Goal: Task Accomplishment & Management: Use online tool/utility

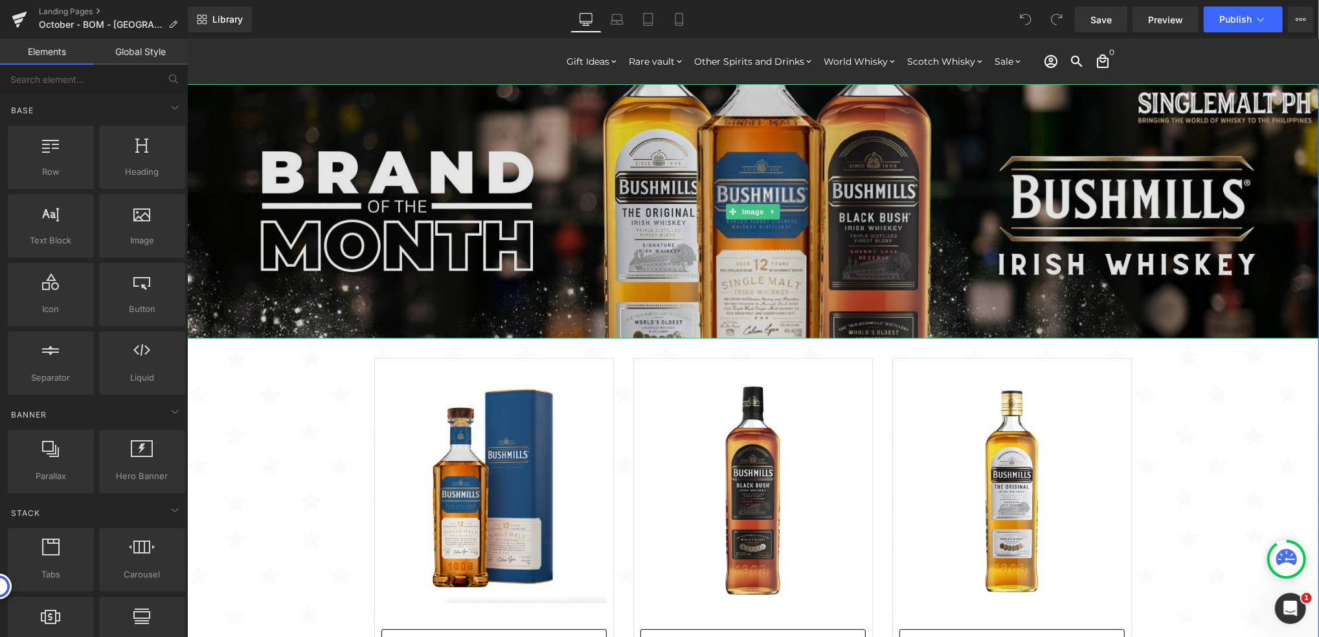
click at [801, 214] on img at bounding box center [753, 211] width 1132 height 255
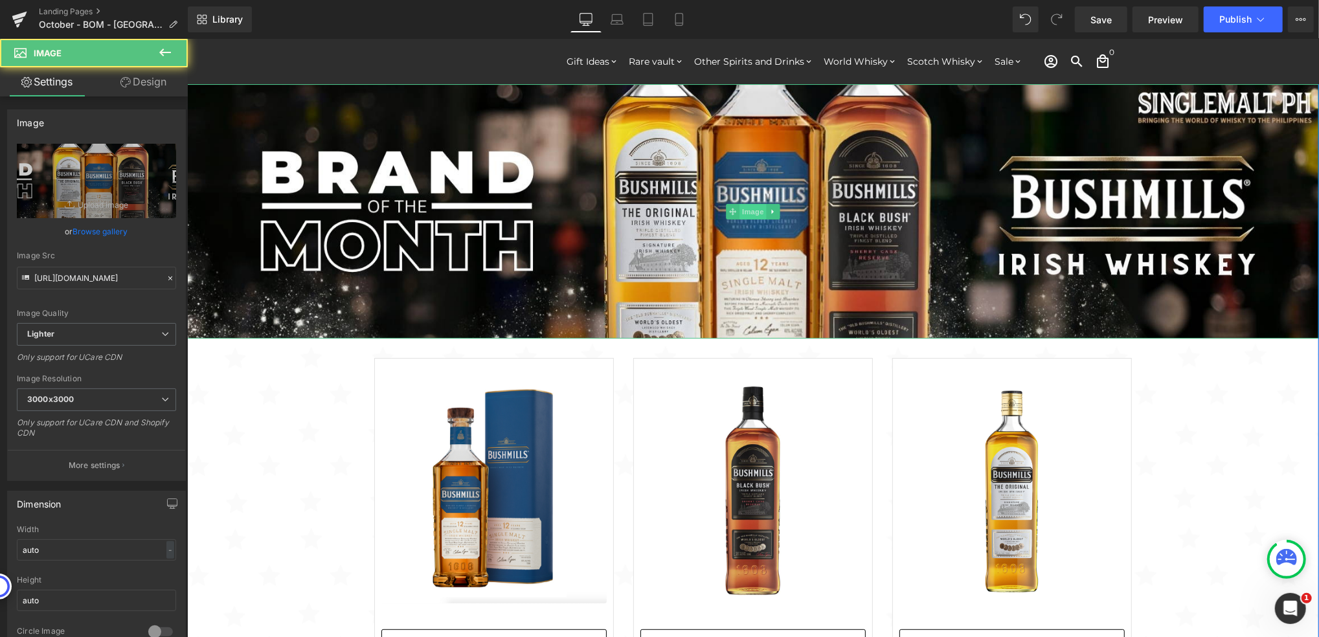
click at [749, 207] on span "Image" at bounding box center [752, 211] width 27 height 16
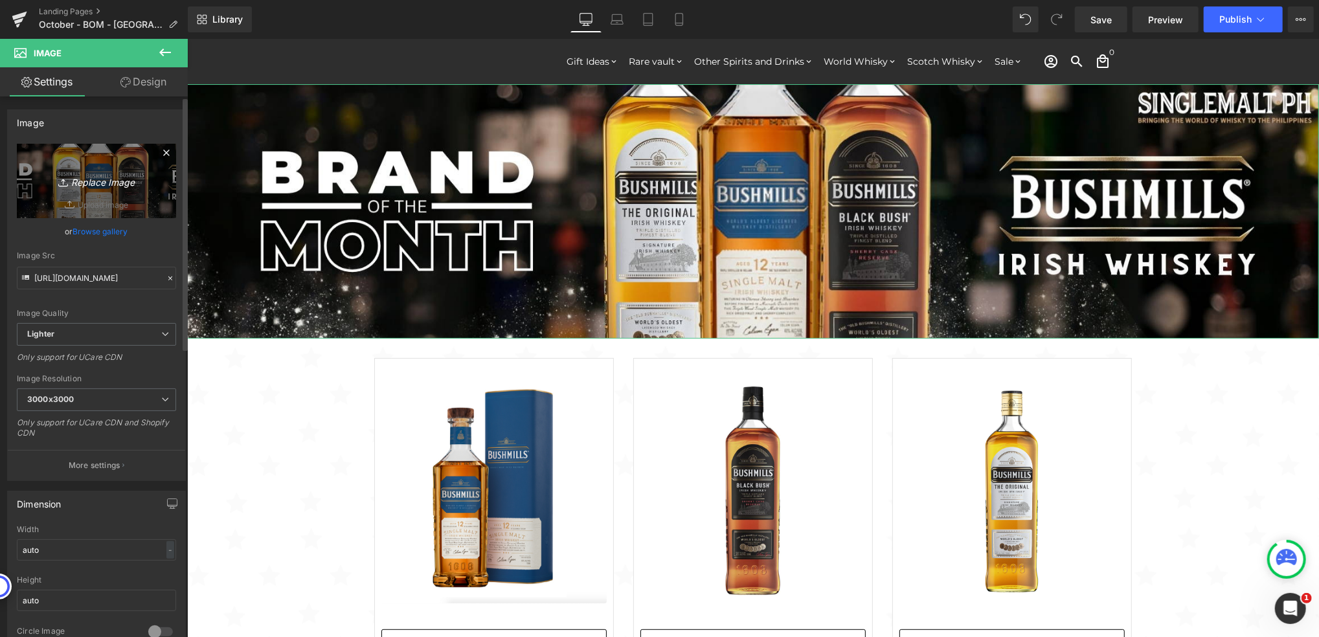
click at [92, 185] on icon "Replace Image" at bounding box center [97, 181] width 104 height 16
type input "C:\fakepath\New - BOM - Glendronach 2000x450.jpg"
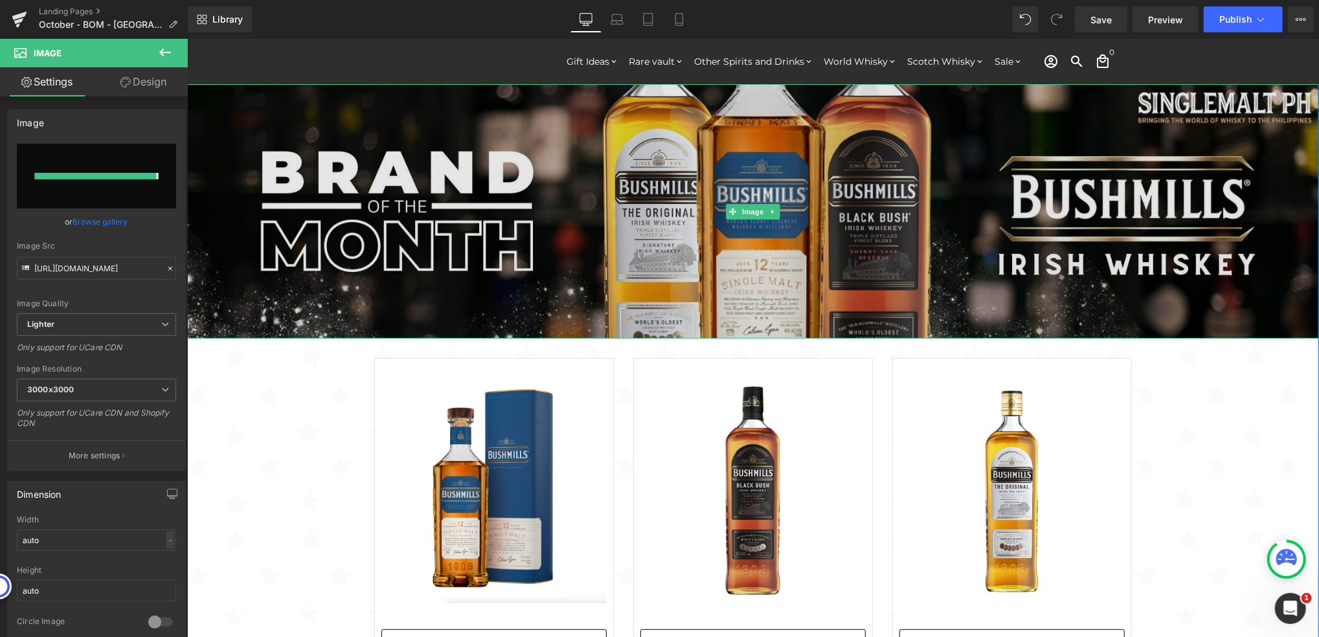
type input "[URL][DOMAIN_NAME]"
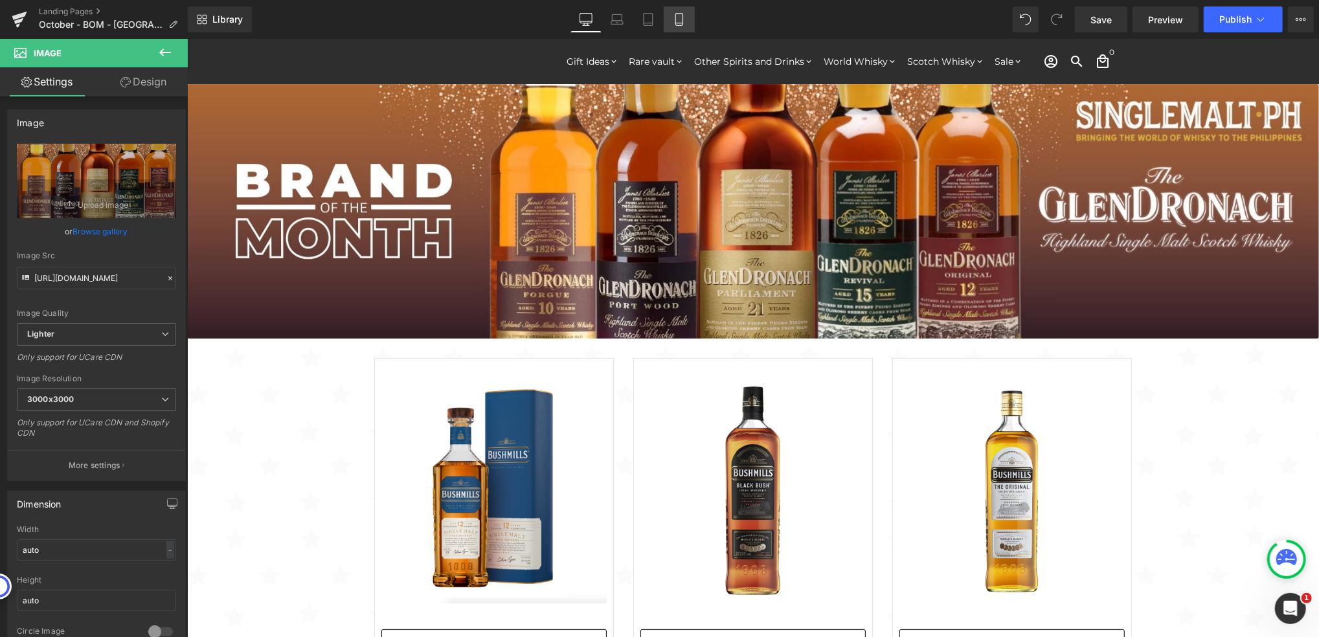
click at [679, 18] on icon at bounding box center [679, 19] width 13 height 13
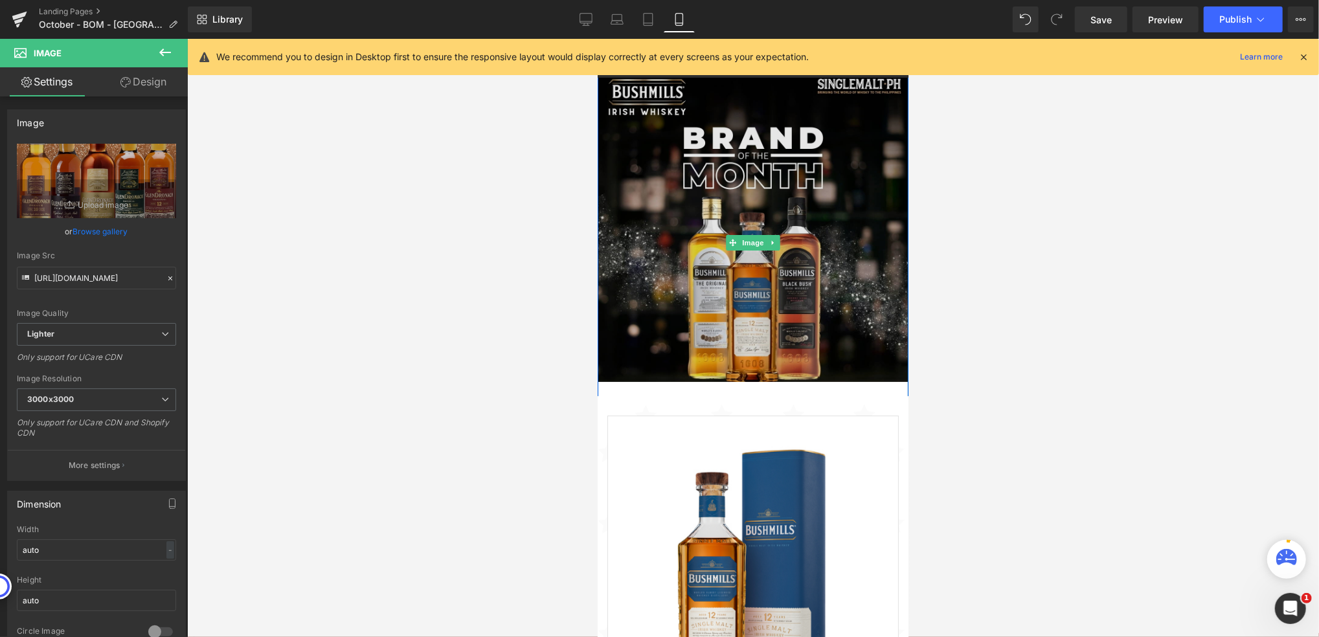
scroll to position [4289, 297]
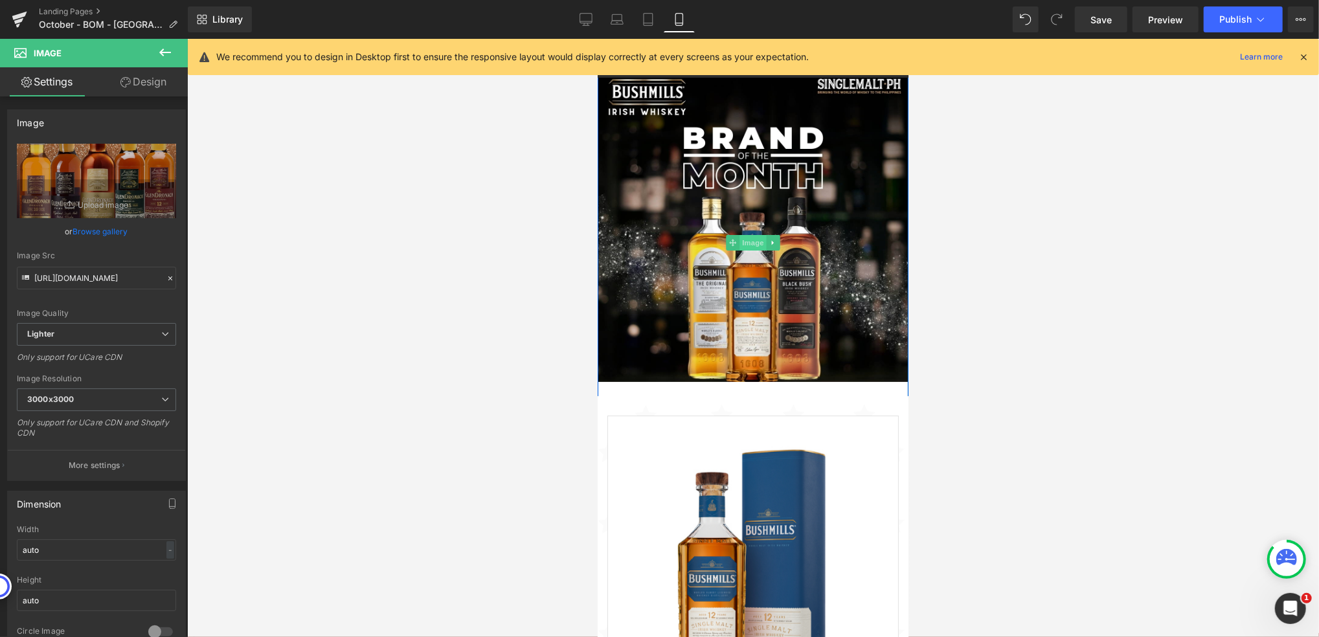
click at [744, 237] on span "Image" at bounding box center [752, 242] width 27 height 16
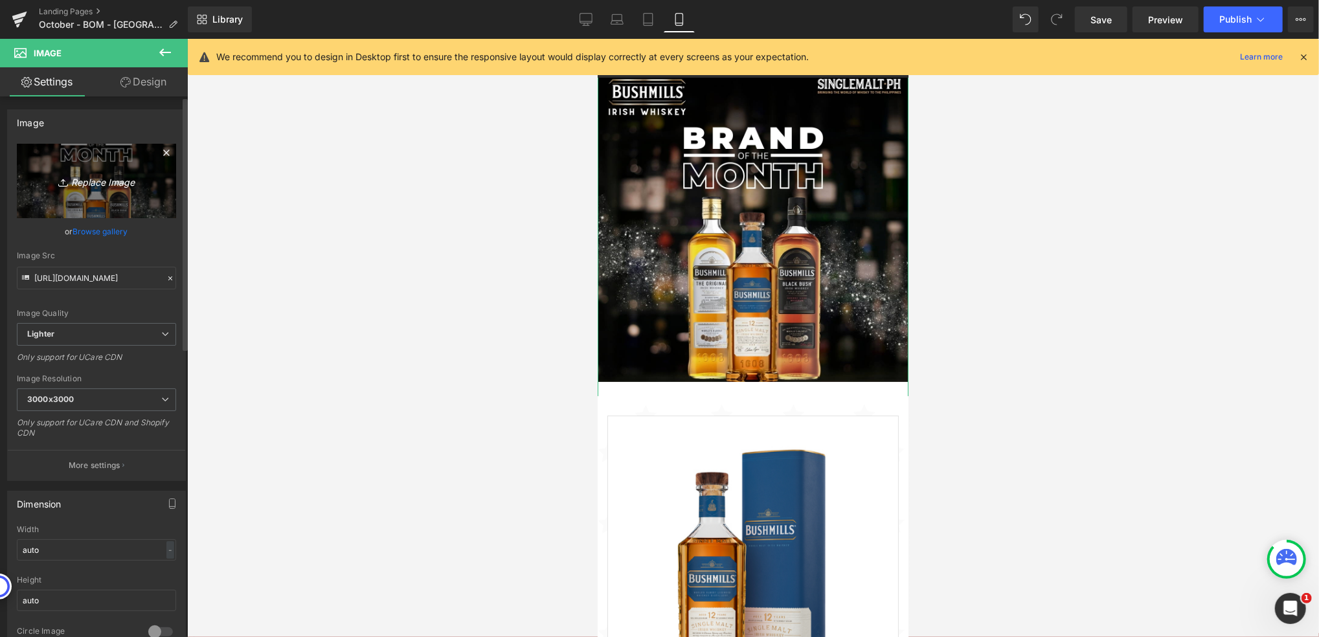
click at [95, 196] on link "Replace Image" at bounding box center [96, 181] width 159 height 74
type input "C:\fakepath\New - BOM - Glendronach 1024x1024.jpg"
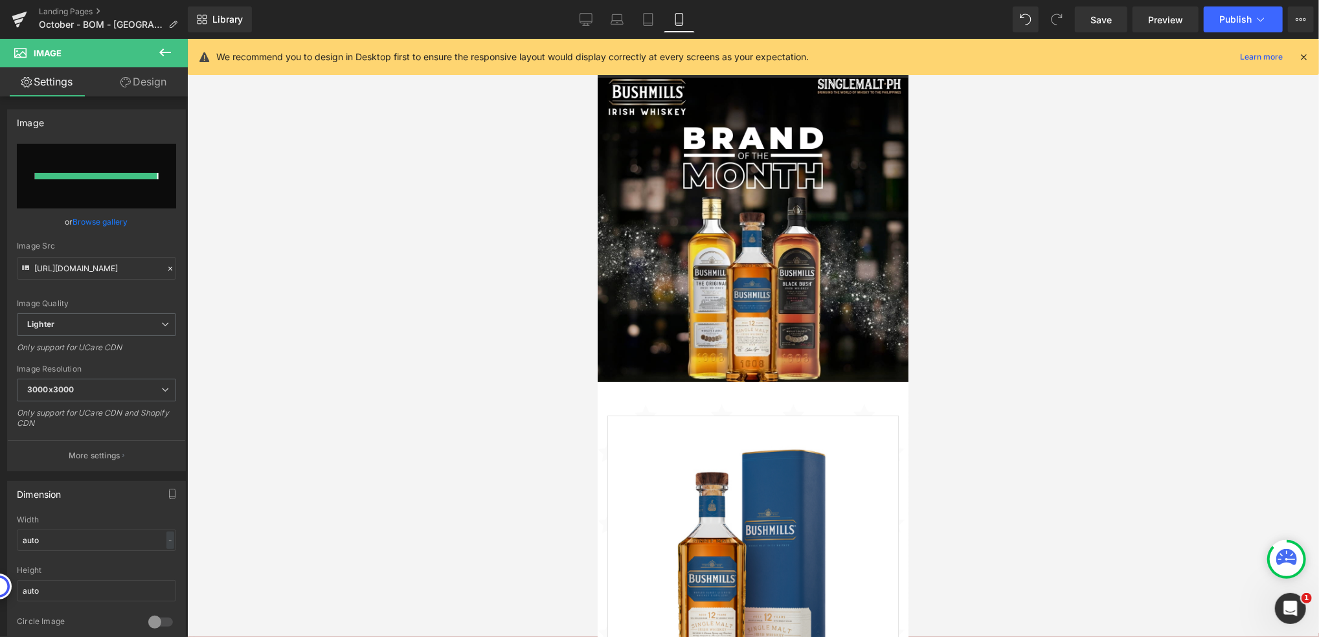
type input "[URL][DOMAIN_NAME]"
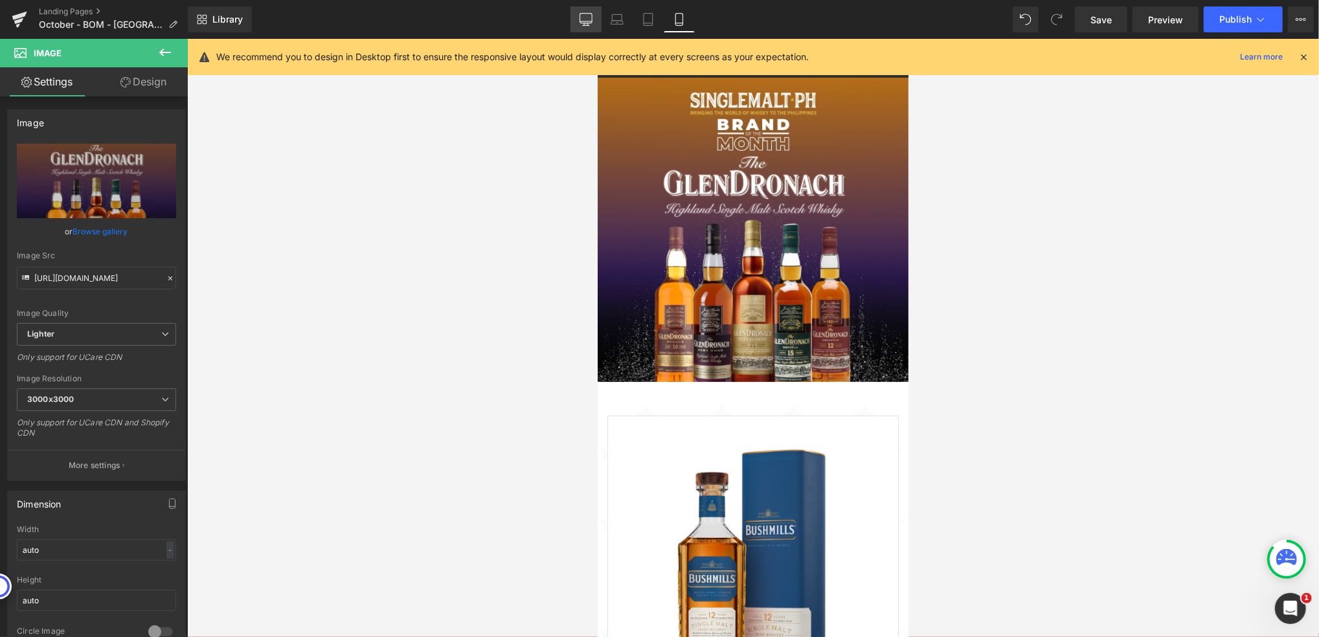
click at [589, 25] on icon at bounding box center [586, 25] width 6 height 0
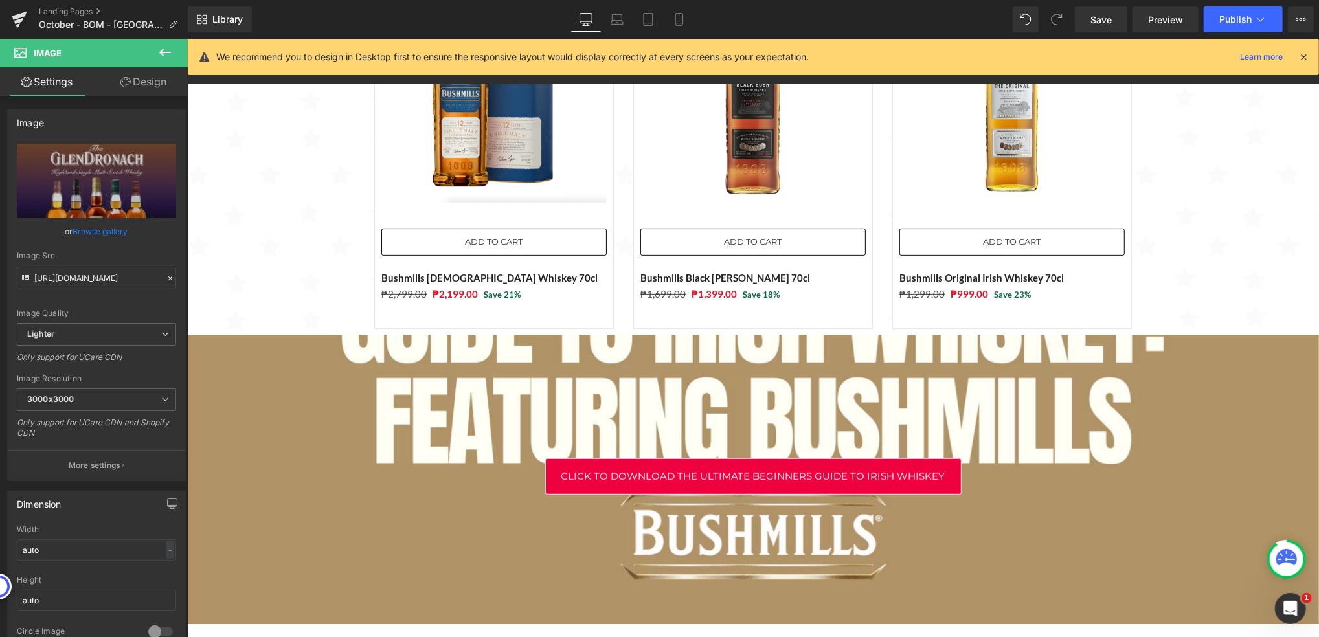
scroll to position [431, 0]
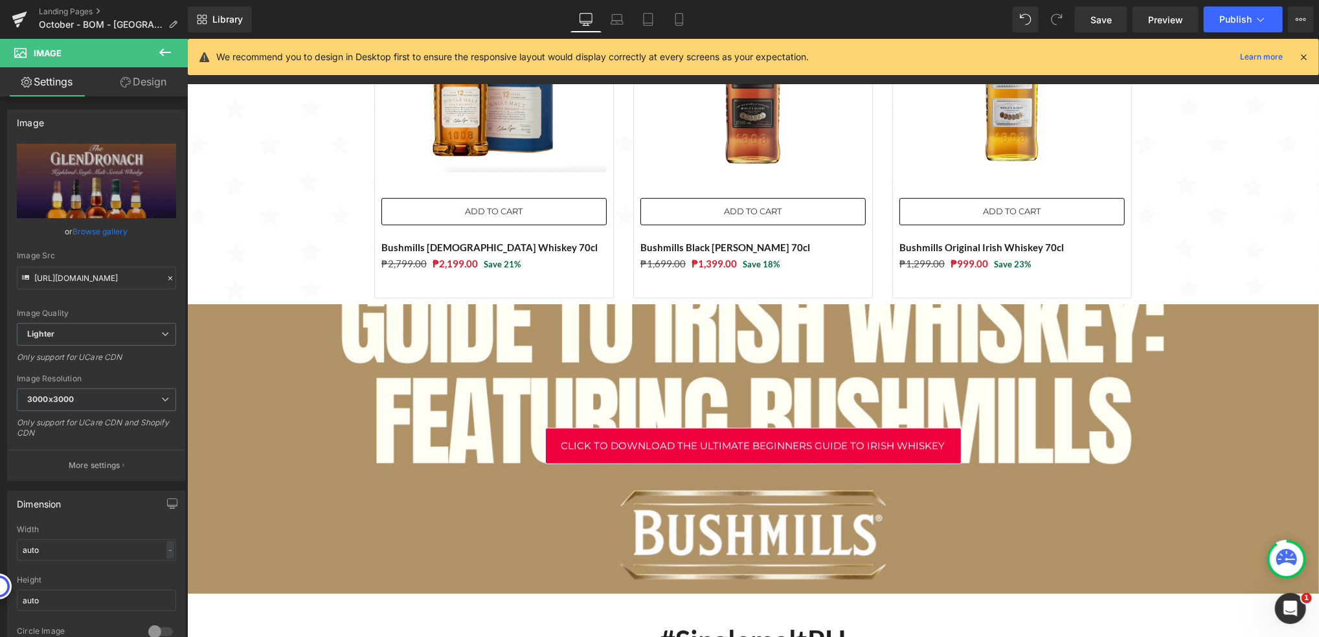
click at [999, 350] on div at bounding box center [753, 351] width 1132 height 573
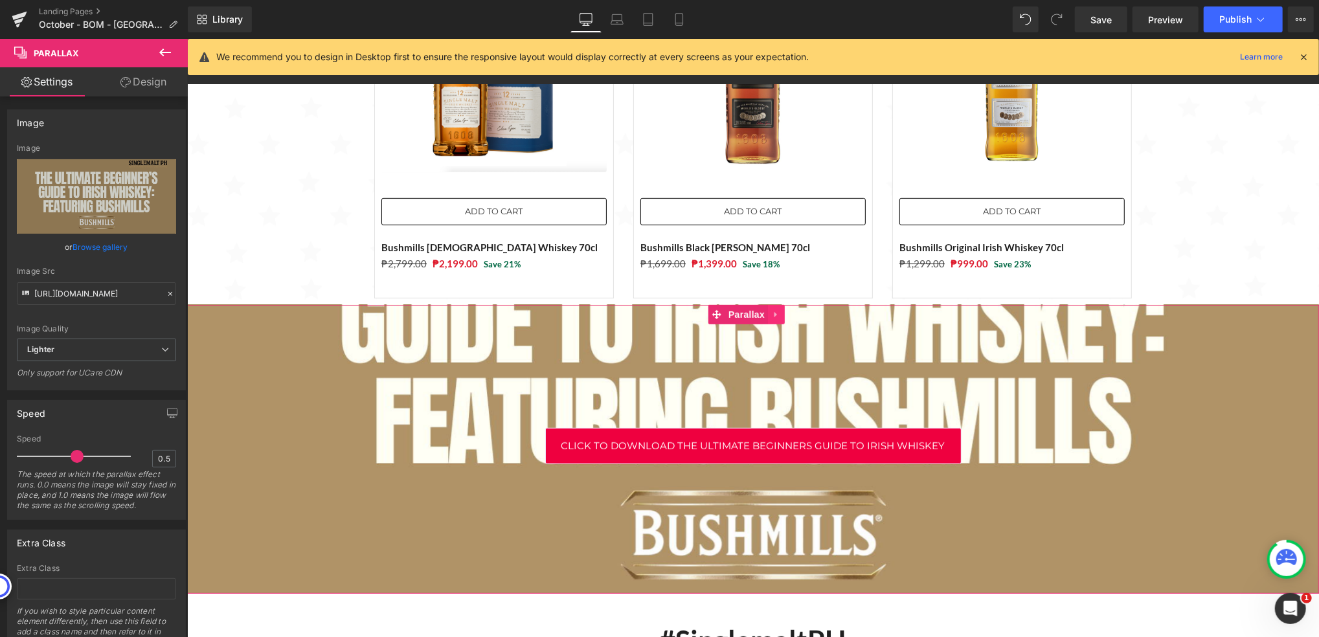
click at [771, 312] on icon at bounding box center [775, 314] width 9 height 10
click at [784, 312] on icon at bounding box center [784, 314] width 9 height 10
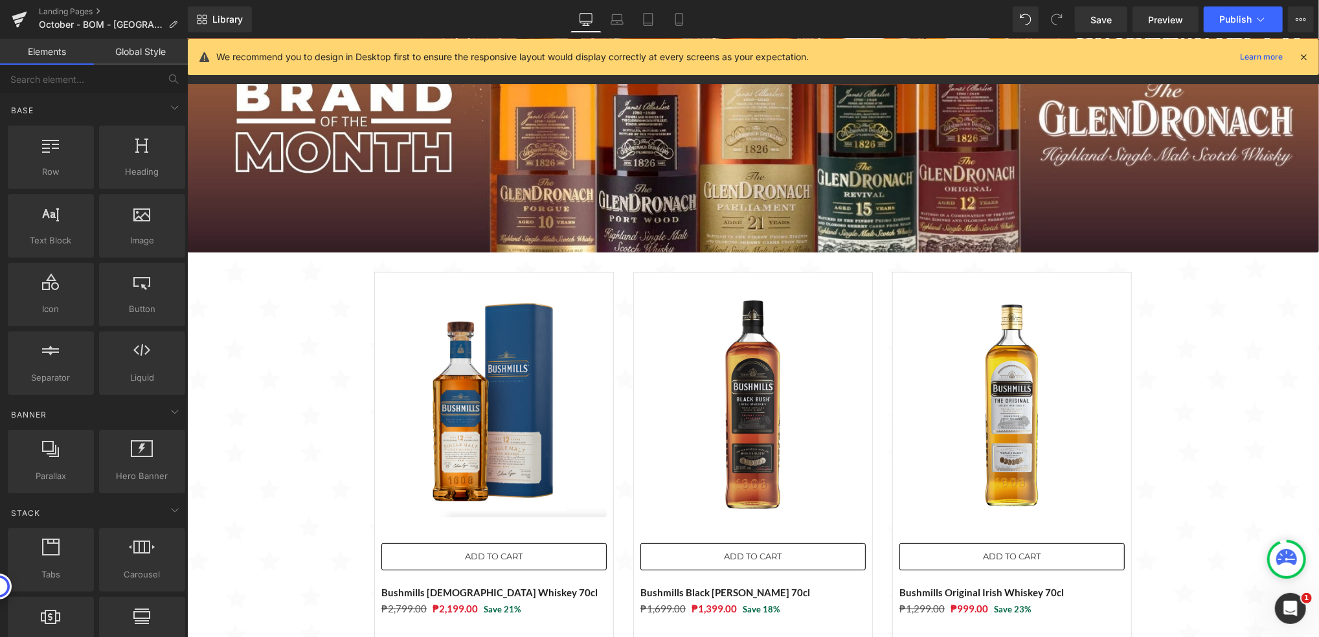
scroll to position [0, 0]
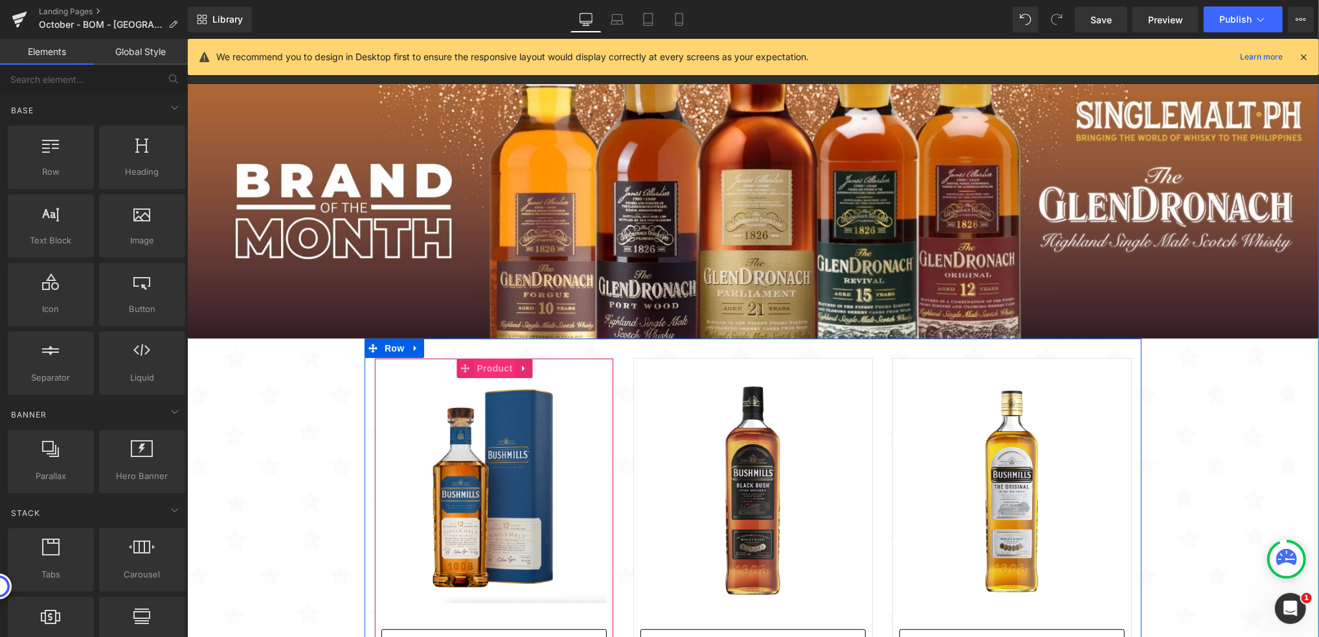
click at [477, 369] on span "Product" at bounding box center [494, 367] width 42 height 19
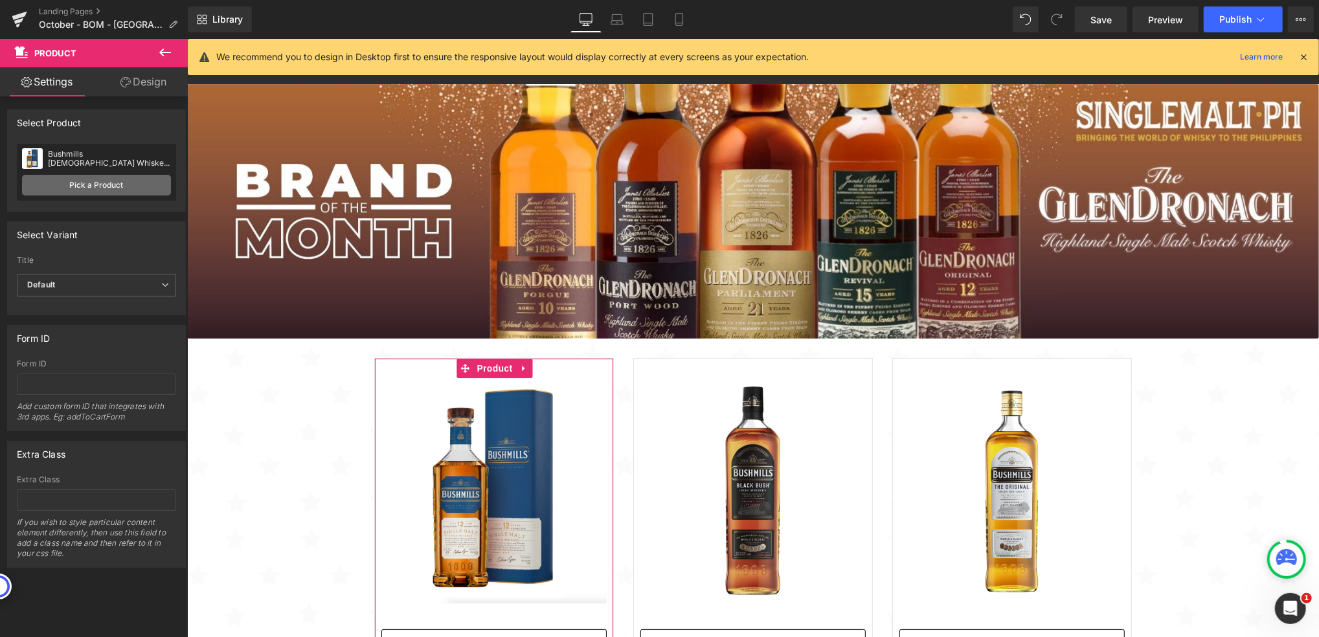
click at [97, 190] on link "Pick a Product" at bounding box center [96, 185] width 149 height 21
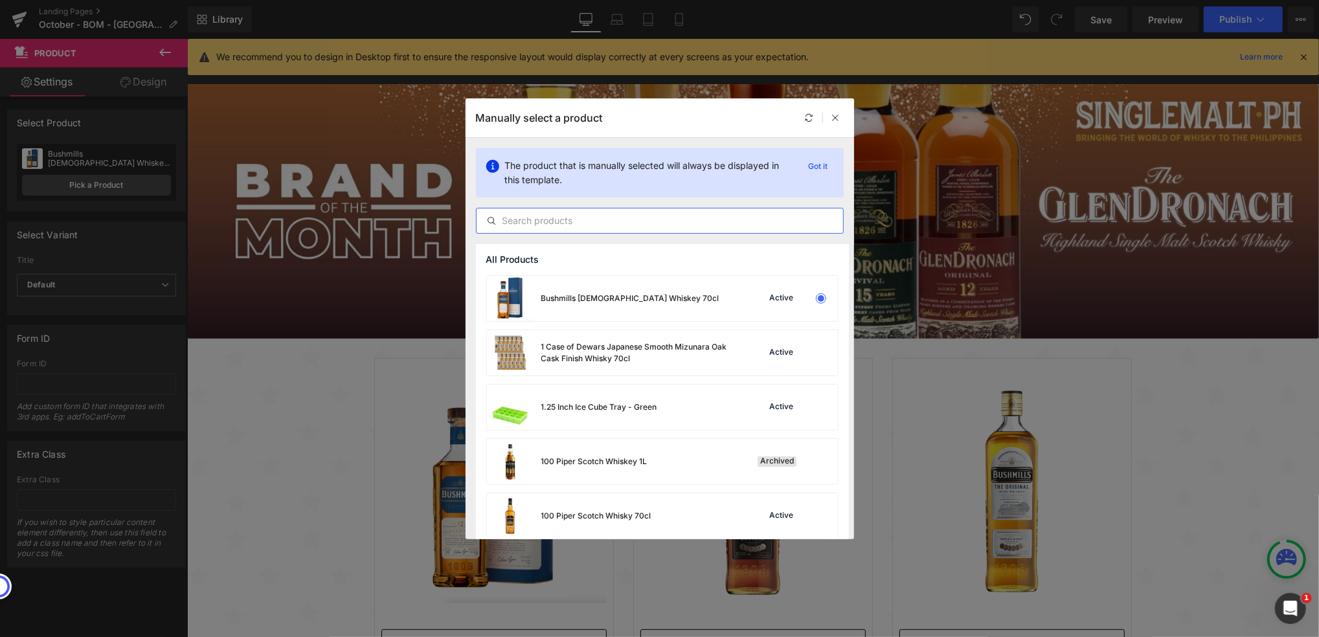
click at [591, 221] on input "text" at bounding box center [660, 221] width 367 height 16
paste input "The GlenDronach [DEMOGRAPHIC_DATA] - Parliament 70cl Whisky"
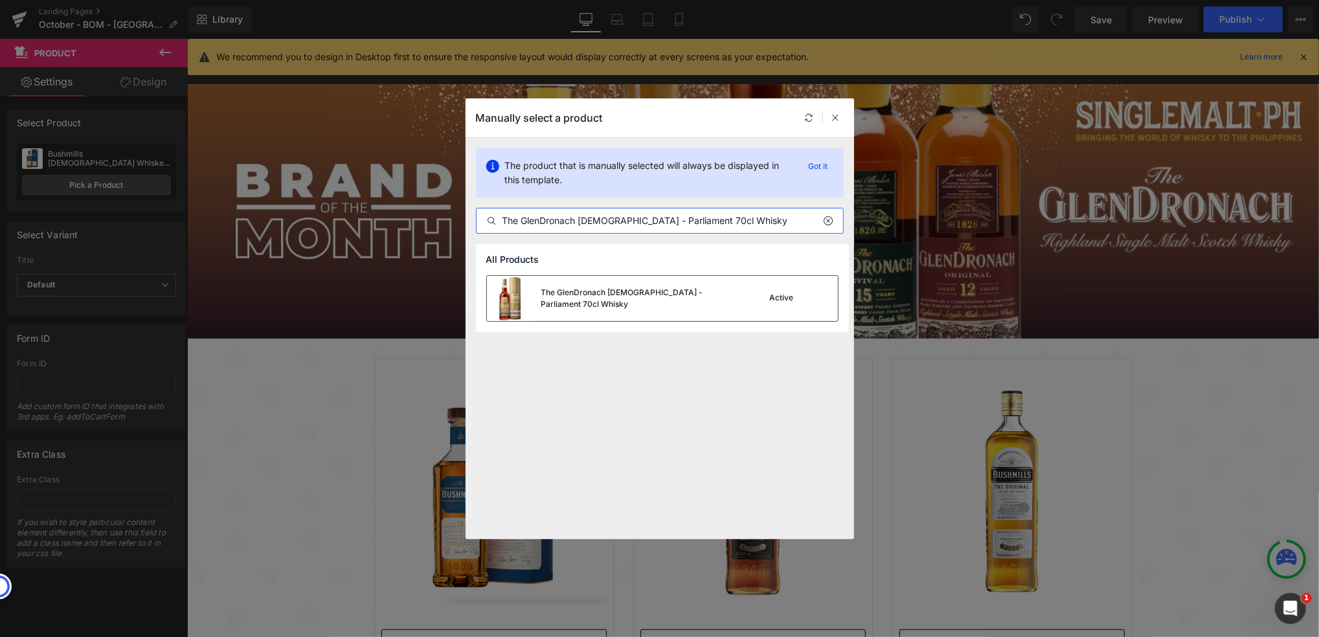
type input "The GlenDronach [DEMOGRAPHIC_DATA] - Parliament 70cl Whisky"
click at [624, 304] on div "The GlenDronach [DEMOGRAPHIC_DATA] - Parliament 70cl Whisky" at bounding box center [638, 298] width 194 height 23
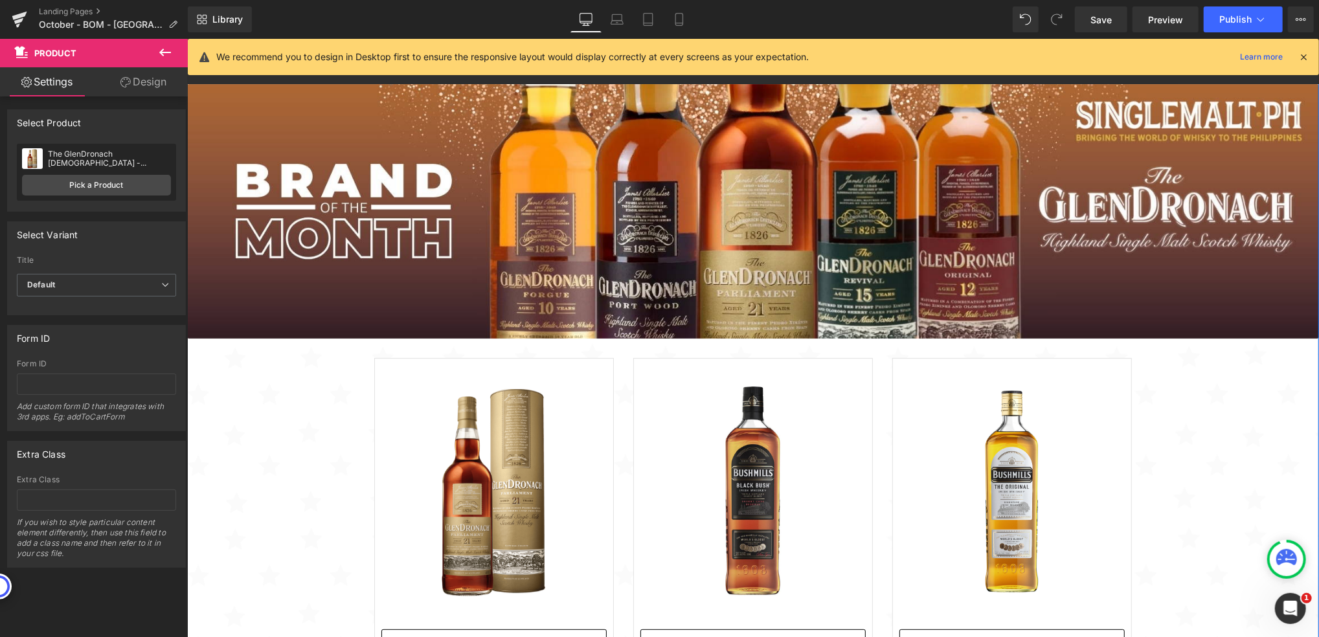
scroll to position [1750, 1119]
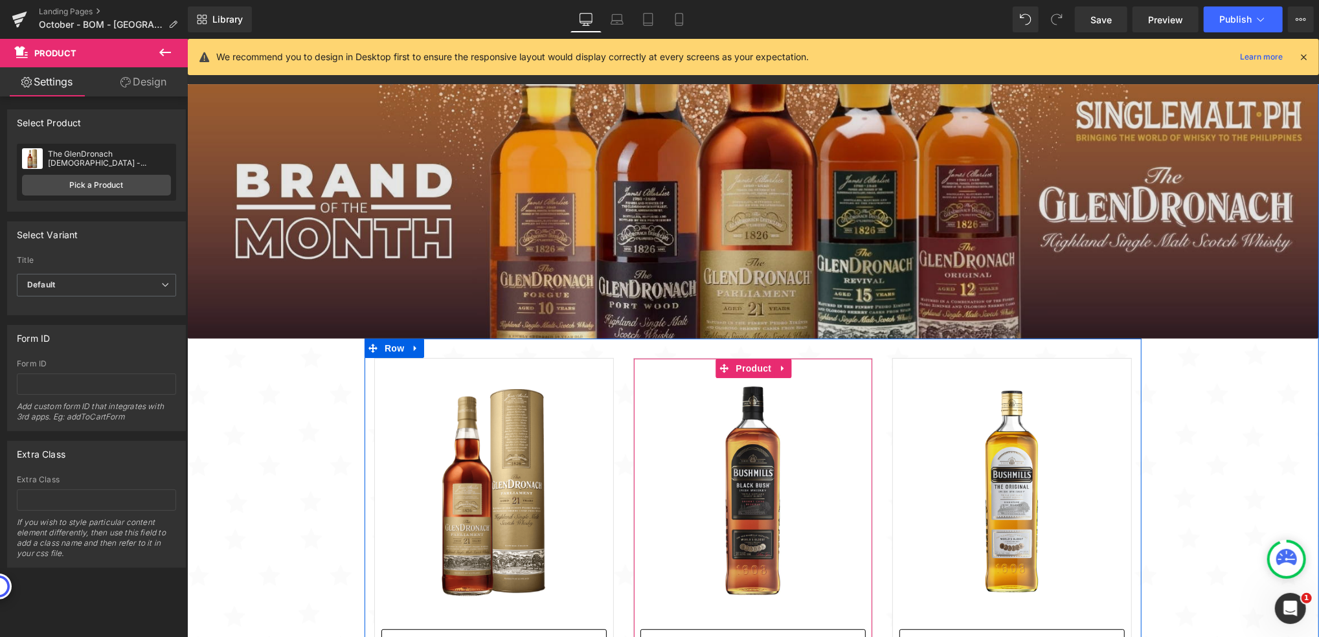
drag, startPoint x: 733, startPoint y: 374, endPoint x: 347, endPoint y: 279, distance: 398.1
click at [733, 374] on span "Product" at bounding box center [753, 367] width 42 height 19
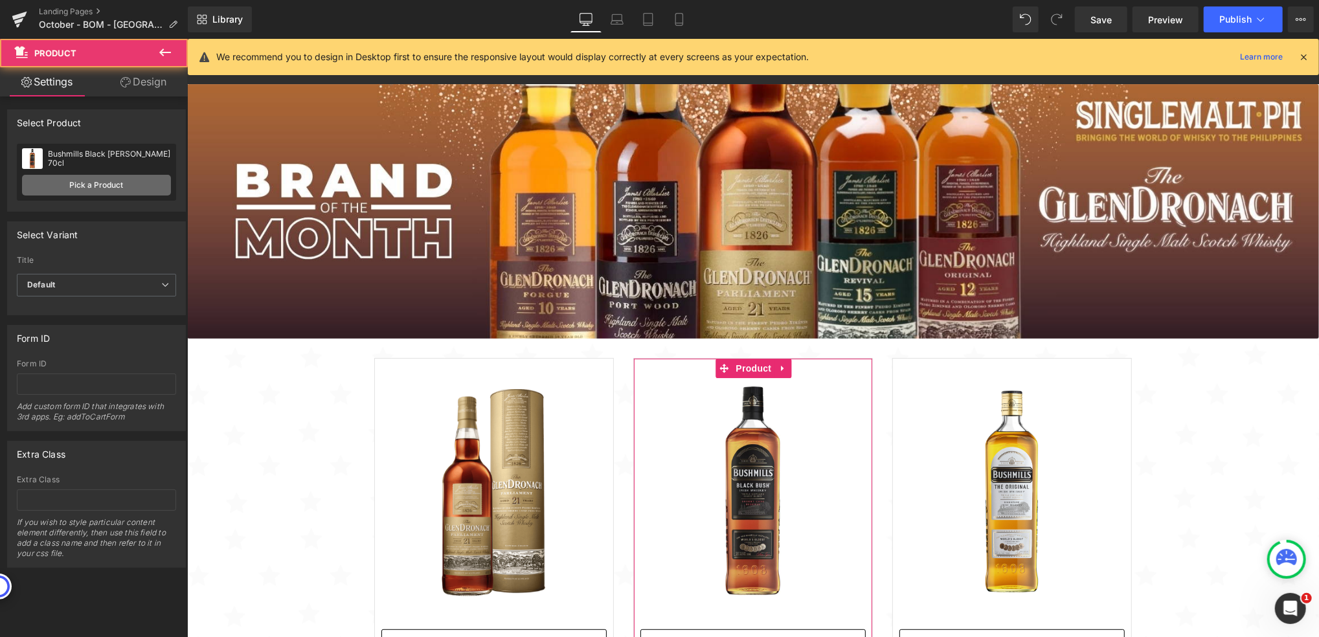
click at [142, 189] on link "Pick a Product" at bounding box center [96, 185] width 149 height 21
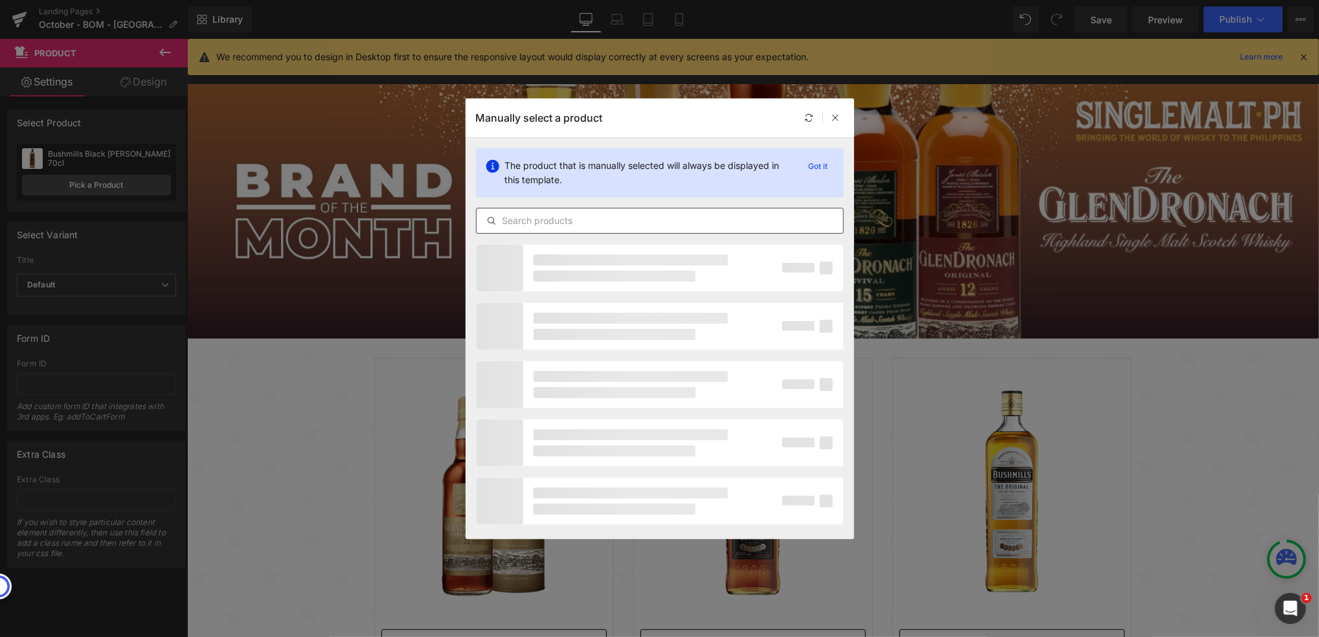
click at [657, 220] on input "text" at bounding box center [660, 221] width 367 height 16
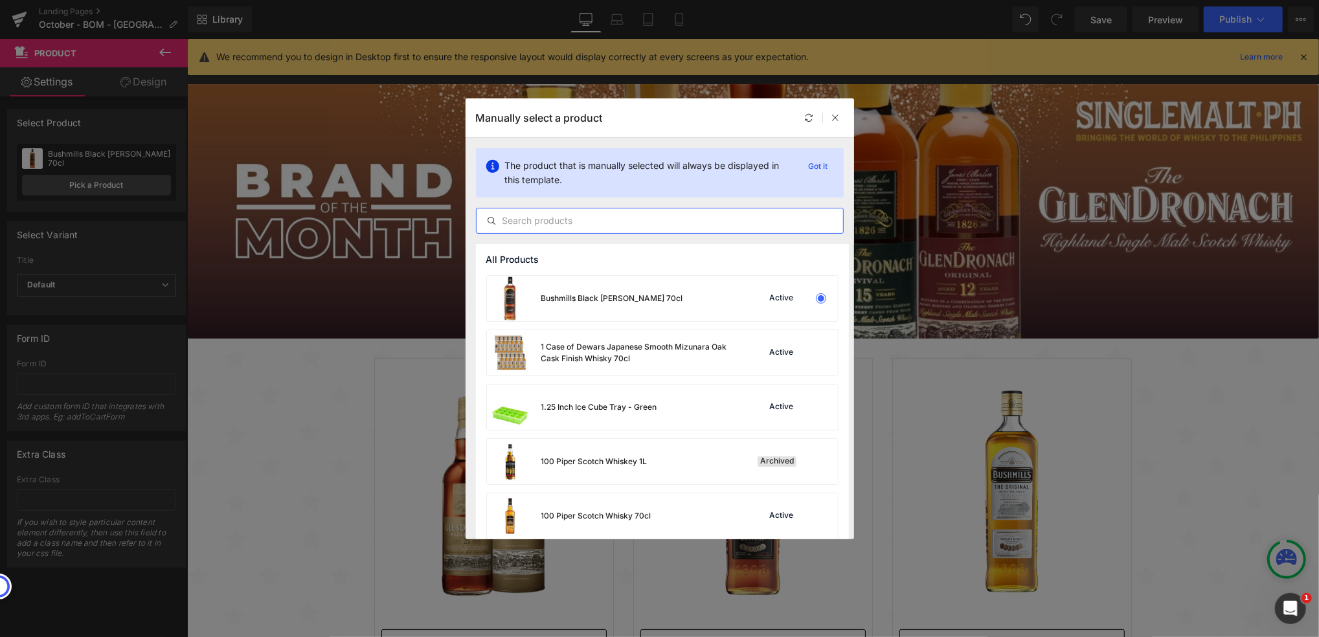
paste input "Glendronach [DEMOGRAPHIC_DATA] "The Revival" 70cl"
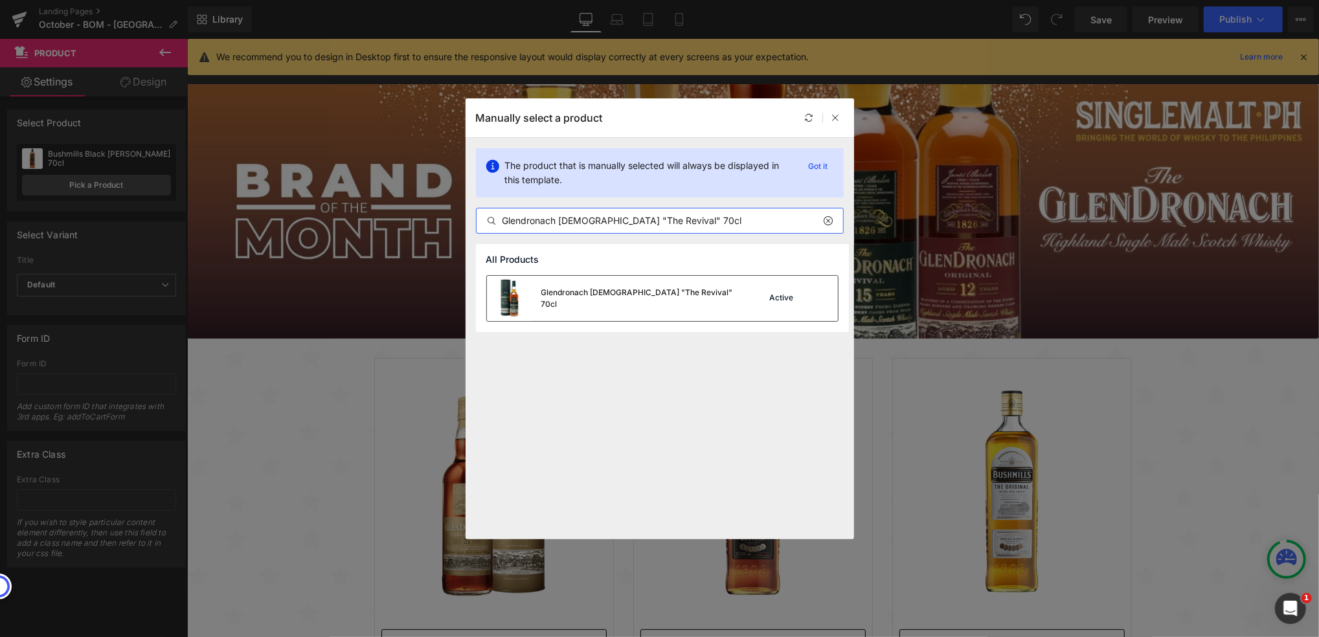
type input "Glendronach [DEMOGRAPHIC_DATA] "The Revival" 70cl"
click at [666, 291] on div "Glendronach [DEMOGRAPHIC_DATA] "The Revival" 70cl" at bounding box center [611, 298] width 249 height 45
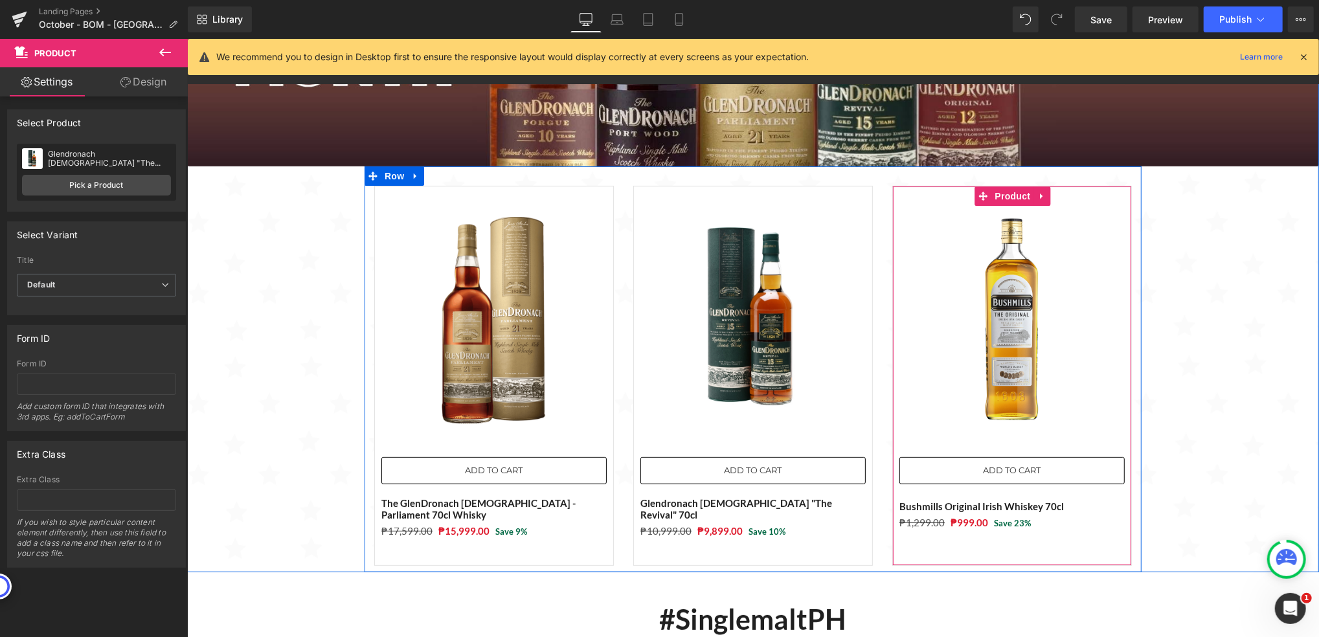
scroll to position [0, 0]
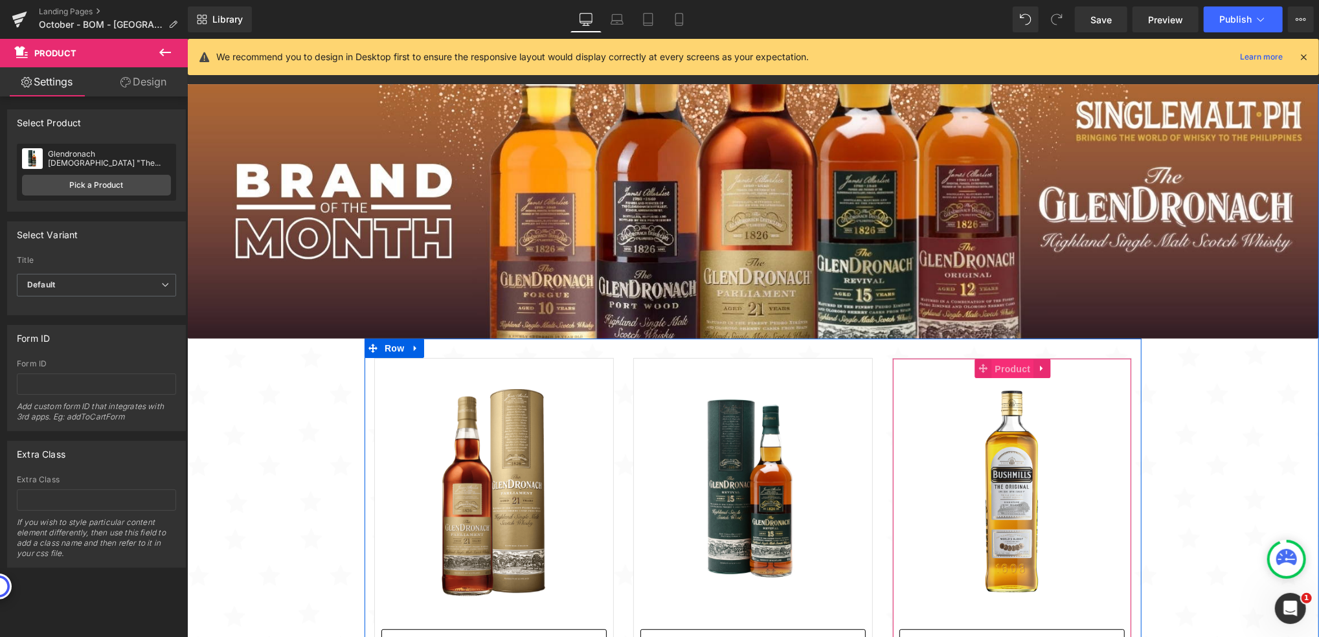
click at [995, 365] on span "Product" at bounding box center [1012, 368] width 42 height 19
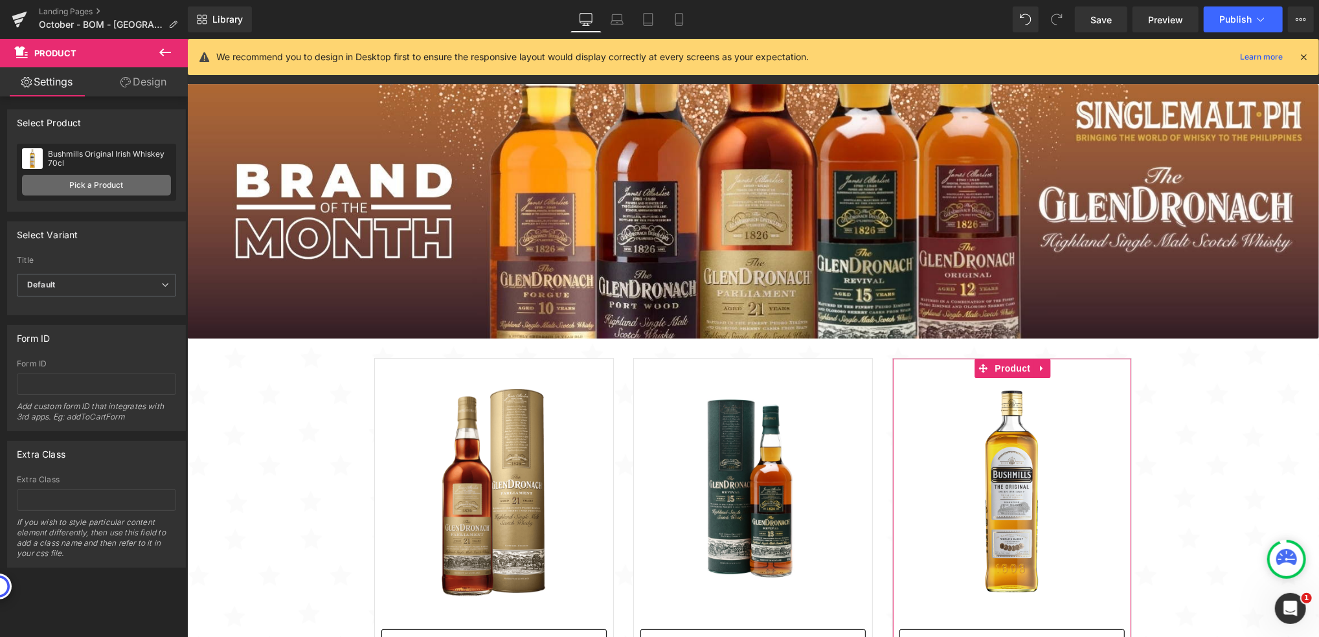
click at [105, 186] on link "Pick a Product" at bounding box center [96, 185] width 149 height 21
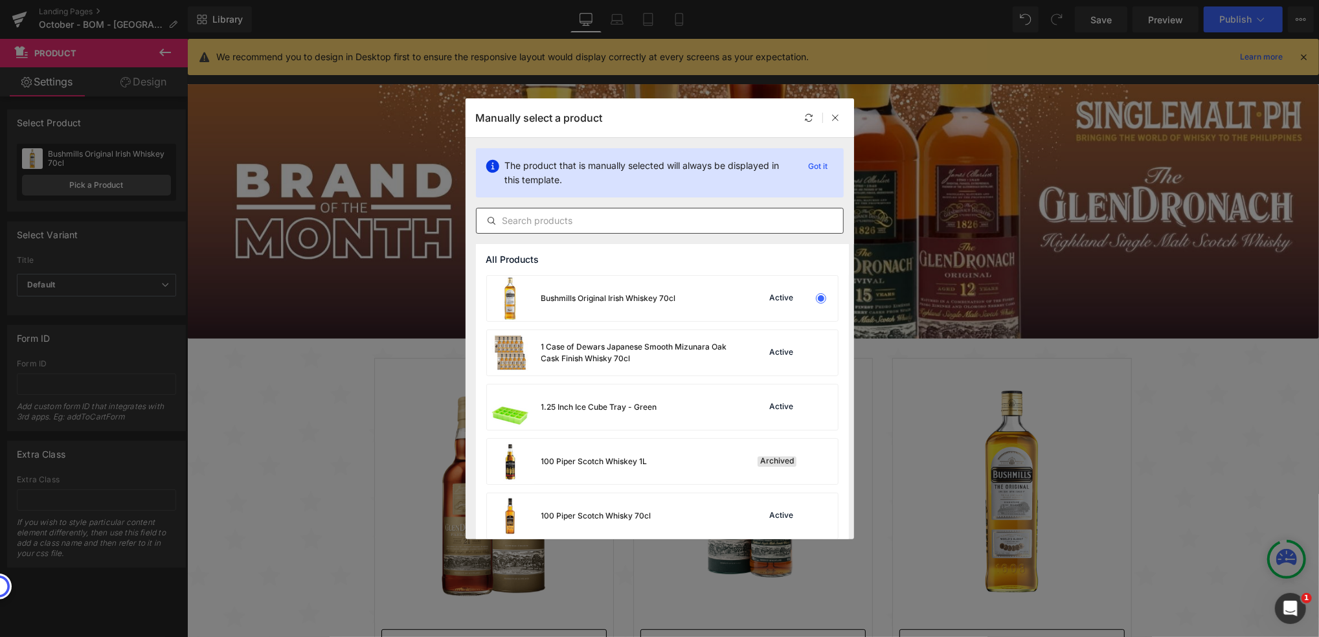
click at [569, 218] on input "text" at bounding box center [660, 221] width 367 height 16
paste input "Glendronach Portwood Finish 70cl"
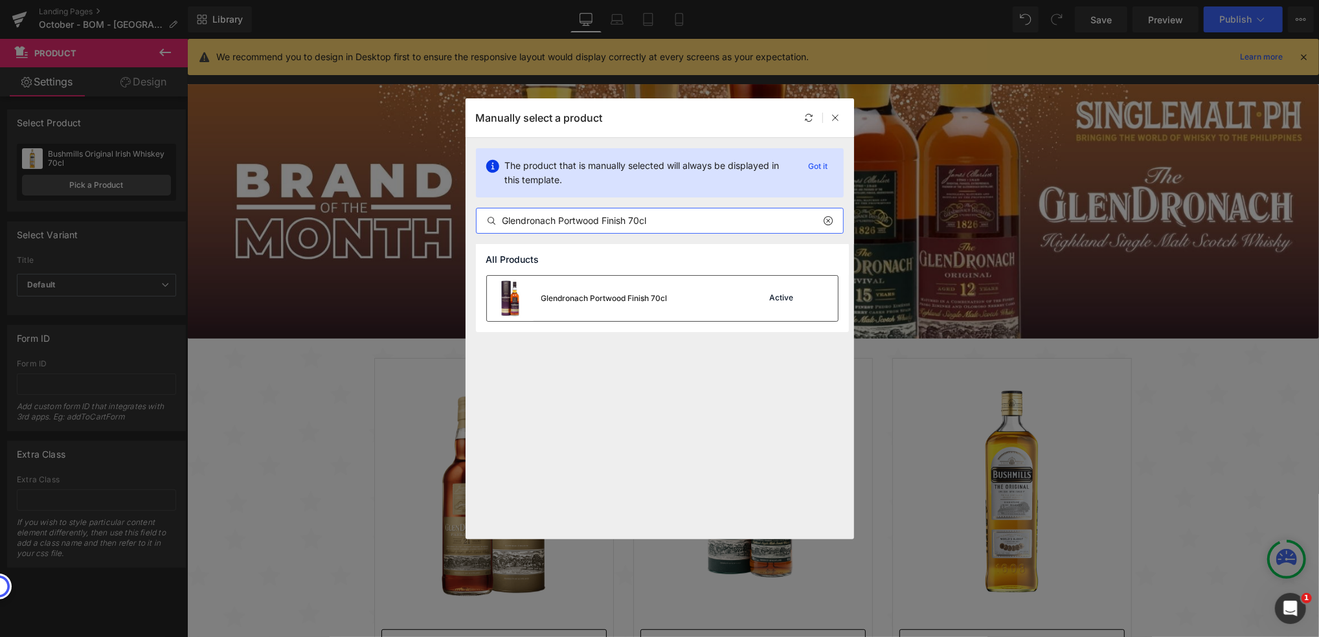
type input "Glendronach Portwood Finish 70cl"
click at [606, 306] on div "Glendronach Portwood Finish 70cl" at bounding box center [577, 298] width 181 height 45
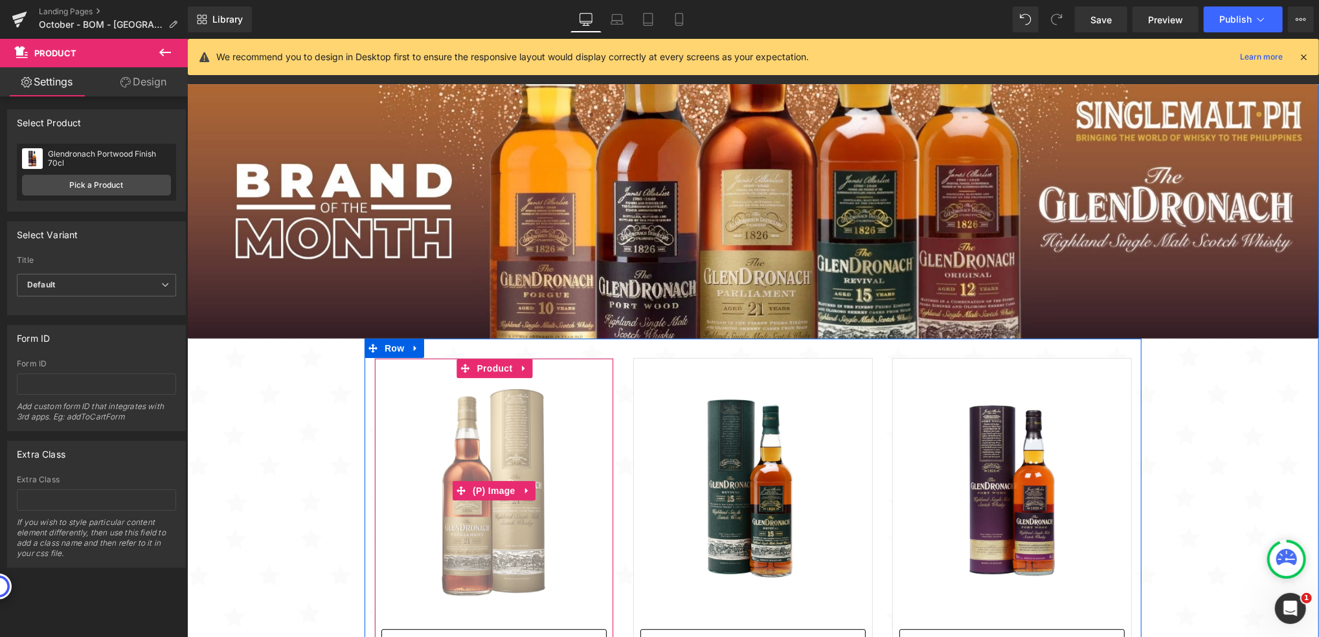
scroll to position [86, 0]
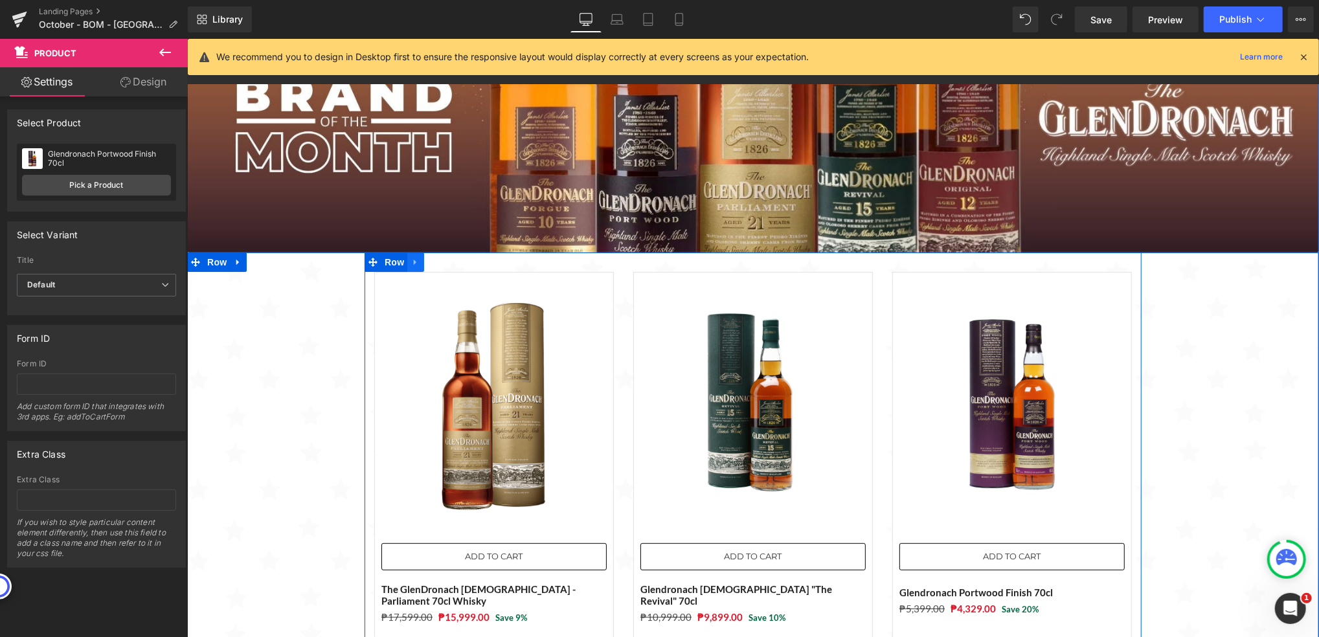
click at [411, 257] on icon at bounding box center [415, 262] width 9 height 10
click at [427, 260] on icon at bounding box center [431, 261] width 9 height 9
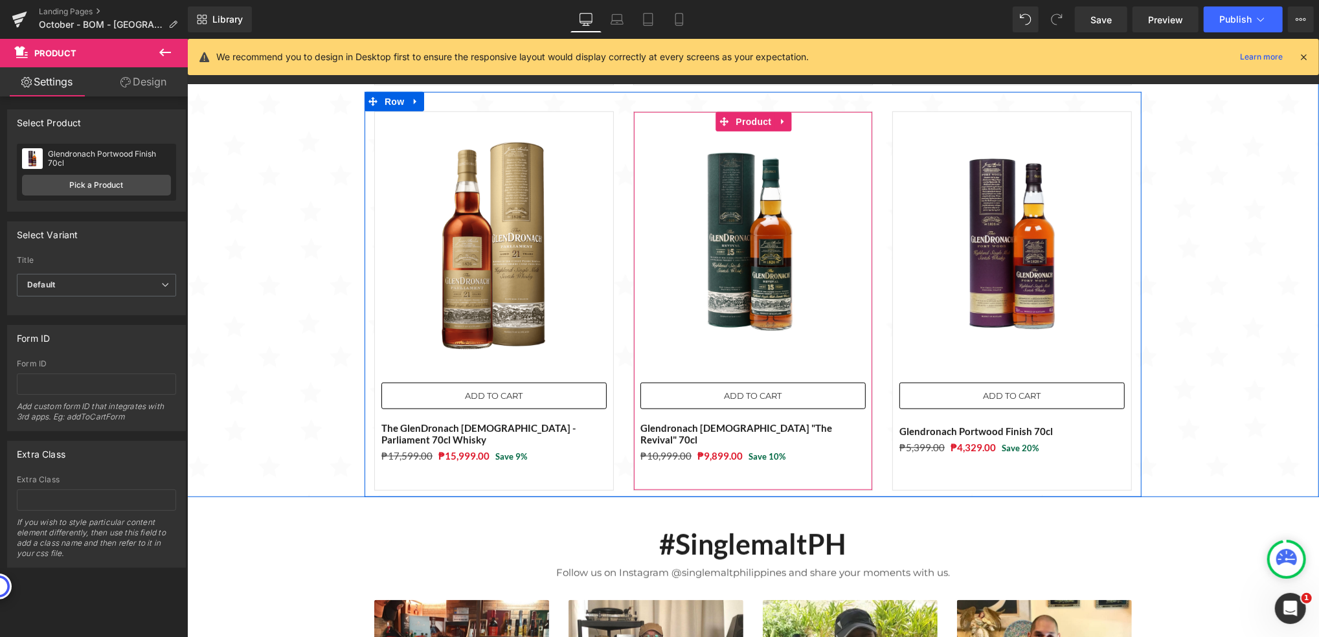
scroll to position [566, 0]
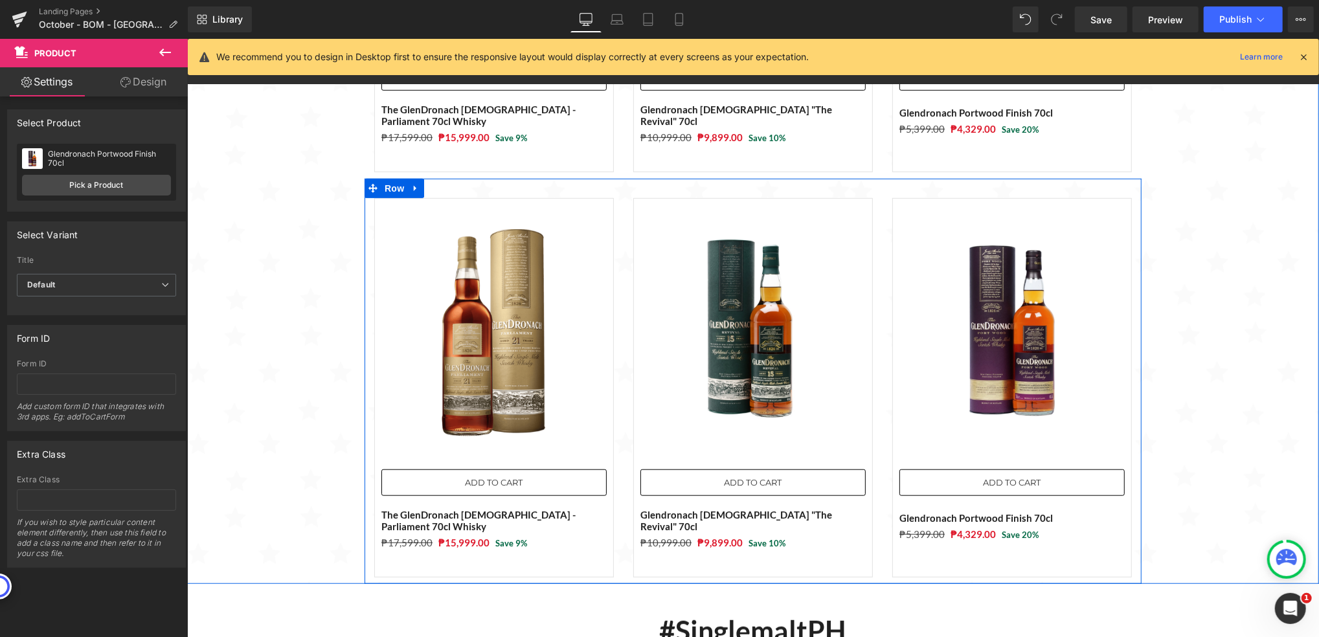
click at [481, 245] on img at bounding box center [493, 330] width 225 height 225
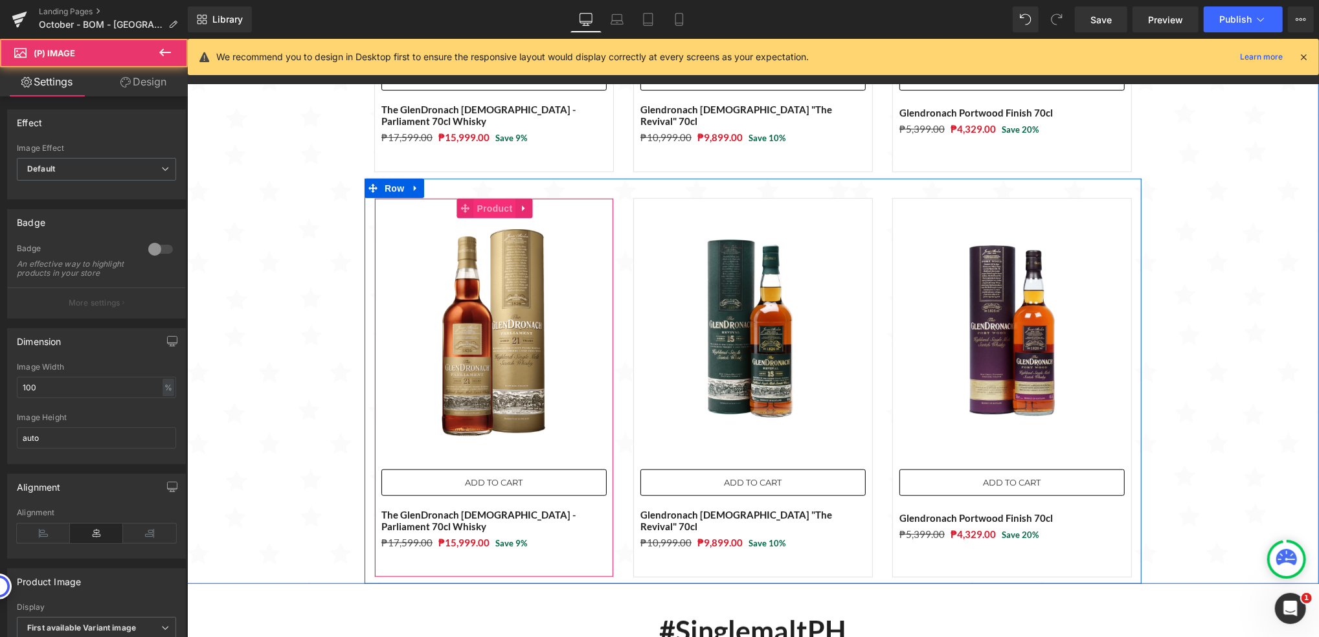
click at [484, 209] on span "Product" at bounding box center [494, 207] width 42 height 19
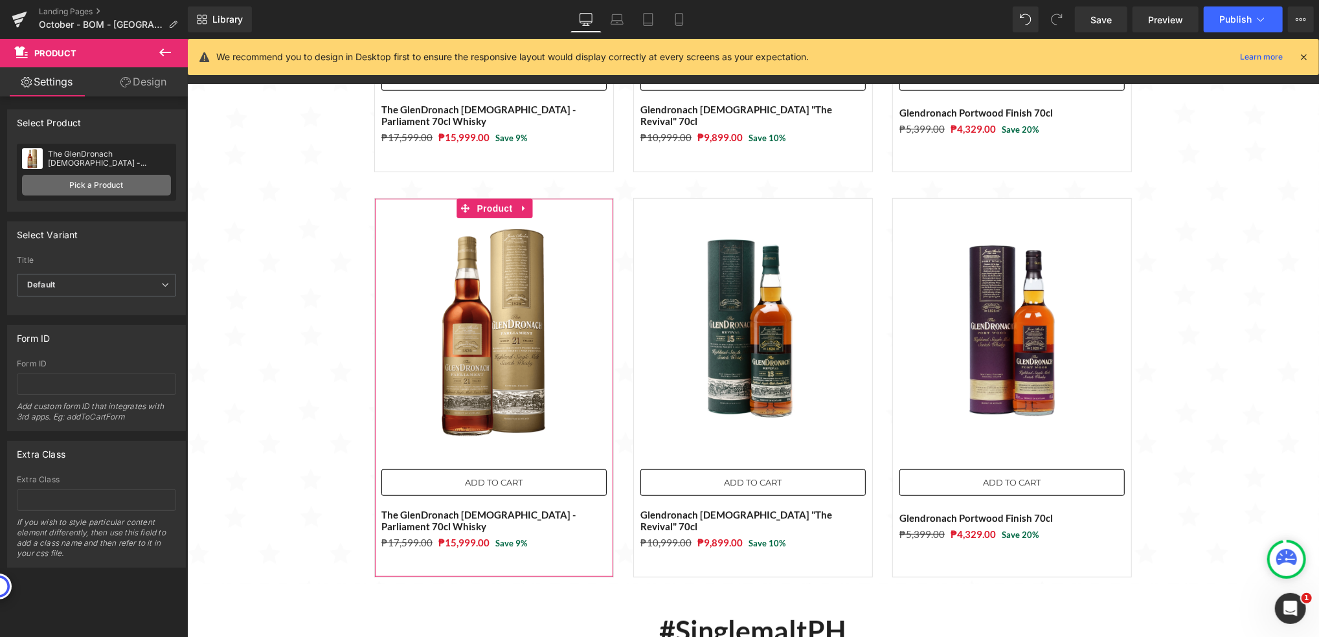
click at [106, 185] on link "Pick a Product" at bounding box center [96, 185] width 149 height 21
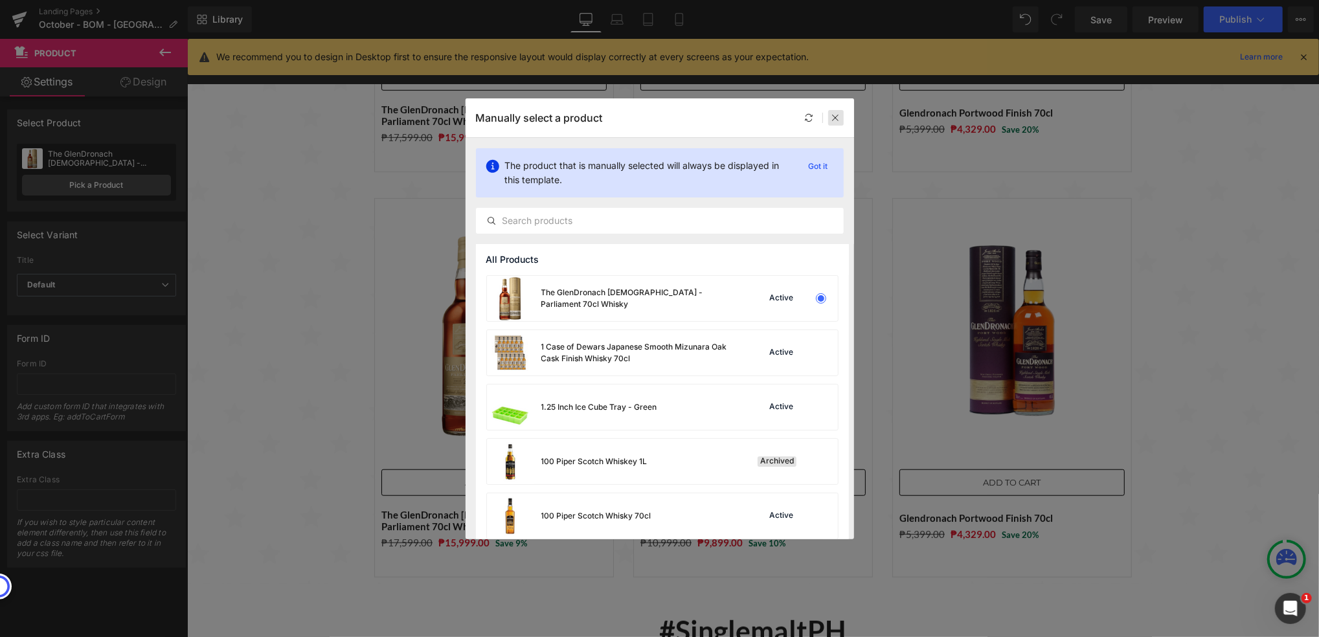
click at [838, 113] on icon at bounding box center [836, 117] width 9 height 9
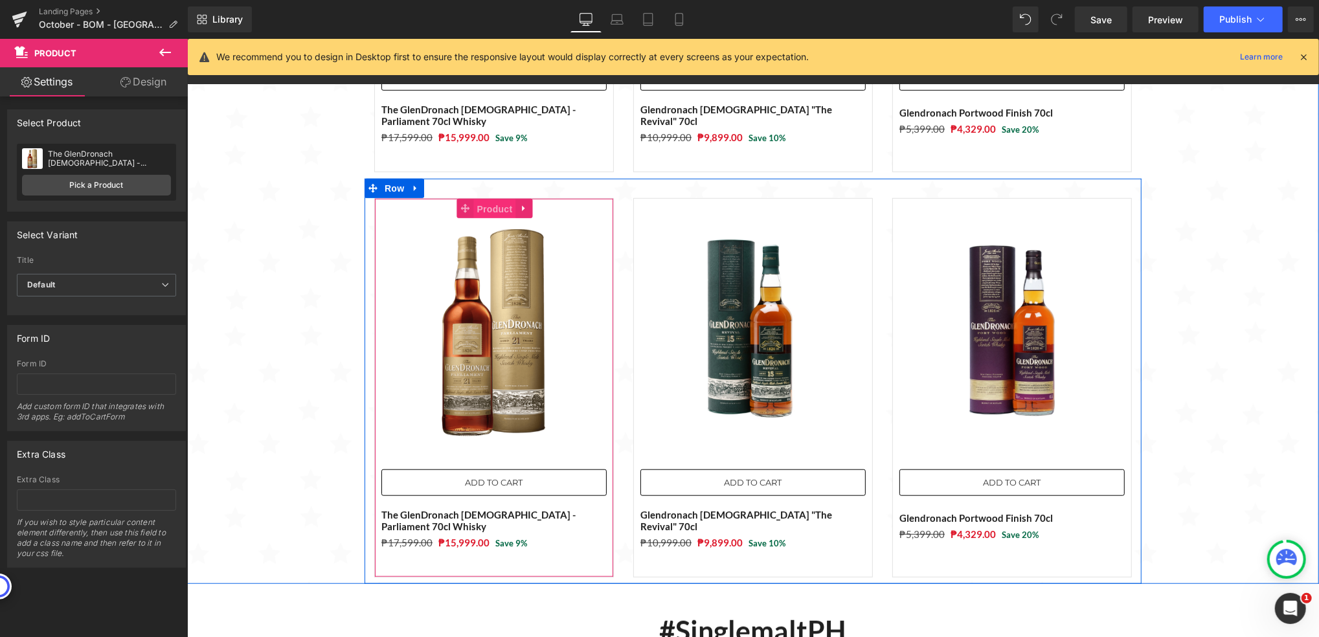
click at [491, 203] on span "Product" at bounding box center [494, 208] width 42 height 19
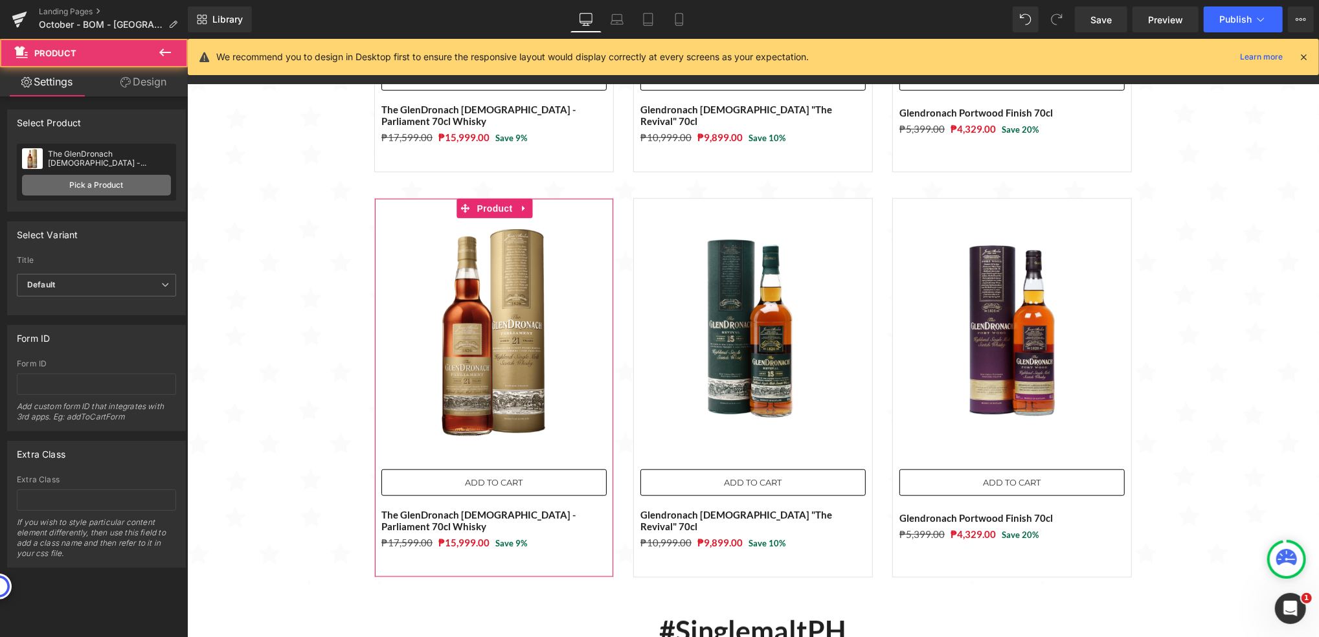
click at [130, 183] on link "Pick a Product" at bounding box center [96, 185] width 149 height 21
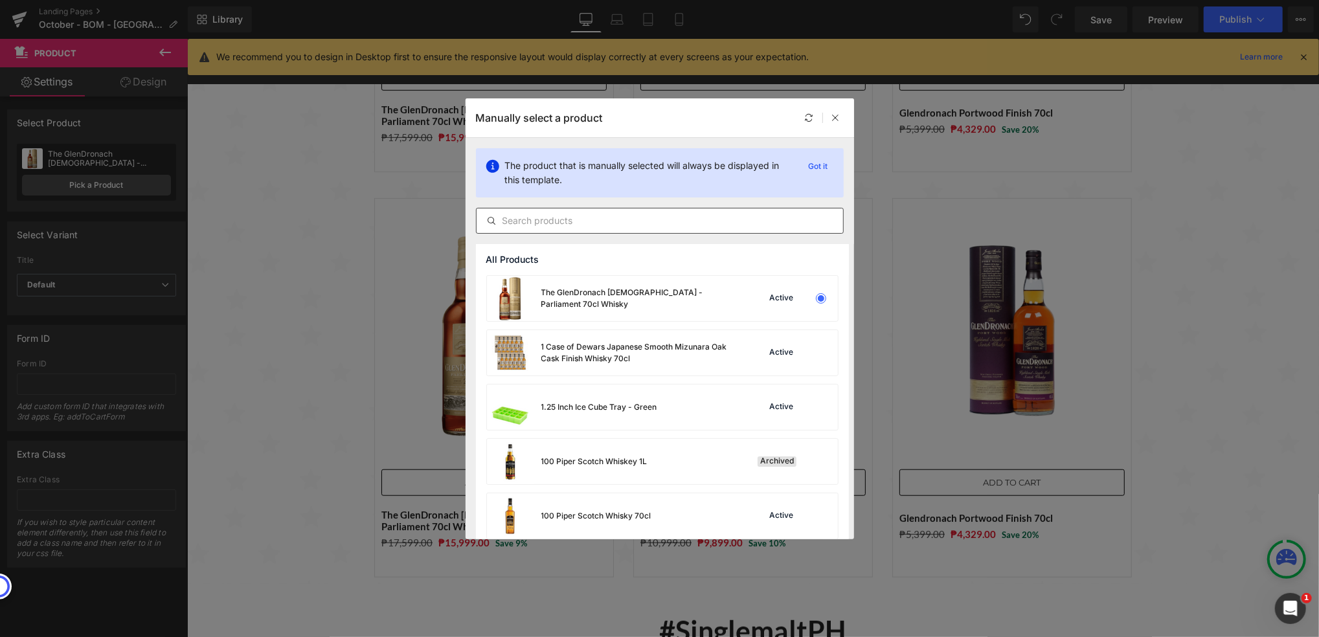
click at [608, 223] on input "text" at bounding box center [660, 221] width 367 height 16
paste input "Glendronach [PERSON_NAME] [DEMOGRAPHIC_DATA] (Oloroso & [PERSON_NAME]) 1L"
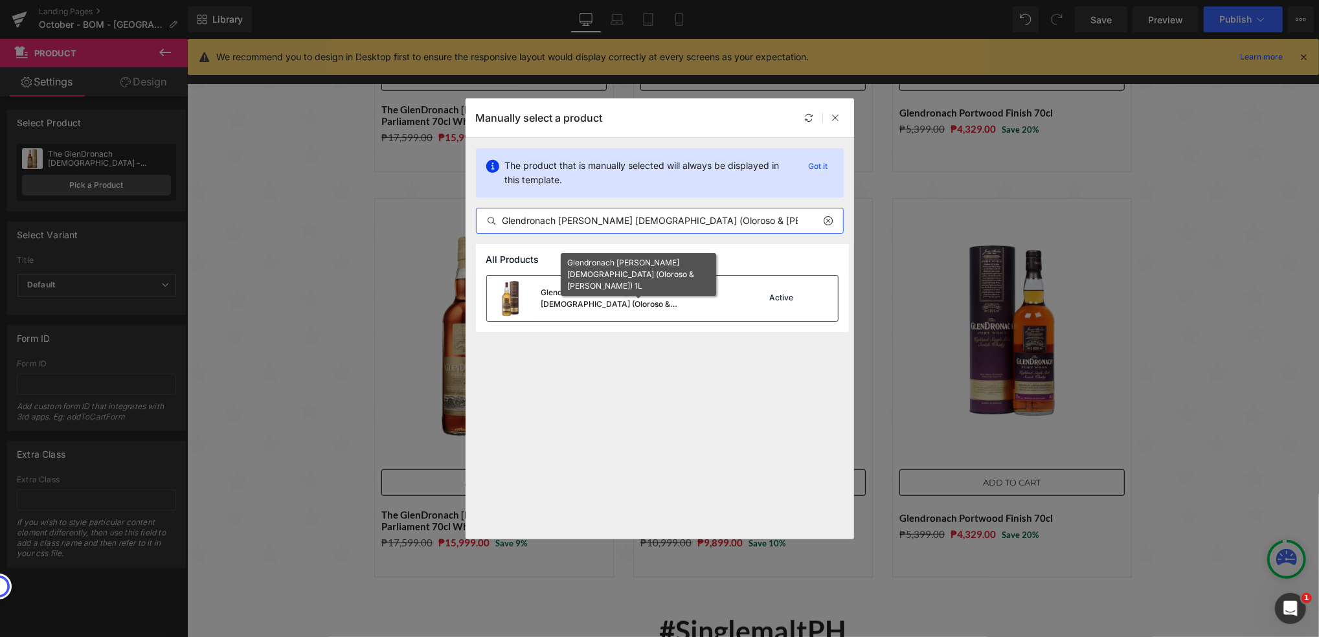
type input "Glendronach [PERSON_NAME] [DEMOGRAPHIC_DATA] (Oloroso & [PERSON_NAME]) 1L"
click at [655, 297] on div "Glendronach [PERSON_NAME] [DEMOGRAPHIC_DATA] (Oloroso & [PERSON_NAME]) 1L" at bounding box center [638, 298] width 194 height 23
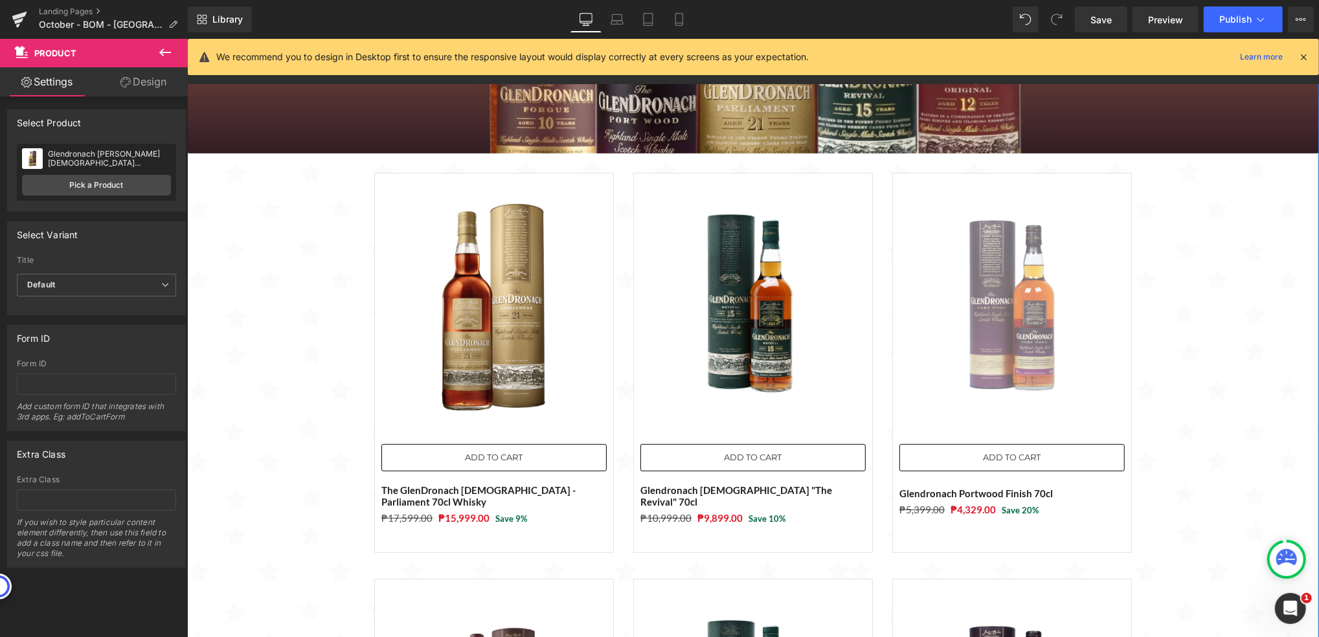
scroll to position [135, 0]
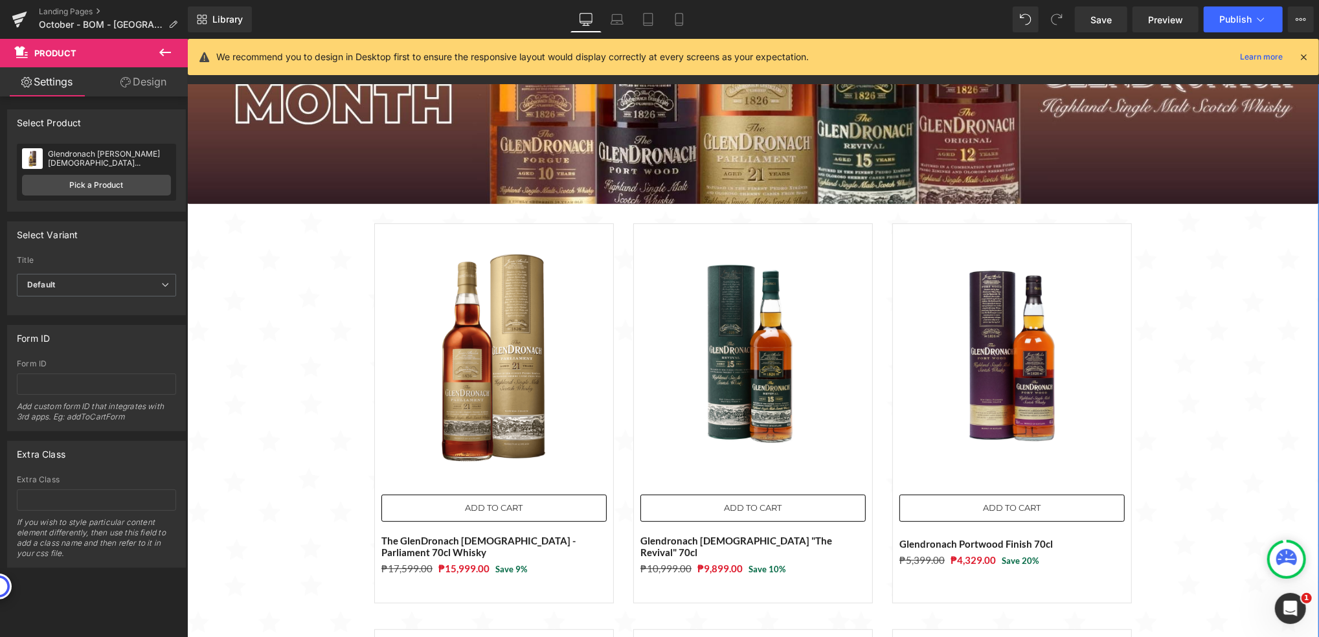
drag, startPoint x: 1007, startPoint y: 287, endPoint x: 1007, endPoint y: 267, distance: 19.4
click at [1007, 287] on img at bounding box center [1011, 355] width 225 height 225
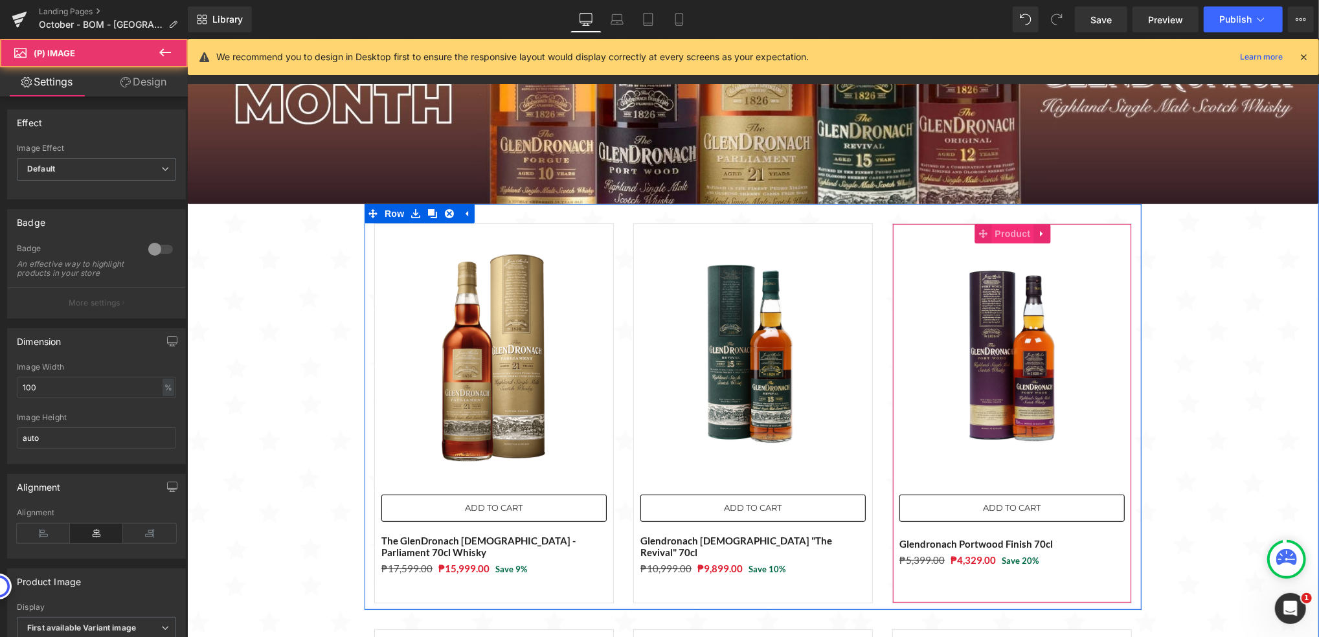
click at [999, 233] on span "Product" at bounding box center [1012, 232] width 42 height 19
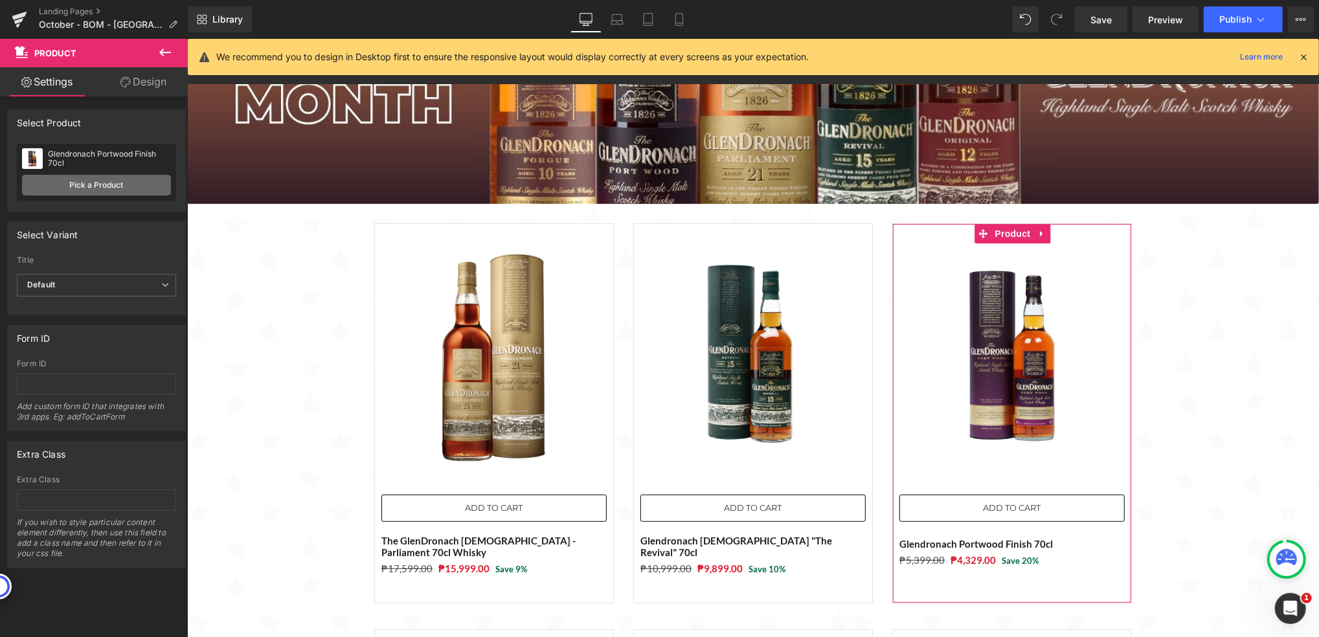
click at [92, 175] on link "Pick a Product" at bounding box center [96, 185] width 149 height 21
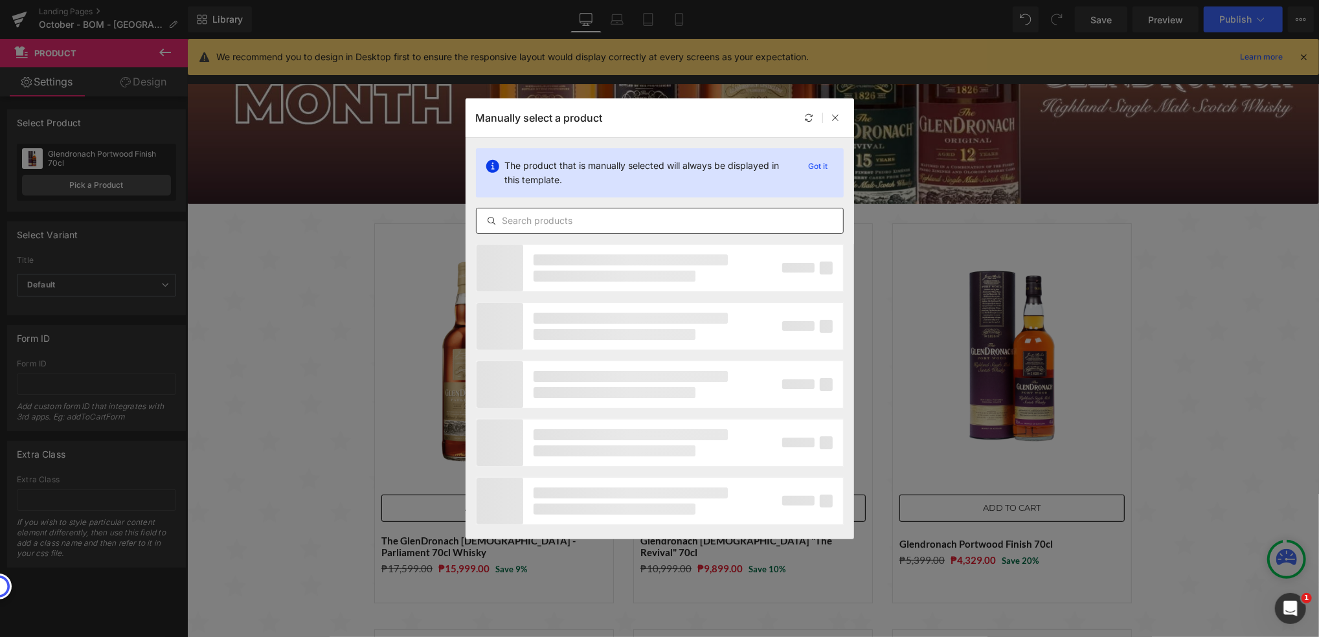
click at [547, 220] on input "text" at bounding box center [660, 221] width 367 height 16
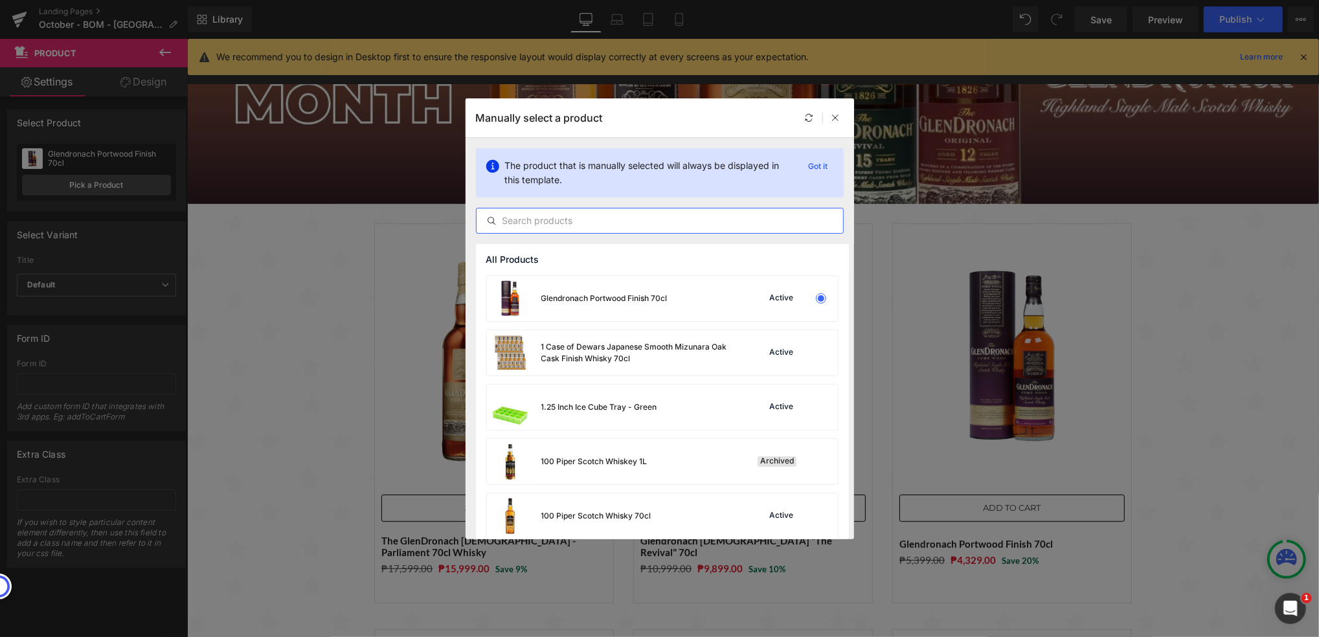
paste input "Glendronach [PERSON_NAME] [DEMOGRAPHIC_DATA] (Oloroso & [PERSON_NAME]) 1L"
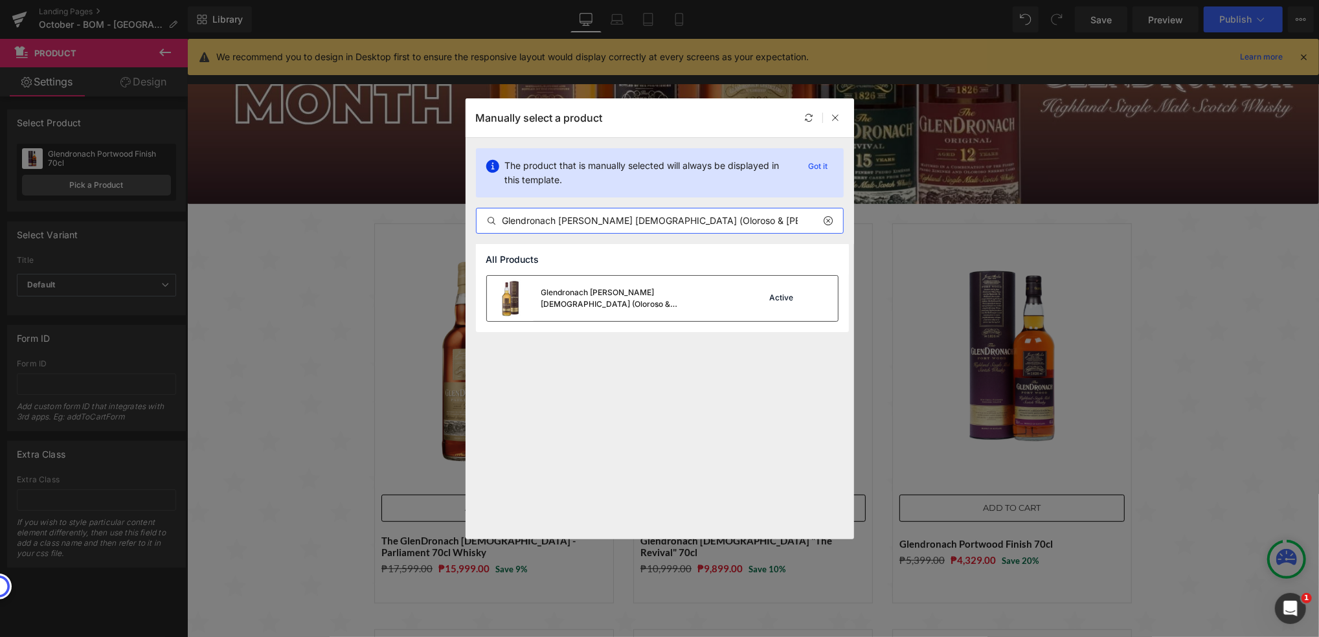
type input "Glendronach [PERSON_NAME] [DEMOGRAPHIC_DATA] (Oloroso & [PERSON_NAME]) 1L"
click at [595, 307] on div "Glendronach [PERSON_NAME] [DEMOGRAPHIC_DATA] (Oloroso & [PERSON_NAME]) 1L" at bounding box center [638, 298] width 194 height 23
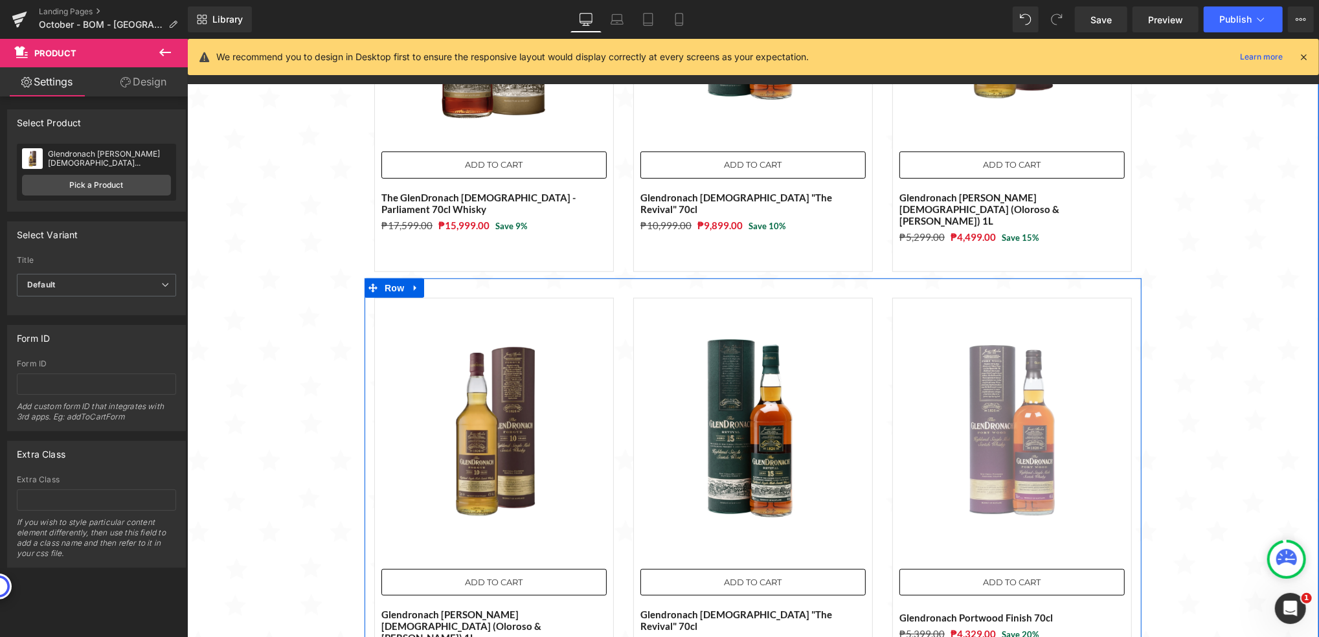
scroll to position [480, 0]
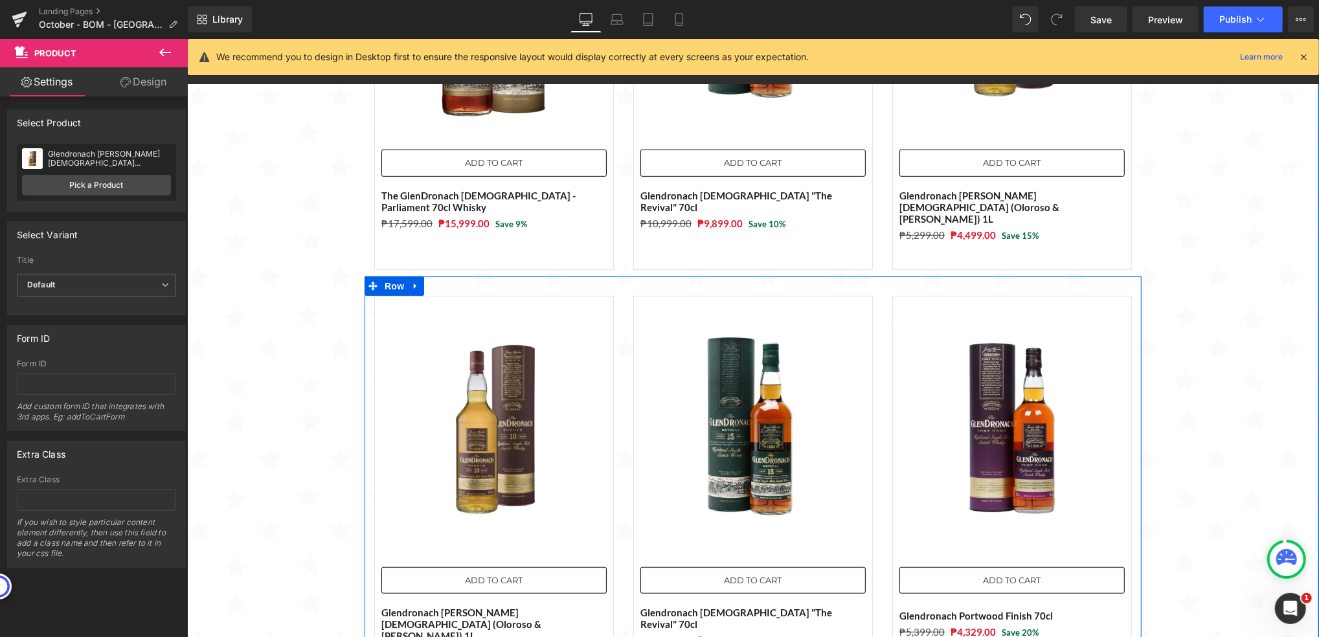
click at [477, 323] on img at bounding box center [493, 427] width 225 height 225
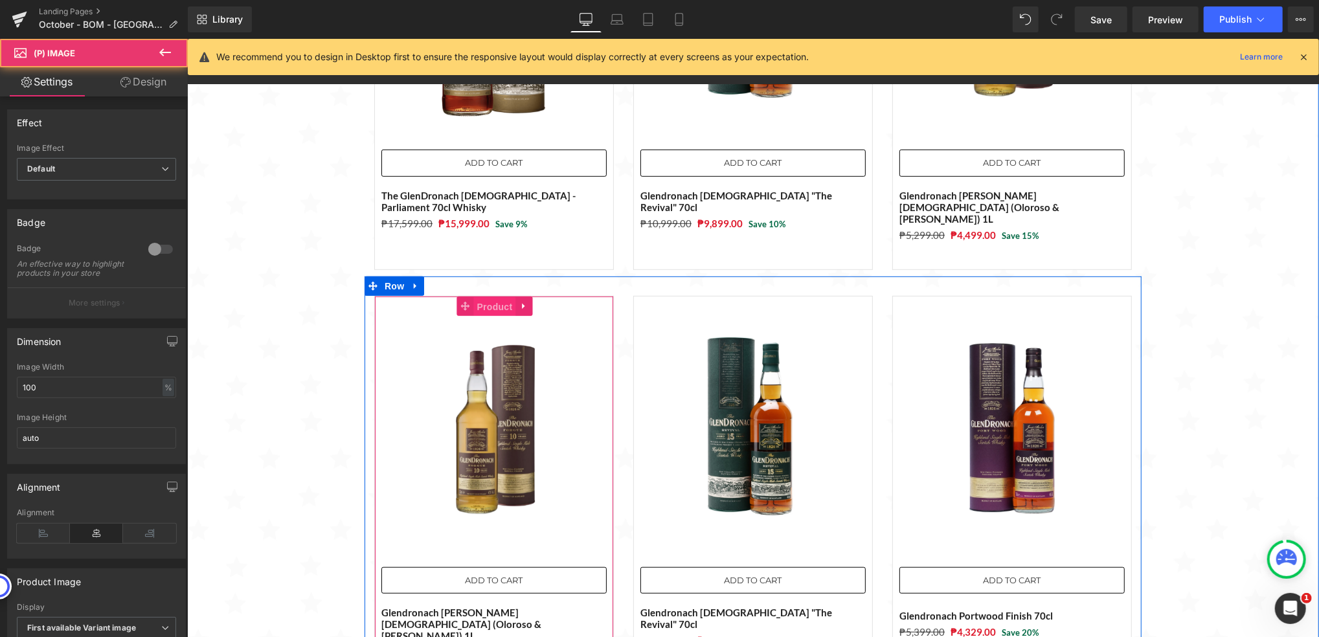
click at [474, 297] on span "Product" at bounding box center [494, 306] width 42 height 19
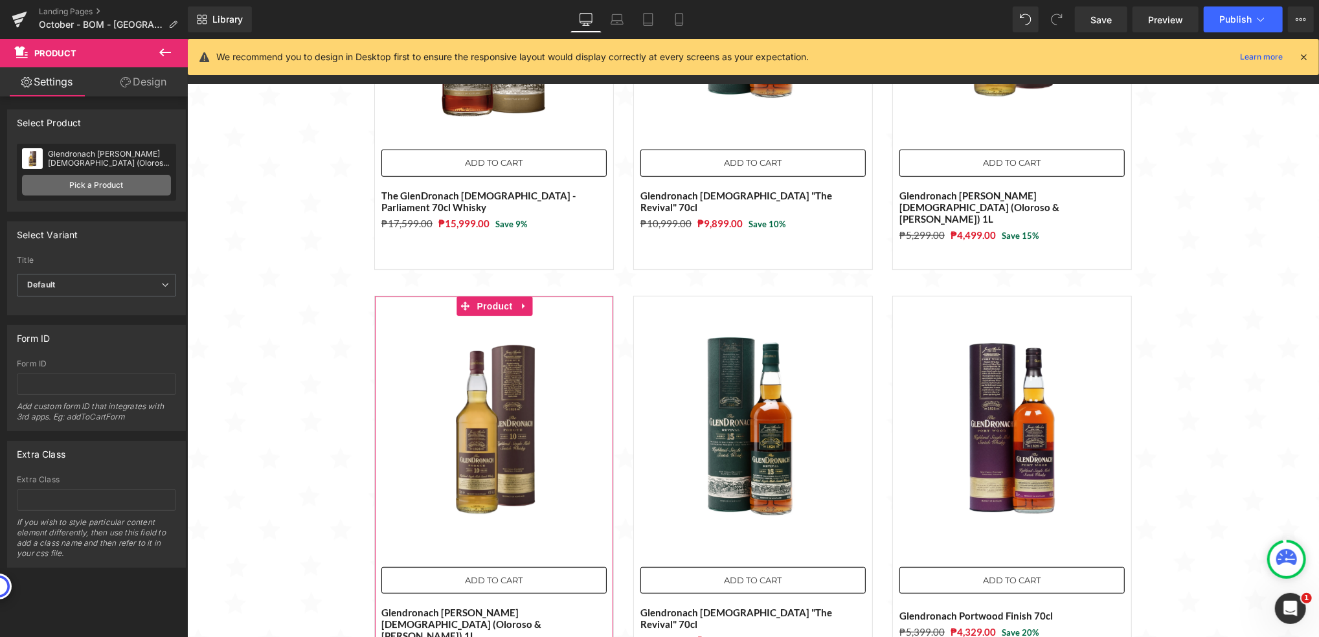
click at [75, 175] on link "Pick a Product" at bounding box center [96, 185] width 149 height 21
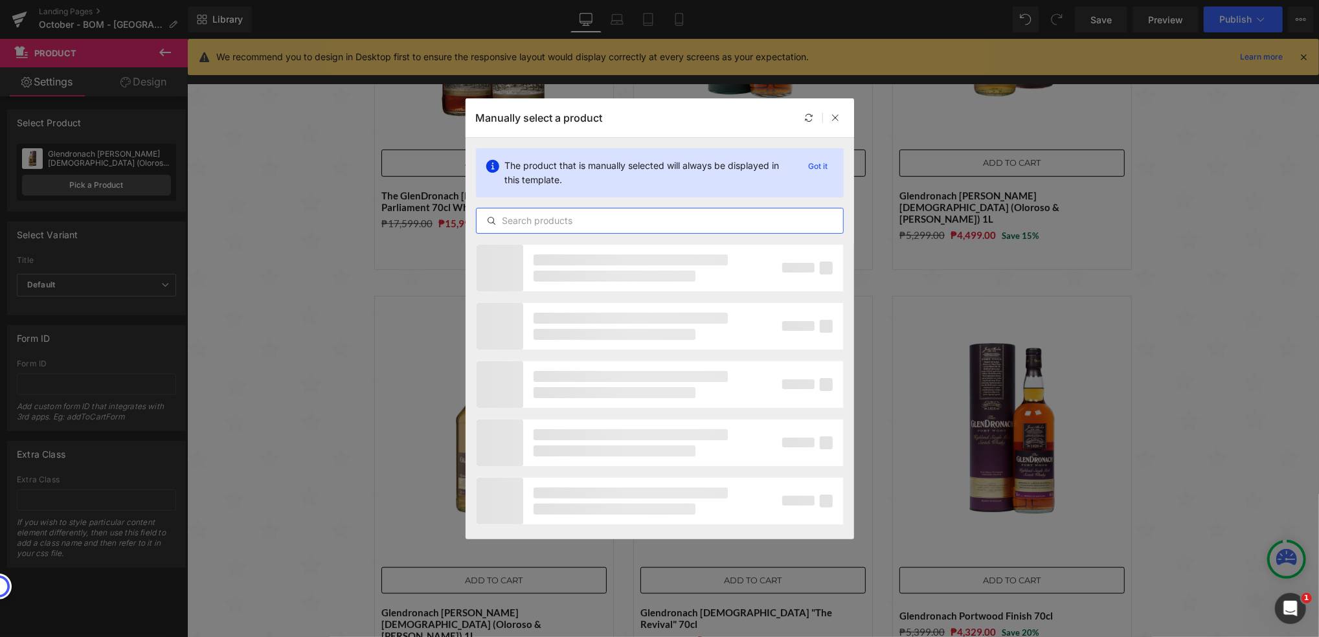
click at [653, 217] on input "text" at bounding box center [660, 221] width 367 height 16
paste input "Glendronach Portwood Finish 70cl"
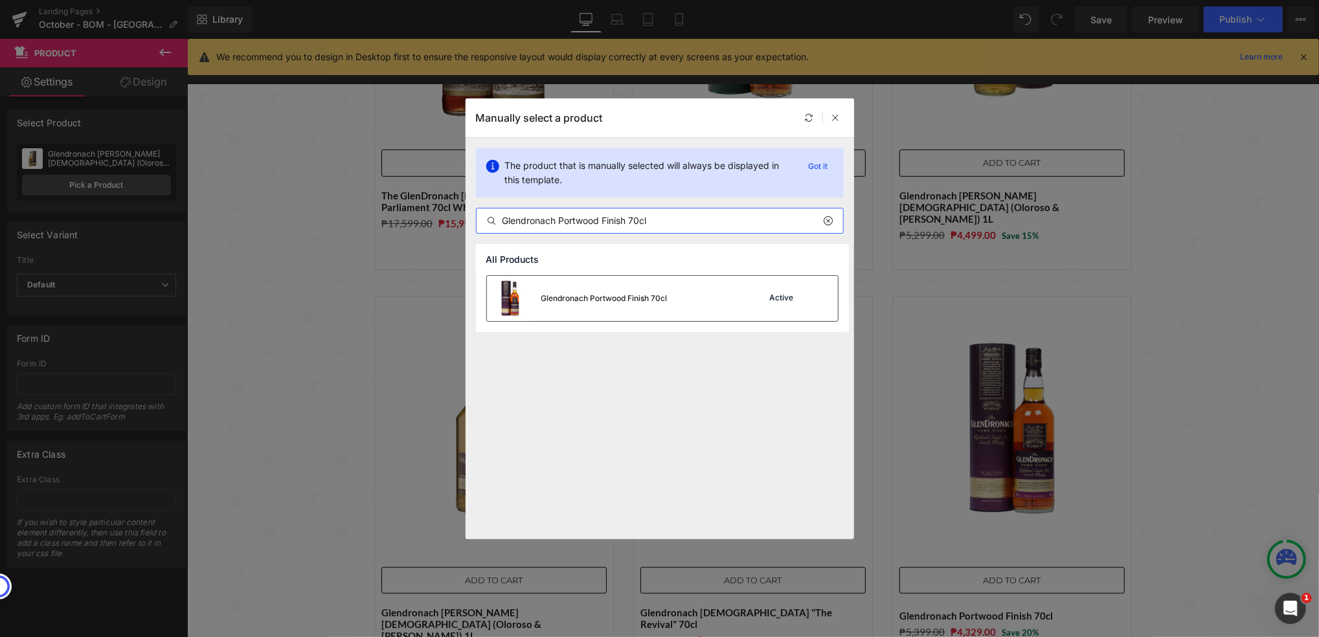
type input "Glendronach Portwood Finish 70cl"
click at [661, 304] on div "Glendronach Portwood Finish 70cl" at bounding box center [577, 298] width 181 height 45
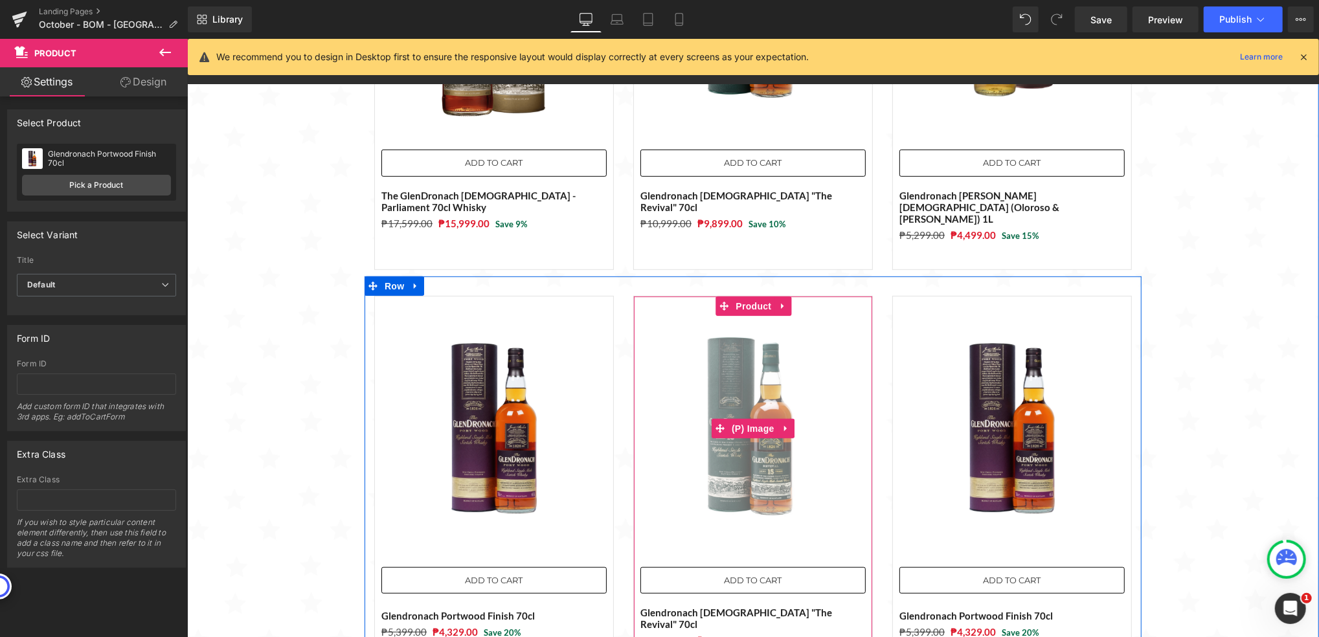
scroll to position [6, 6]
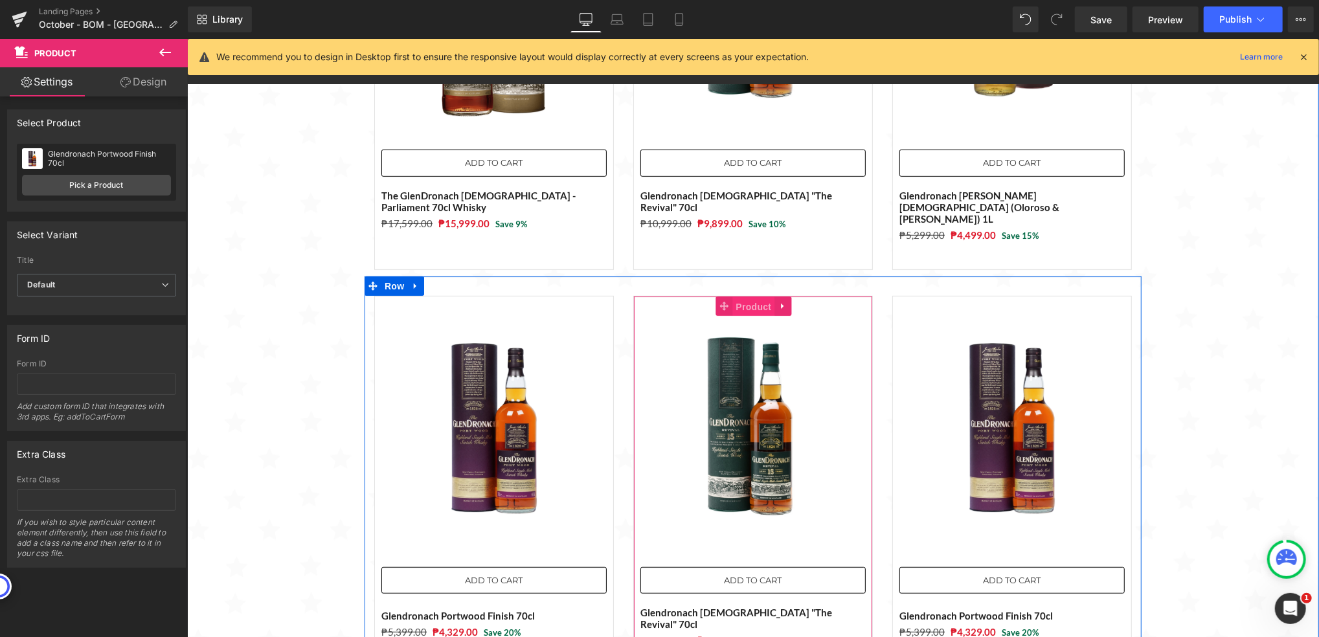
click at [747, 297] on span "Product" at bounding box center [753, 306] width 42 height 19
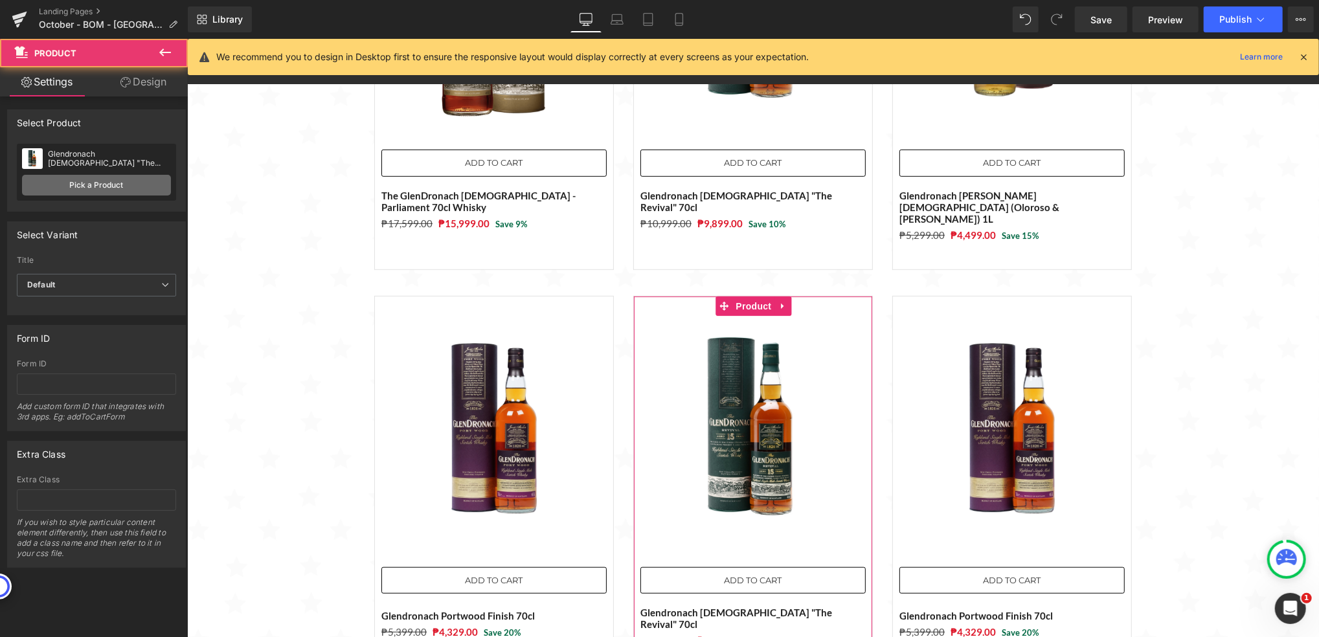
click at [89, 183] on link "Pick a Product" at bounding box center [96, 185] width 149 height 21
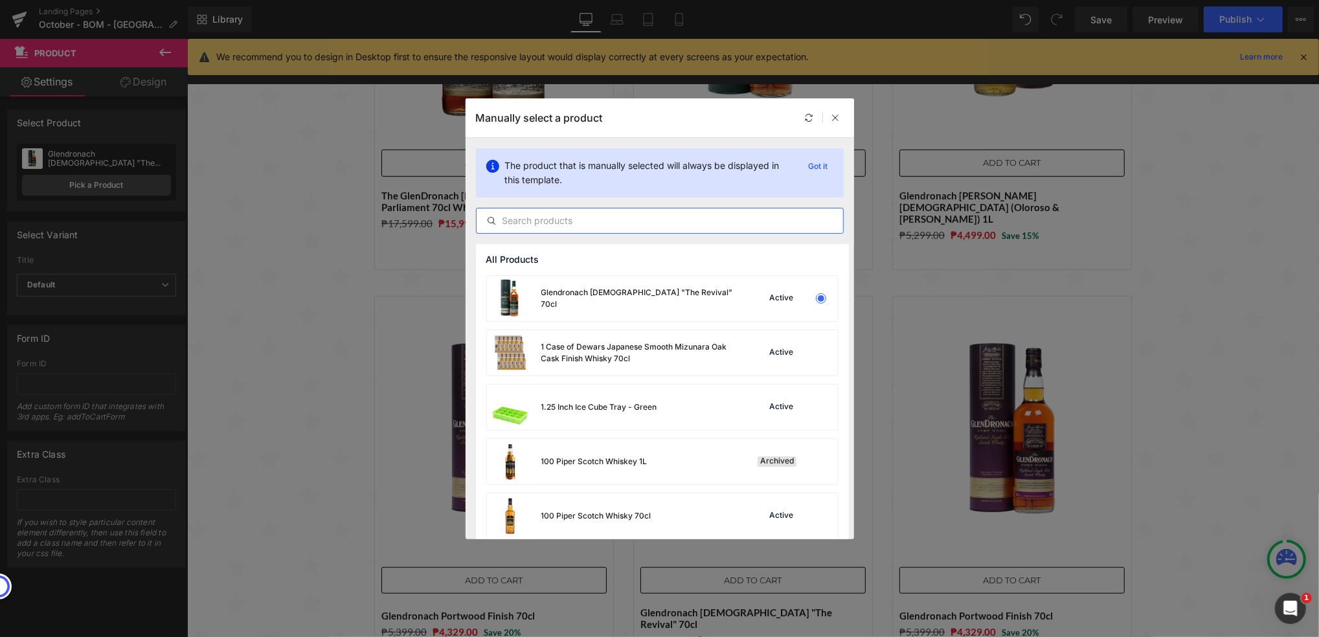
click at [658, 223] on input "text" at bounding box center [660, 221] width 367 height 16
paste input "Glendronach [DEMOGRAPHIC_DATA] [PERSON_NAME] Cask Matured Whisky 70cl with FREE…"
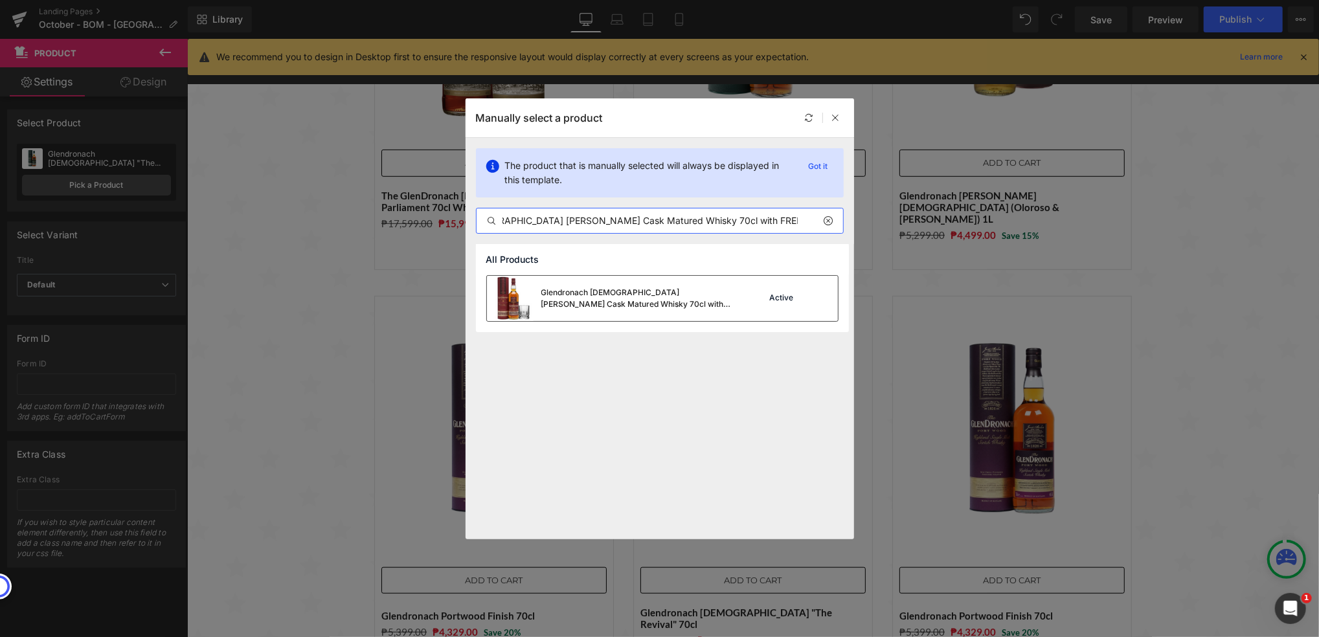
type input "Glendronach [DEMOGRAPHIC_DATA] [PERSON_NAME] Cask Matured Whisky 70cl with FREE…"
click at [523, 286] on img at bounding box center [510, 298] width 47 height 45
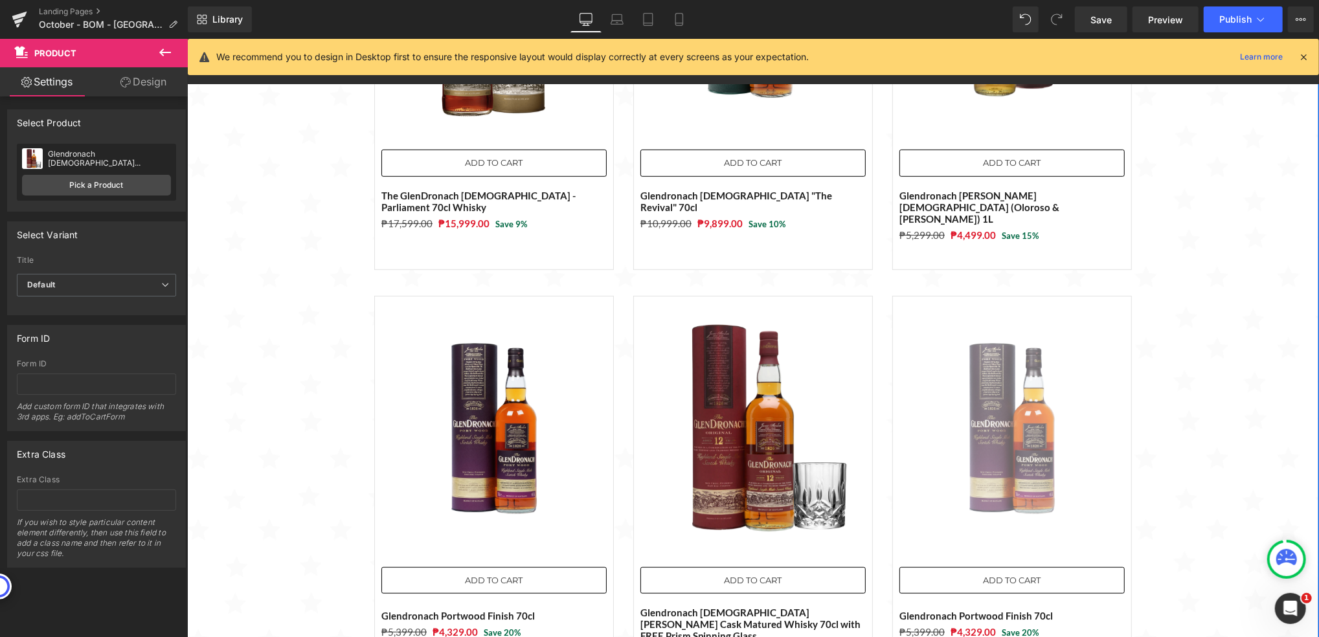
scroll to position [2156, 1119]
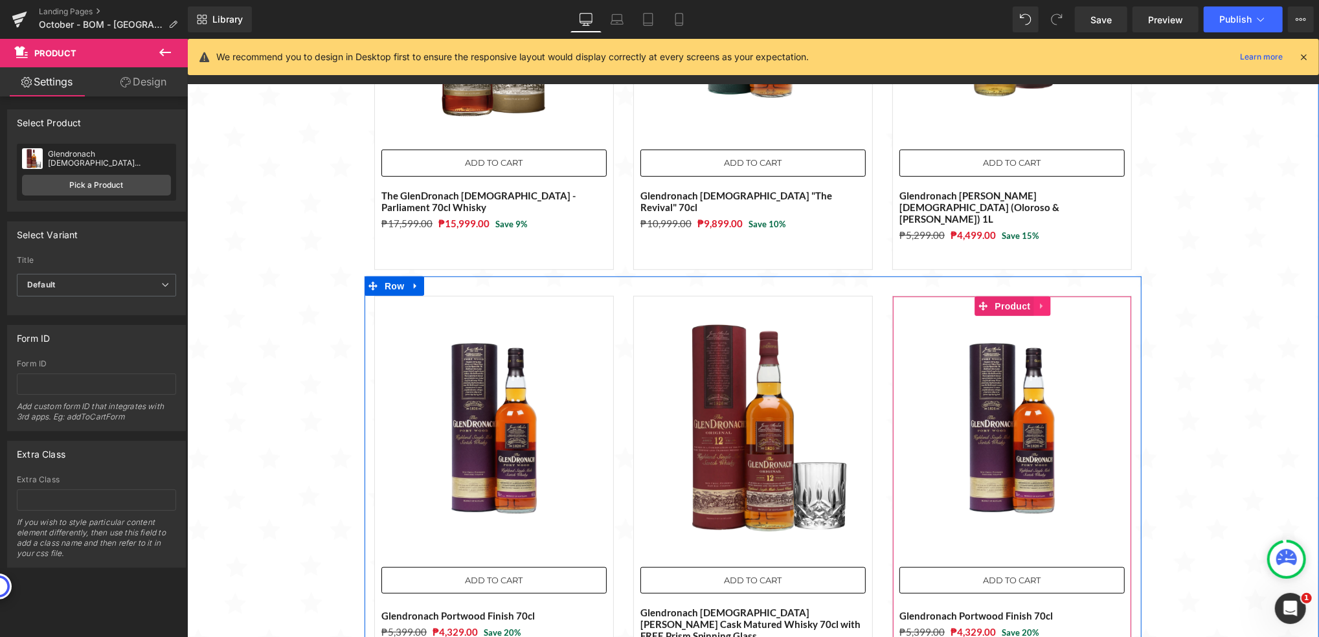
click at [1040, 302] on icon at bounding box center [1041, 305] width 3 height 6
click at [1045, 301] on icon at bounding box center [1049, 305] width 9 height 9
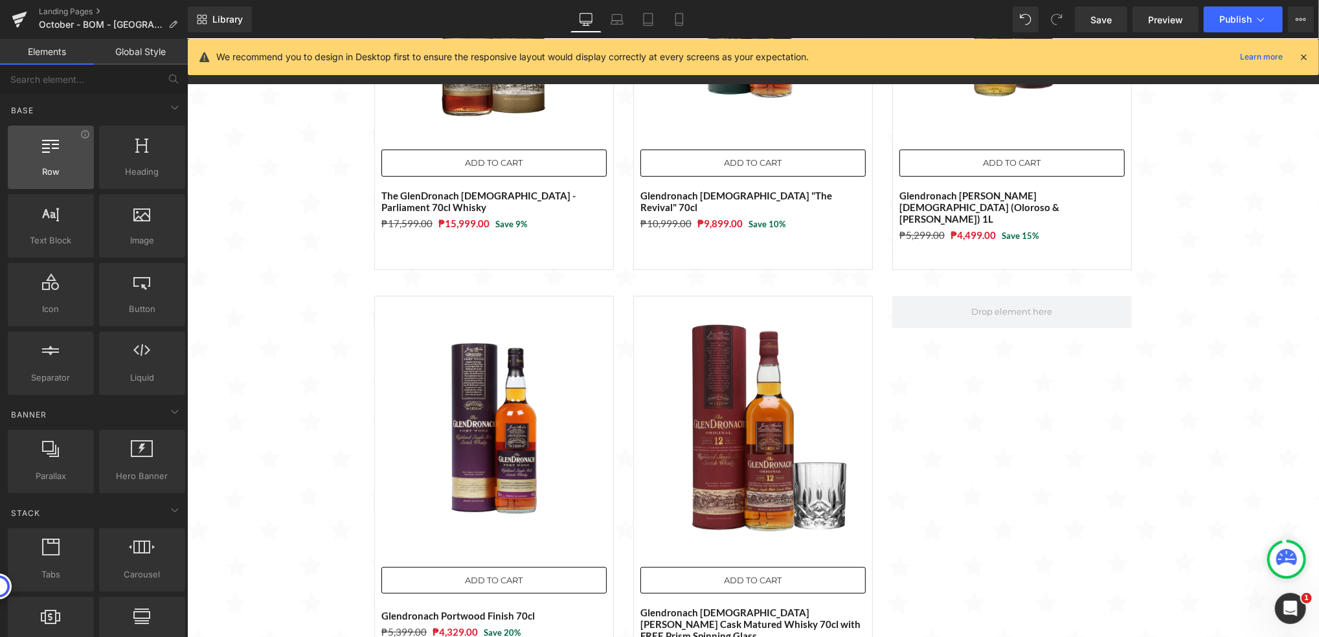
click at [67, 159] on div at bounding box center [51, 150] width 78 height 29
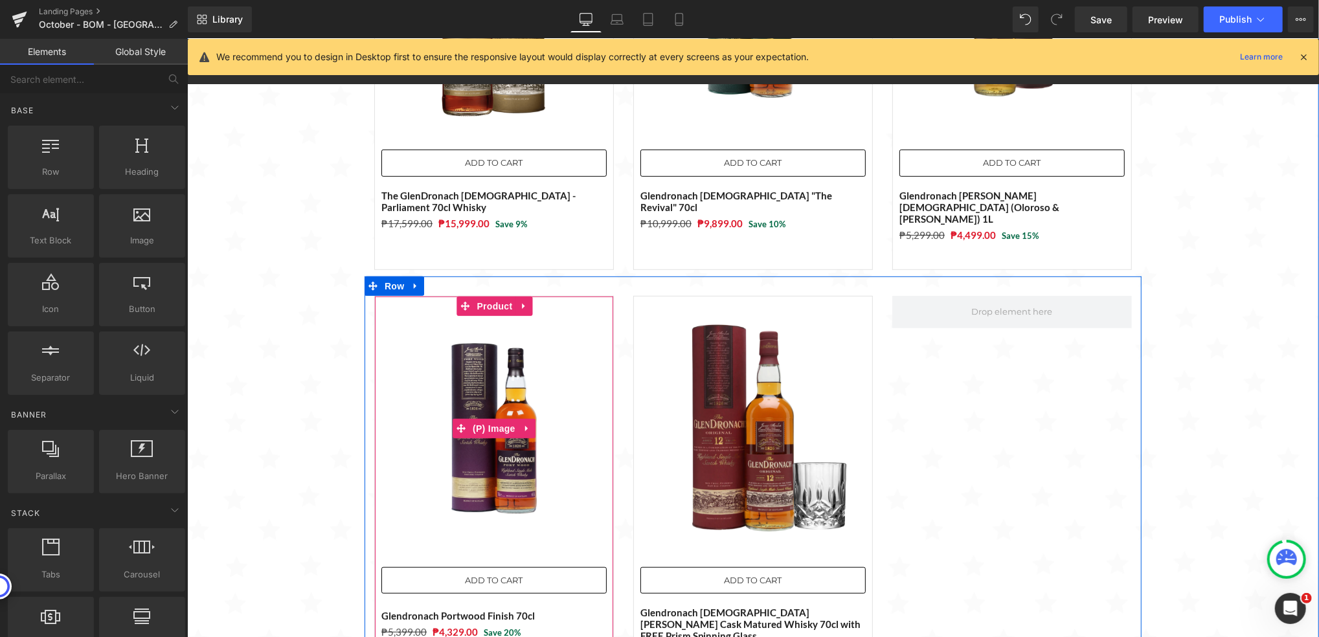
click at [418, 332] on img at bounding box center [493, 427] width 225 height 225
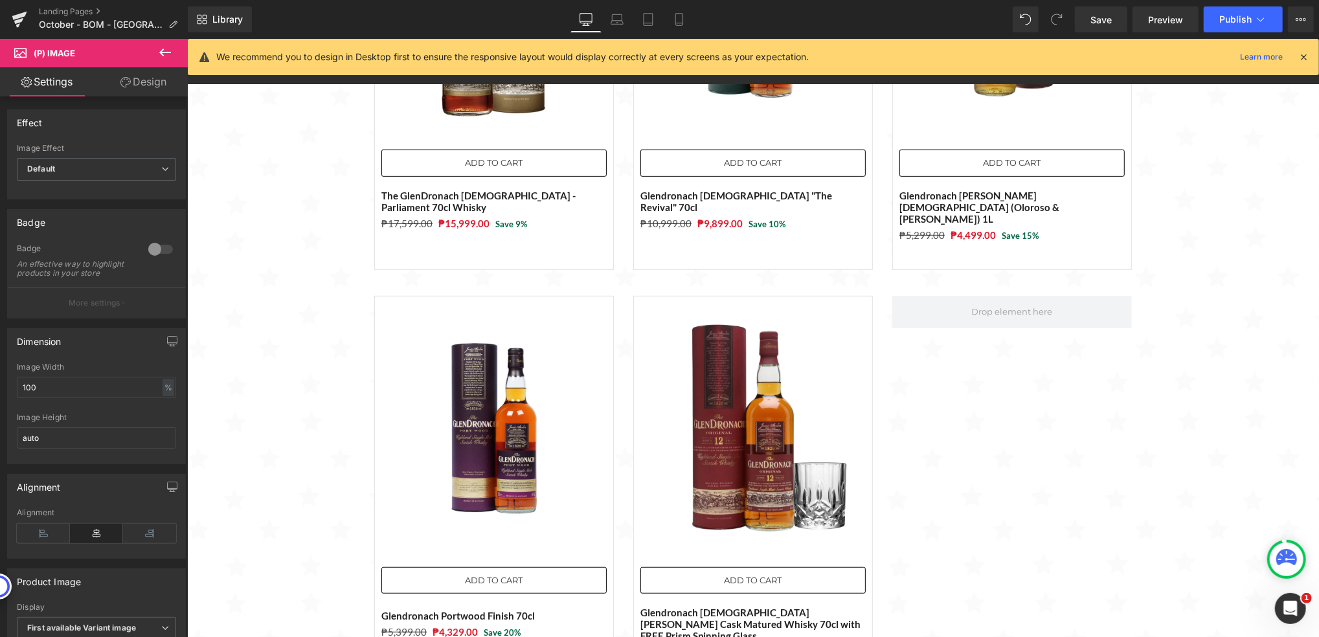
click at [137, 83] on link "Design" at bounding box center [144, 81] width 94 height 29
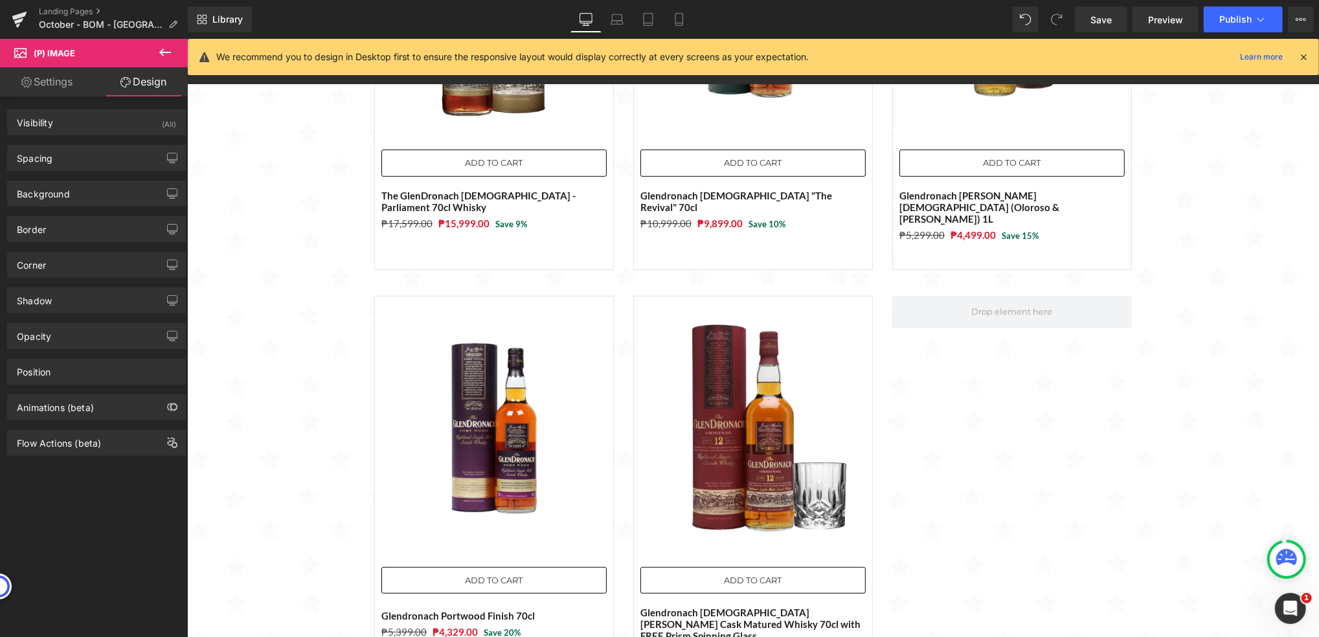
click at [49, 80] on link "Settings" at bounding box center [47, 81] width 94 height 29
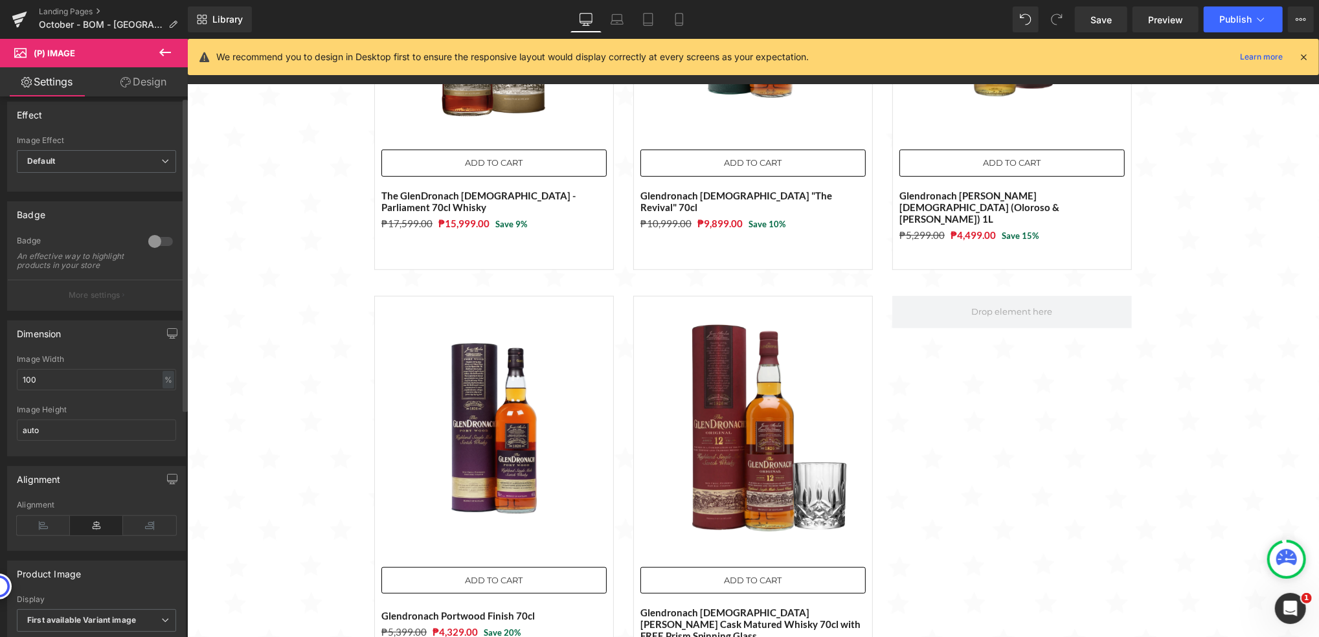
scroll to position [0, 0]
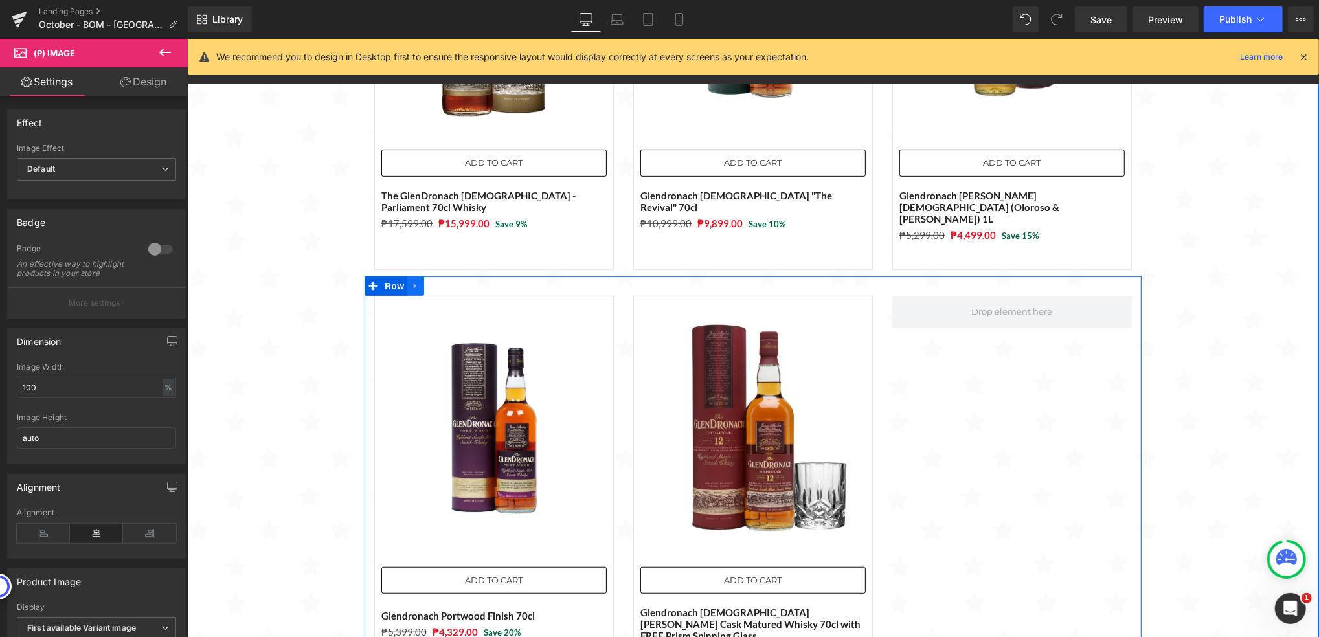
click at [407, 279] on link at bounding box center [415, 285] width 17 height 19
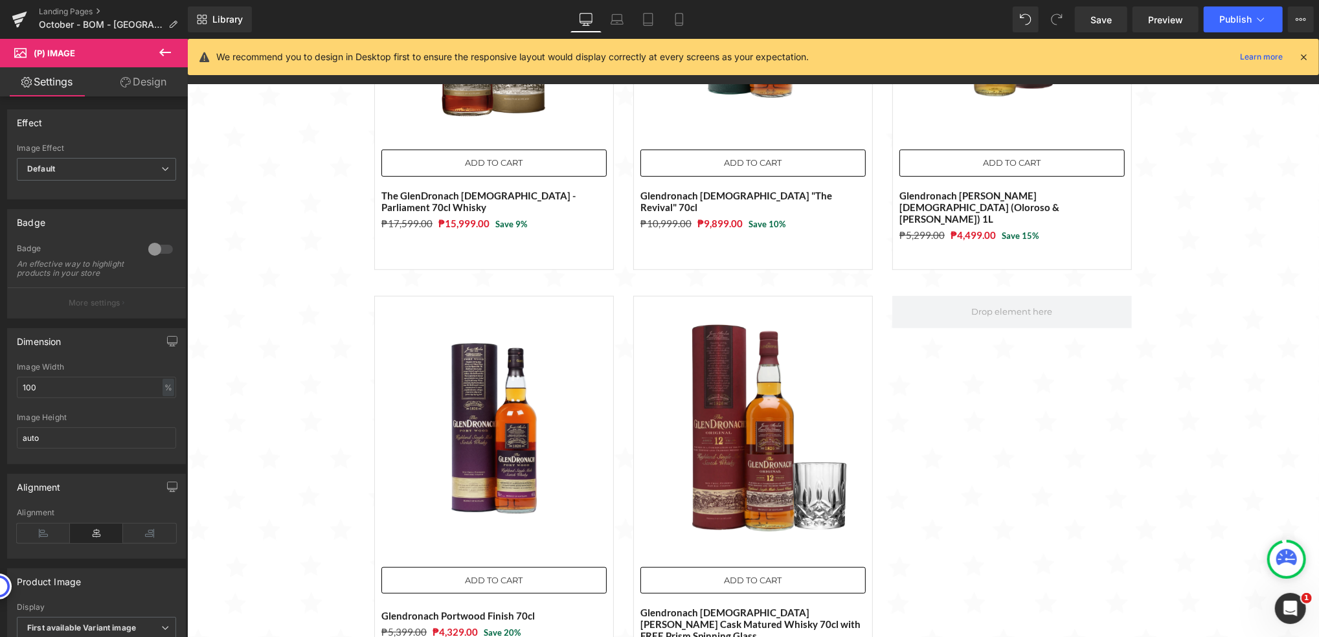
click at [147, 80] on link "Design" at bounding box center [144, 81] width 94 height 29
type input "0"
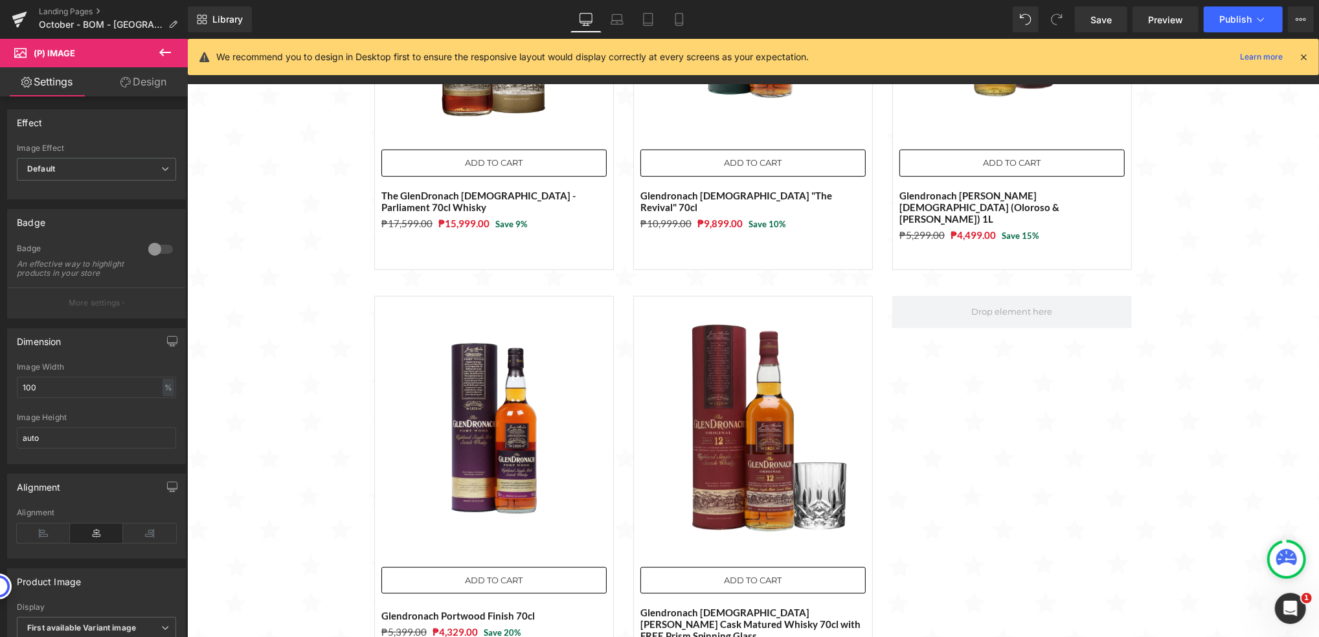
type input "0"
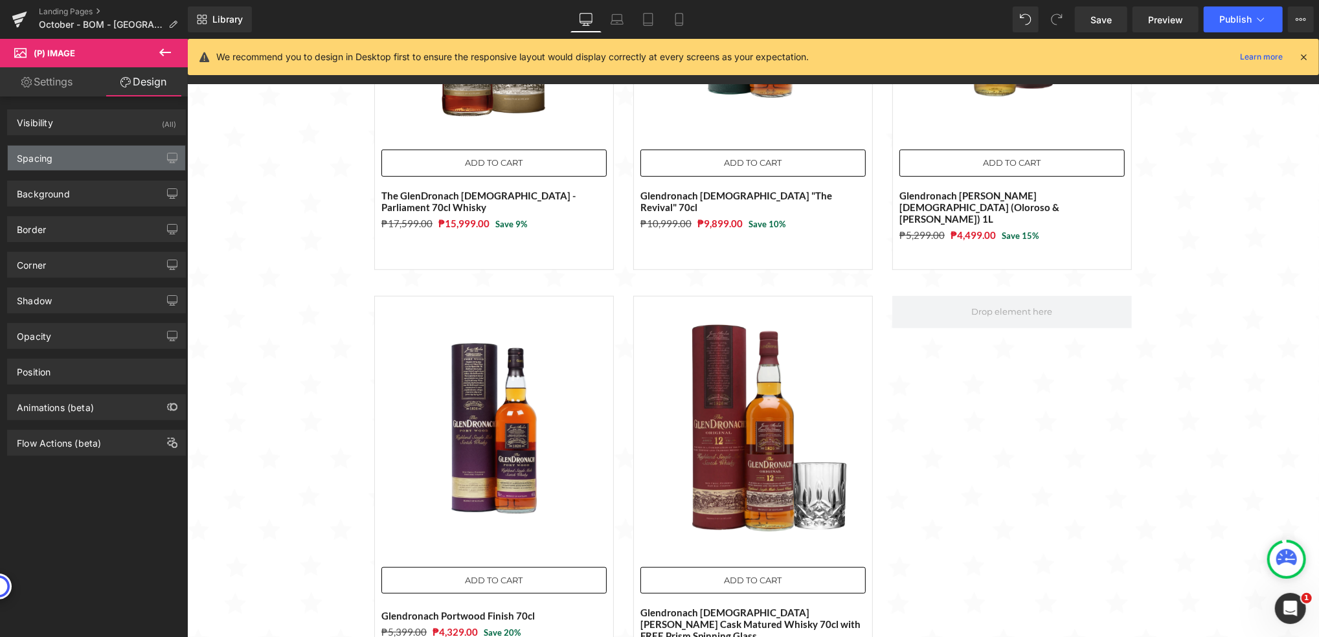
click at [120, 163] on div "Spacing" at bounding box center [96, 158] width 177 height 25
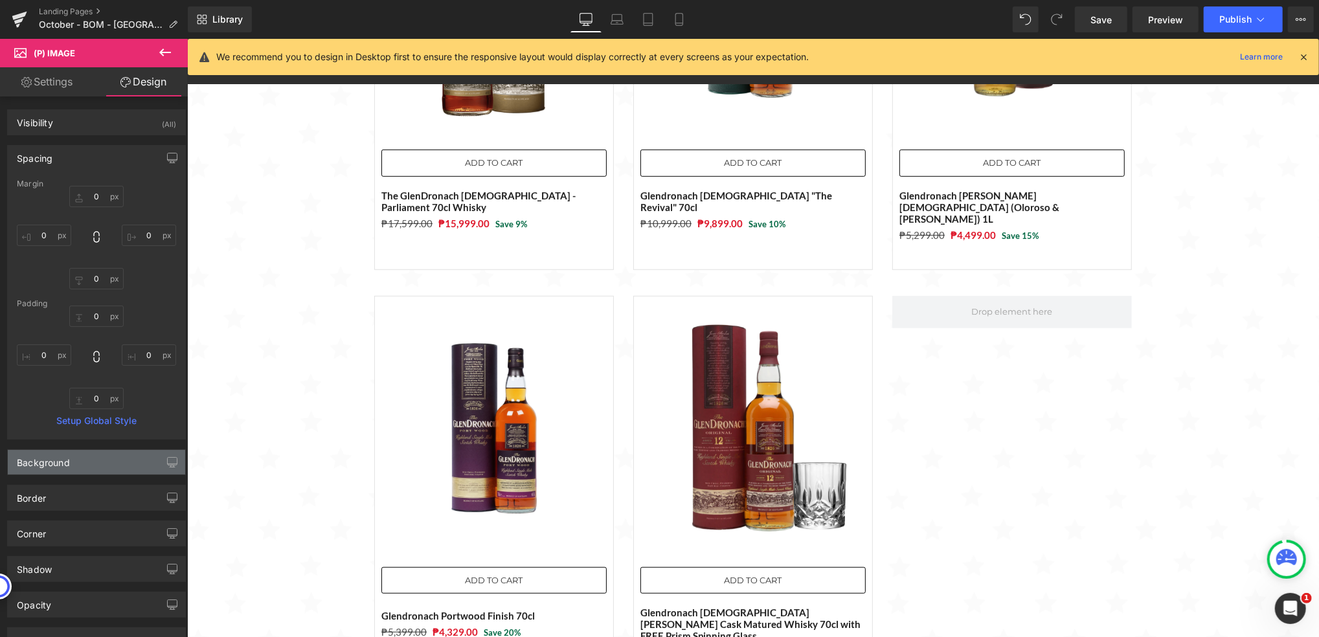
click at [119, 466] on div "Background" at bounding box center [96, 462] width 177 height 25
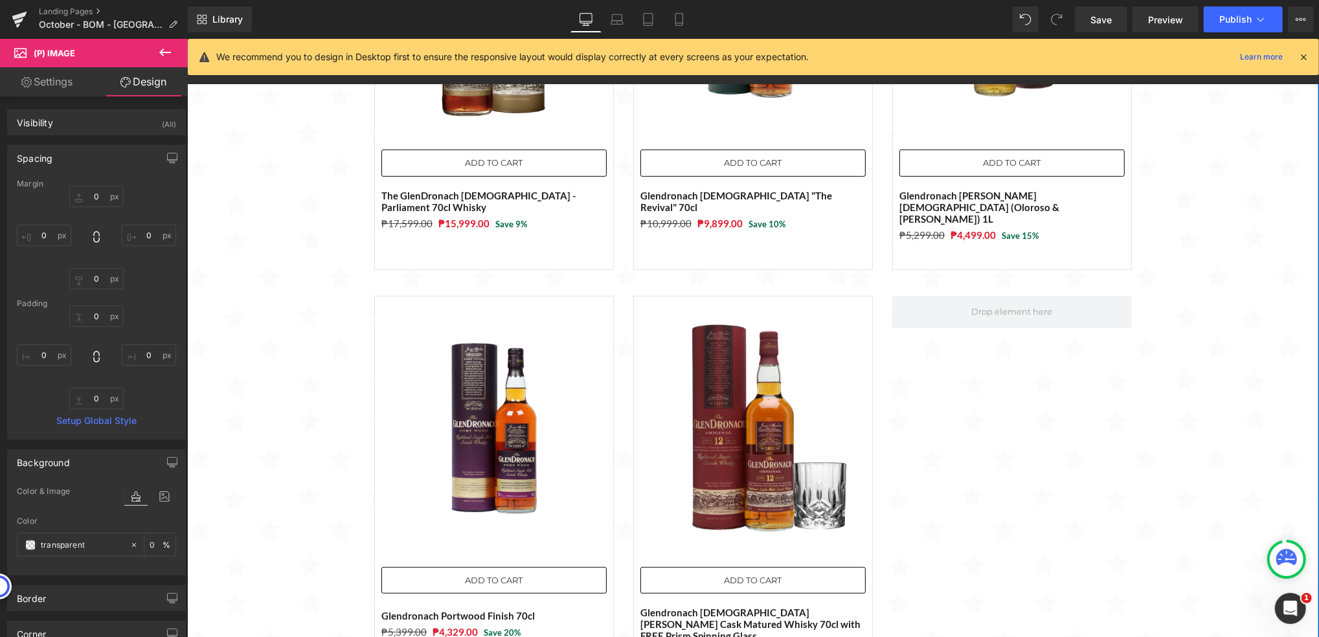
click at [310, 427] on div "Sale Off (P) Image ADD TO CART (P) Cart Button The GlenDronach [DEMOGRAPHIC_DAT…" at bounding box center [753, 275] width 1132 height 835
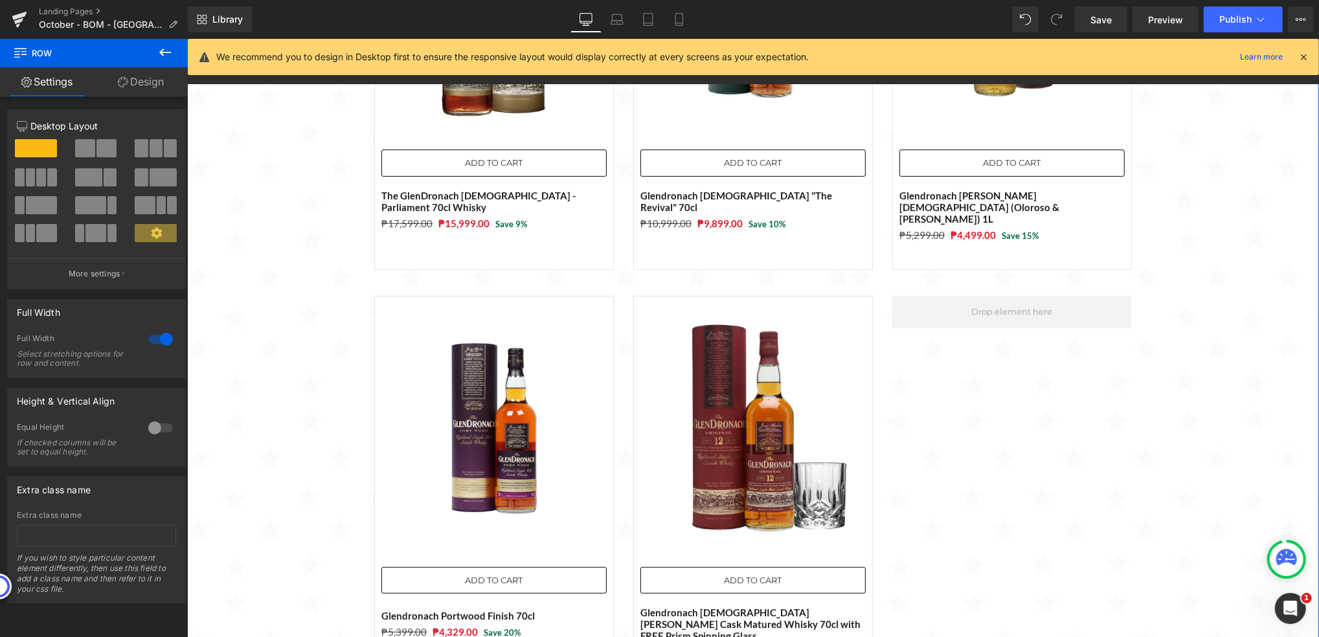
click at [97, 148] on span at bounding box center [107, 148] width 20 height 18
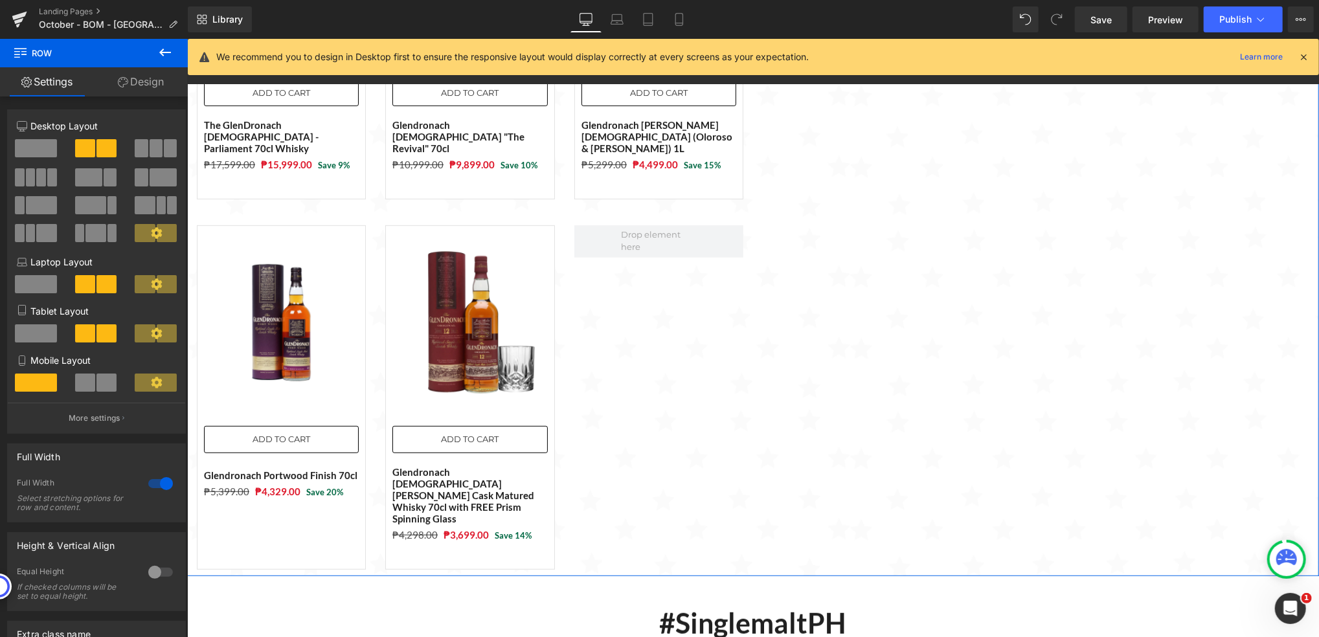
scroll to position [2025, 1119]
click at [52, 152] on span at bounding box center [36, 148] width 42 height 18
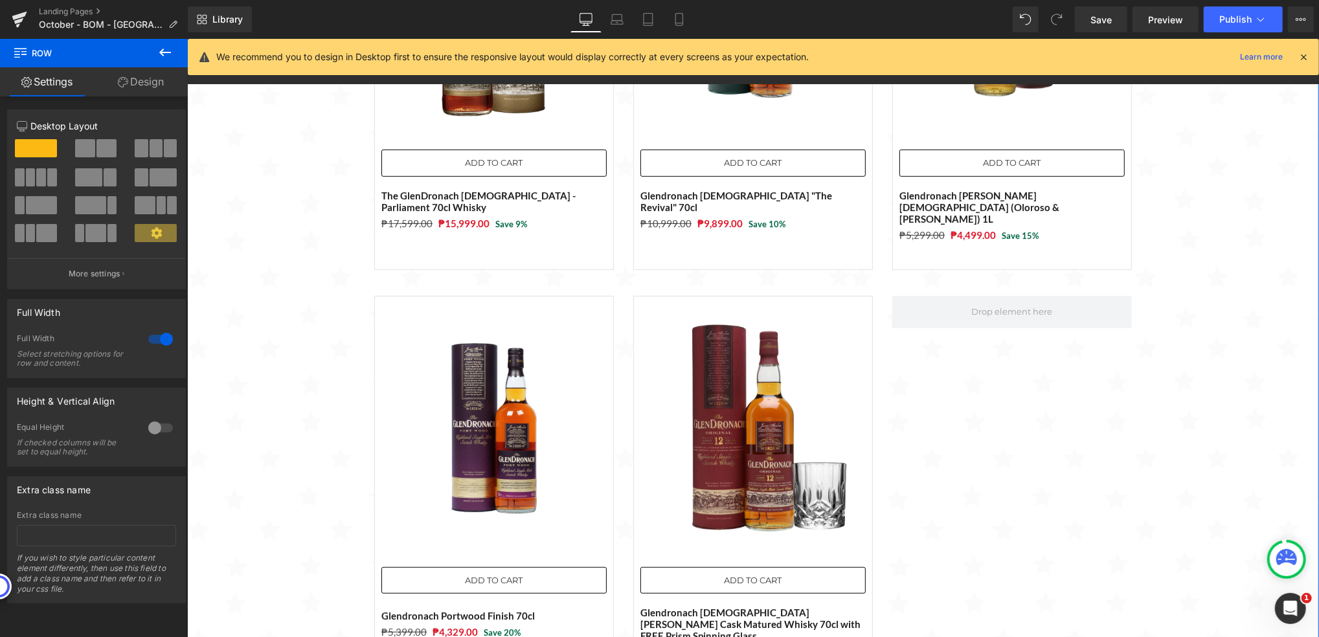
scroll to position [2156, 1119]
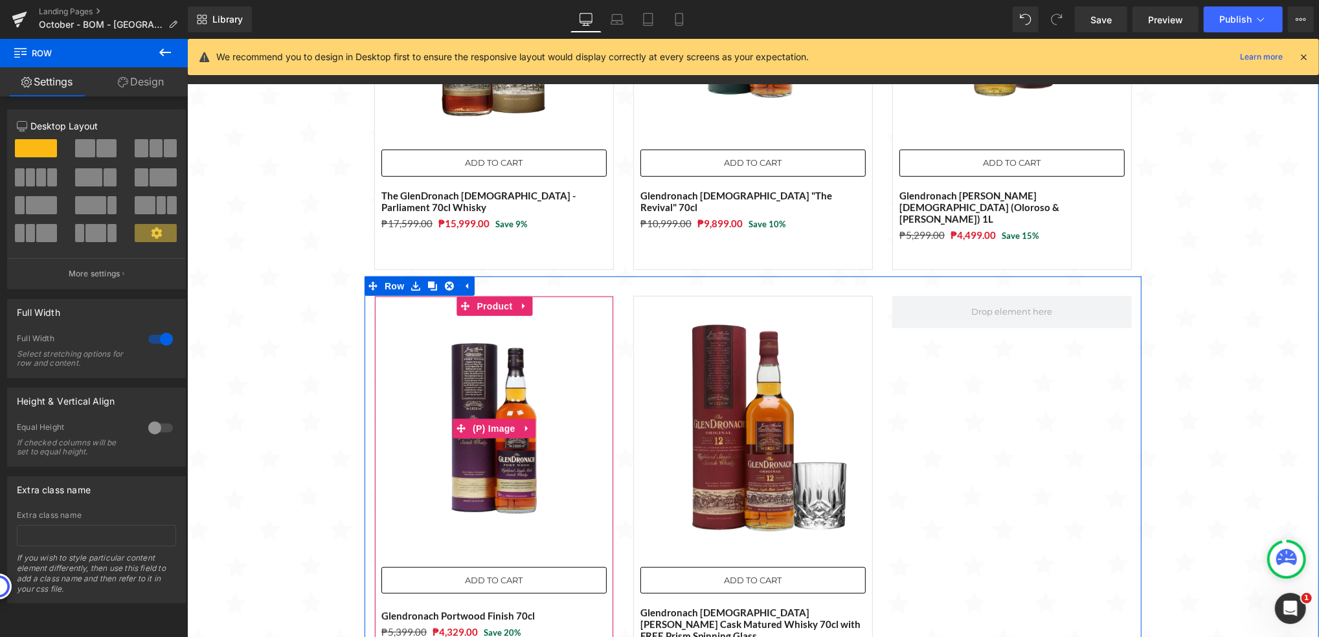
click at [426, 389] on img at bounding box center [493, 427] width 225 height 225
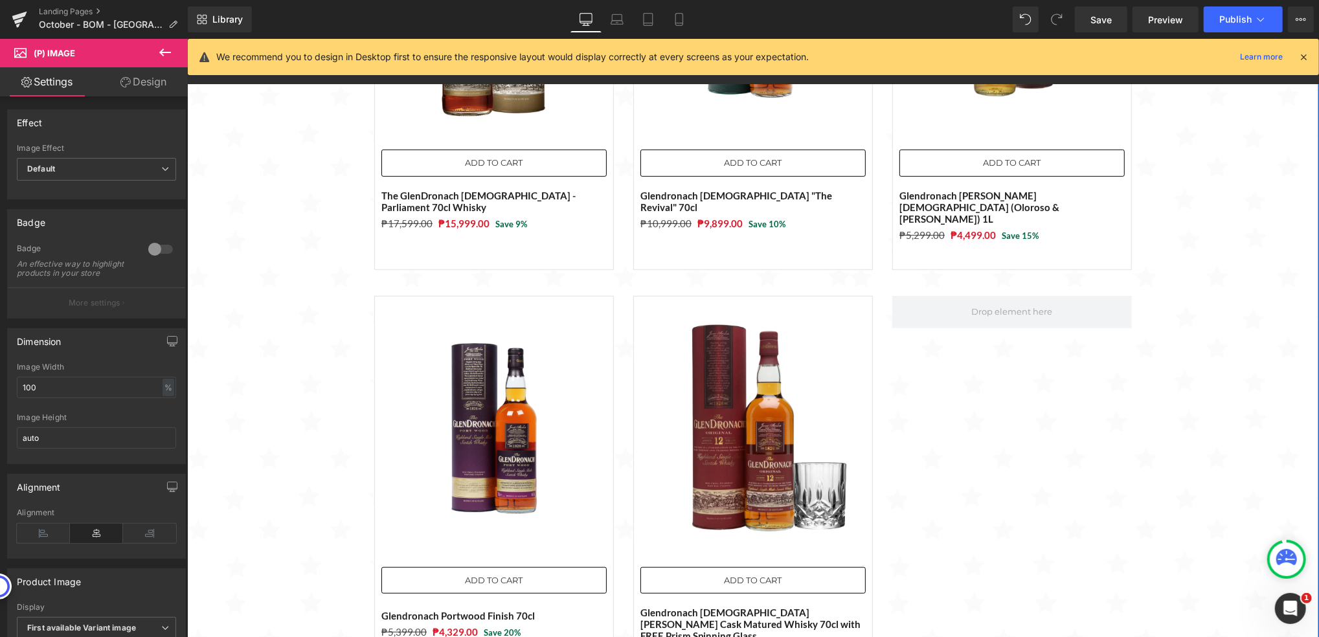
click at [347, 274] on div "Sale Off (P) Image ADD TO CART (P) Cart Button The GlenDronach [DEMOGRAPHIC_DAT…" at bounding box center [753, 275] width 1132 height 835
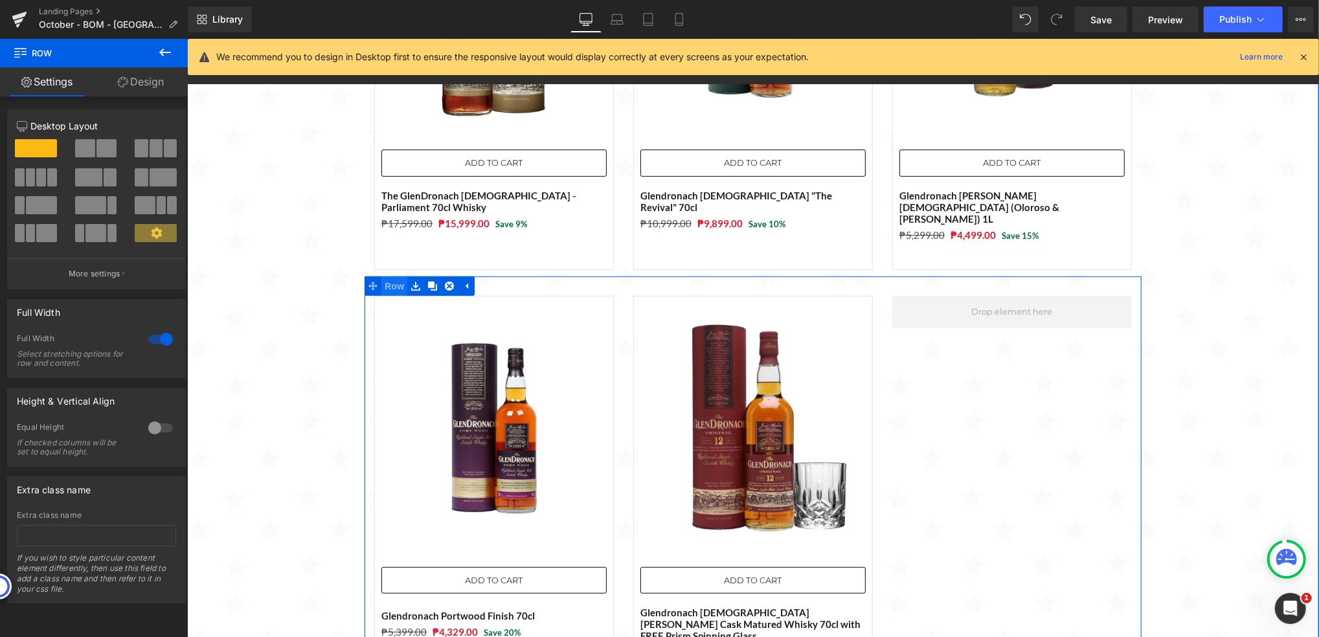
click at [383, 276] on span "Row" at bounding box center [394, 285] width 26 height 19
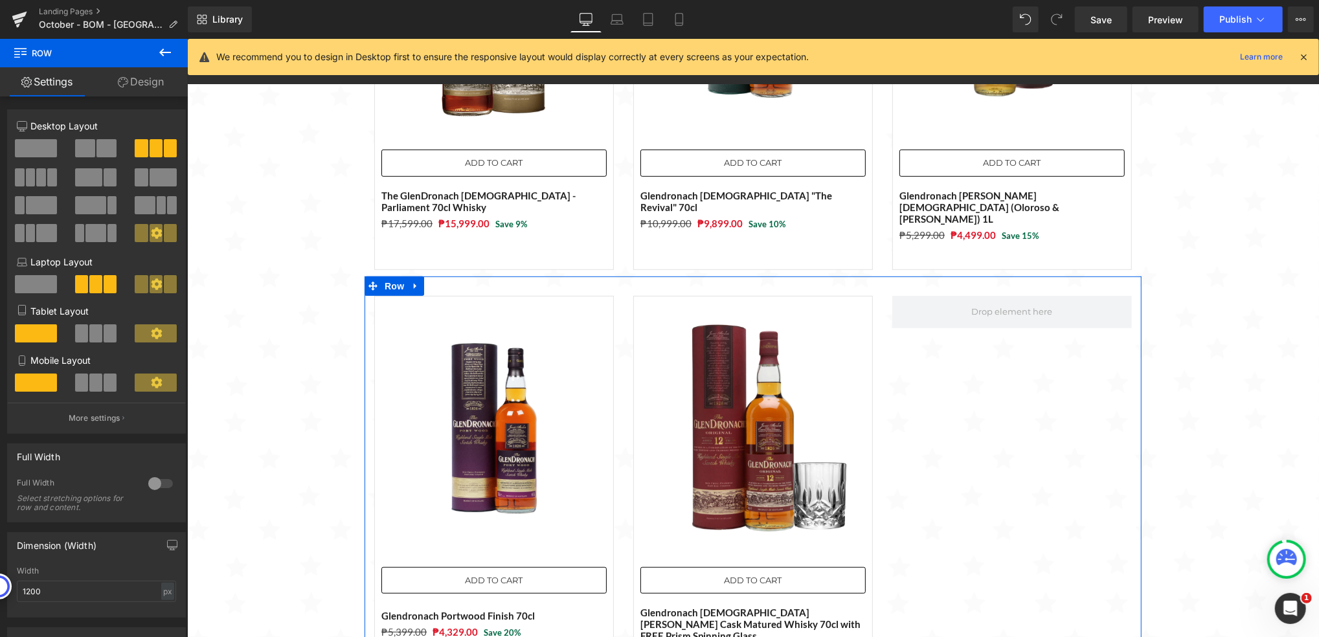
click at [100, 152] on span at bounding box center [107, 148] width 20 height 18
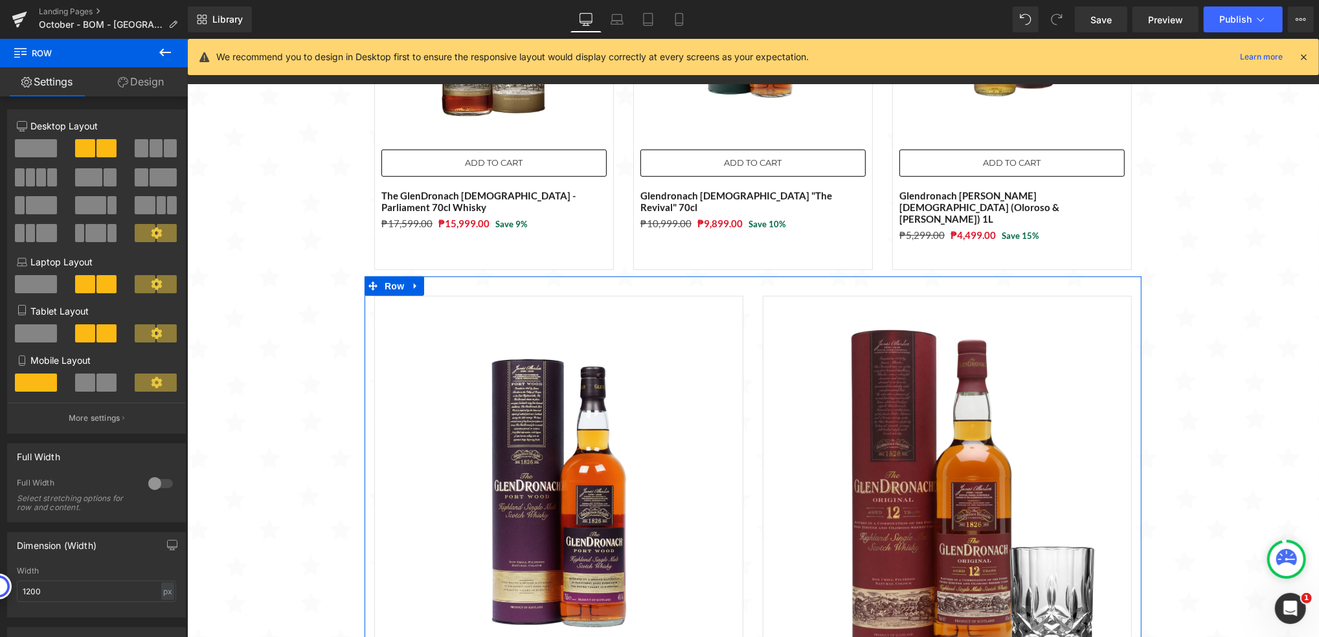
scroll to position [2284, 1119]
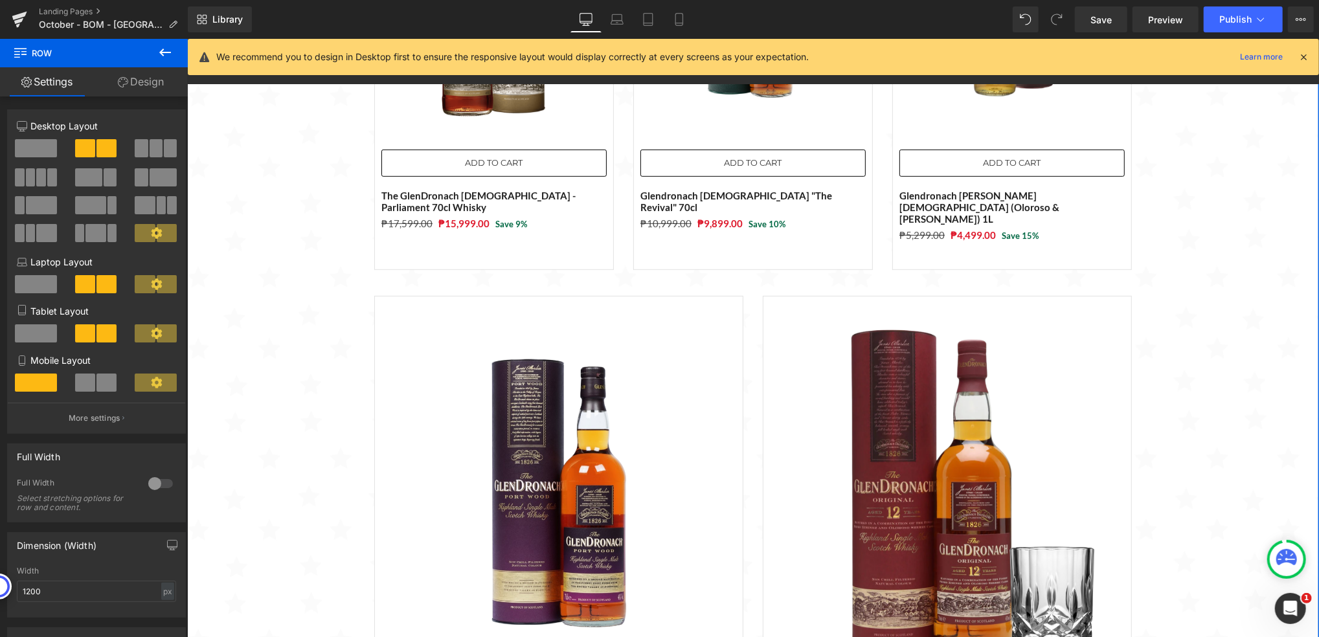
click at [259, 256] on div "Sale Off (P) Image ADD TO CART (P) Cart Button The GlenDronach [DEMOGRAPHIC_DAT…" at bounding box center [753, 334] width 1132 height 953
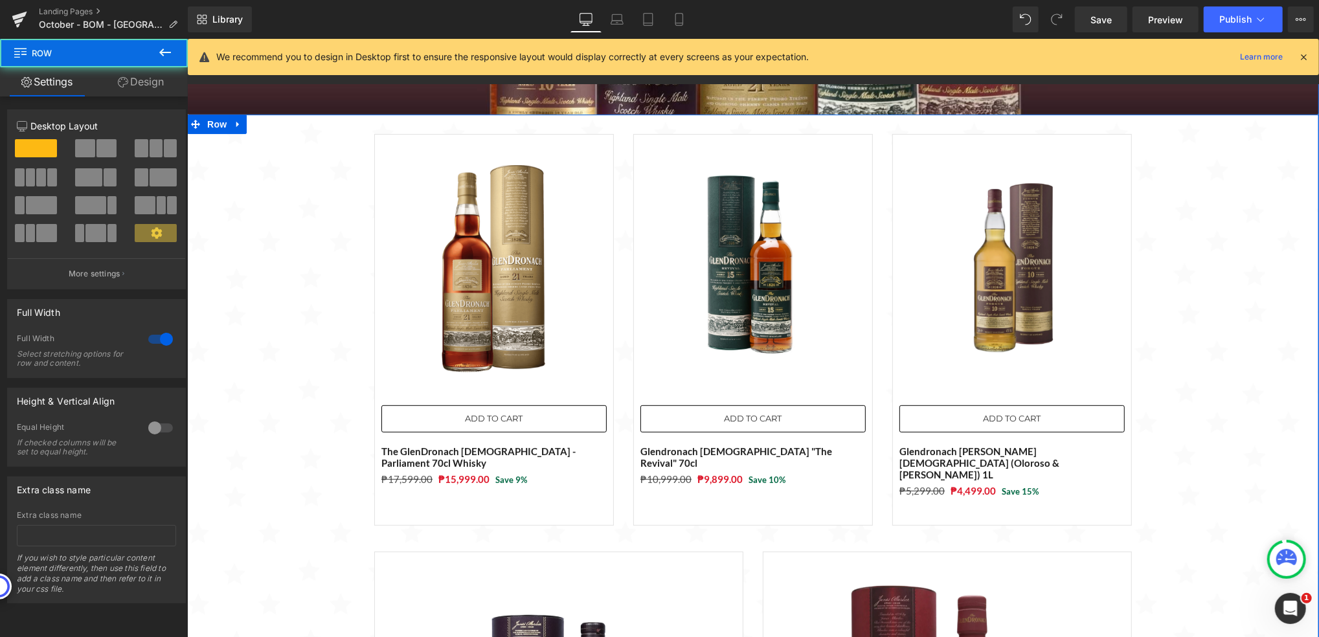
scroll to position [221, 0]
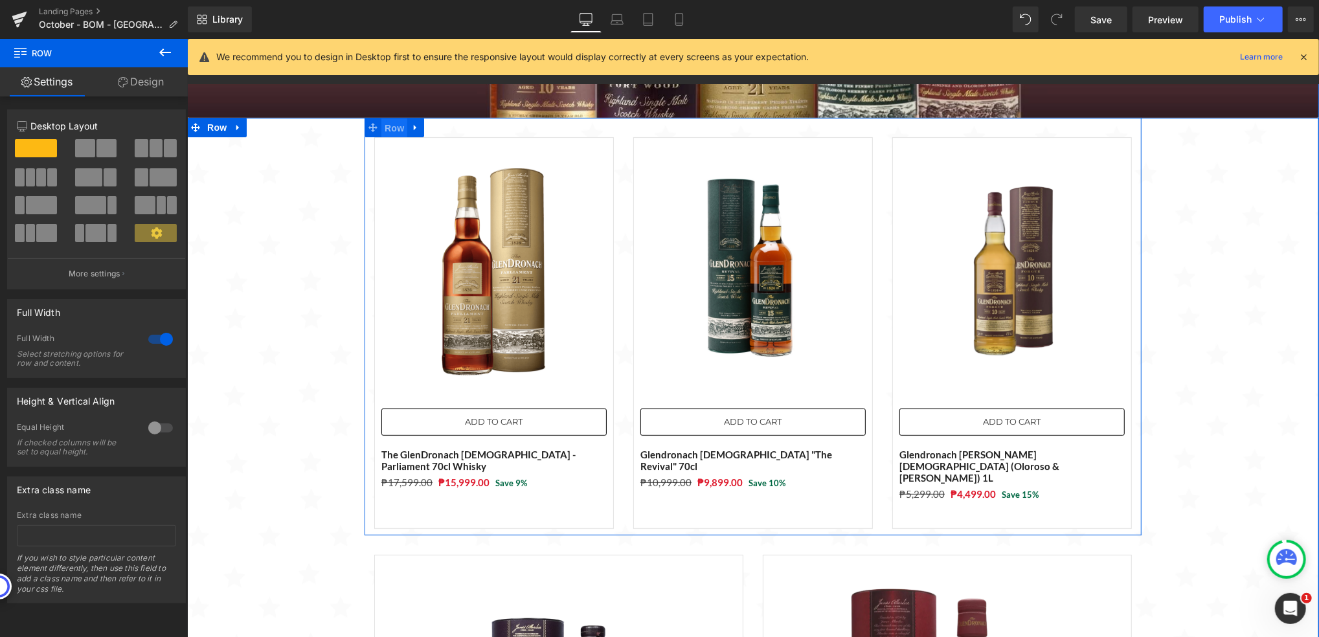
click at [388, 122] on span "Row" at bounding box center [394, 127] width 26 height 19
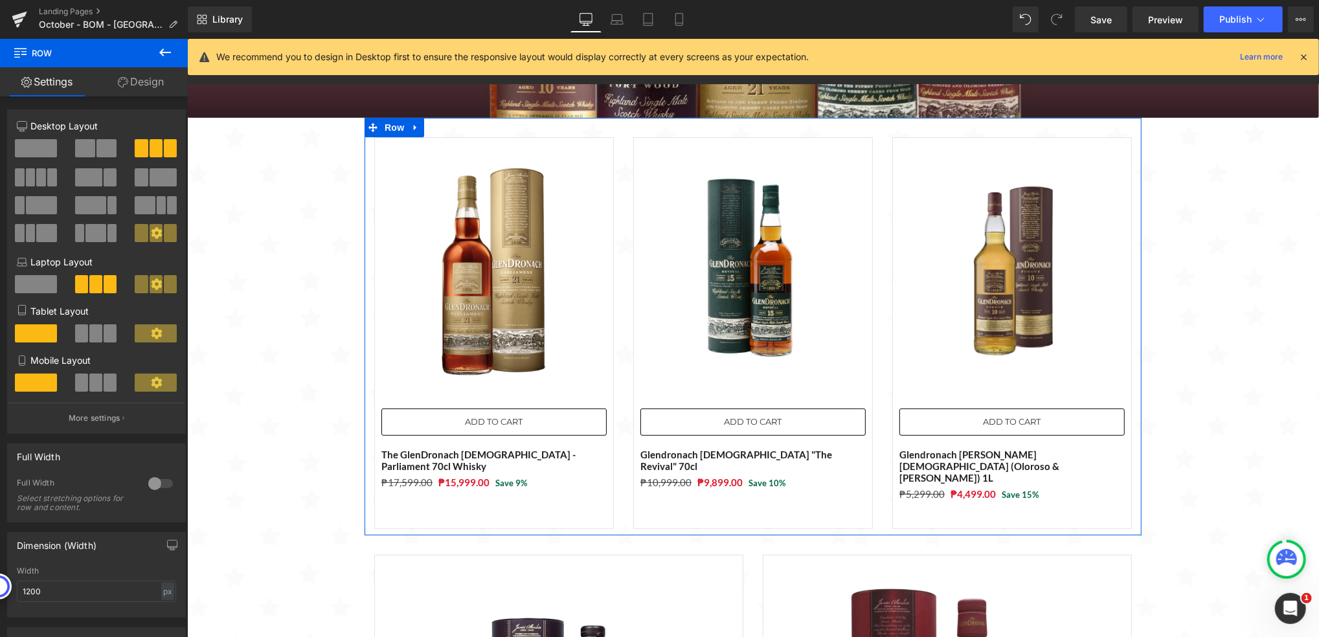
click at [151, 229] on icon at bounding box center [157, 233] width 12 height 12
click at [151, 150] on span at bounding box center [156, 148] width 13 height 18
click at [111, 285] on span at bounding box center [110, 284] width 13 height 18
click at [264, 309] on div "Sale Off (P) Image ADD TO CART (P) Cart Button The GlenDronach [DEMOGRAPHIC_DAT…" at bounding box center [753, 593] width 1132 height 953
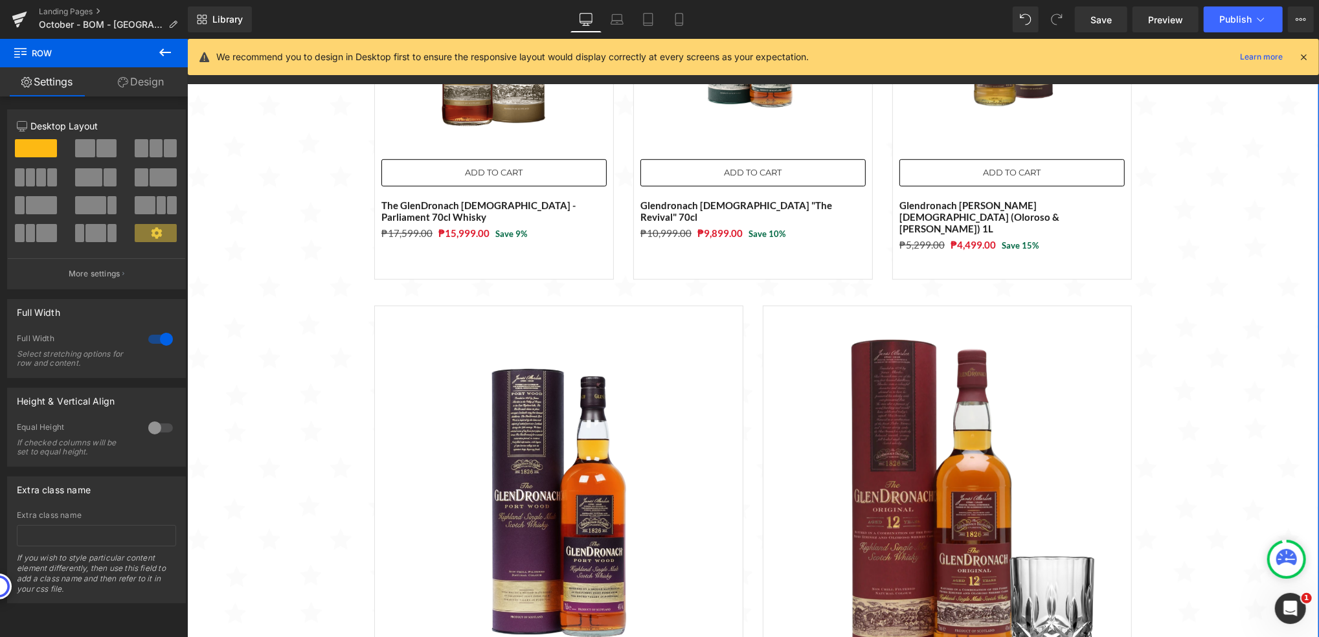
scroll to position [480, 0]
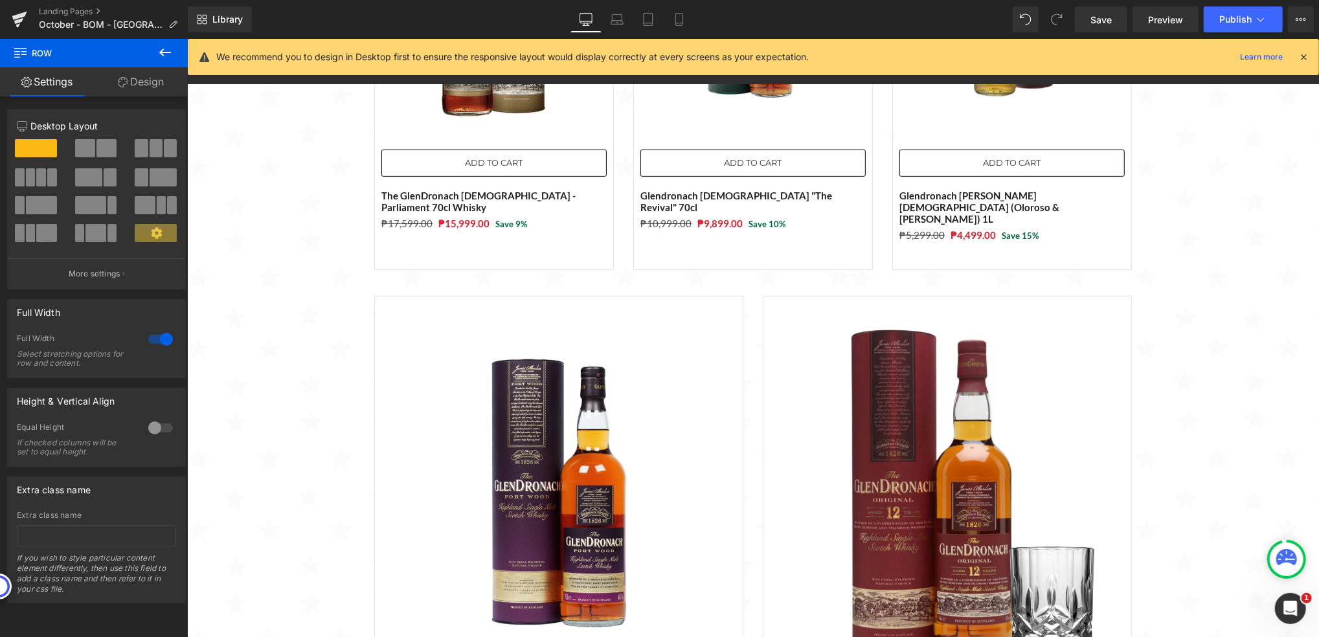
click at [166, 56] on icon at bounding box center [165, 53] width 16 height 16
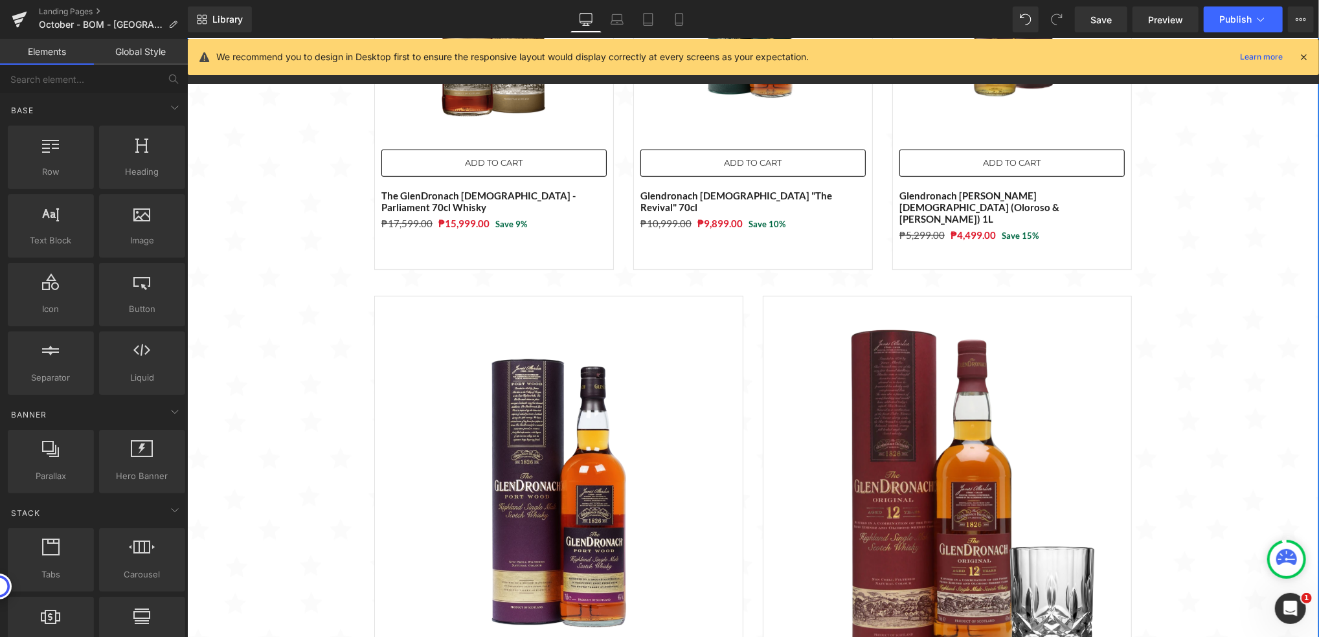
click at [295, 341] on div "Sale Off (P) Image ADD TO CART (P) Cart Button The GlenDronach [DEMOGRAPHIC_DAT…" at bounding box center [753, 334] width 1132 height 953
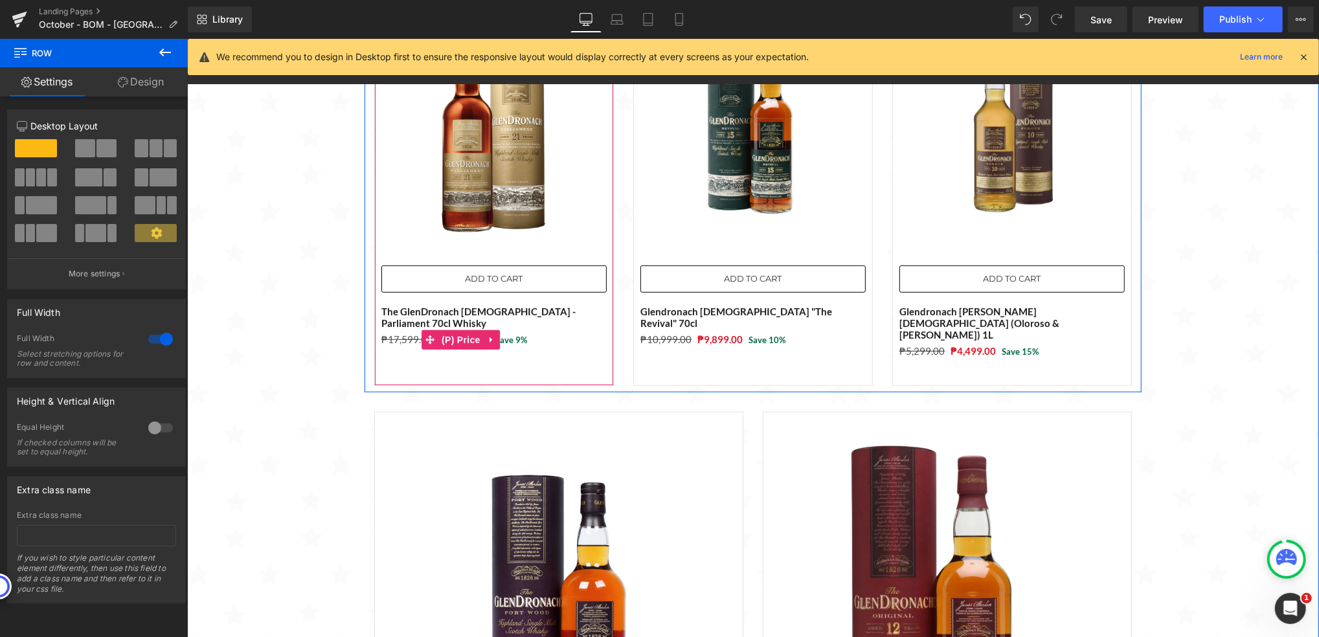
scroll to position [394, 0]
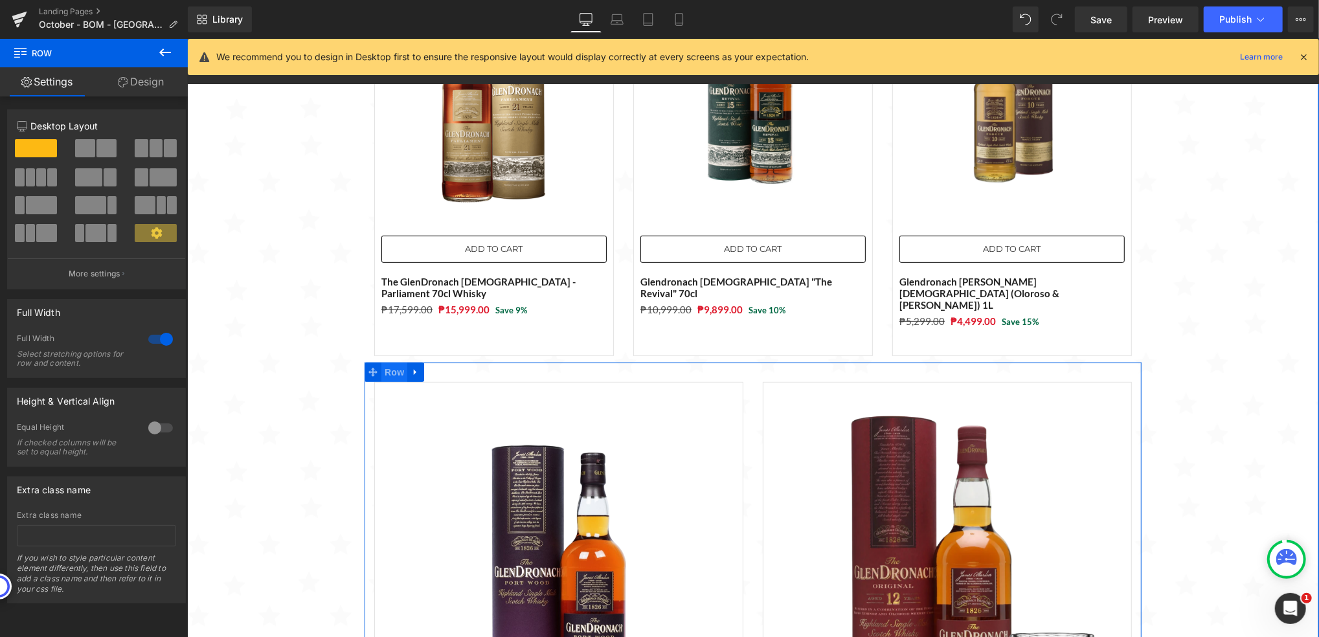
click at [384, 362] on span "Row" at bounding box center [394, 371] width 26 height 19
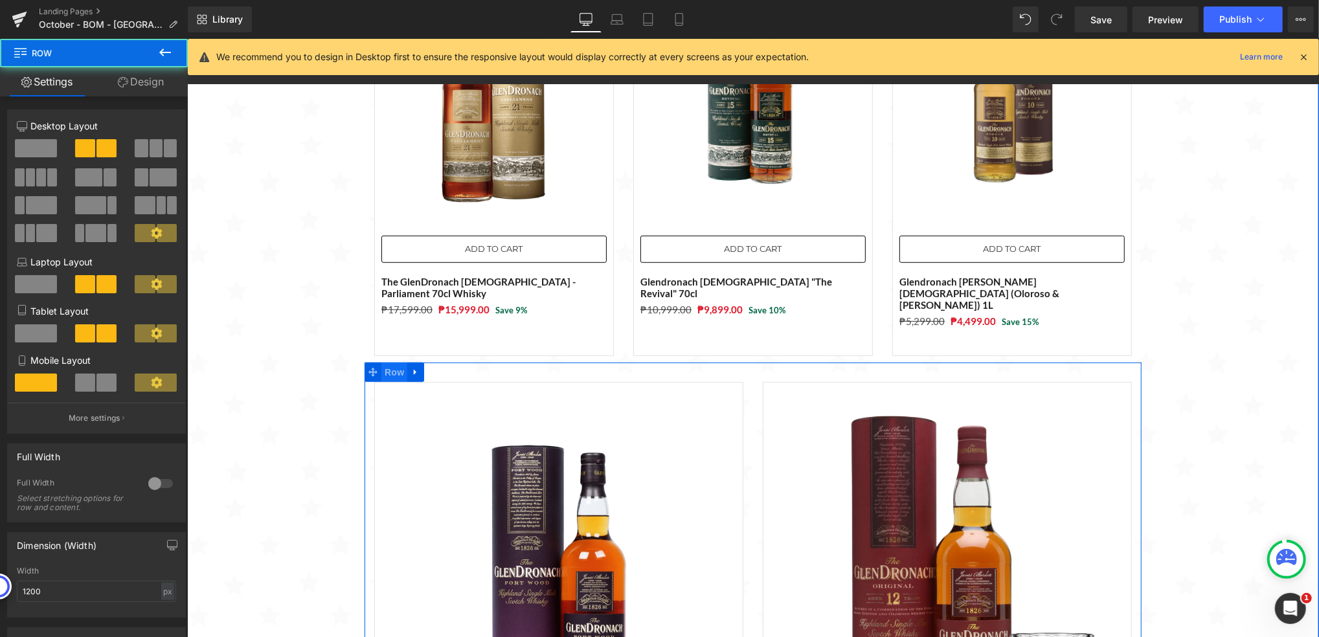
click at [384, 362] on span "Row" at bounding box center [394, 371] width 26 height 19
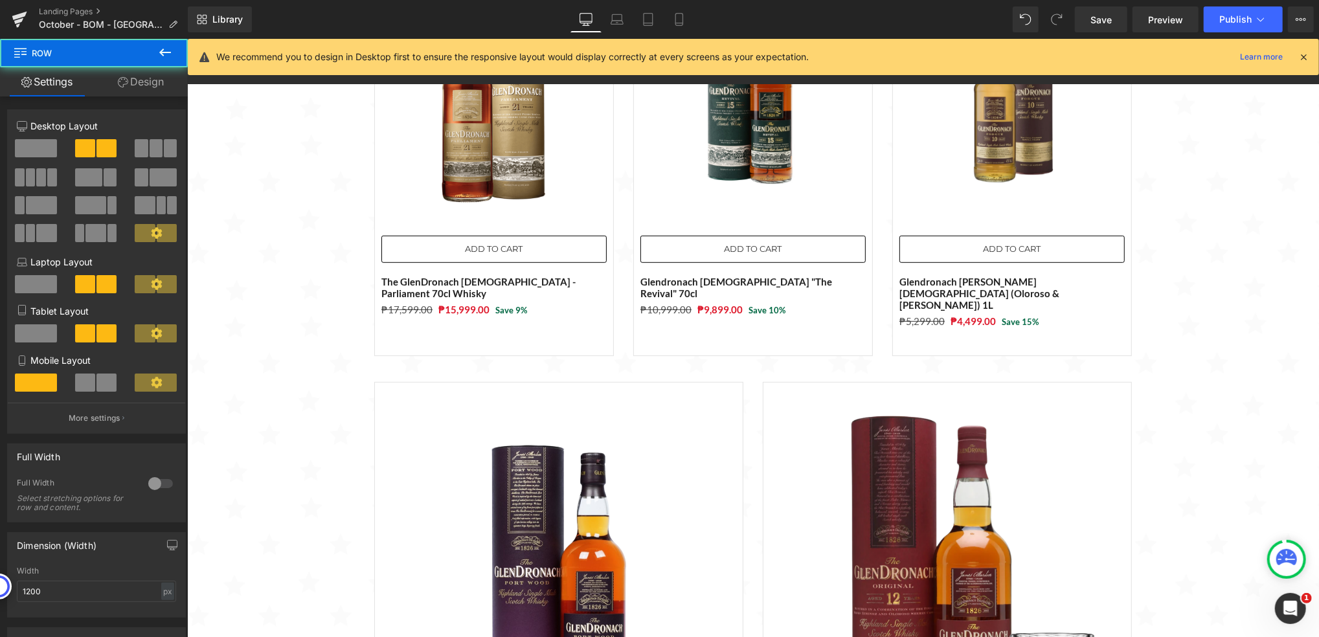
click at [163, 51] on icon at bounding box center [165, 53] width 16 height 16
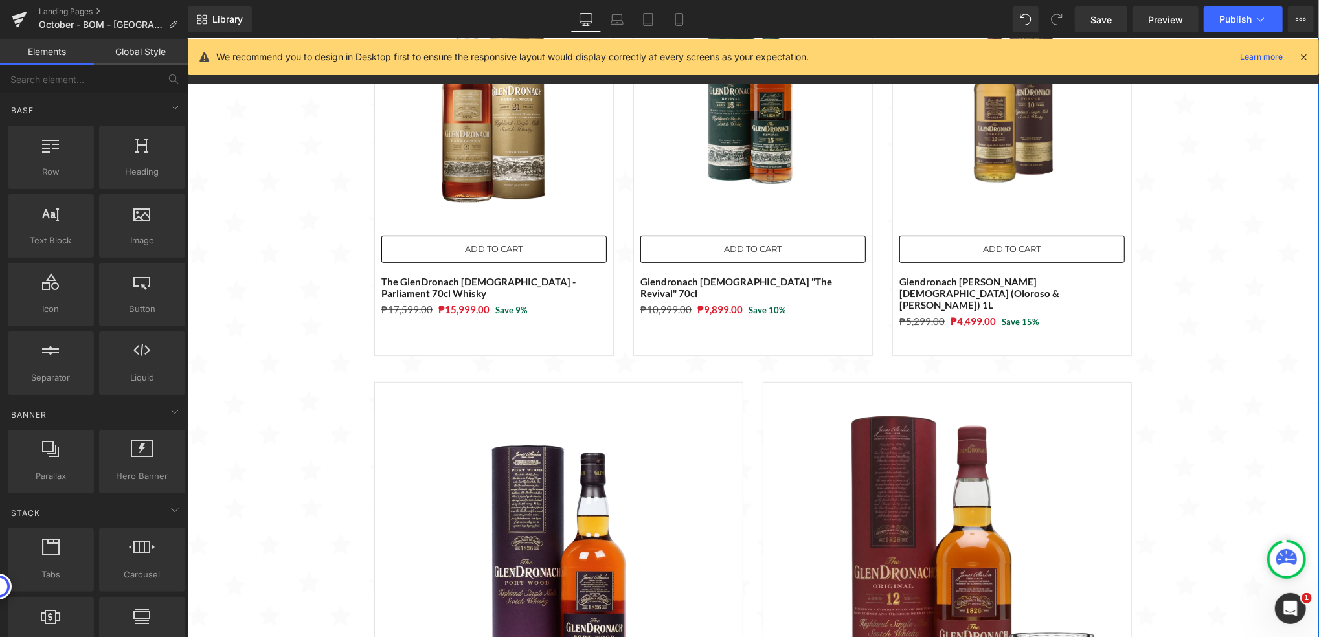
click at [319, 397] on div "Sale Off (P) Image ADD TO CART (P) Cart Button The GlenDronach [DEMOGRAPHIC_DAT…" at bounding box center [753, 420] width 1132 height 953
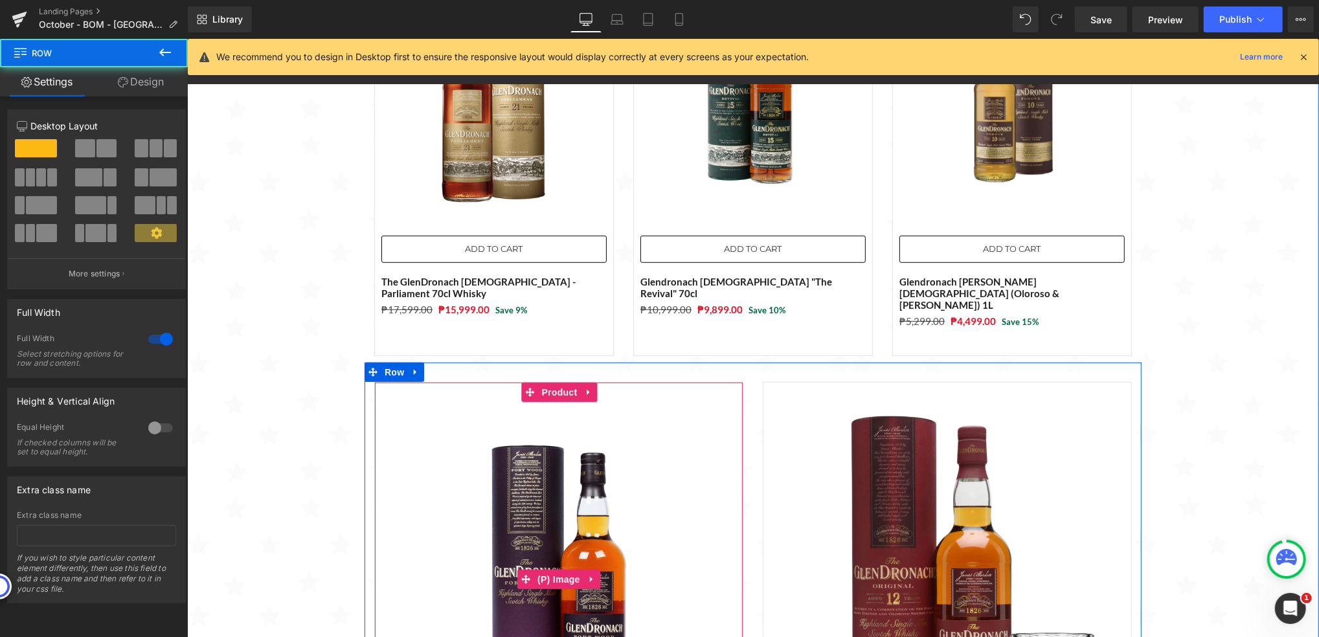
click at [416, 402] on img at bounding box center [558, 579] width 355 height 355
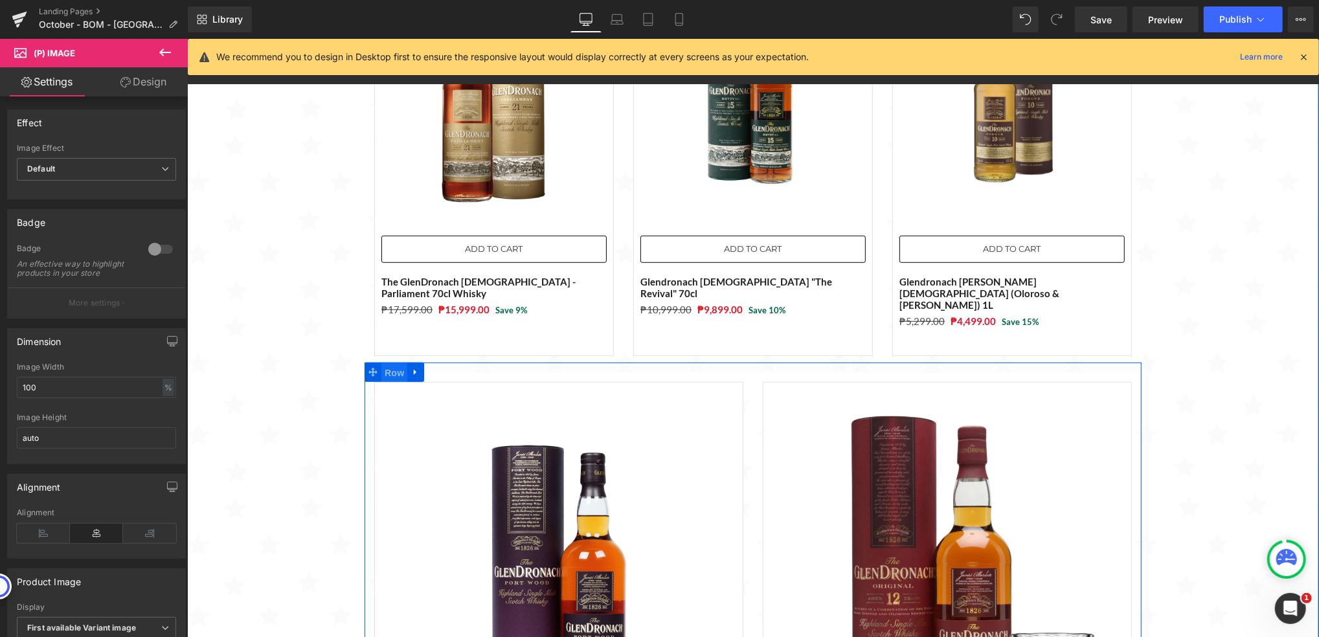
click at [388, 363] on span "Row" at bounding box center [394, 372] width 26 height 19
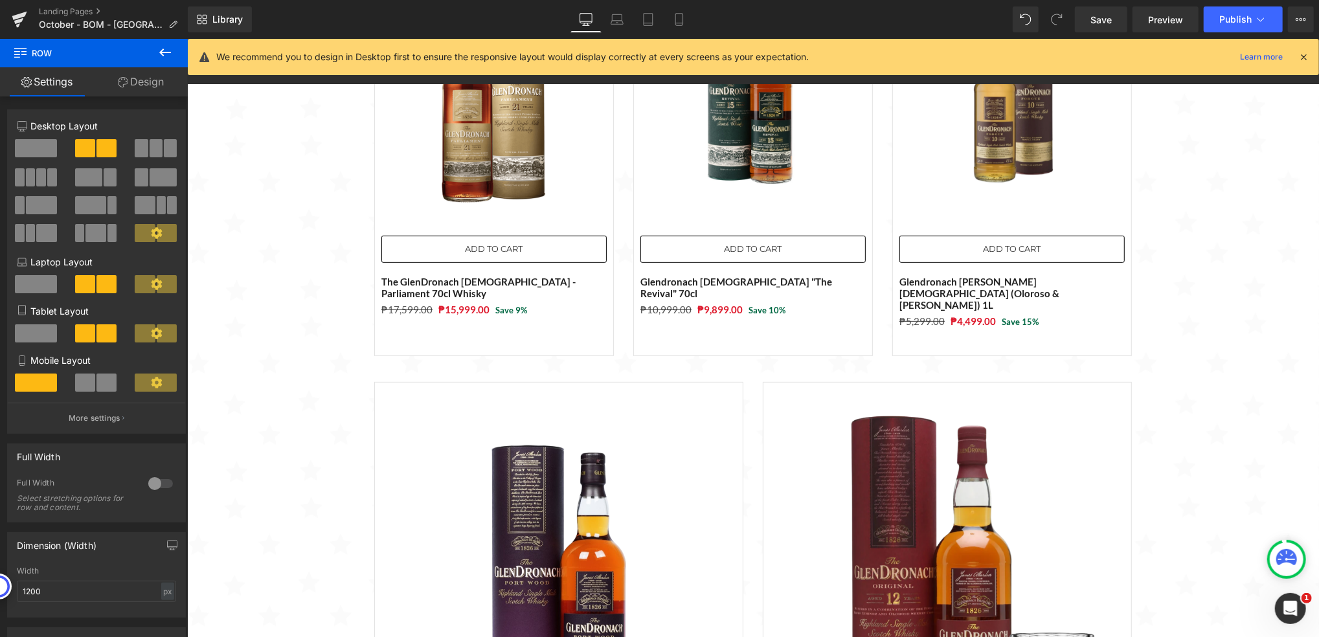
click at [161, 52] on icon at bounding box center [165, 53] width 12 height 8
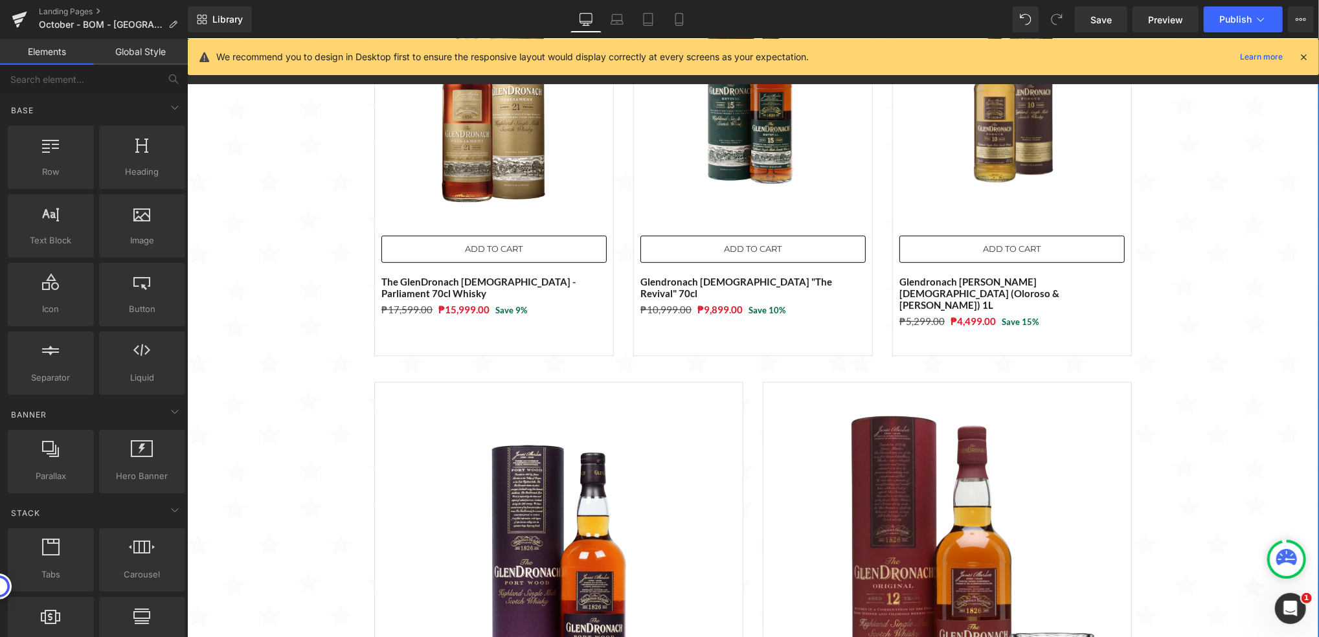
click at [262, 258] on div "Sale Off (P) Image ADD TO CART (P) Cart Button The GlenDronach [DEMOGRAPHIC_DAT…" at bounding box center [753, 420] width 1132 height 953
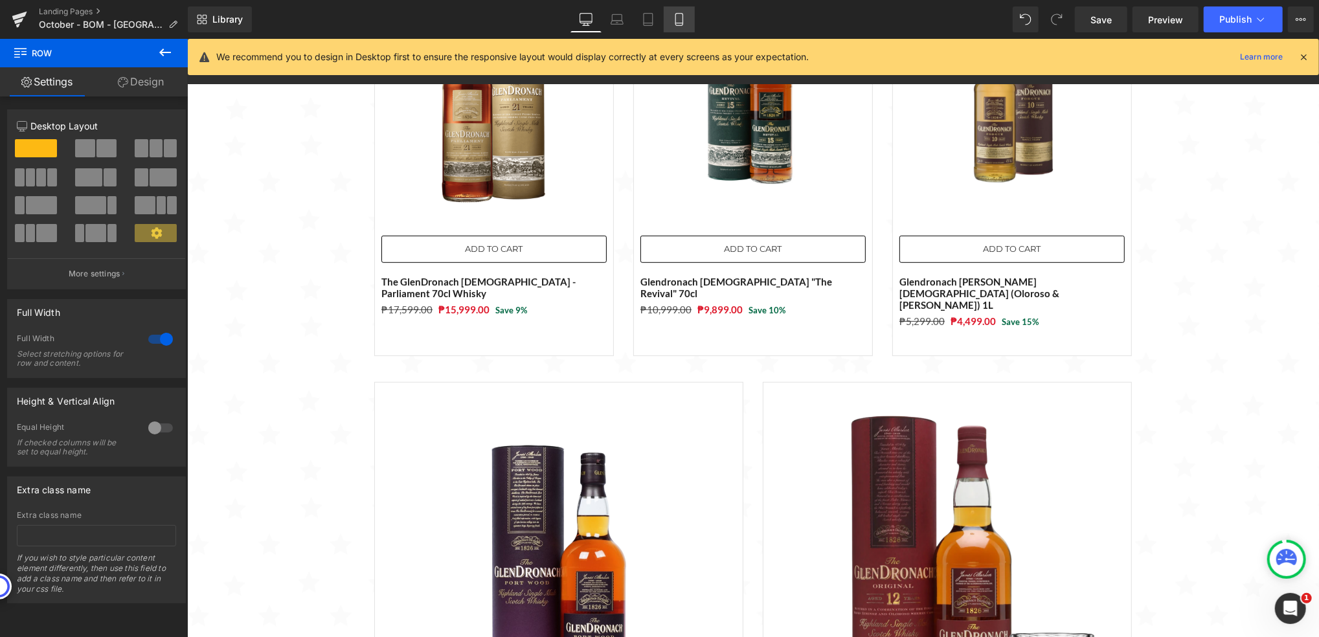
click at [687, 14] on link "Mobile" at bounding box center [679, 19] width 31 height 26
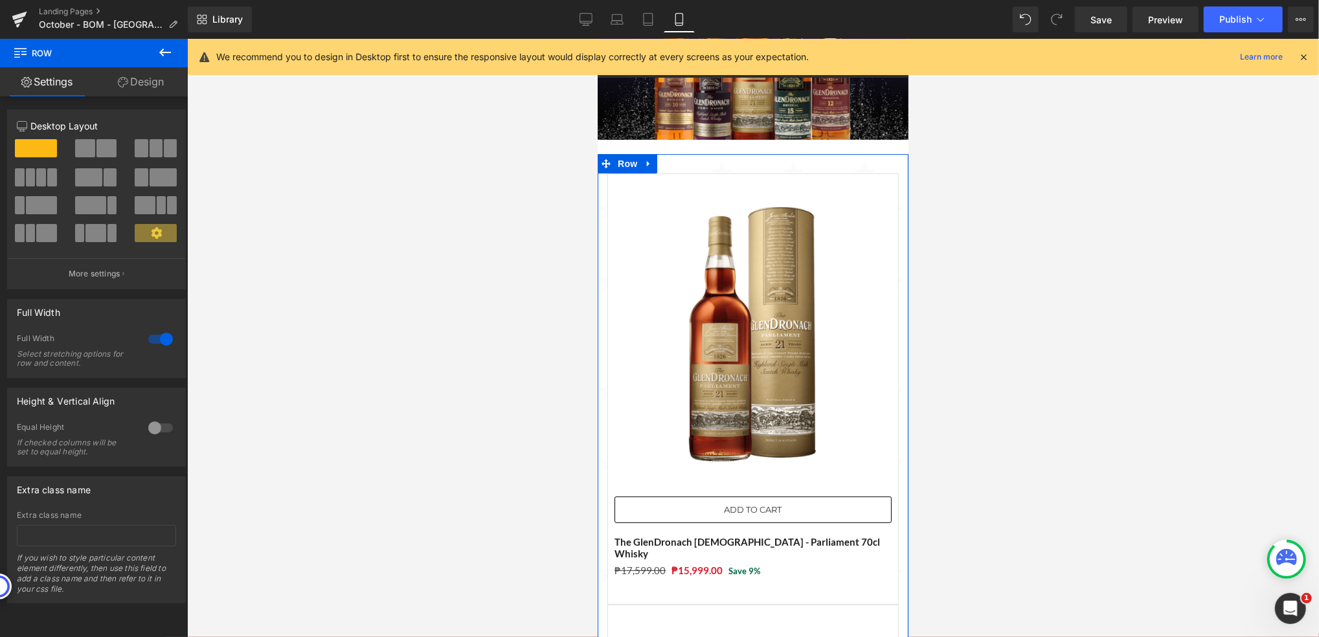
scroll to position [0, 0]
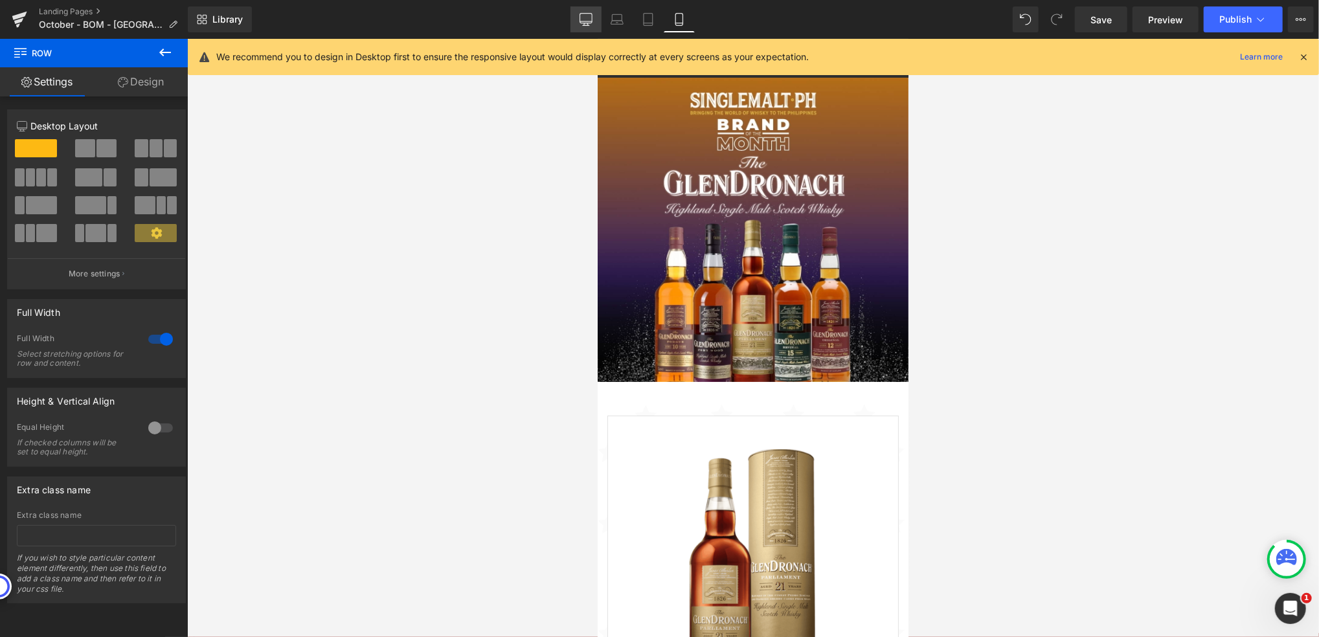
click at [591, 18] on icon at bounding box center [586, 19] width 13 height 13
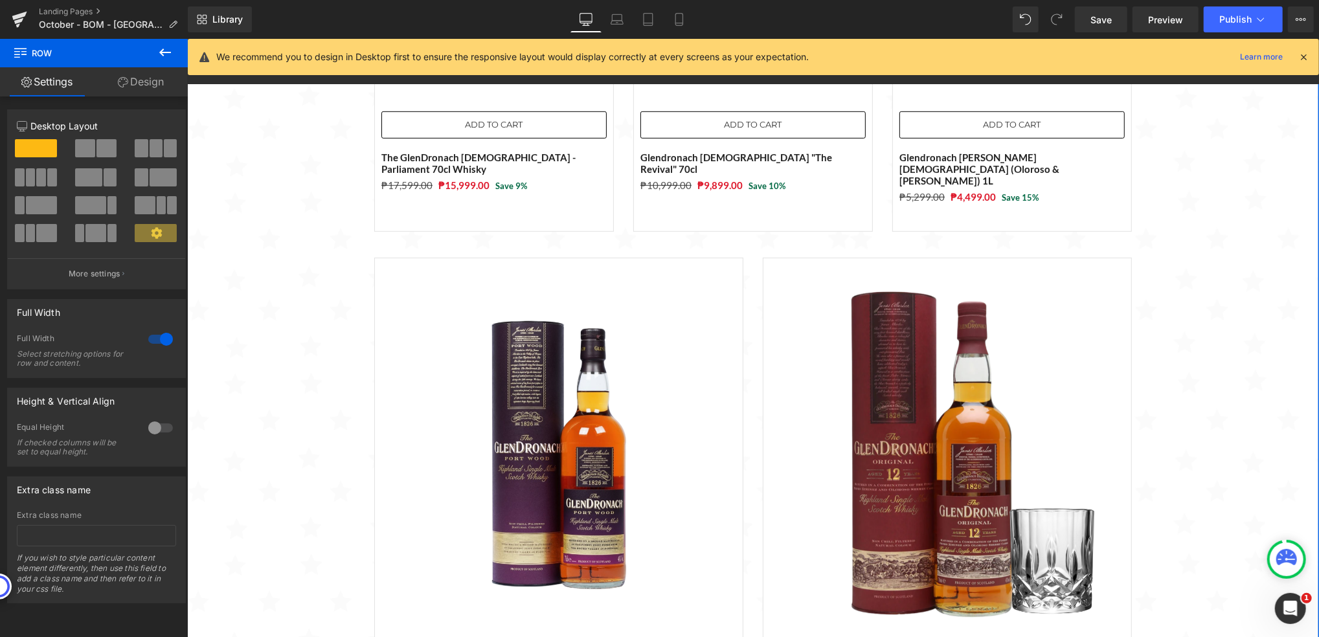
scroll to position [259, 0]
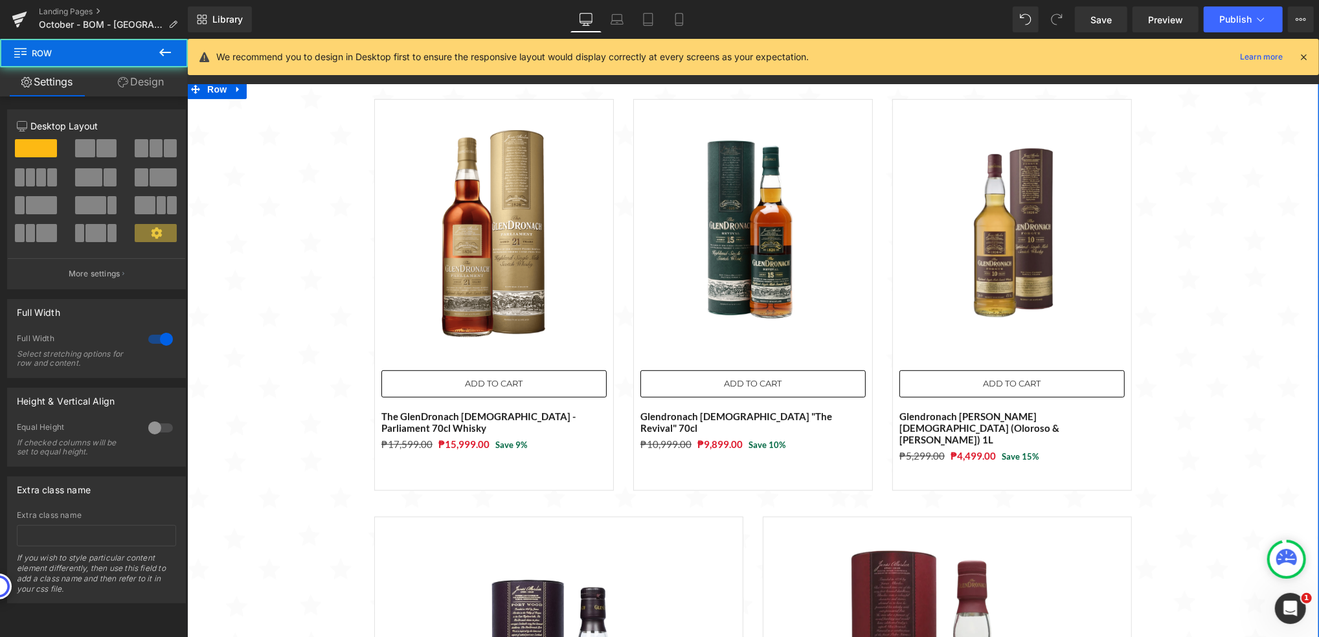
click at [326, 286] on div "Sale Off (P) Image ADD TO CART (P) Cart Button The GlenDronach [DEMOGRAPHIC_DAT…" at bounding box center [753, 555] width 1132 height 953
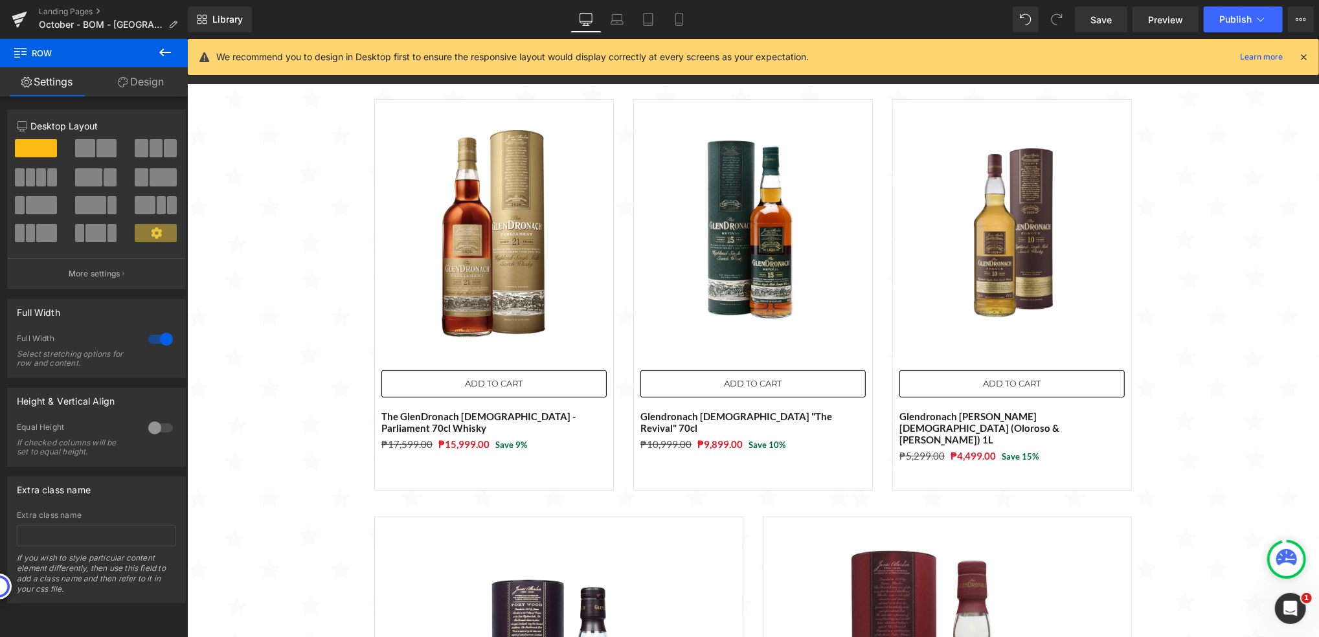
click at [166, 53] on icon at bounding box center [165, 53] width 16 height 16
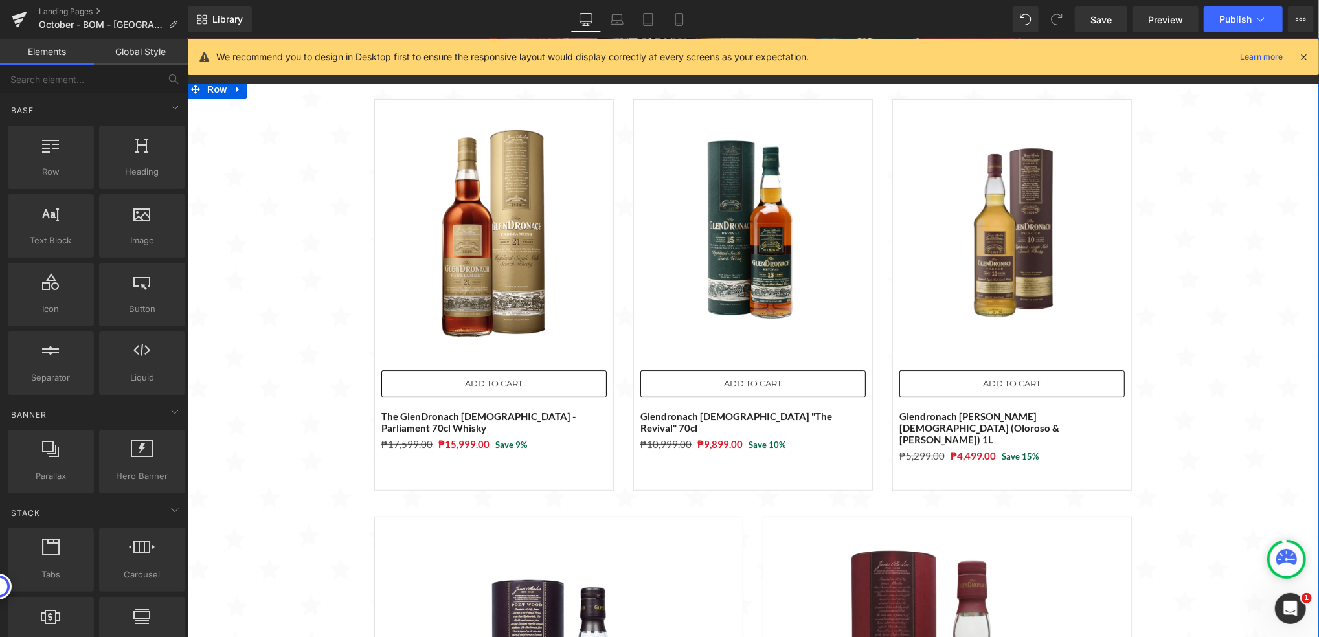
click at [299, 343] on div "Sale Off (P) Image ADD TO CART (P) Cart Button The GlenDronach [DEMOGRAPHIC_DAT…" at bounding box center [753, 555] width 1132 height 953
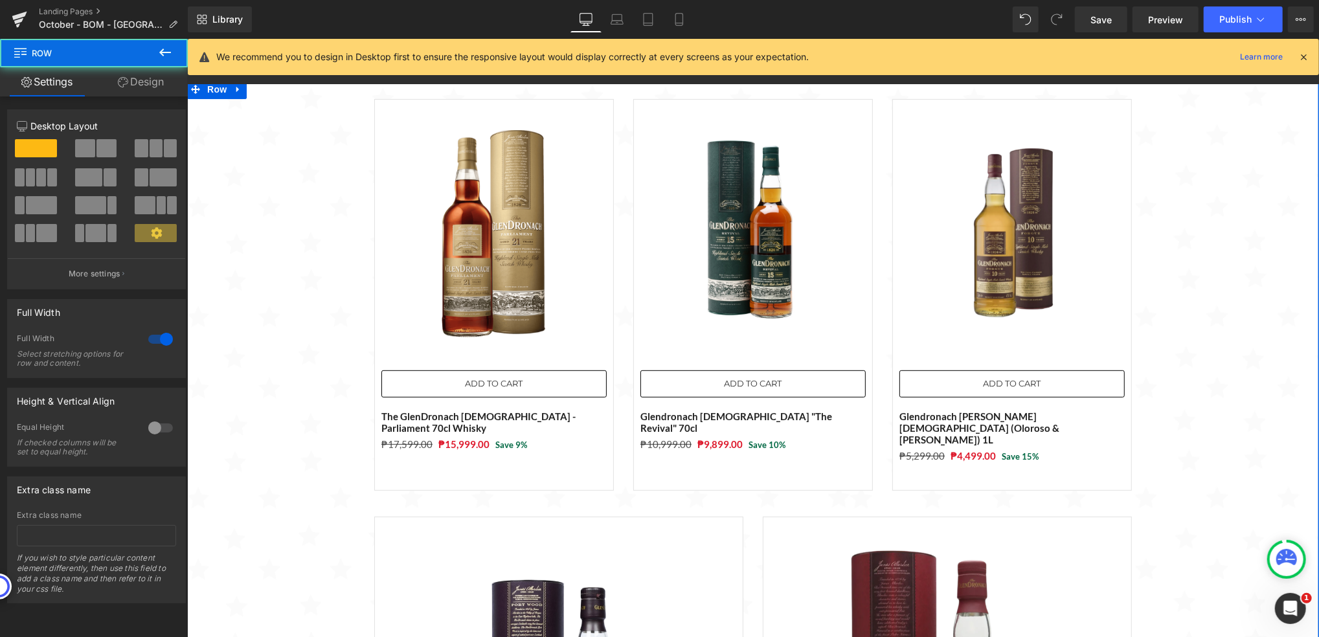
scroll to position [86, 0]
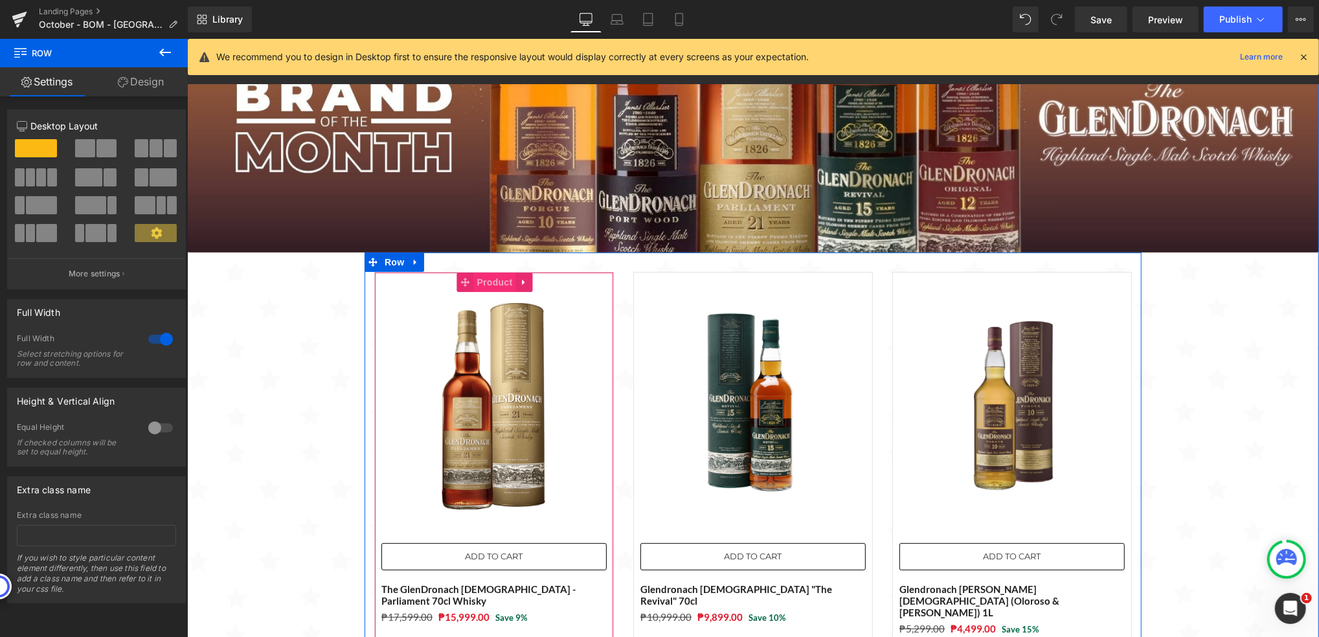
click at [473, 282] on span "Product" at bounding box center [494, 281] width 42 height 19
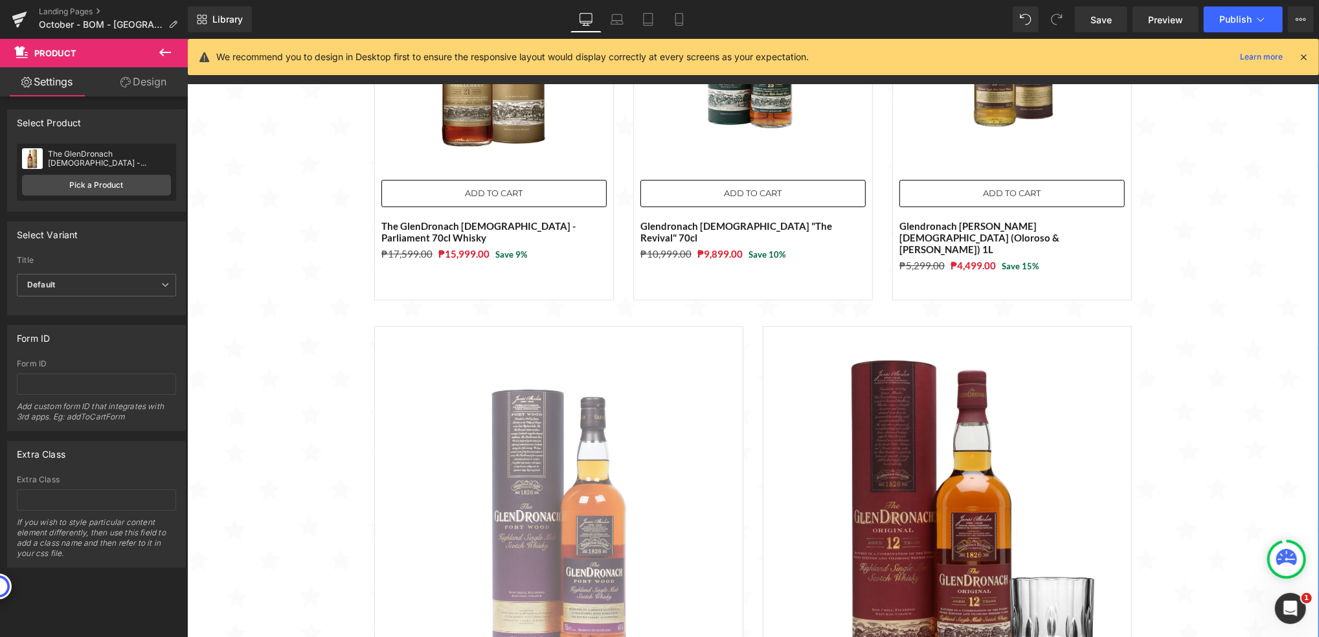
scroll to position [518, 0]
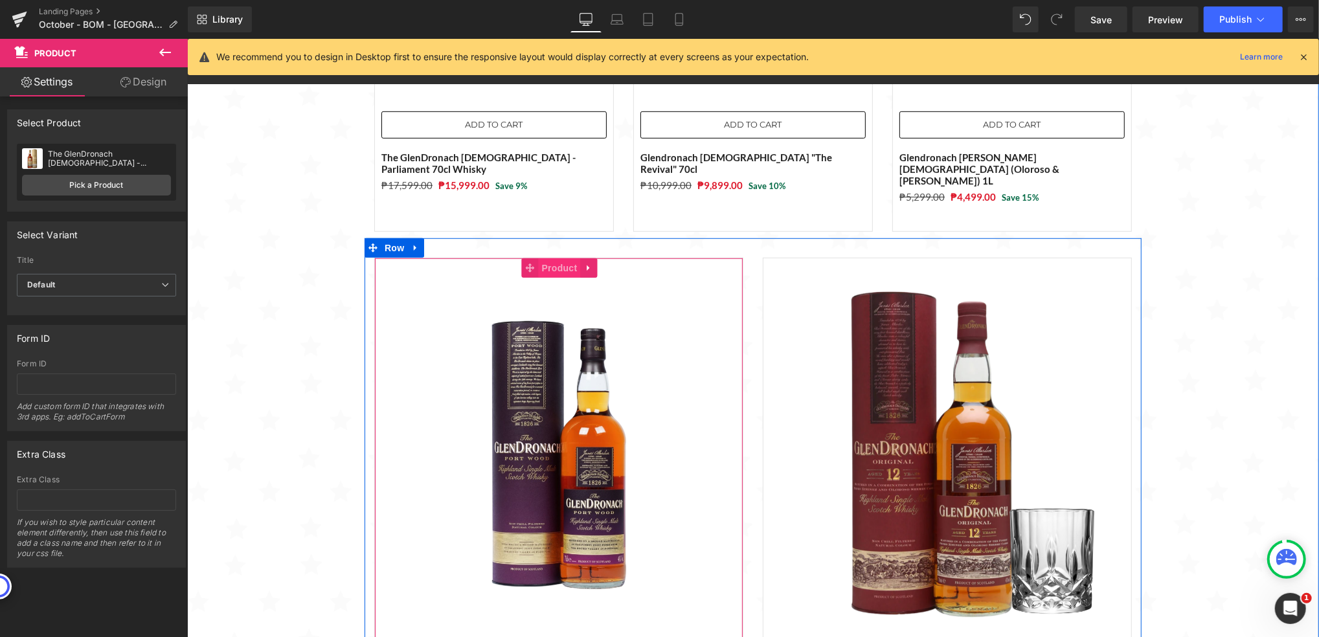
click at [552, 258] on span "Product" at bounding box center [559, 267] width 42 height 19
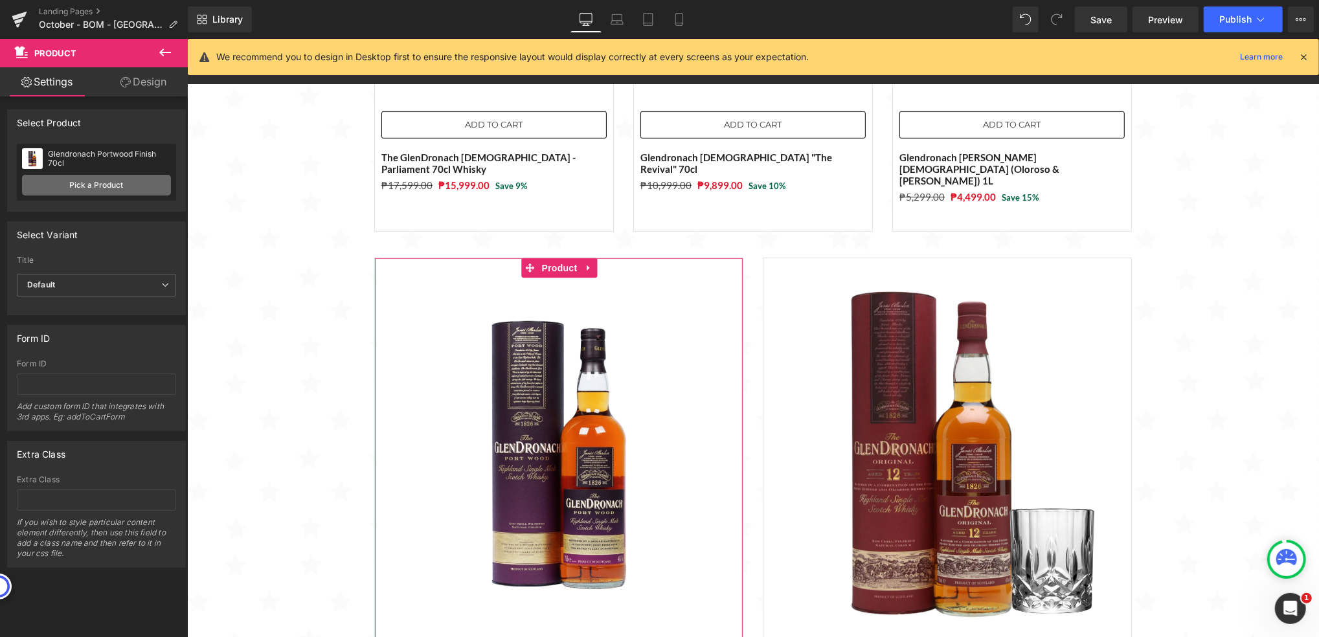
click at [98, 183] on link "Pick a Product" at bounding box center [96, 185] width 149 height 21
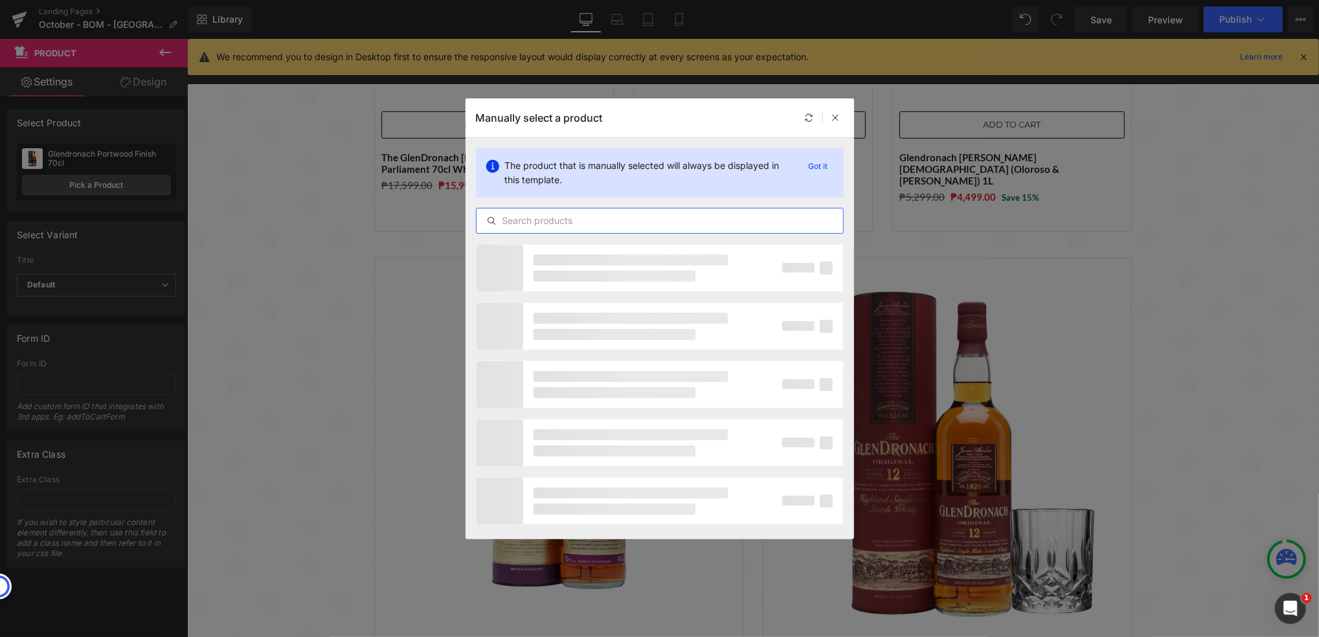
click at [540, 213] on input "text" at bounding box center [660, 221] width 367 height 16
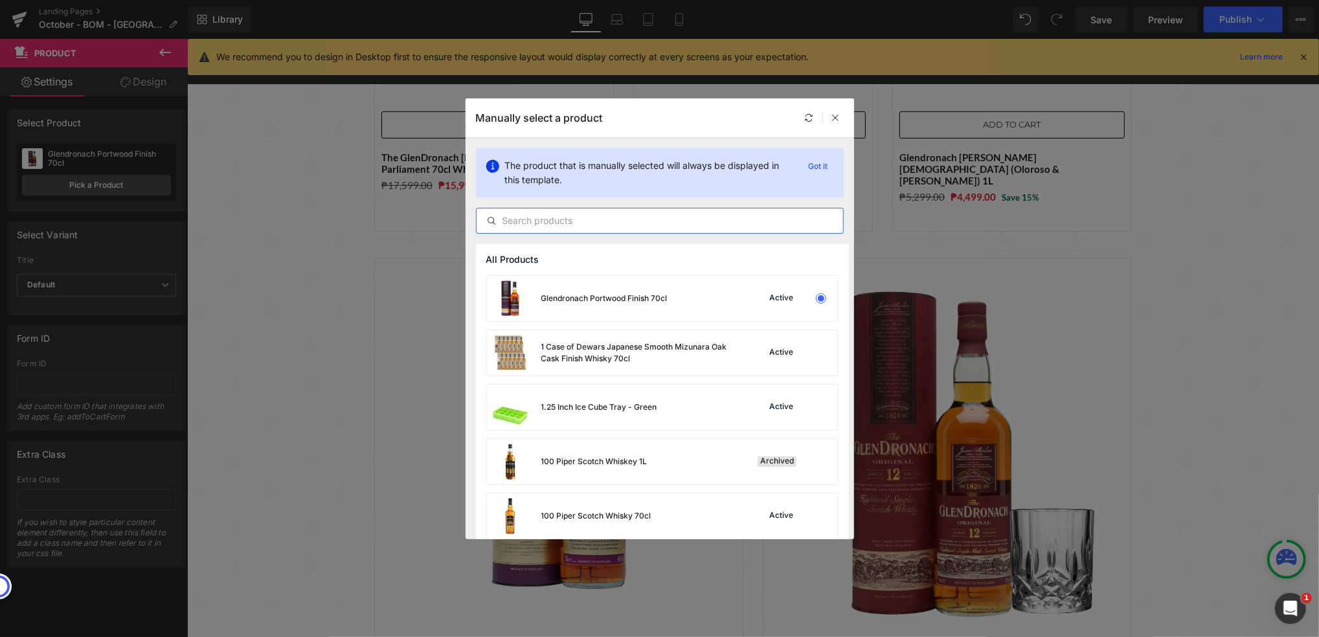
paste input "Glendronach [DEMOGRAPHIC_DATA] [PERSON_NAME] Cask Matured Whisky 70cl with FREE…"
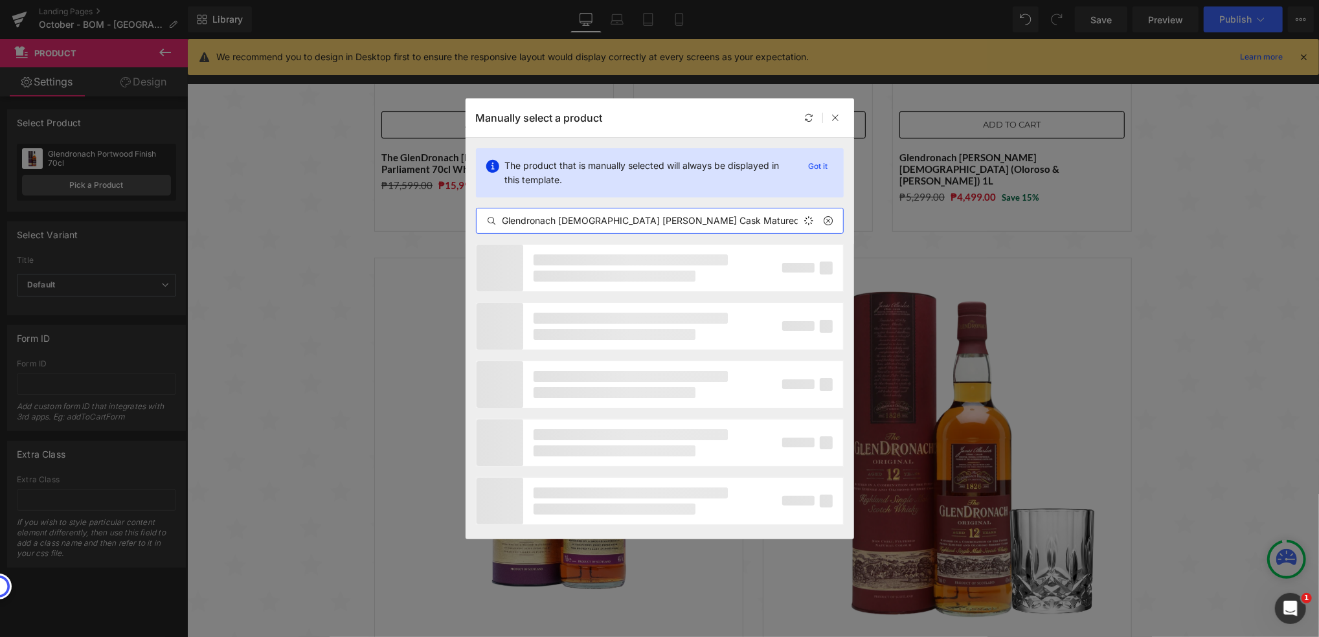
scroll to position [0, 97]
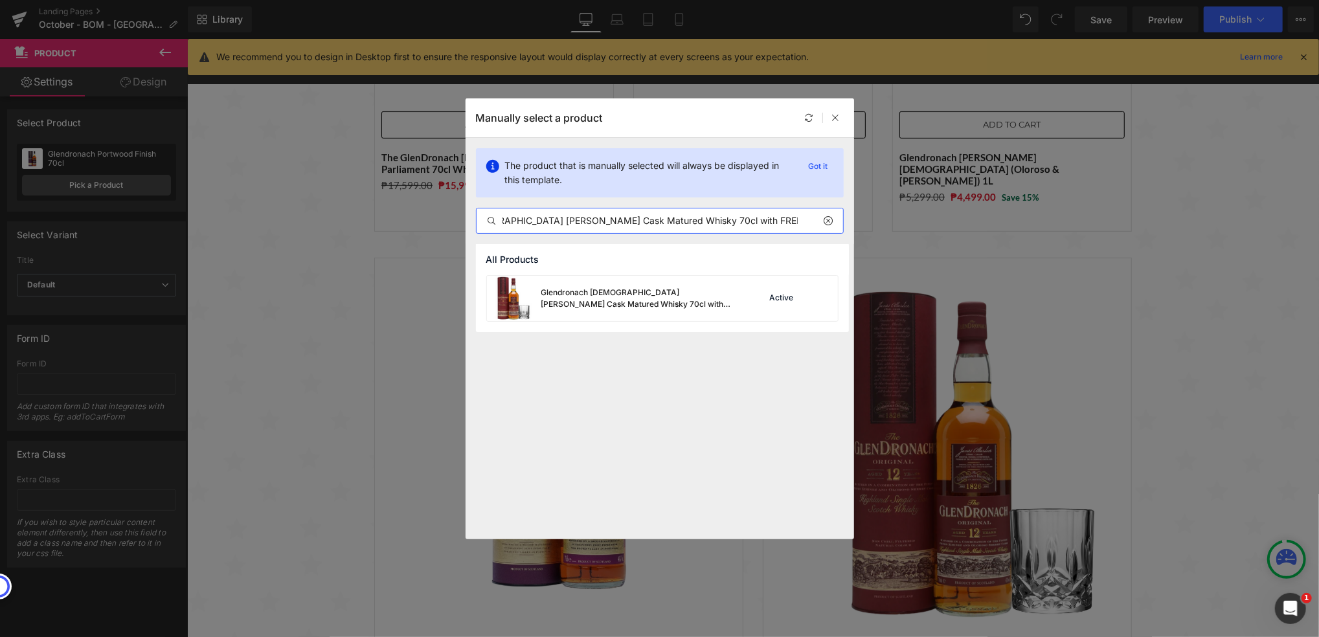
type input "Glendronach [DEMOGRAPHIC_DATA] [PERSON_NAME] Cask Matured Whisky 70cl with FREE…"
click at [825, 222] on icon at bounding box center [828, 221] width 9 height 10
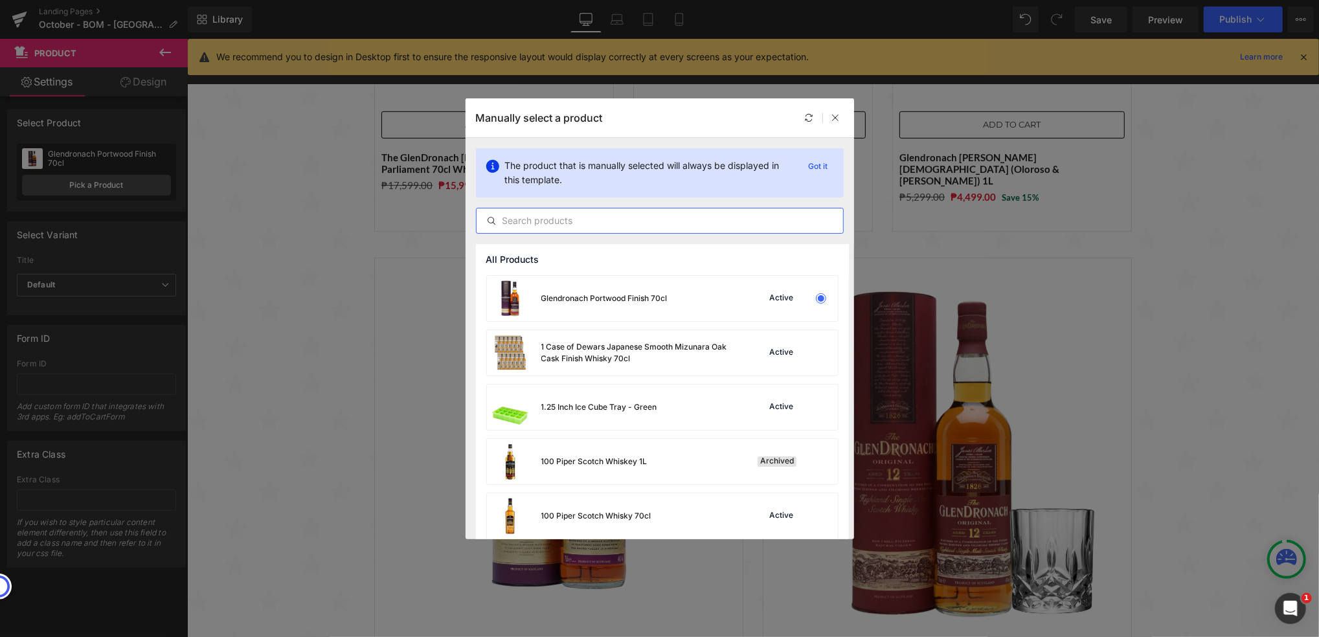
click at [751, 226] on input "text" at bounding box center [660, 221] width 367 height 16
paste input "The GlenDronach [DEMOGRAPHIC_DATA] - Parliament 70cl Whisky"
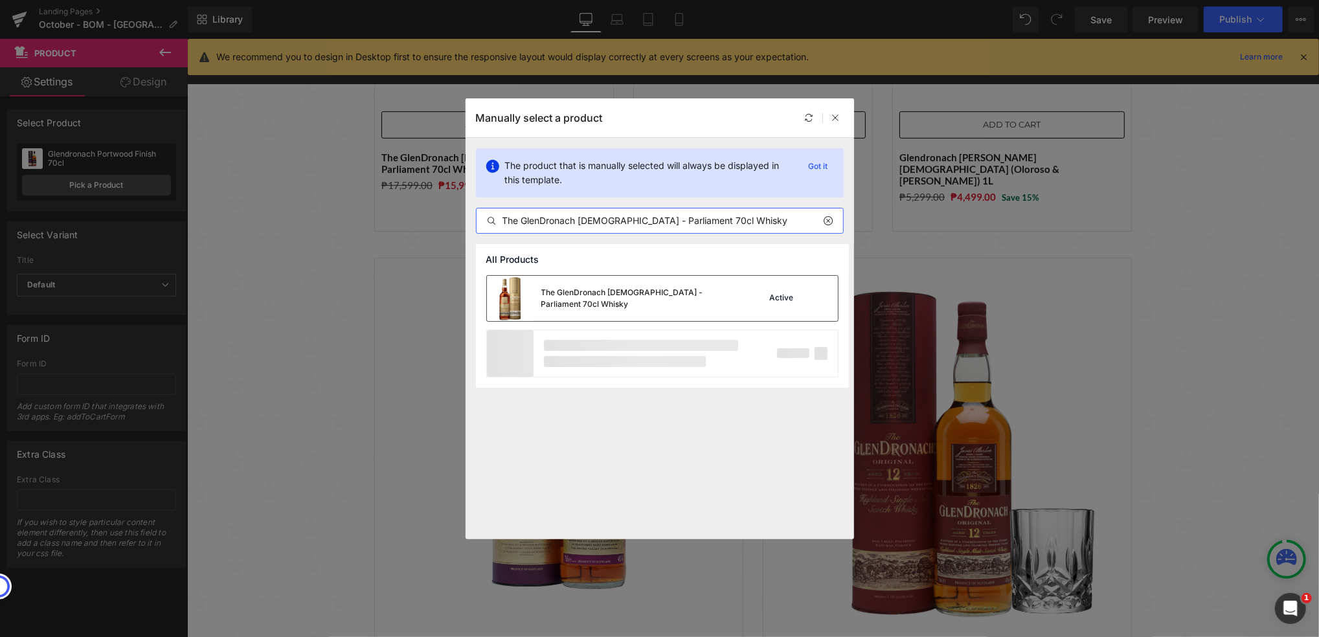
type input "The GlenDronach [DEMOGRAPHIC_DATA] - Parliament 70cl Whisky"
click at [637, 293] on div "The GlenDronach [DEMOGRAPHIC_DATA] - Parliament 70cl Whisky" at bounding box center [638, 298] width 194 height 23
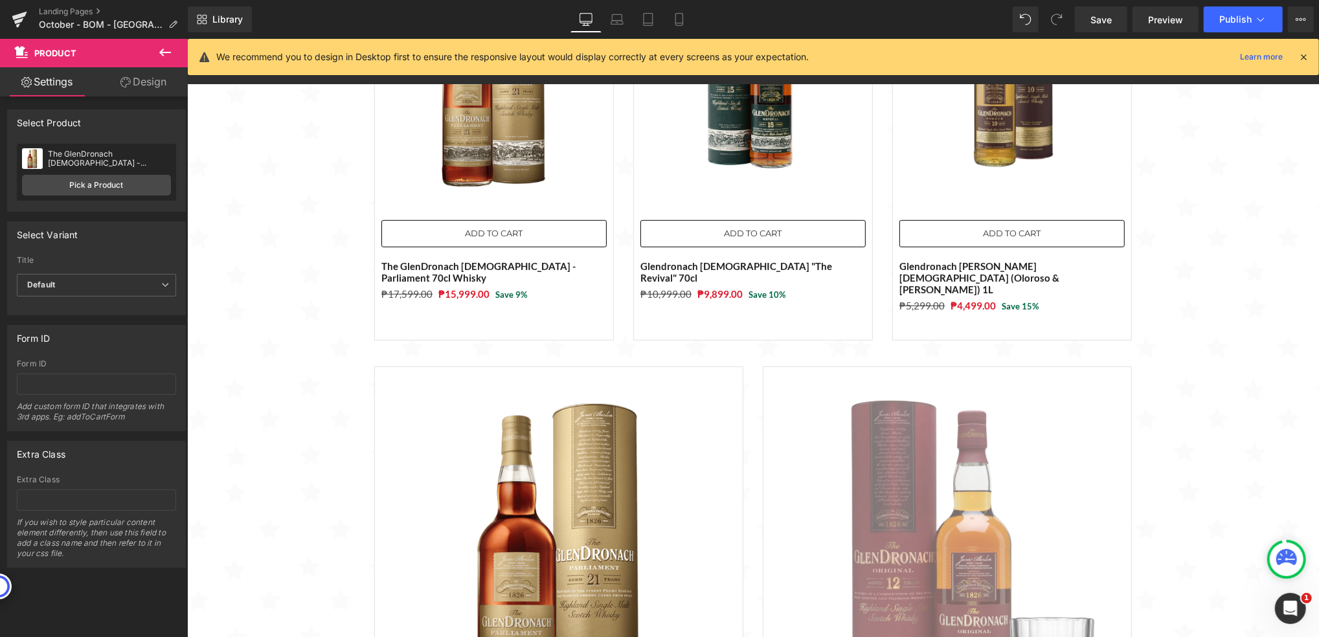
scroll to position [518, 0]
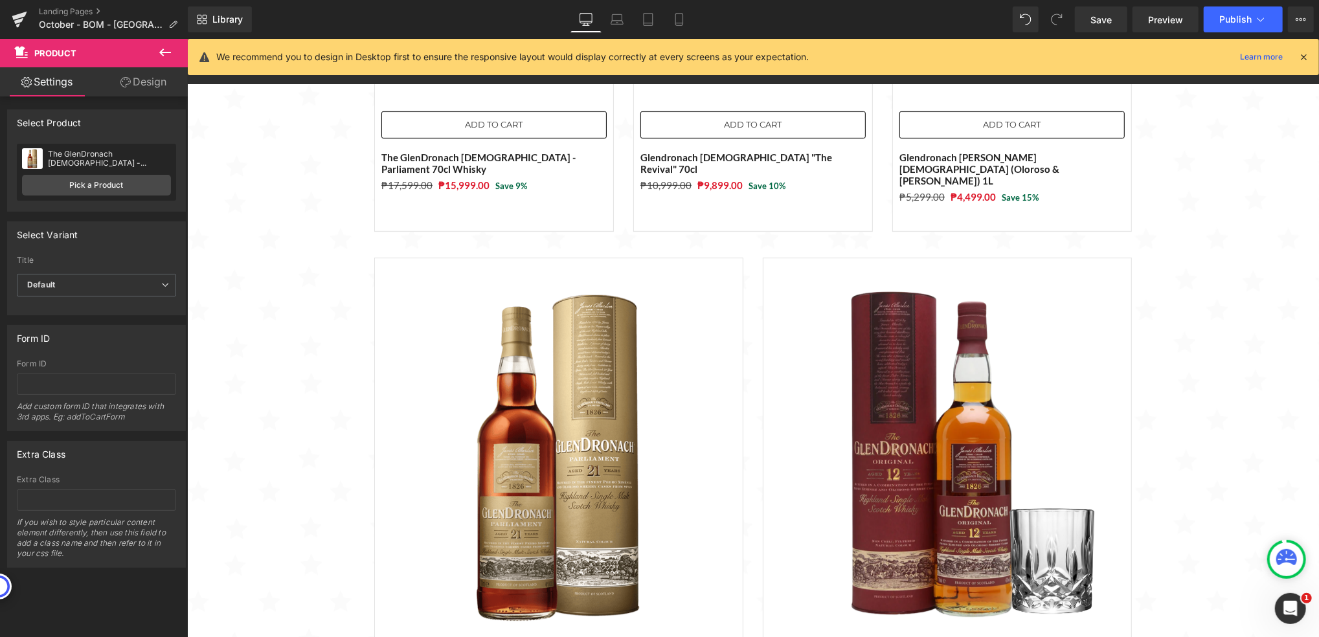
click at [932, 280] on img at bounding box center [946, 454] width 355 height 355
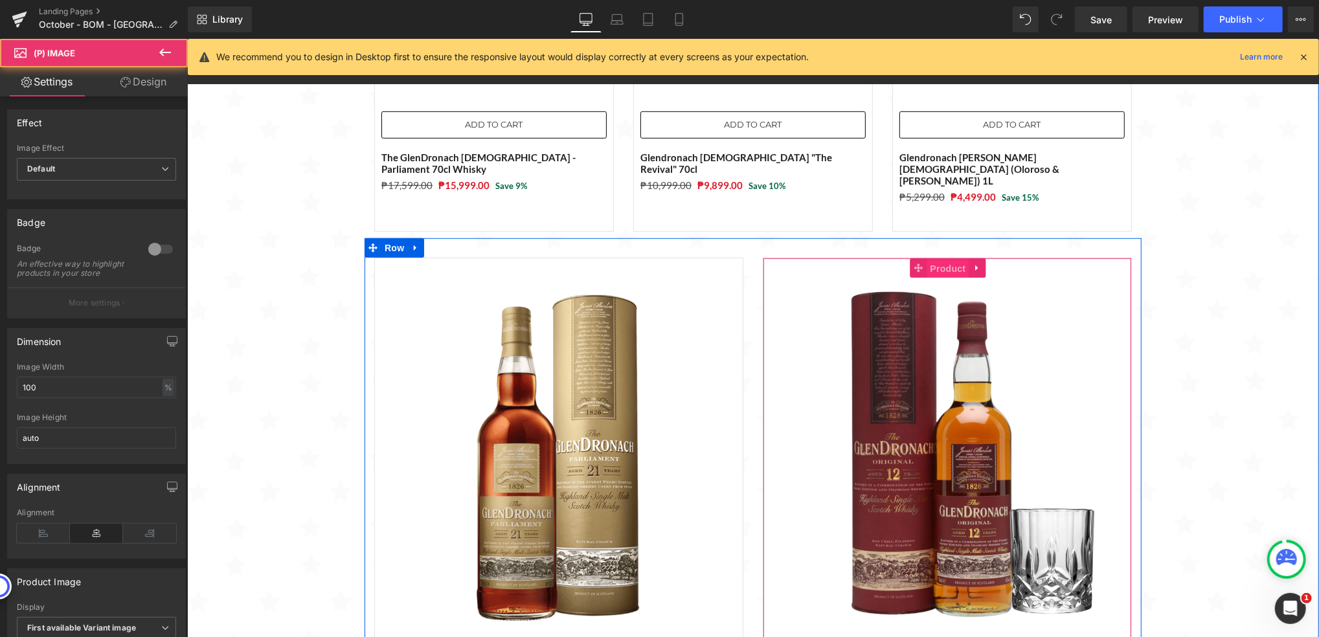
click at [940, 258] on span "Product" at bounding box center [948, 267] width 42 height 19
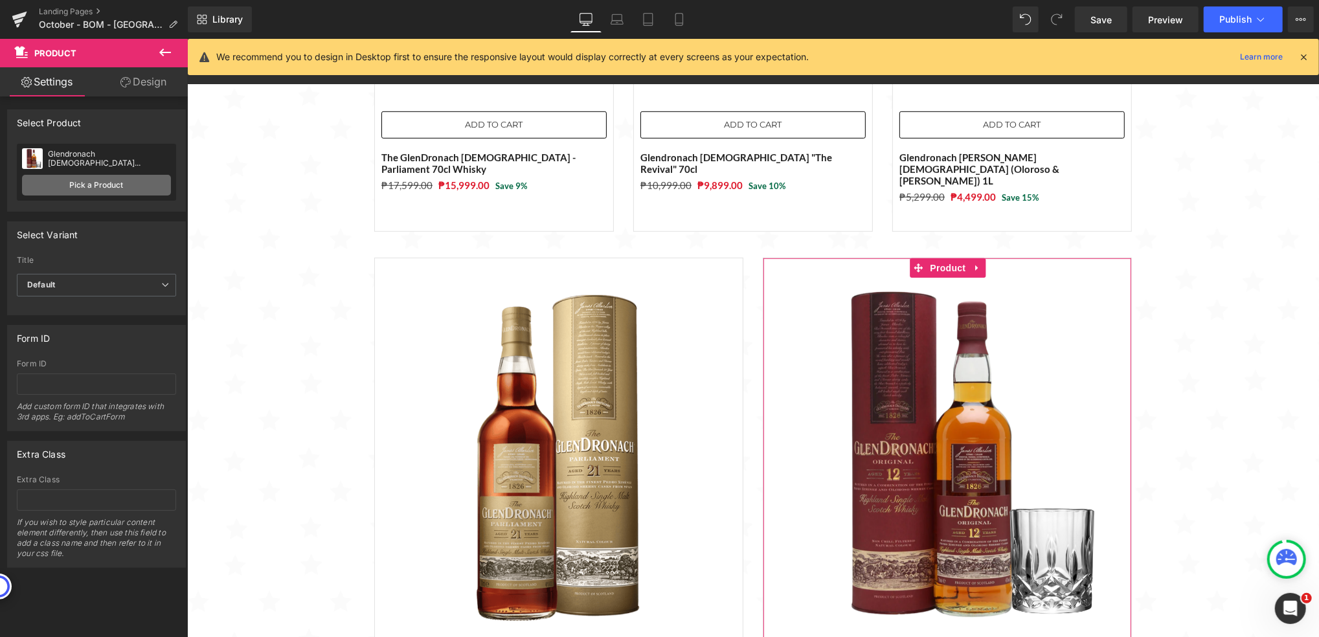
click at [76, 185] on link "Pick a Product" at bounding box center [96, 185] width 149 height 21
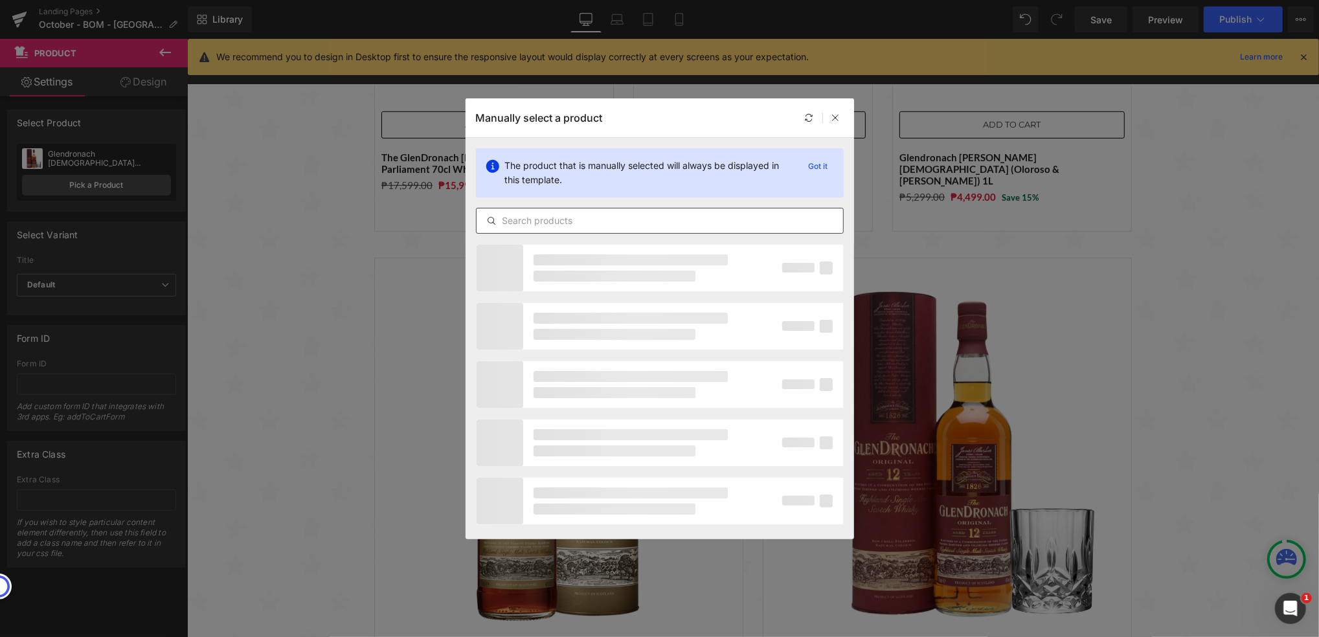
click at [583, 214] on input "text" at bounding box center [660, 221] width 367 height 16
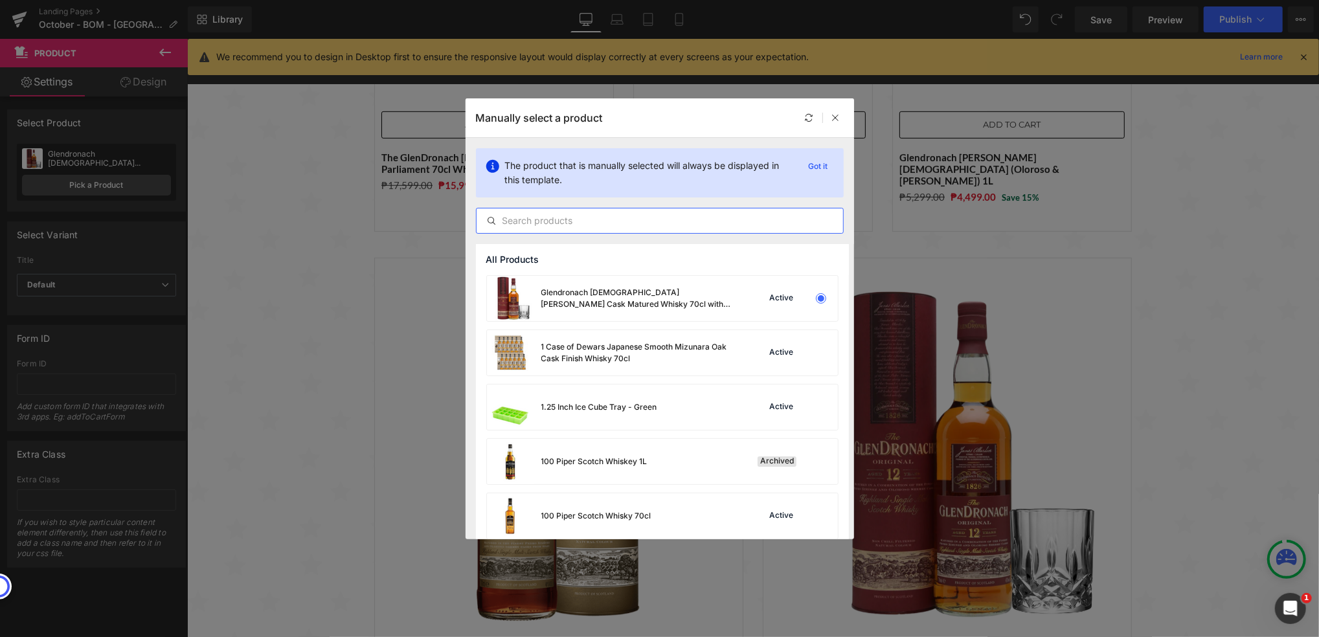
paste input "Glendronach [DEMOGRAPHIC_DATA] "The Revival" 70cl"
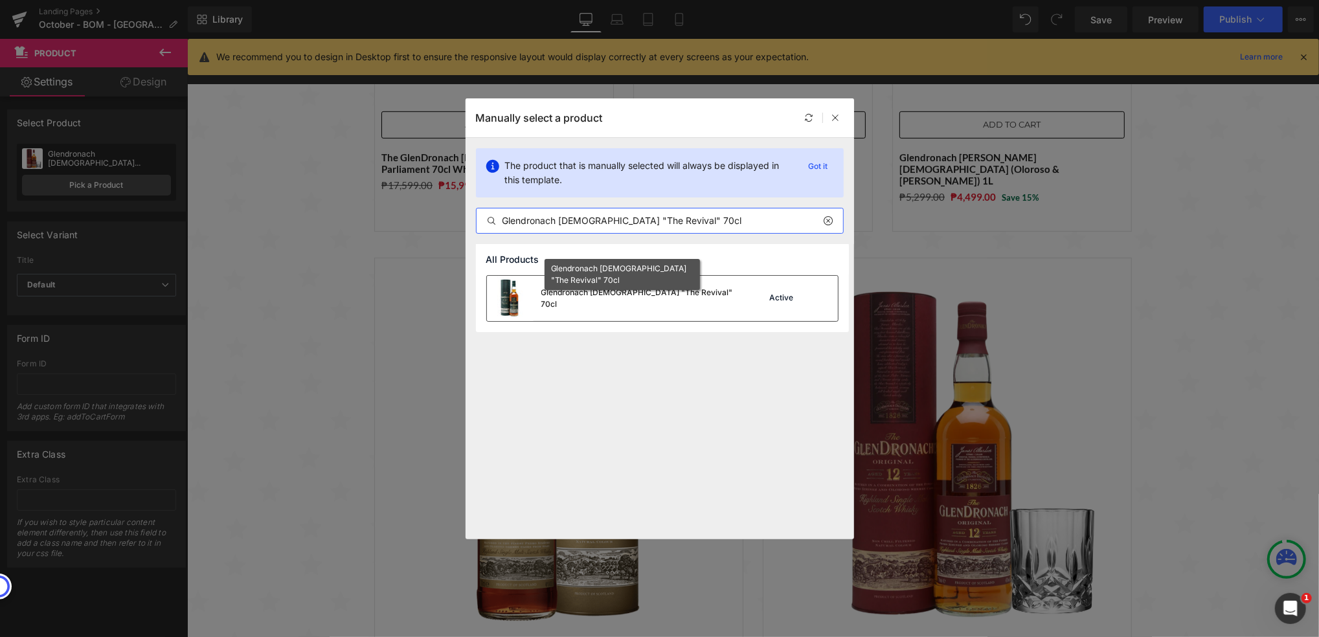
type input "Glendronach [DEMOGRAPHIC_DATA] "The Revival" 70cl"
click at [646, 301] on div "Glendronach [DEMOGRAPHIC_DATA] "The Revival" 70cl" at bounding box center [638, 298] width 194 height 23
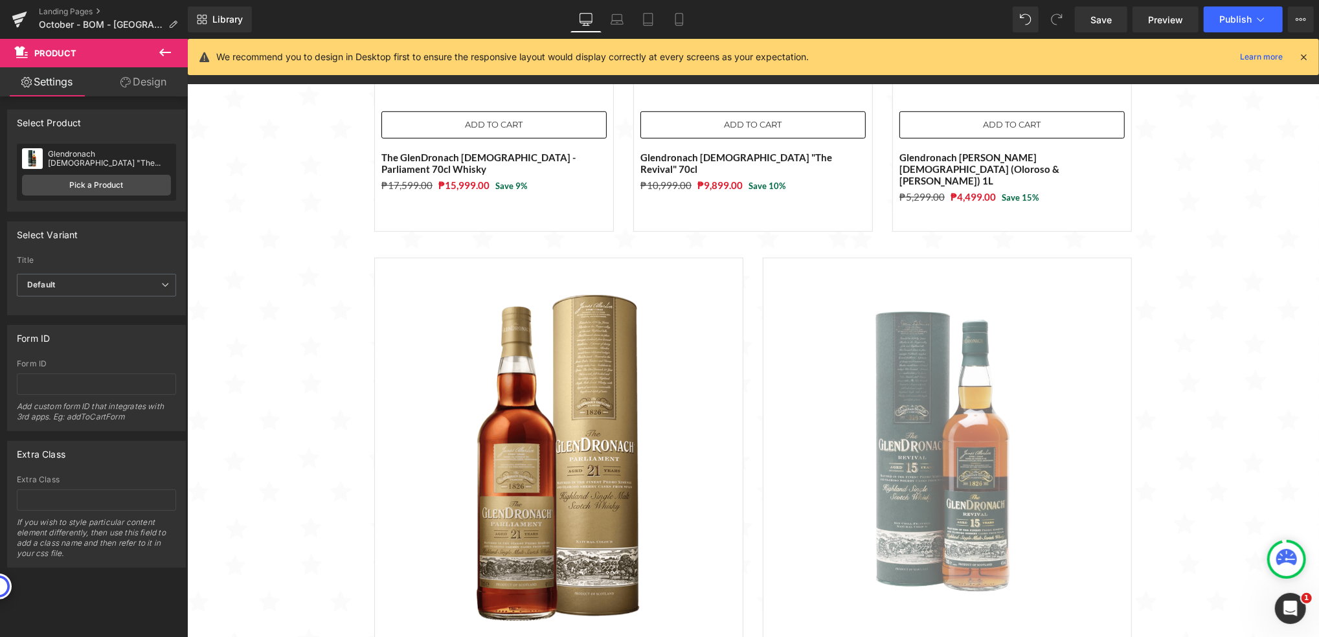
scroll to position [6, 6]
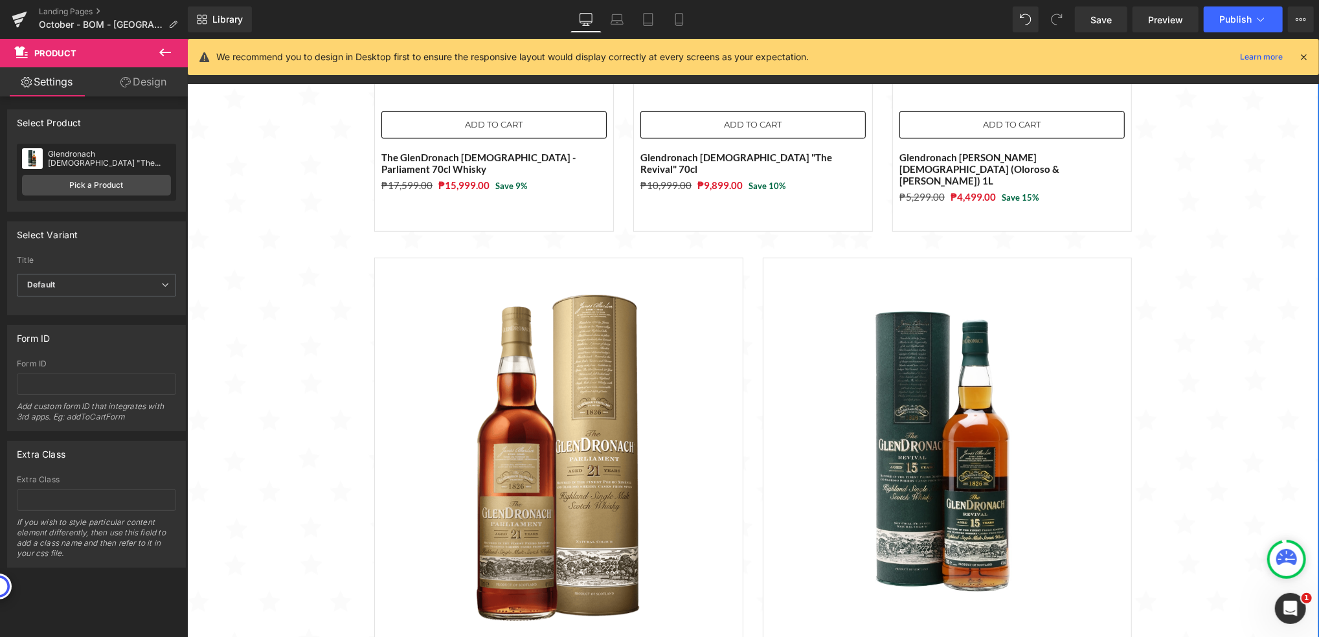
click at [1226, 365] on div "Sale Off (P) Image ADD TO CART (P) Cart Button The GlenDronach [DEMOGRAPHIC_DAT…" at bounding box center [753, 292] width 1132 height 944
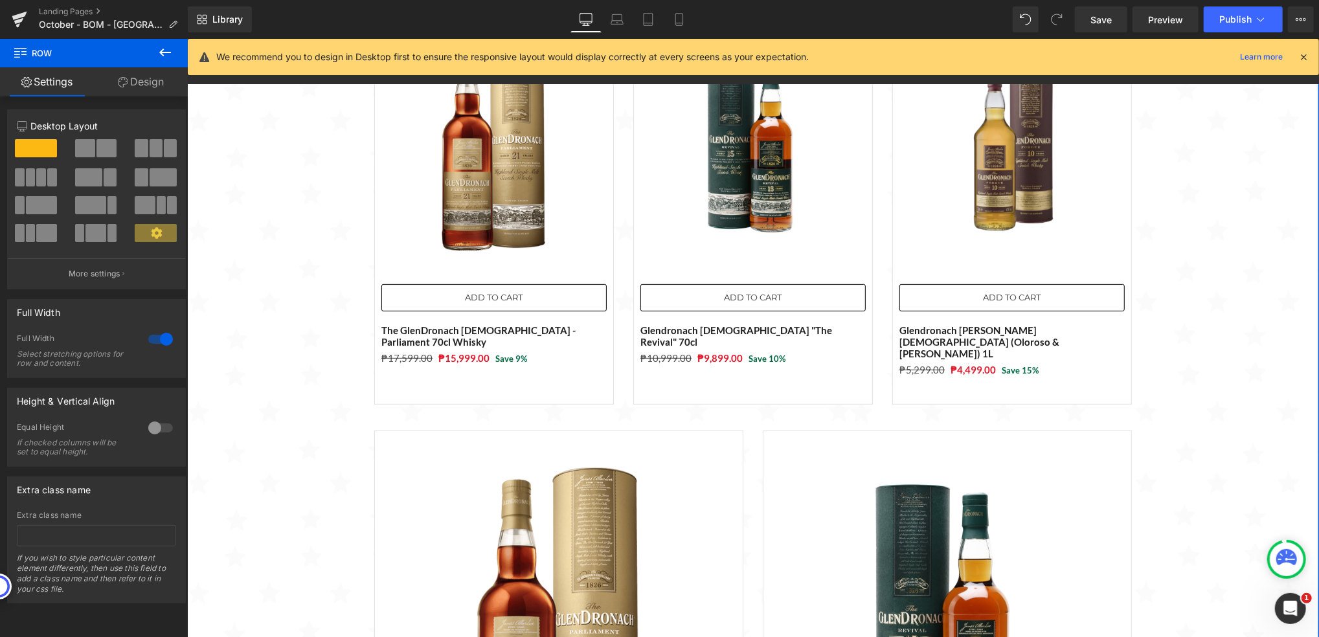
scroll to position [172, 0]
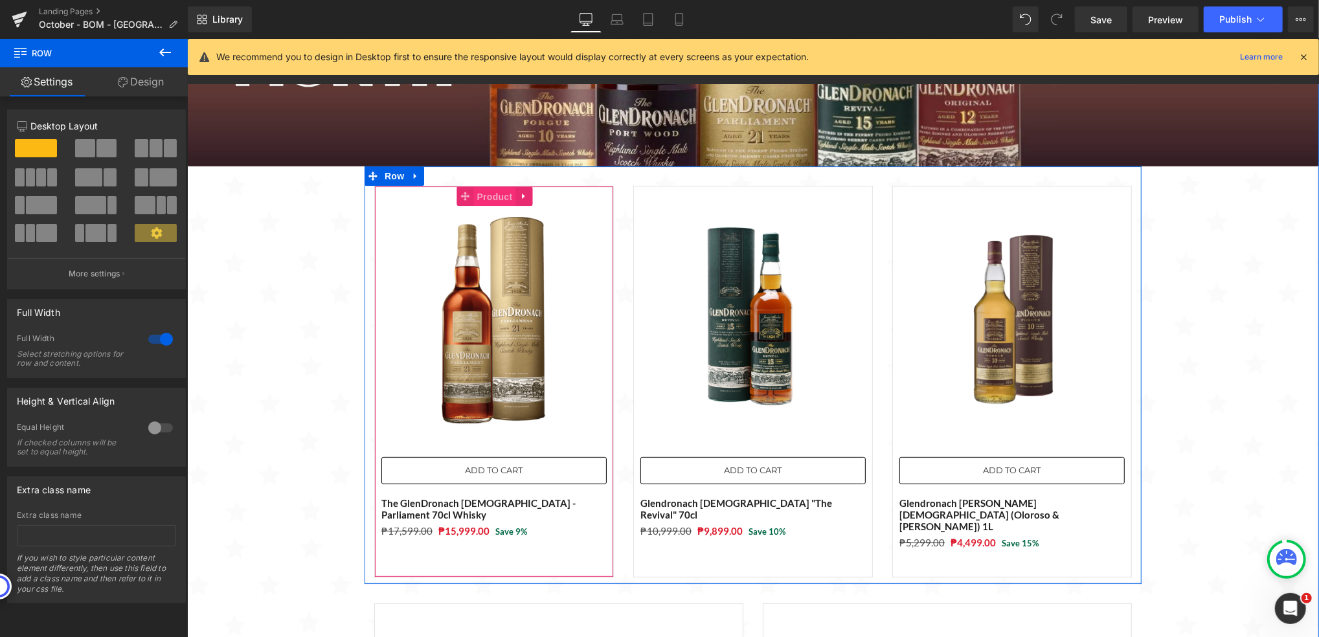
click at [490, 199] on span "Product" at bounding box center [494, 196] width 42 height 19
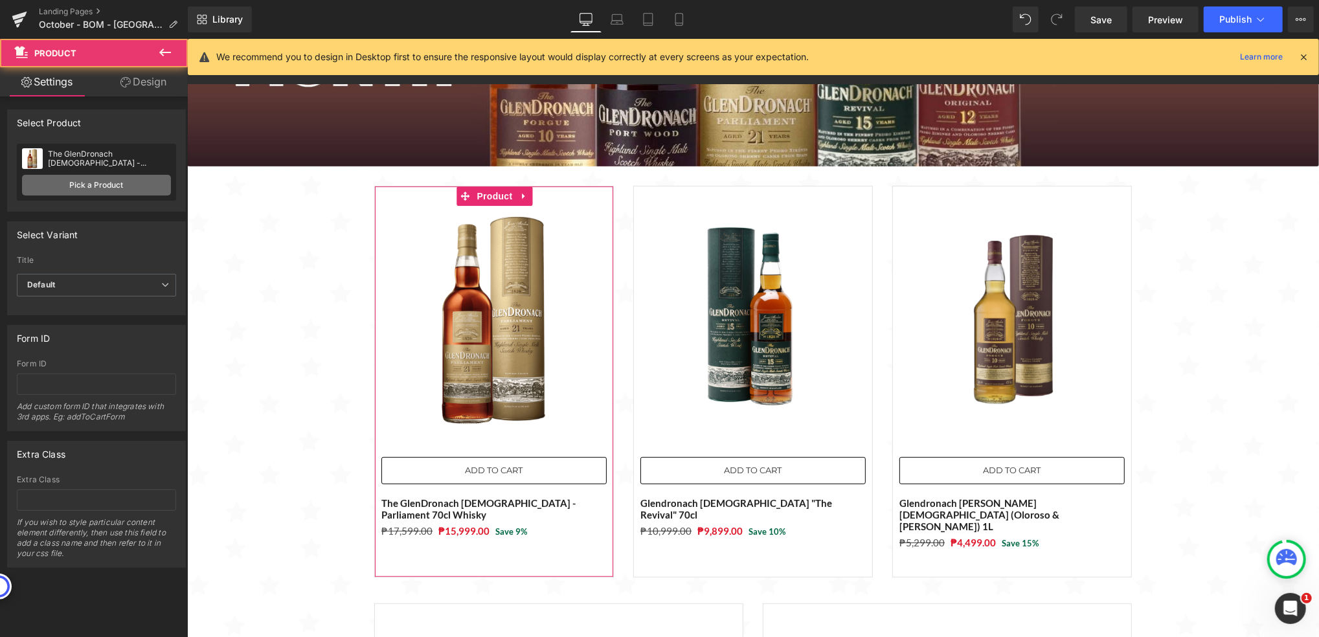
click at [120, 185] on link "Pick a Product" at bounding box center [96, 185] width 149 height 21
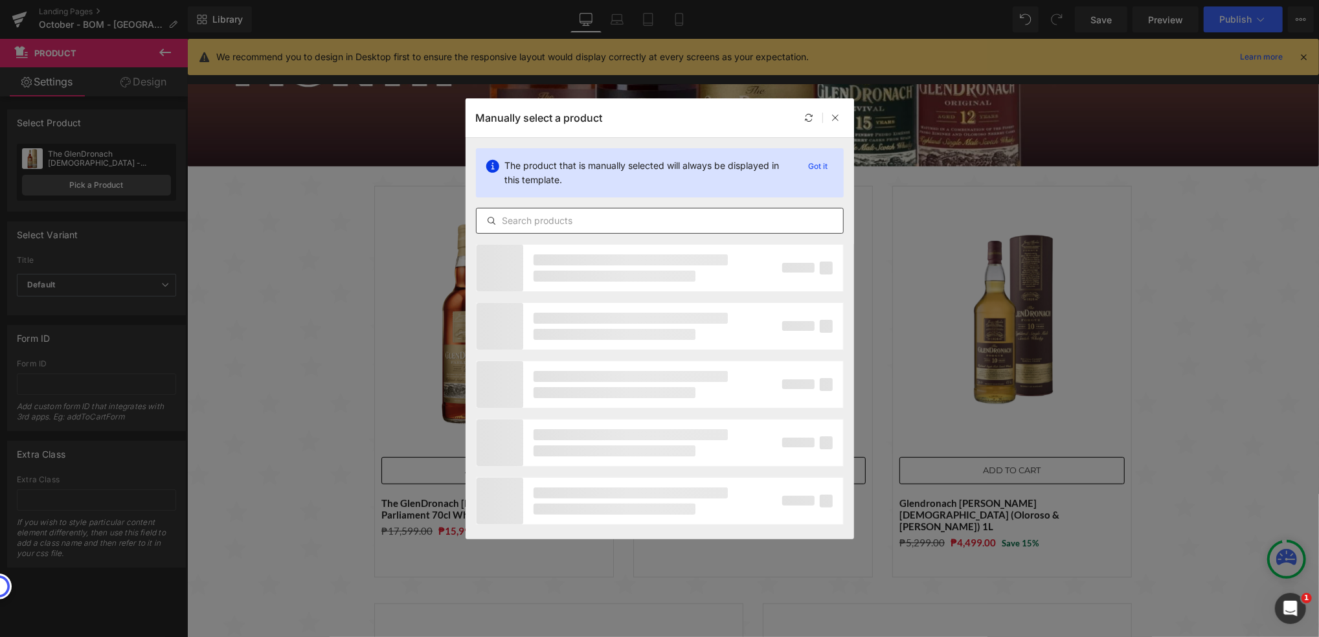
click at [576, 221] on input "text" at bounding box center [660, 221] width 367 height 16
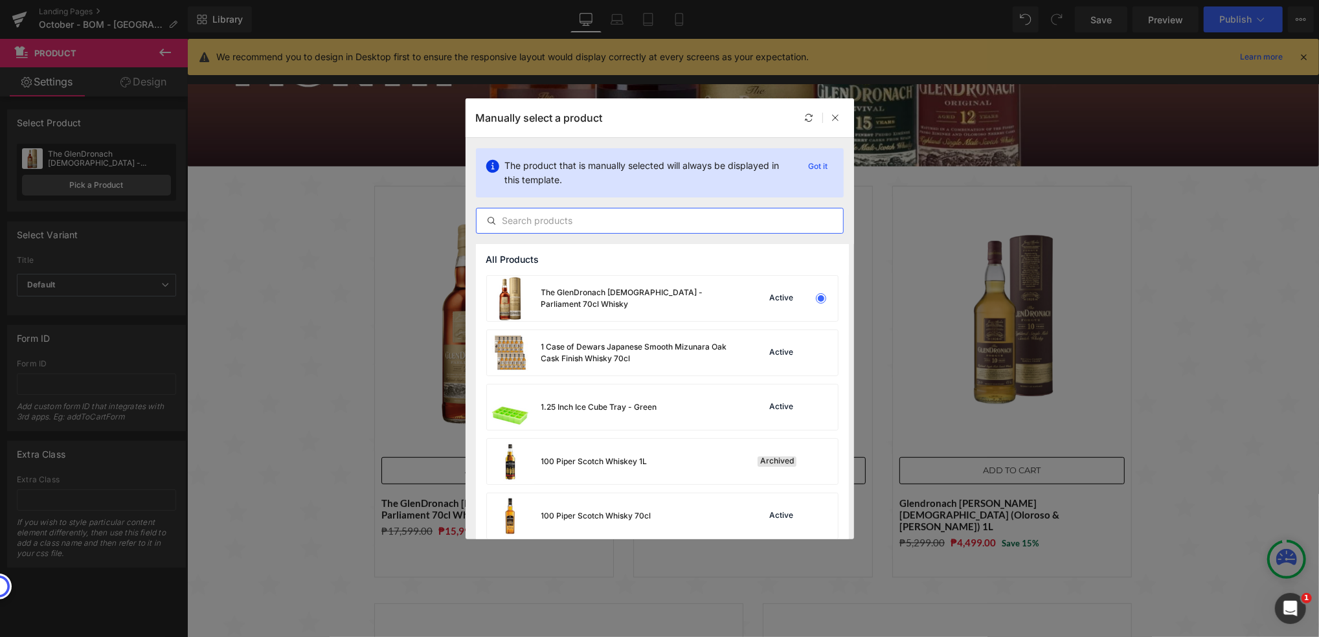
paste input "Glendronach [DEMOGRAPHIC_DATA] [PERSON_NAME] Cask Matured Whisky 70cl with FREE…"
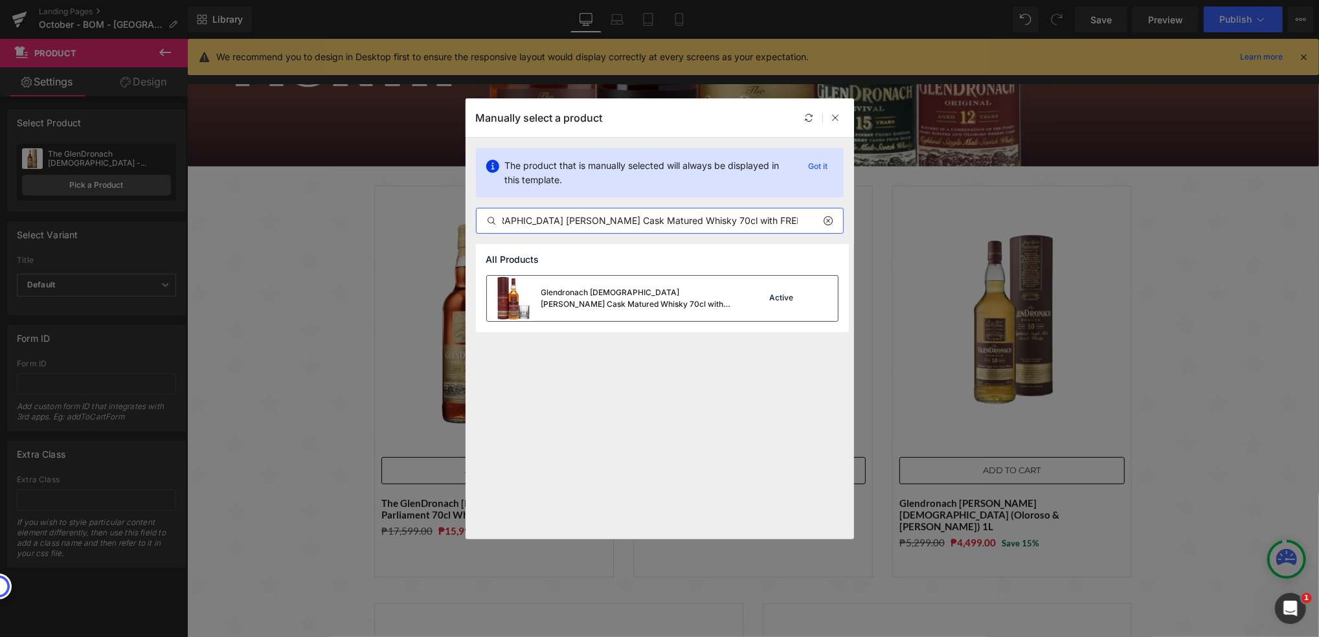
type input "Glendronach [DEMOGRAPHIC_DATA] [PERSON_NAME] Cask Matured Whisky 70cl with FREE…"
click at [648, 302] on div "Glendronach [DEMOGRAPHIC_DATA] [PERSON_NAME] Cask Matured Whisky 70cl with FREE…" at bounding box center [638, 298] width 194 height 23
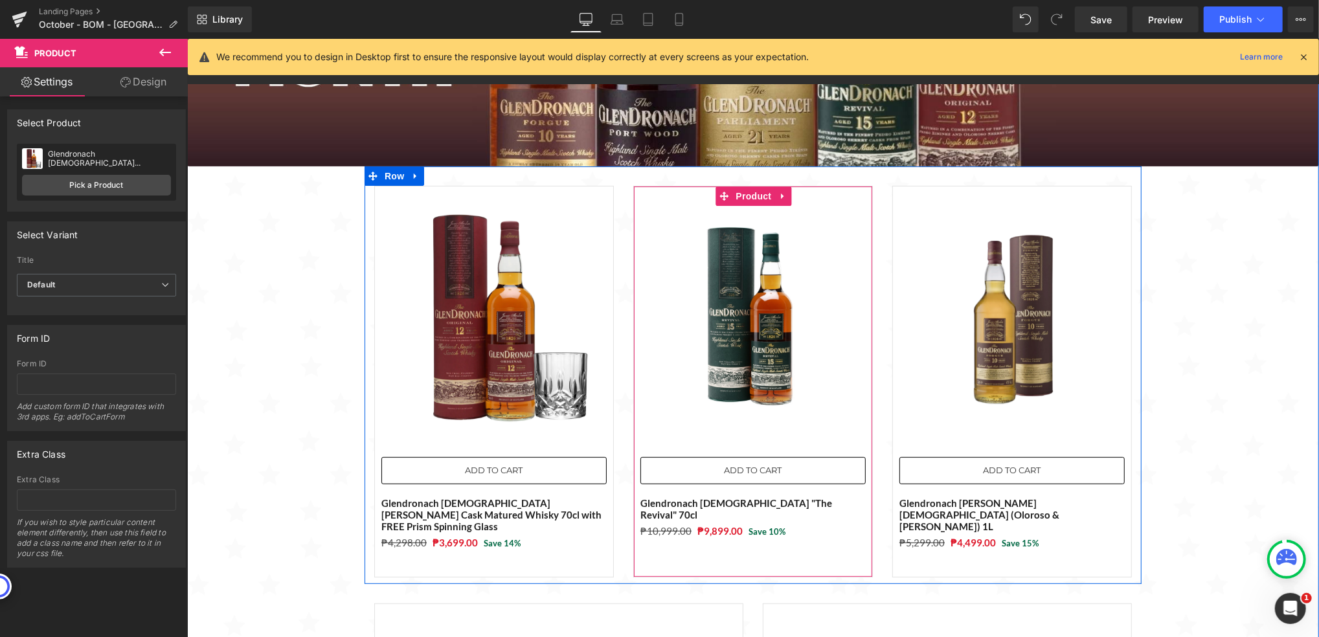
drag, startPoint x: 754, startPoint y: 198, endPoint x: 245, endPoint y: 224, distance: 509.7
click at [754, 198] on span "Product" at bounding box center [753, 195] width 42 height 19
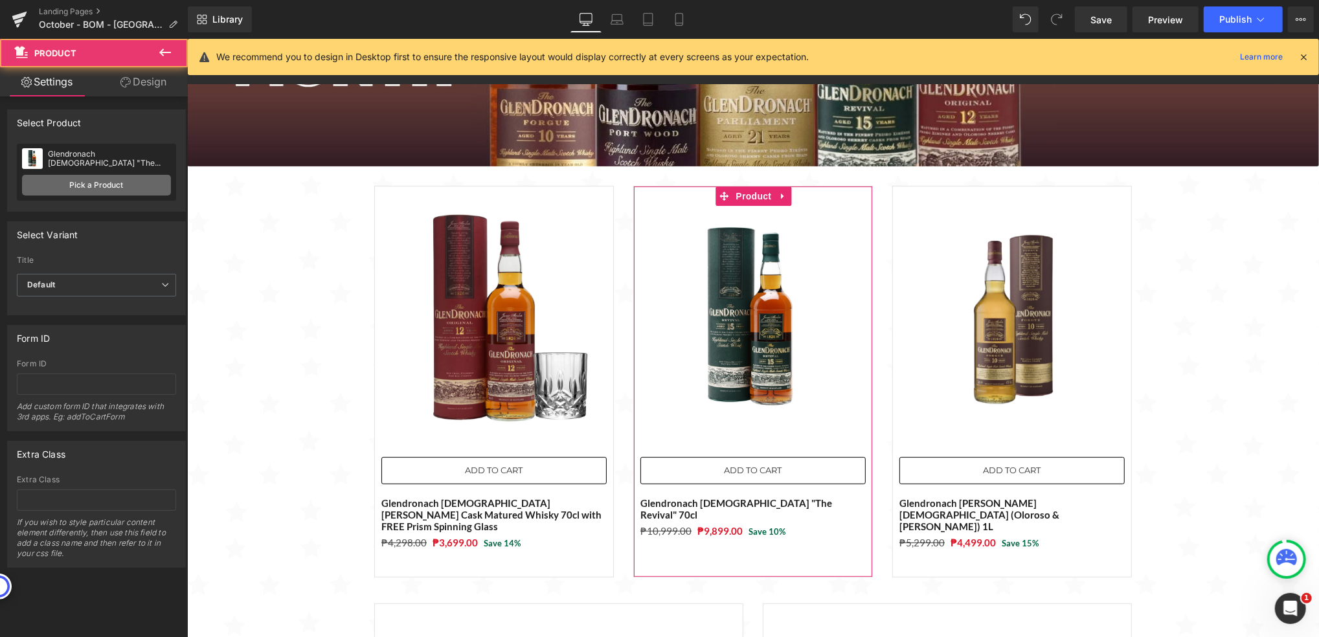
drag, startPoint x: 60, startPoint y: 197, endPoint x: 69, endPoint y: 190, distance: 11.1
click at [65, 194] on div "Glendronach [DEMOGRAPHIC_DATA] "The Revival" 70cl Glendronach [DEMOGRAPHIC_DATA…" at bounding box center [96, 172] width 159 height 57
click at [69, 190] on link "Pick a Product" at bounding box center [96, 185] width 149 height 21
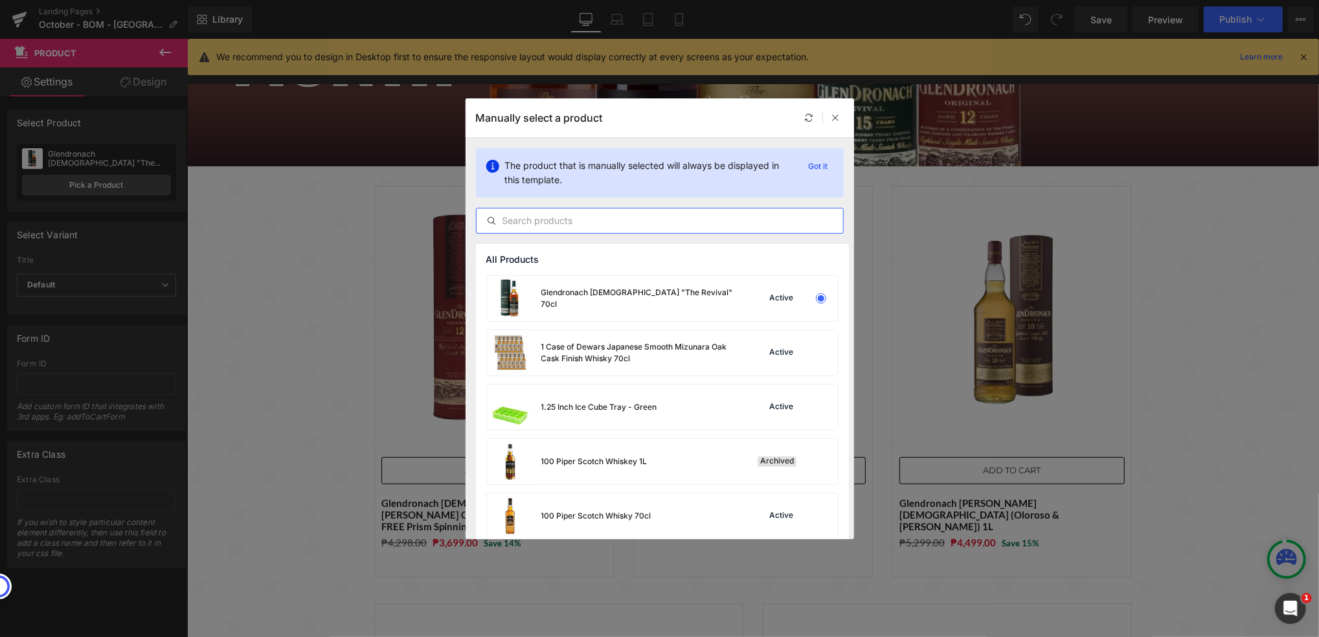
click at [595, 218] on input "text" at bounding box center [660, 221] width 367 height 16
paste input "Glendronach Portwood Finish 70cl"
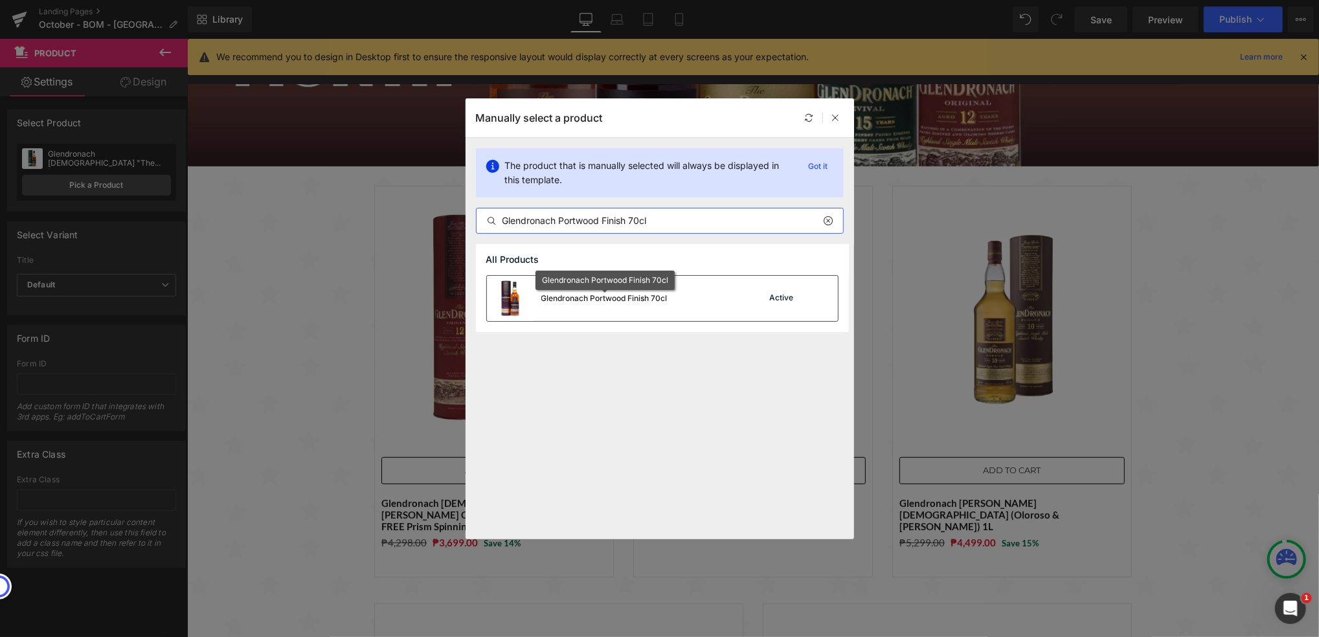
type input "Glendronach Portwood Finish 70cl"
click at [628, 298] on div "Glendronach Portwood Finish 70cl" at bounding box center [604, 299] width 126 height 12
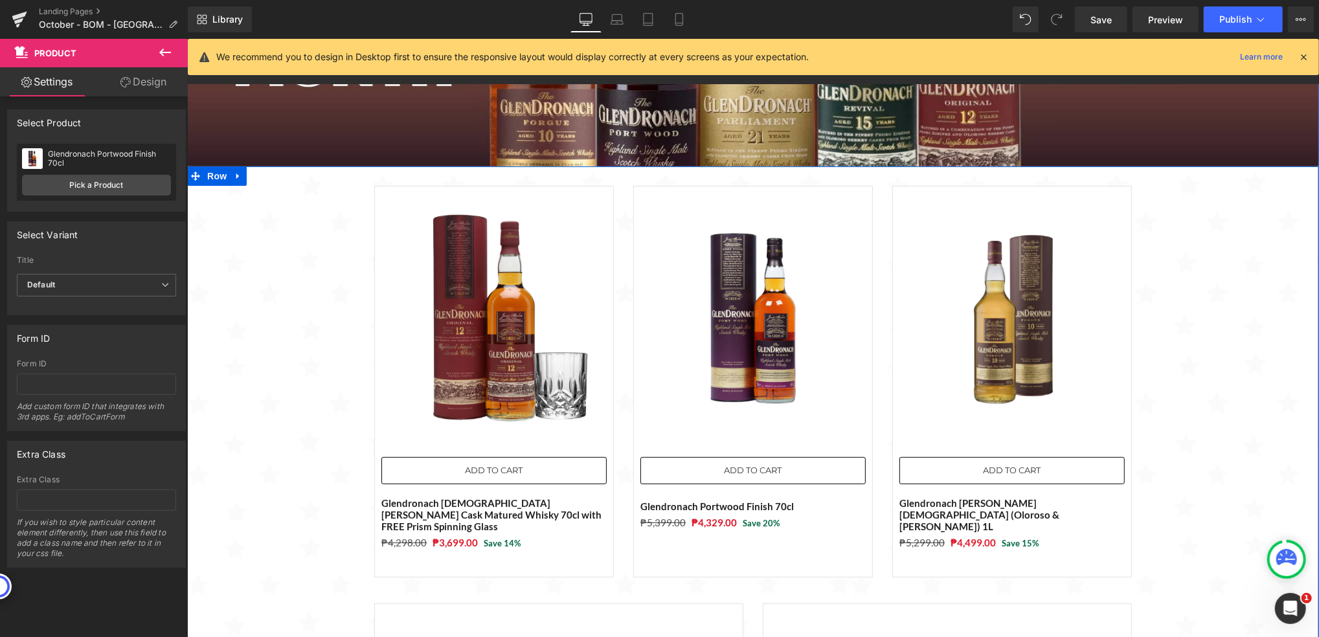
click at [1250, 369] on div "Sale Off (P) Image ADD TO CART (P) Cart Button Glendronach [DEMOGRAPHIC_DATA] […" at bounding box center [753, 638] width 1132 height 944
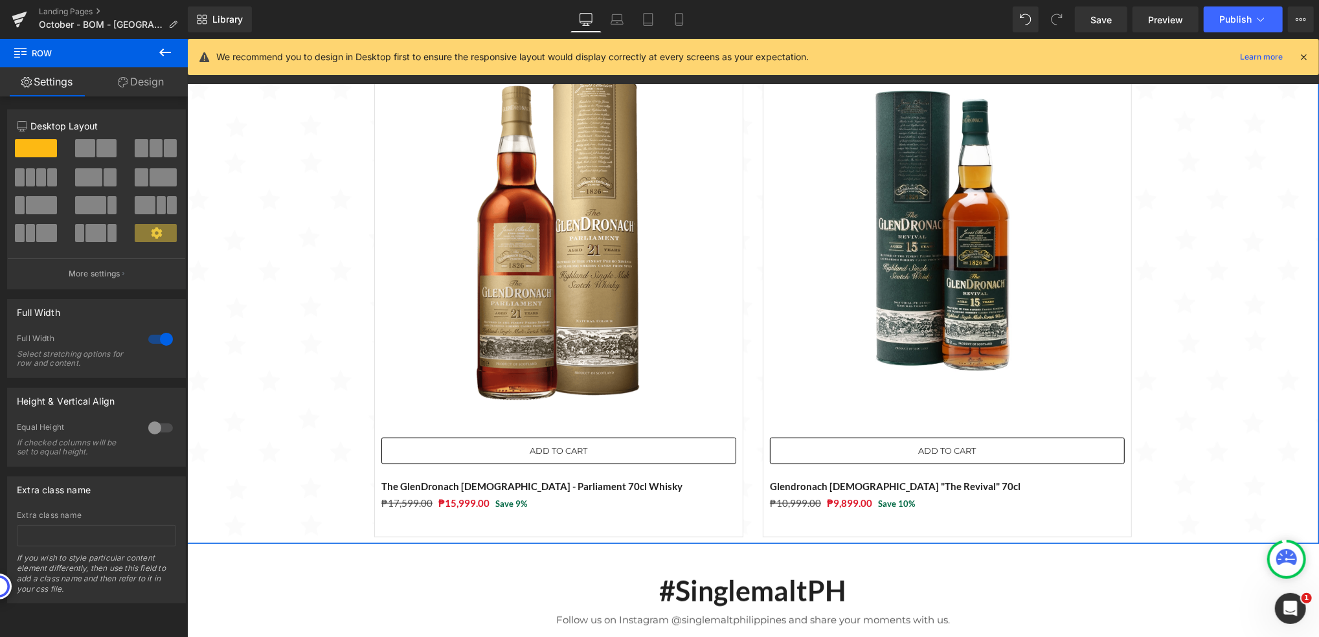
scroll to position [777, 0]
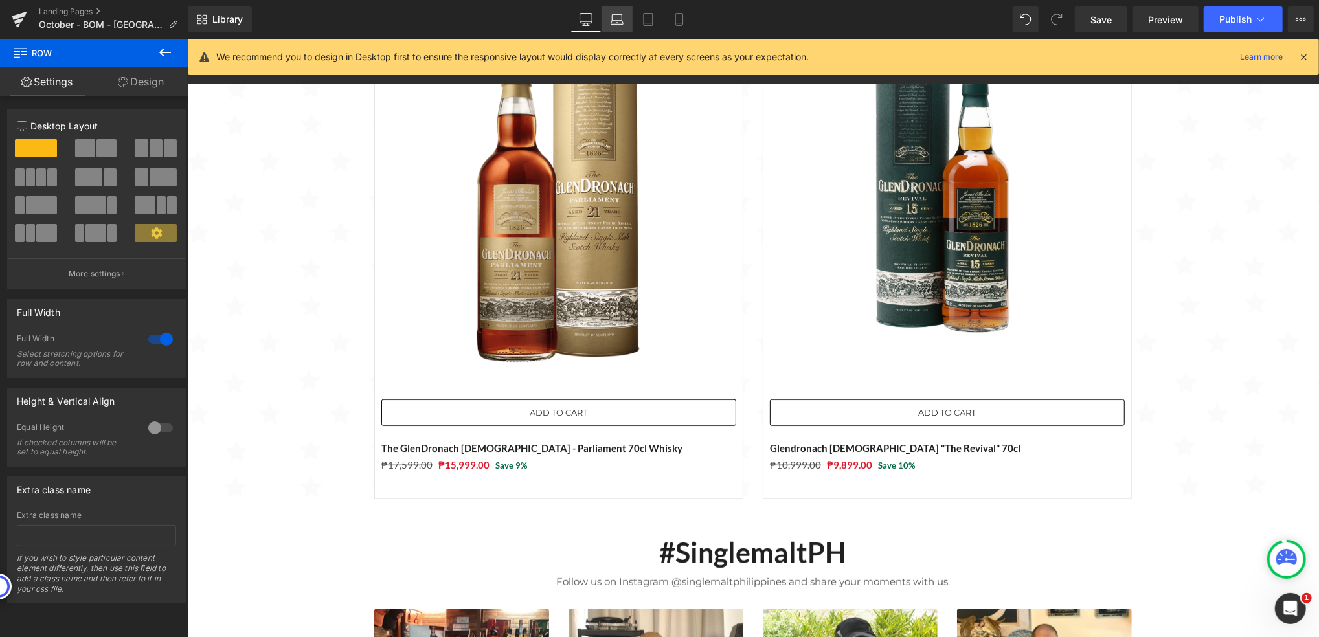
click at [612, 10] on link "Laptop" at bounding box center [617, 19] width 31 height 26
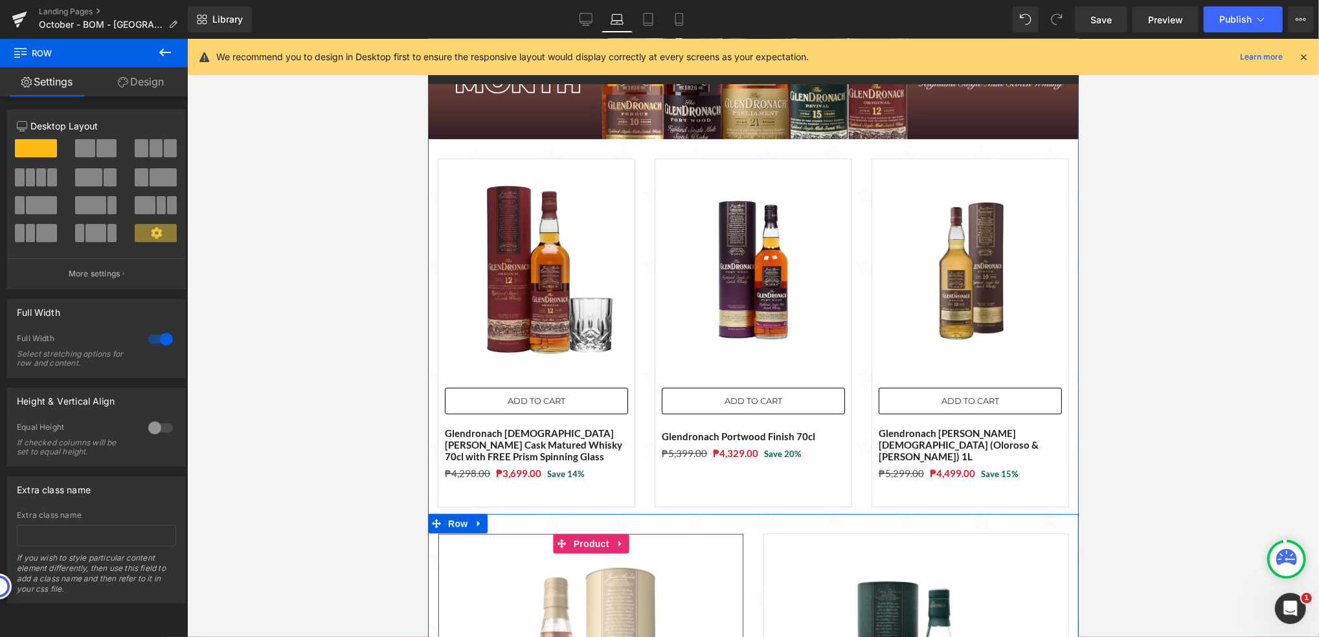
scroll to position [86, 0]
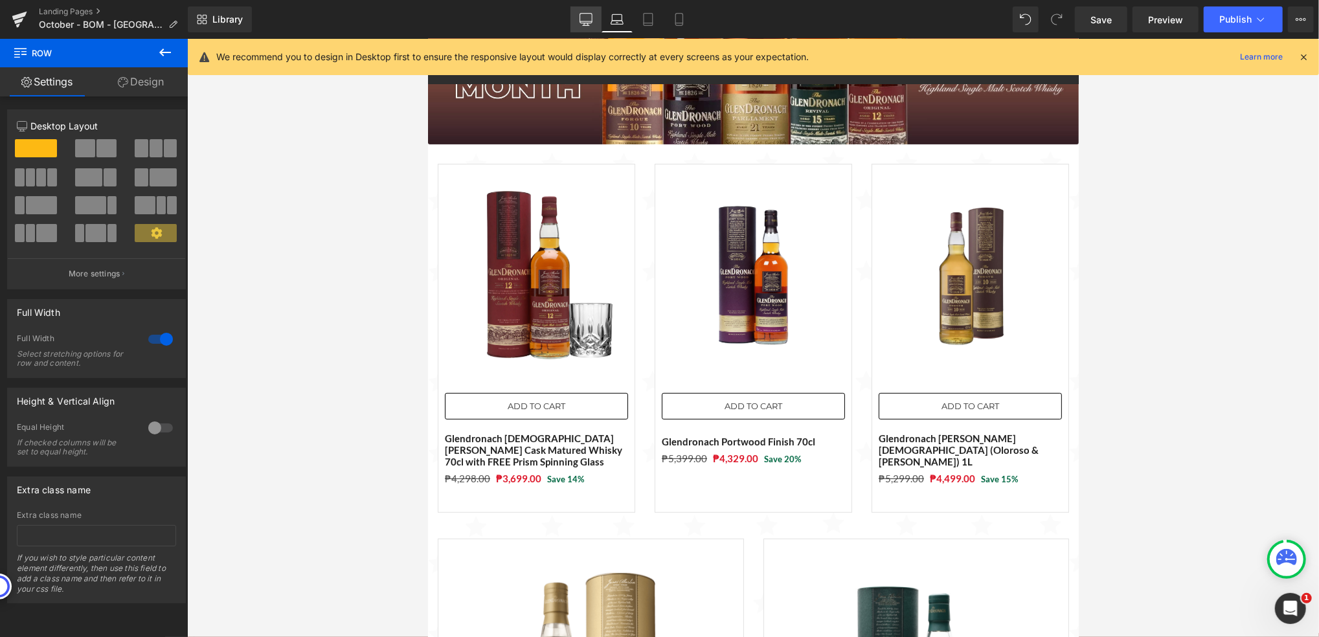
click at [593, 14] on icon at bounding box center [586, 19] width 13 height 13
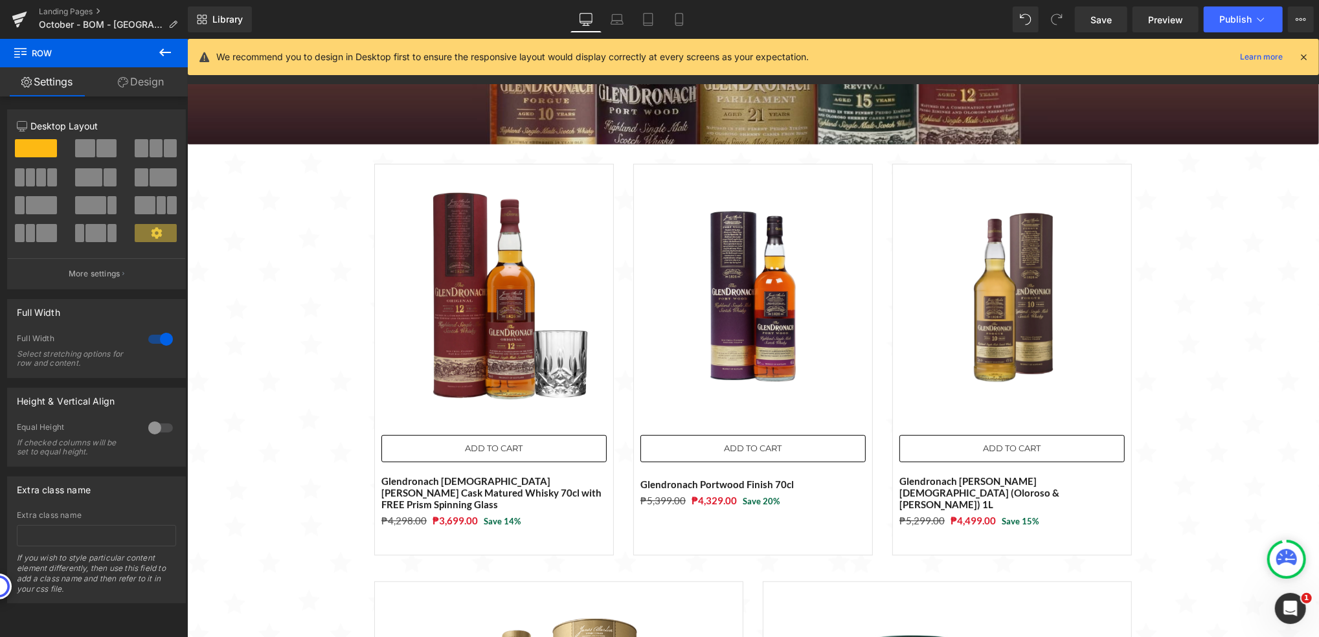
scroll to position [6, 6]
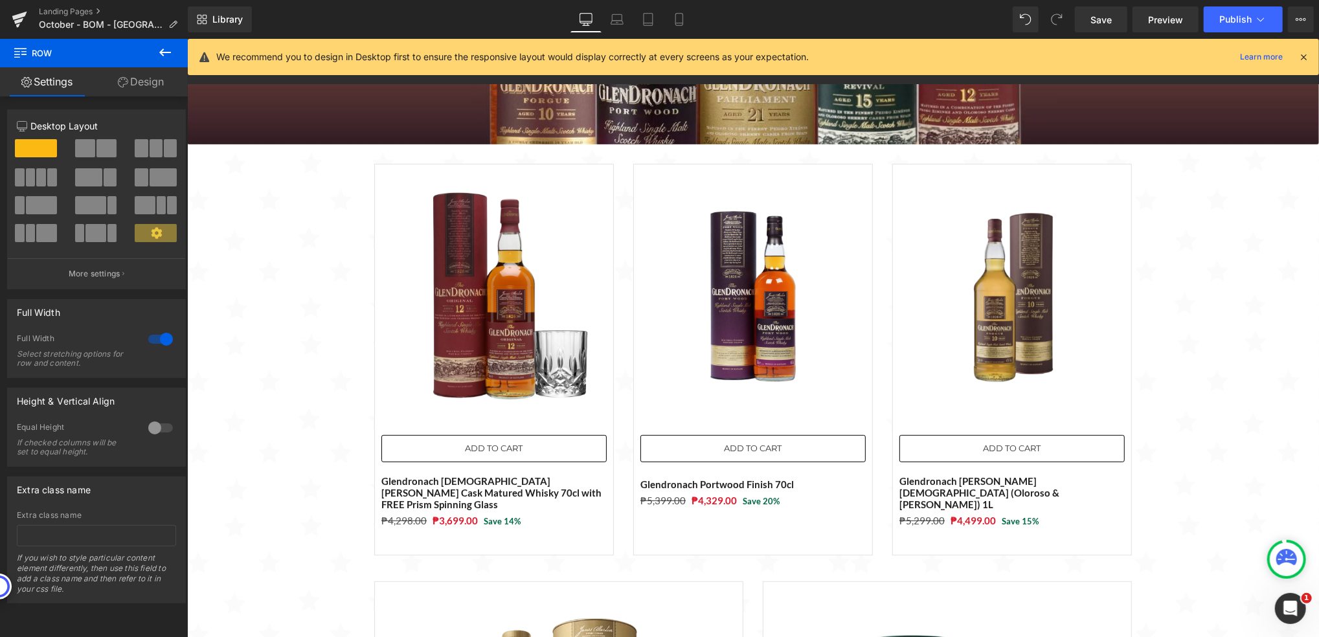
click at [168, 53] on icon at bounding box center [165, 53] width 16 height 16
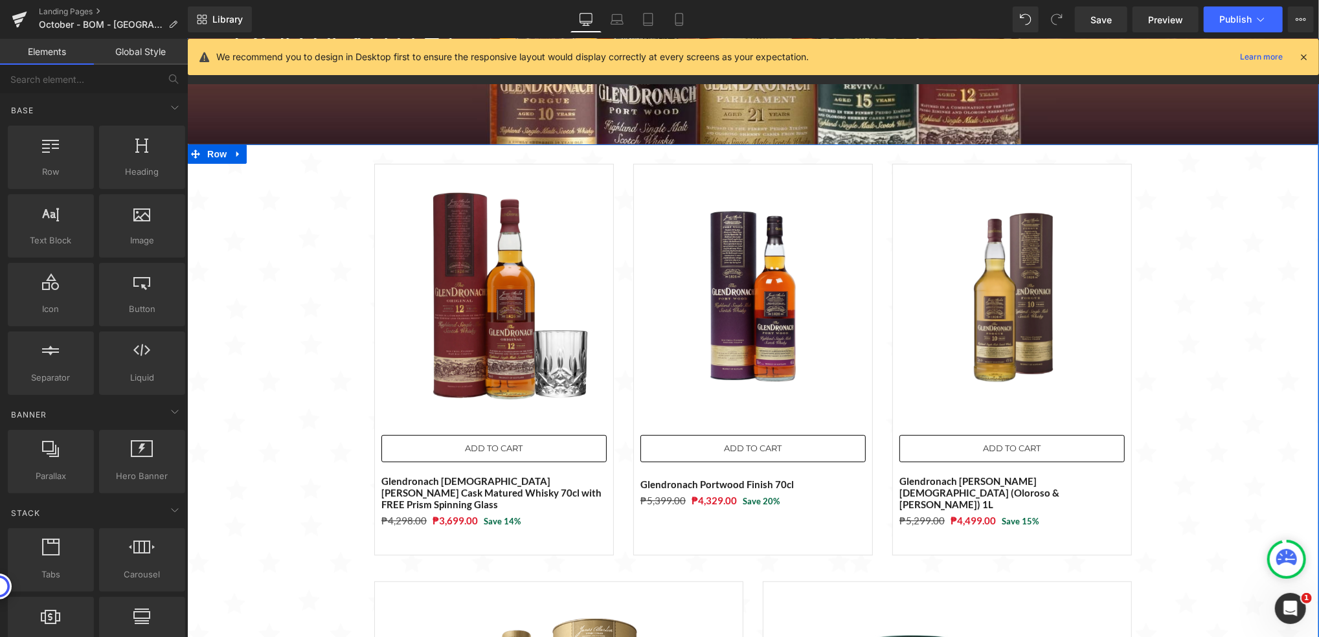
click at [332, 354] on div "Sale Off (P) Image ADD TO CART (P) Cart Button Glendronach [DEMOGRAPHIC_DATA] […" at bounding box center [753, 616] width 1132 height 944
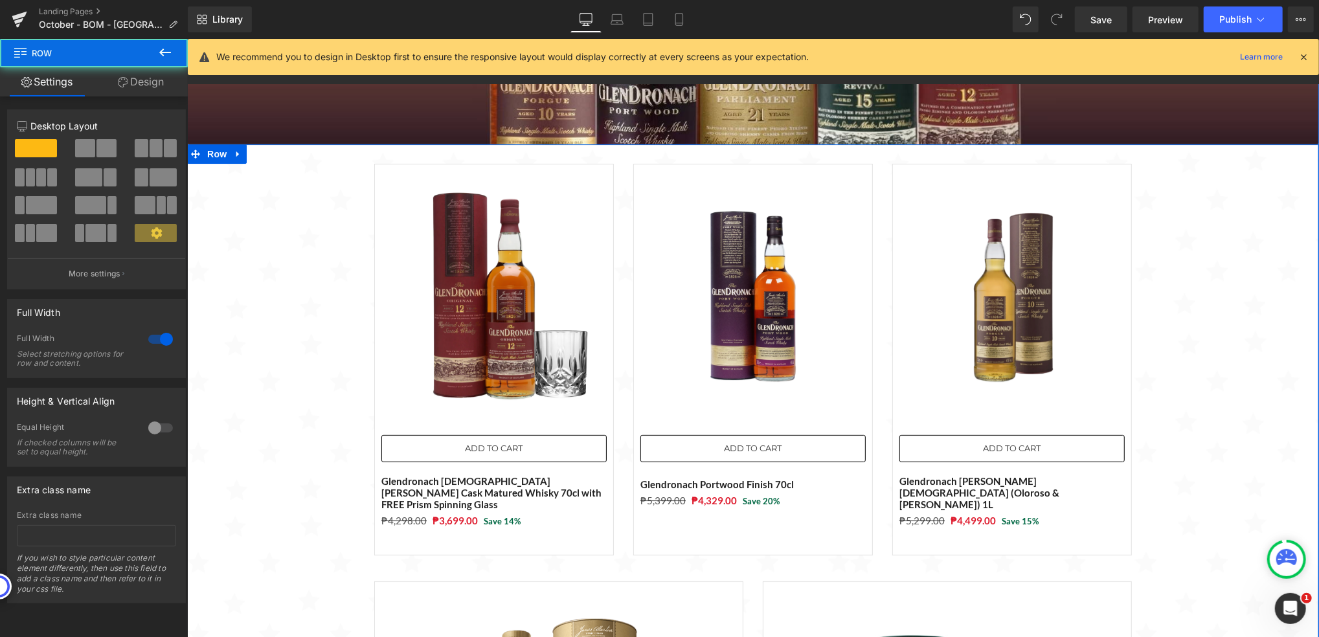
click at [306, 279] on div "Sale Off (P) Image ADD TO CART (P) Cart Button Glendronach [DEMOGRAPHIC_DATA] […" at bounding box center [753, 616] width 1132 height 944
click at [1227, 289] on div "Sale Off (P) Image ADD TO CART (P) Cart Button Glendronach [DEMOGRAPHIC_DATA] […" at bounding box center [753, 616] width 1132 height 944
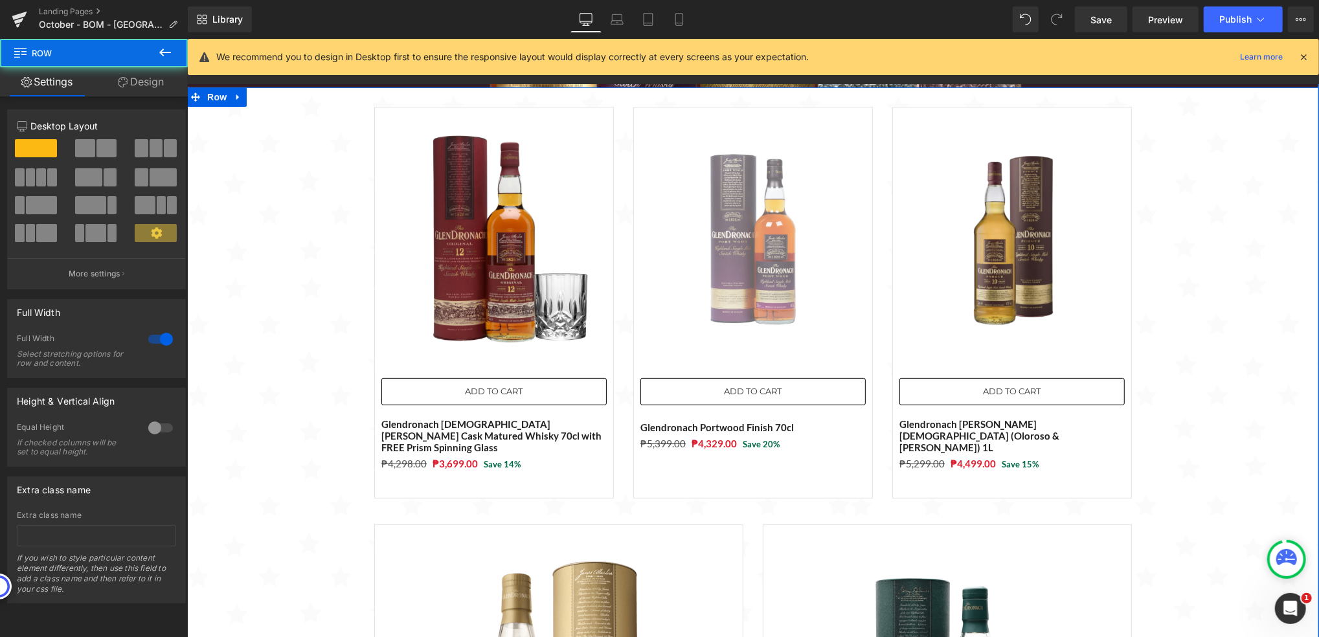
scroll to position [281, 0]
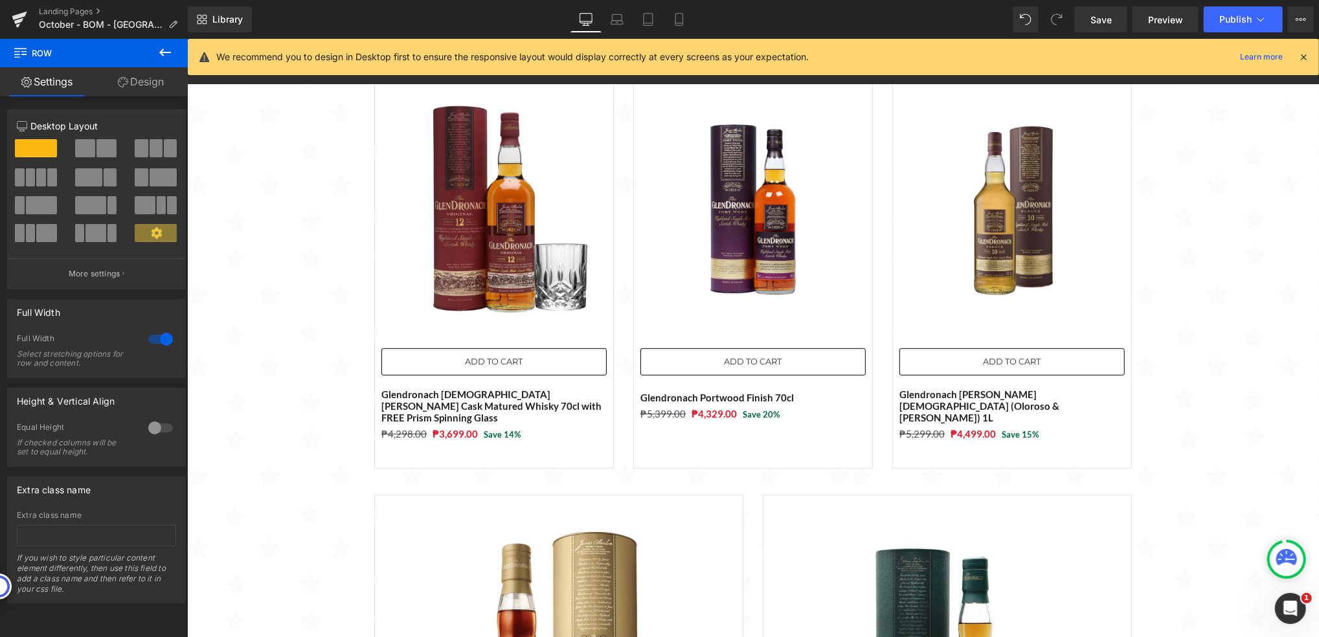
click at [153, 49] on button at bounding box center [164, 53] width 45 height 28
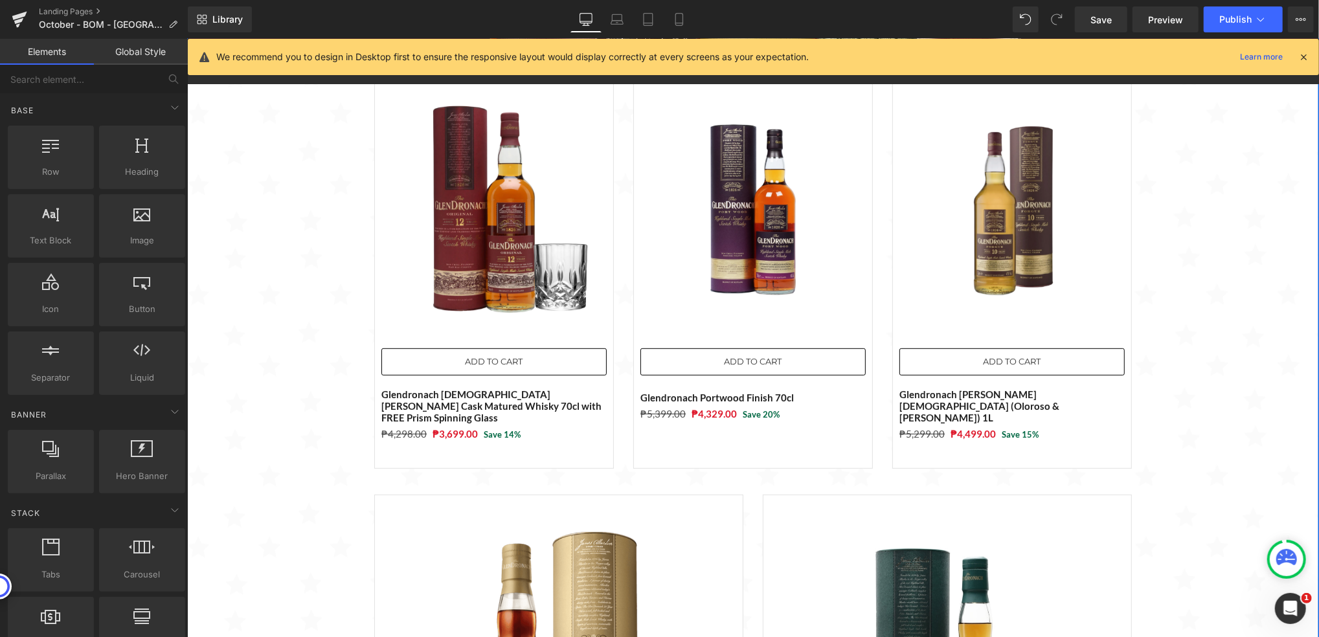
click at [275, 231] on div "Sale Off (P) Image ADD TO CART (P) Cart Button Glendronach [DEMOGRAPHIC_DATA] […" at bounding box center [753, 529] width 1132 height 944
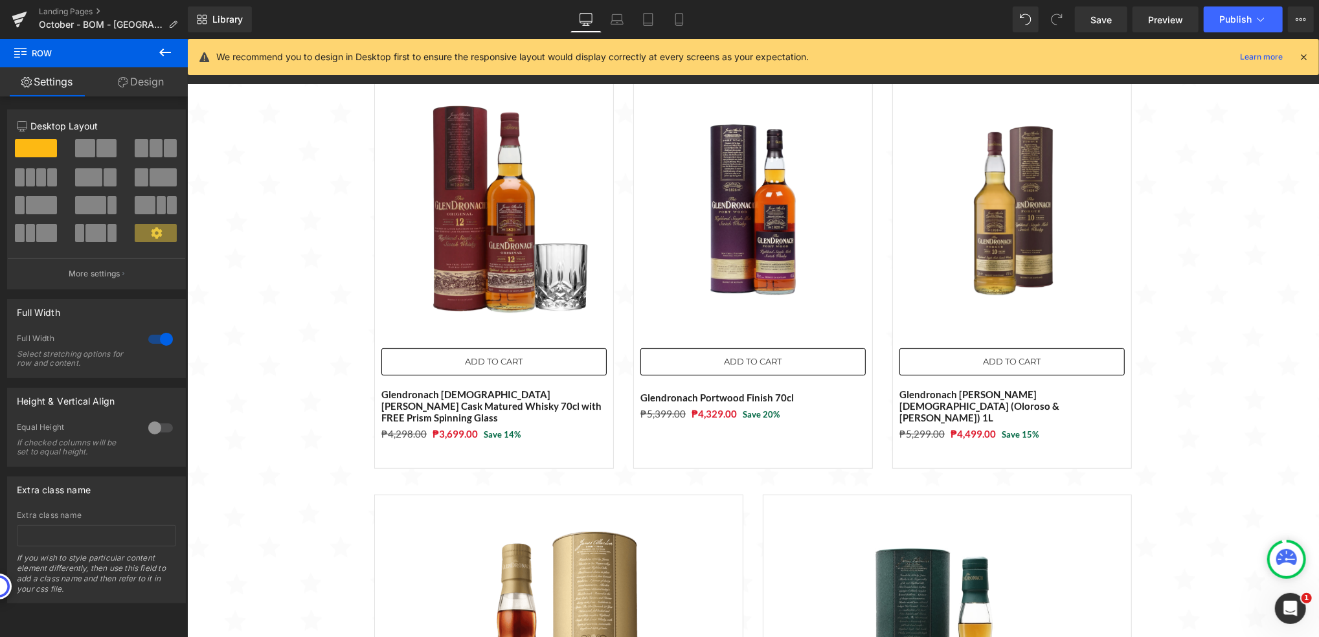
click at [171, 57] on icon at bounding box center [165, 53] width 16 height 16
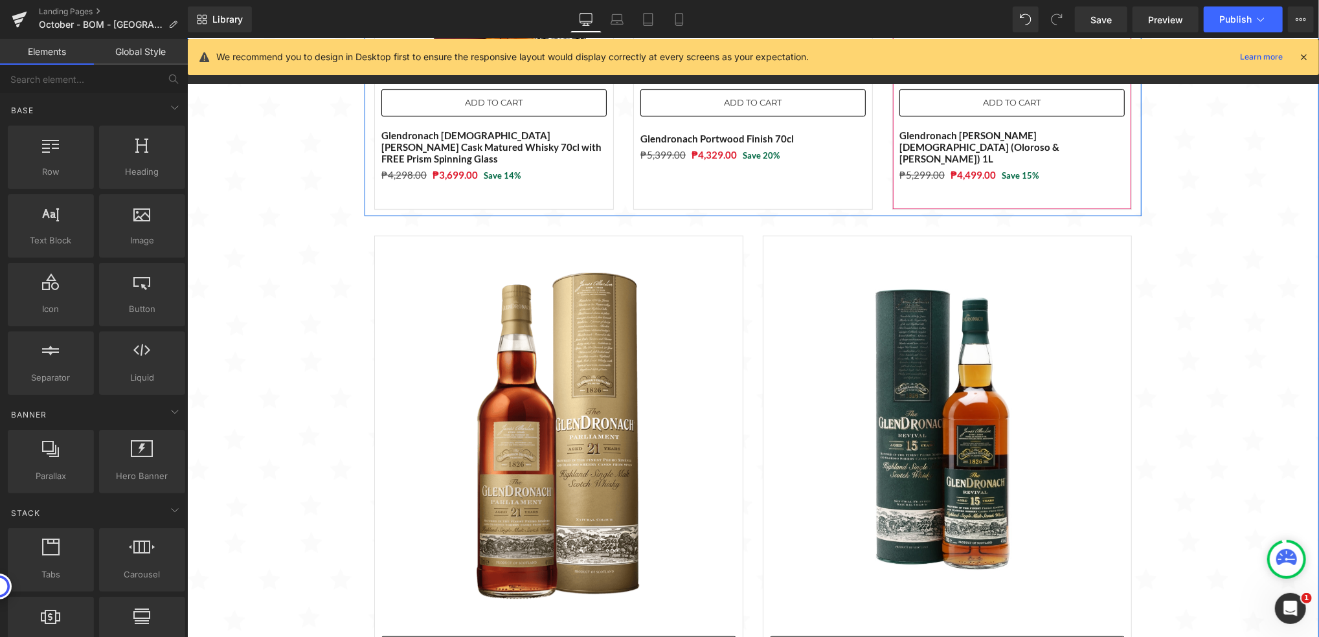
scroll to position [712, 0]
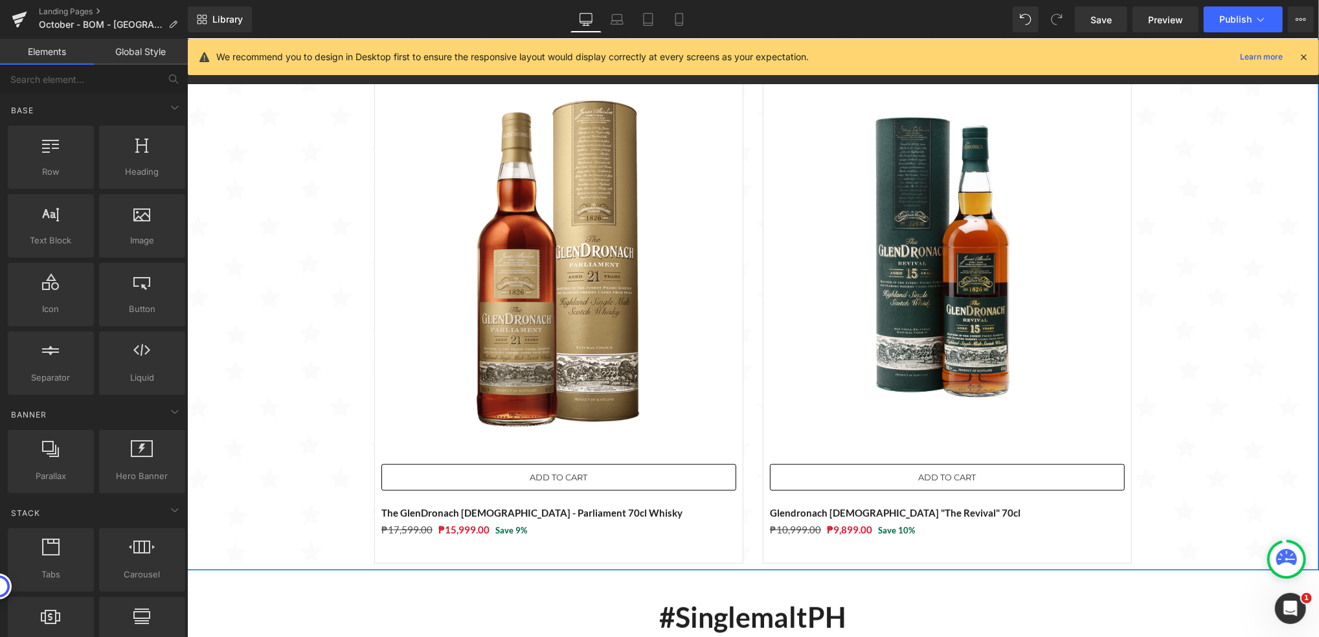
click at [1221, 318] on div "Sale Off (P) Image ADD TO CART (P) Cart Button Glendronach [DEMOGRAPHIC_DATA] […" at bounding box center [753, 98] width 1132 height 944
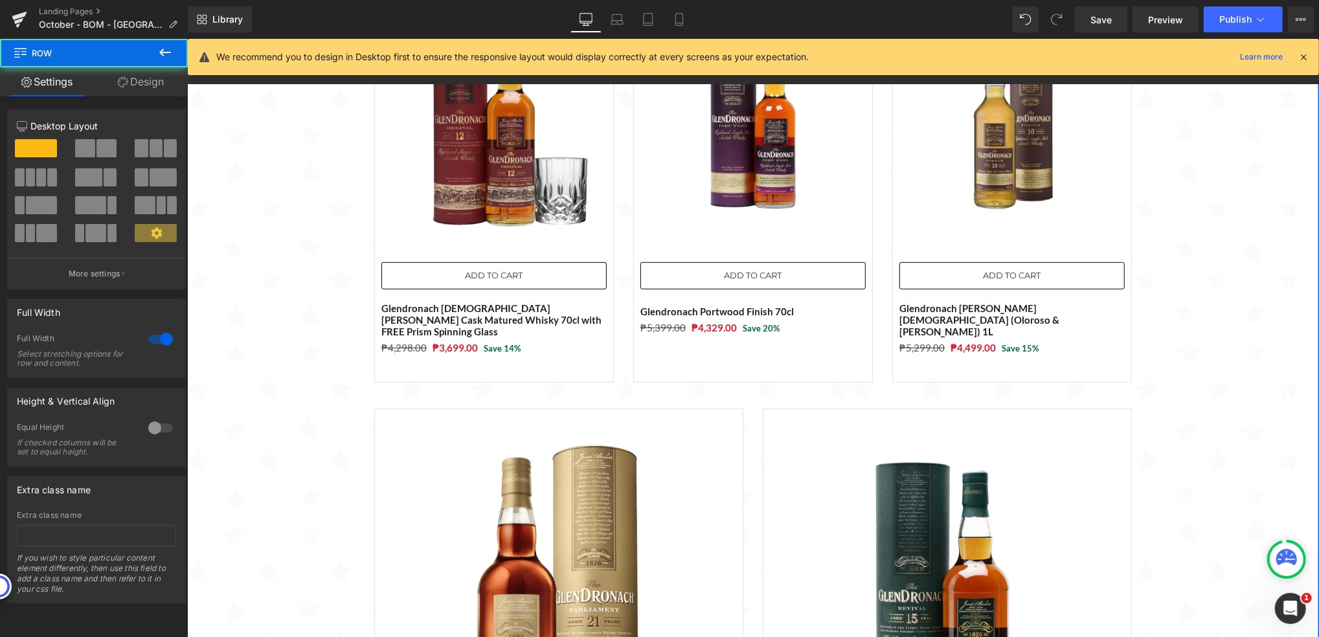
scroll to position [108, 0]
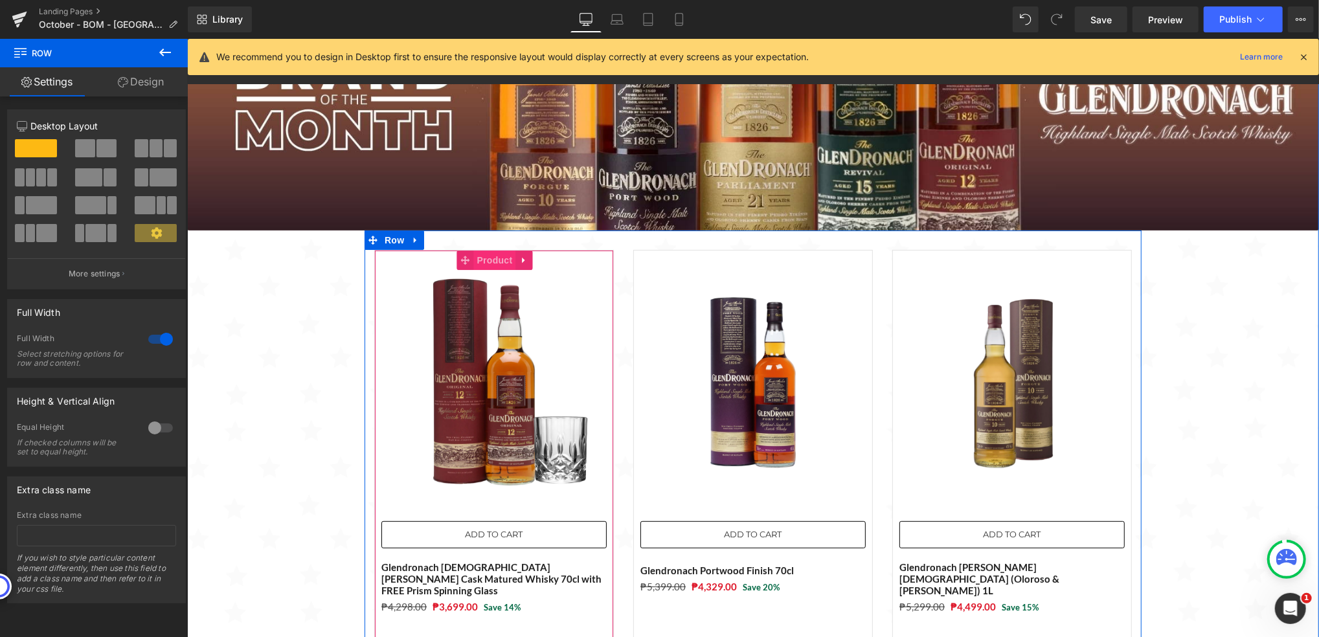
click at [483, 264] on span "Product" at bounding box center [494, 259] width 42 height 19
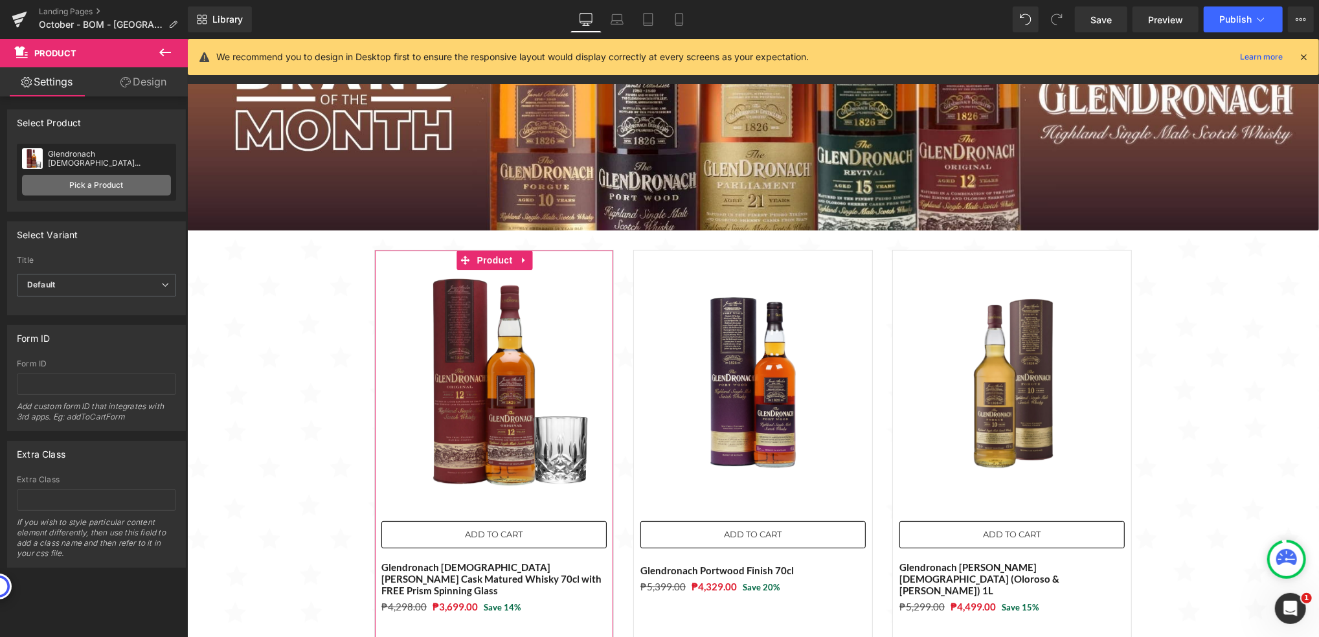
click at [95, 185] on link "Pick a Product" at bounding box center [96, 185] width 149 height 21
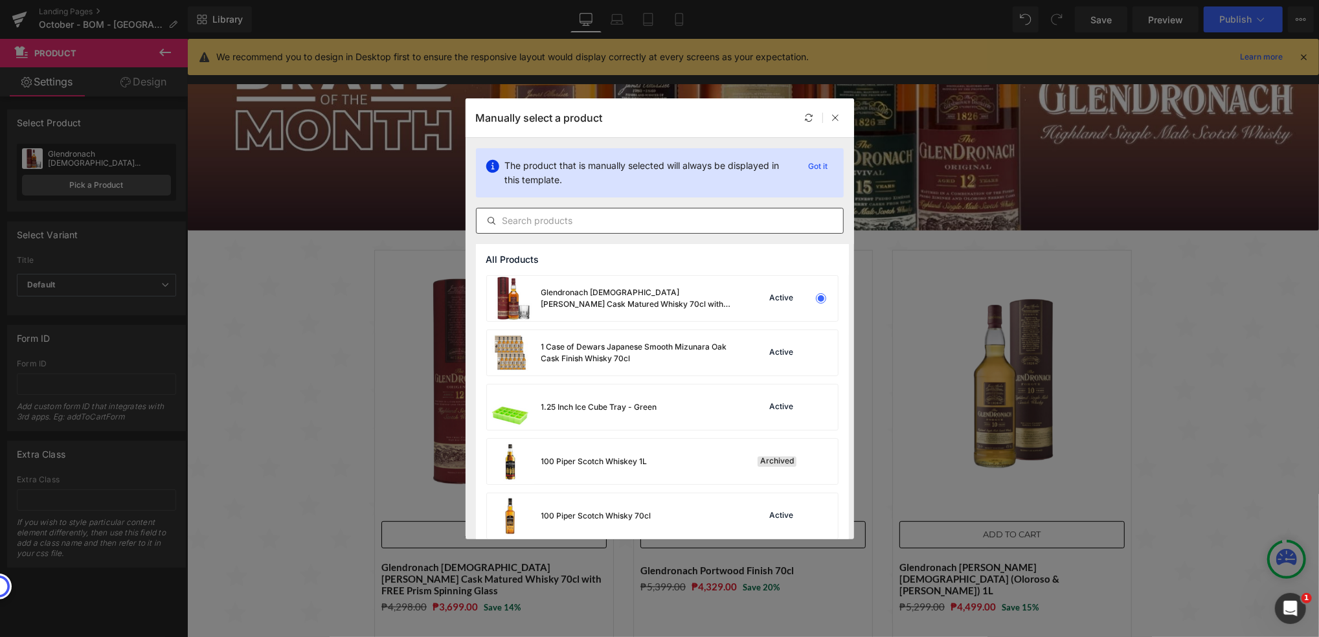
click at [536, 216] on input "text" at bounding box center [660, 221] width 367 height 16
paste input "Glendronach [PERSON_NAME] [DEMOGRAPHIC_DATA] (Oloroso & [PERSON_NAME]) 1L"
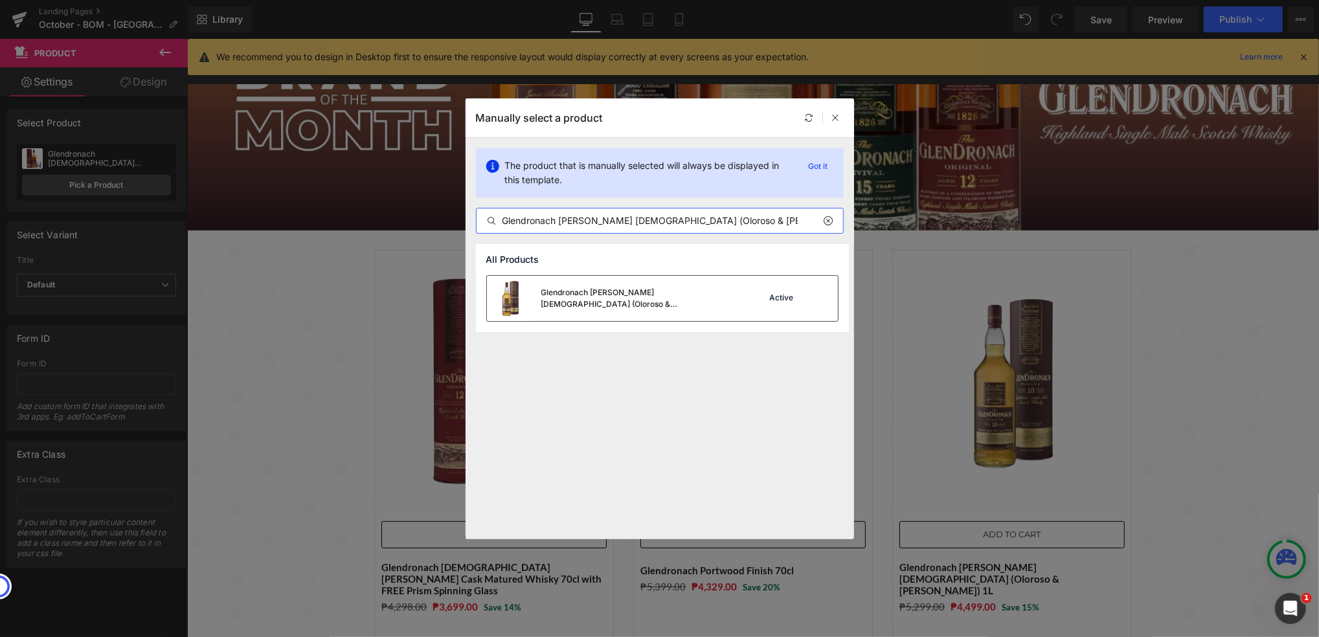
type input "Glendronach [PERSON_NAME] [DEMOGRAPHIC_DATA] (Oloroso & [PERSON_NAME]) 1L"
click at [672, 301] on div "Glendronach [PERSON_NAME] [DEMOGRAPHIC_DATA] (Oloroso & [PERSON_NAME]) 1L" at bounding box center [638, 298] width 194 height 23
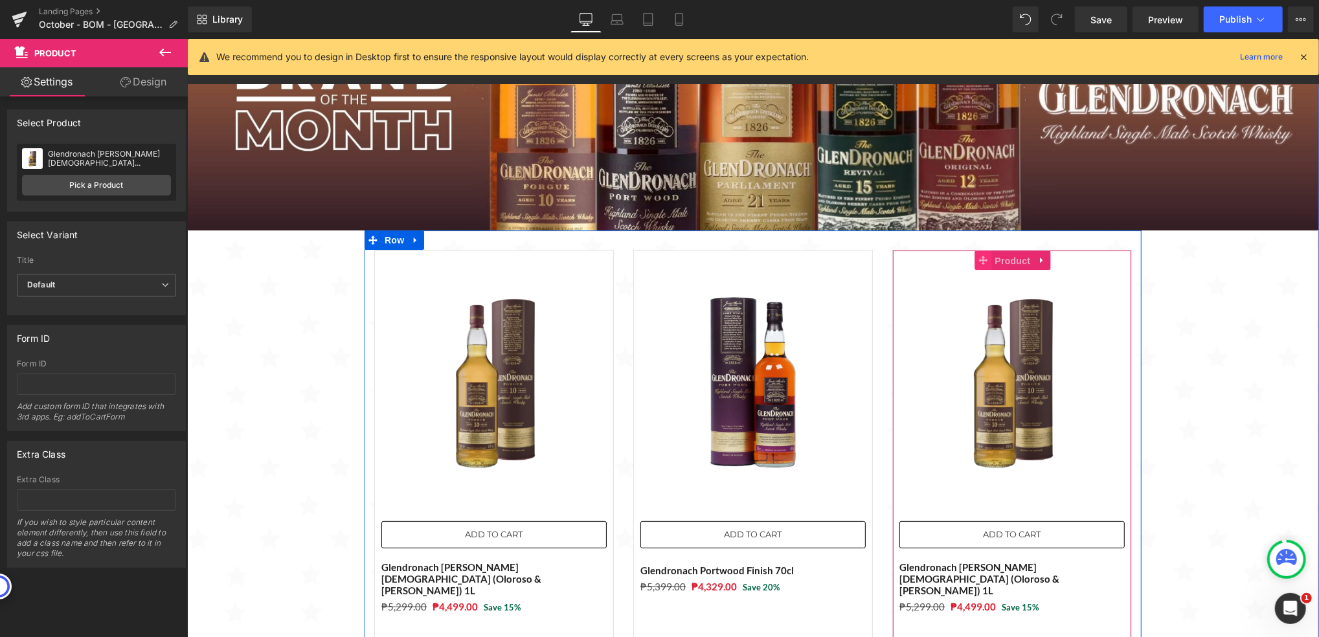
drag, startPoint x: 996, startPoint y: 259, endPoint x: 977, endPoint y: 260, distance: 19.5
click at [996, 259] on span "Product" at bounding box center [1012, 260] width 42 height 19
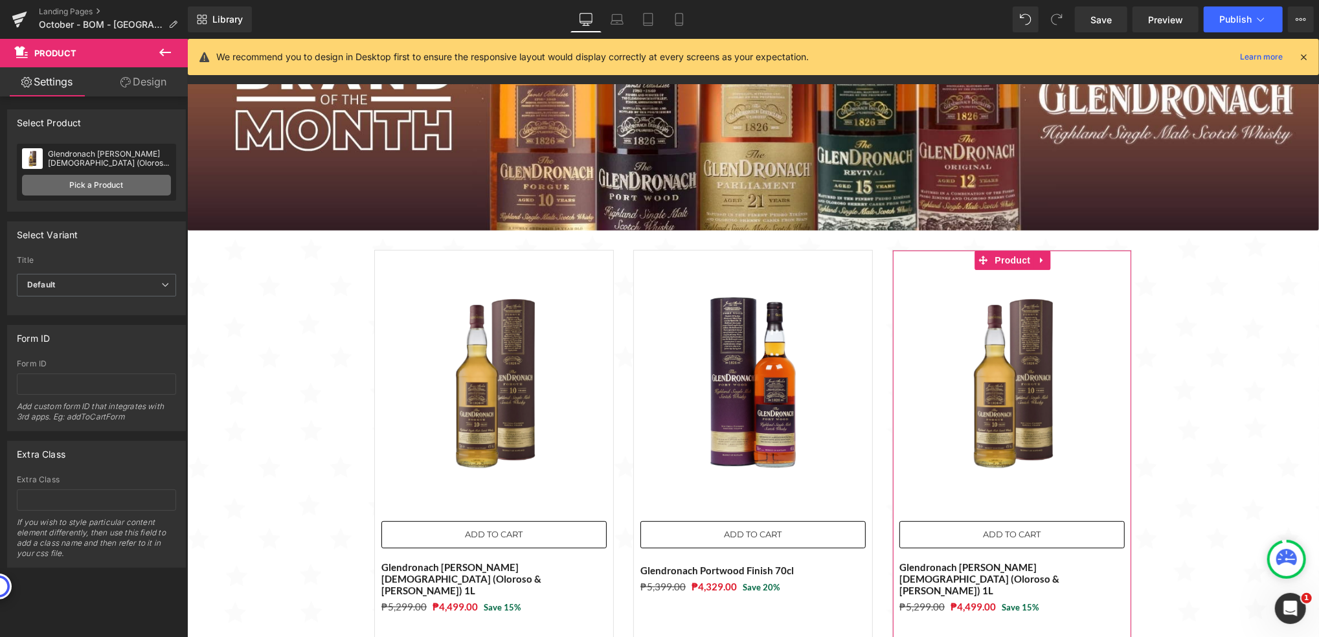
click at [125, 187] on link "Pick a Product" at bounding box center [96, 185] width 149 height 21
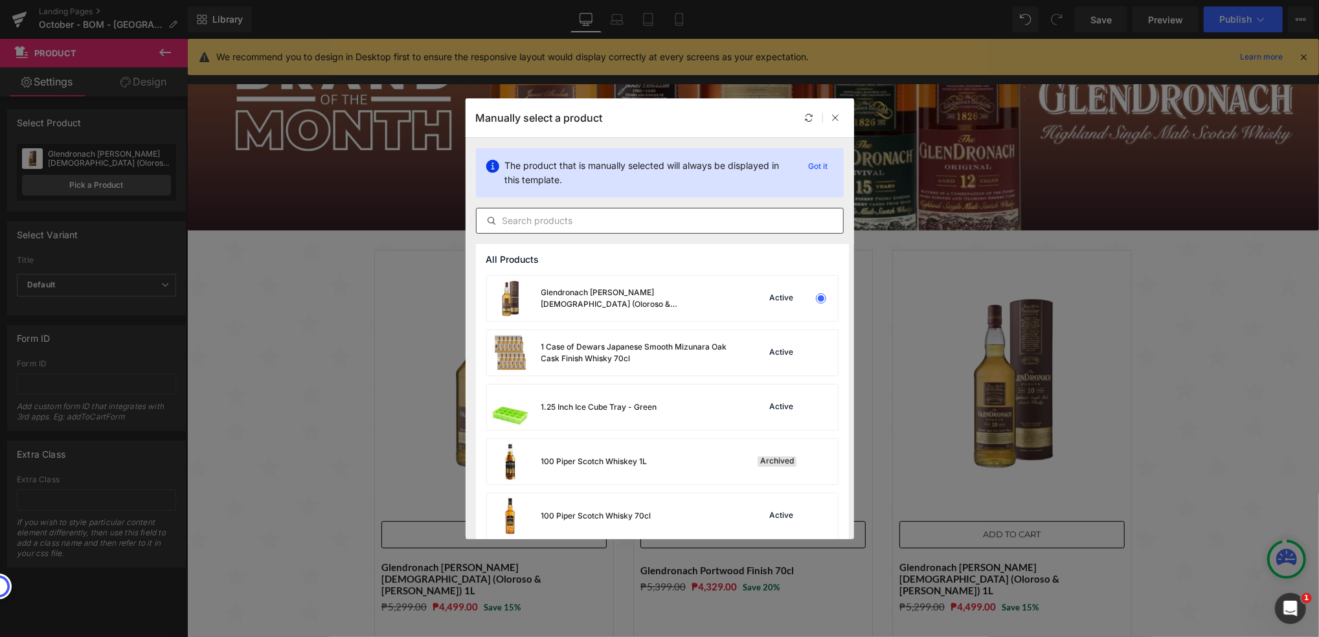
click at [619, 221] on input "text" at bounding box center [660, 221] width 367 height 16
paste input "Glendronach [DEMOGRAPHIC_DATA] [PERSON_NAME] Cask Matured Whisky 70cl with FREE…"
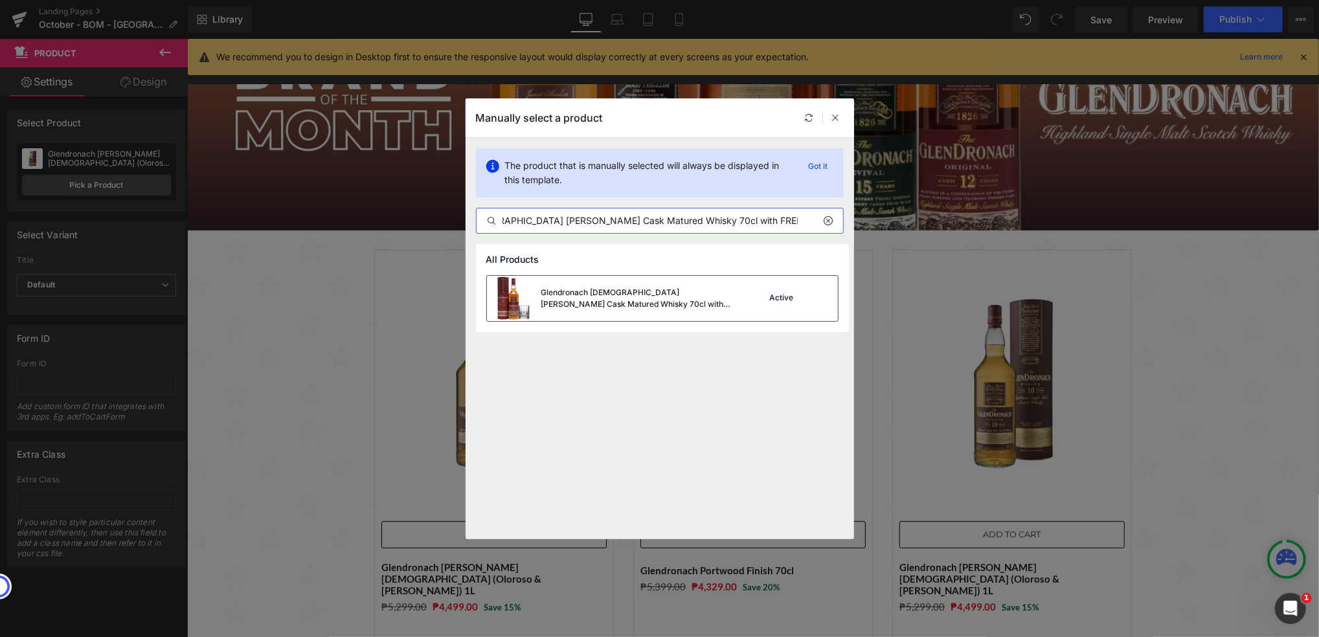
type input "Glendronach [DEMOGRAPHIC_DATA] [PERSON_NAME] Cask Matured Whisky 70cl with FREE…"
click at [725, 304] on div "Glendronach [DEMOGRAPHIC_DATA] [PERSON_NAME] Cask Matured Whisky 70cl with FREE…" at bounding box center [638, 298] width 194 height 23
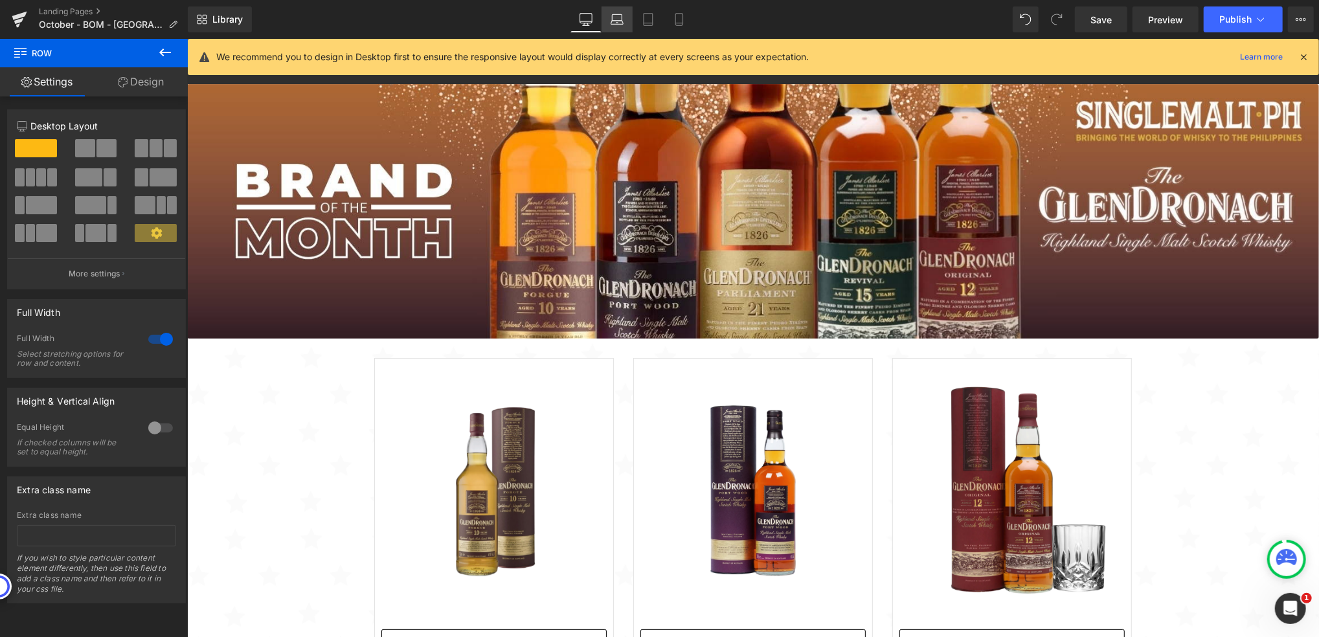
click at [625, 16] on link "Laptop" at bounding box center [617, 19] width 31 height 26
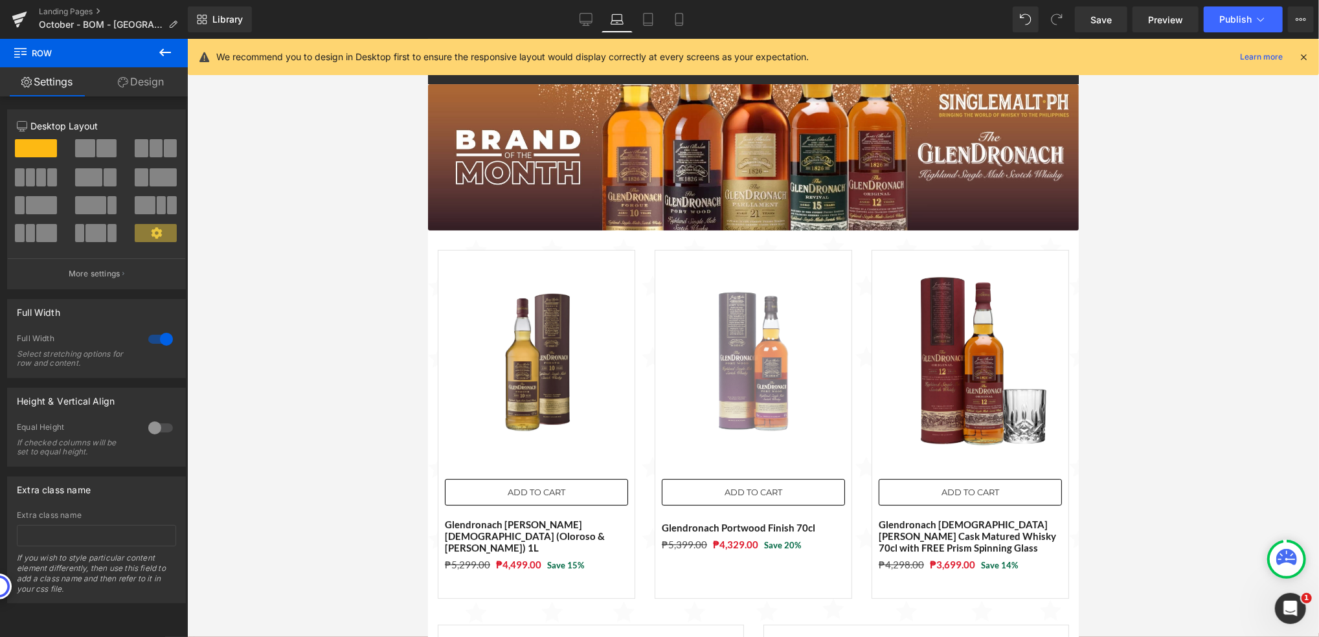
scroll to position [2204, 637]
click at [327, 428] on div at bounding box center [753, 338] width 1132 height 598
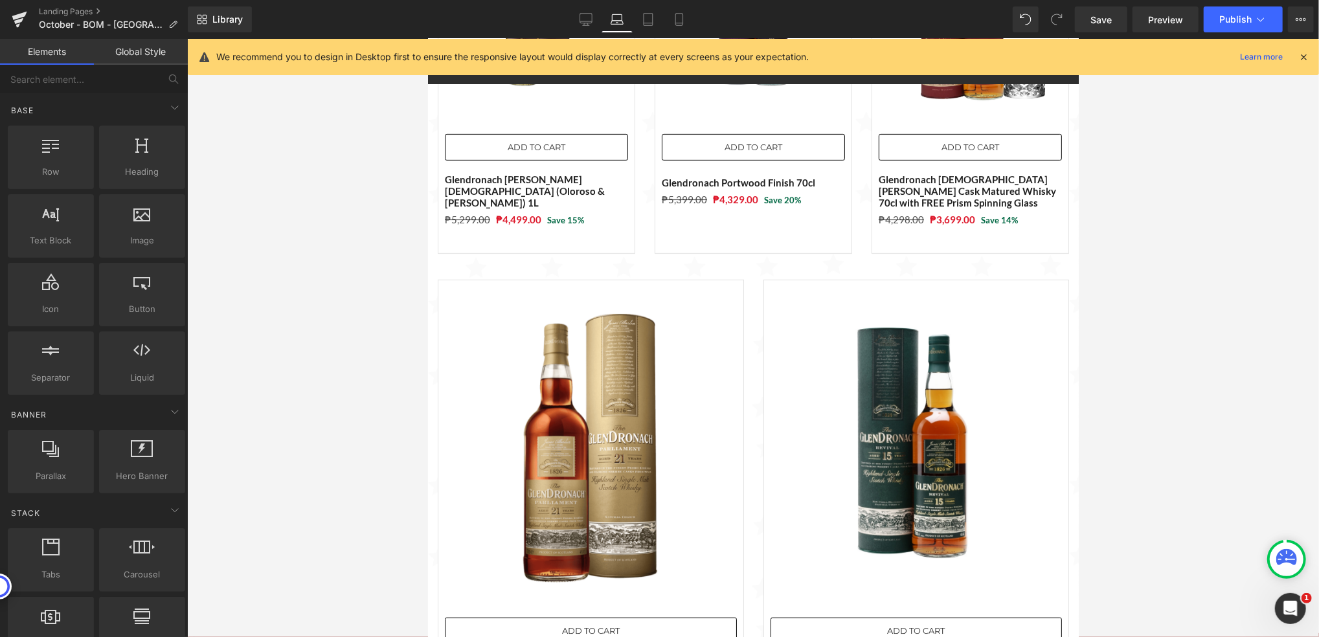
scroll to position [0, 0]
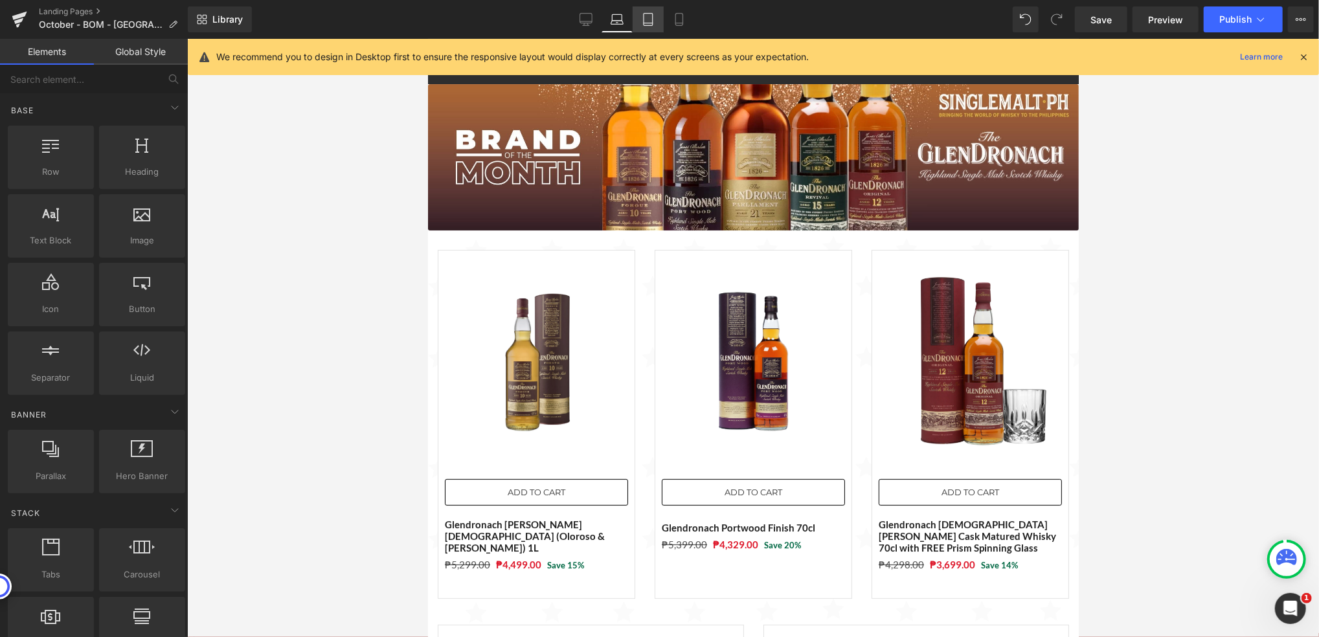
click at [654, 19] on icon at bounding box center [648, 19] width 13 height 13
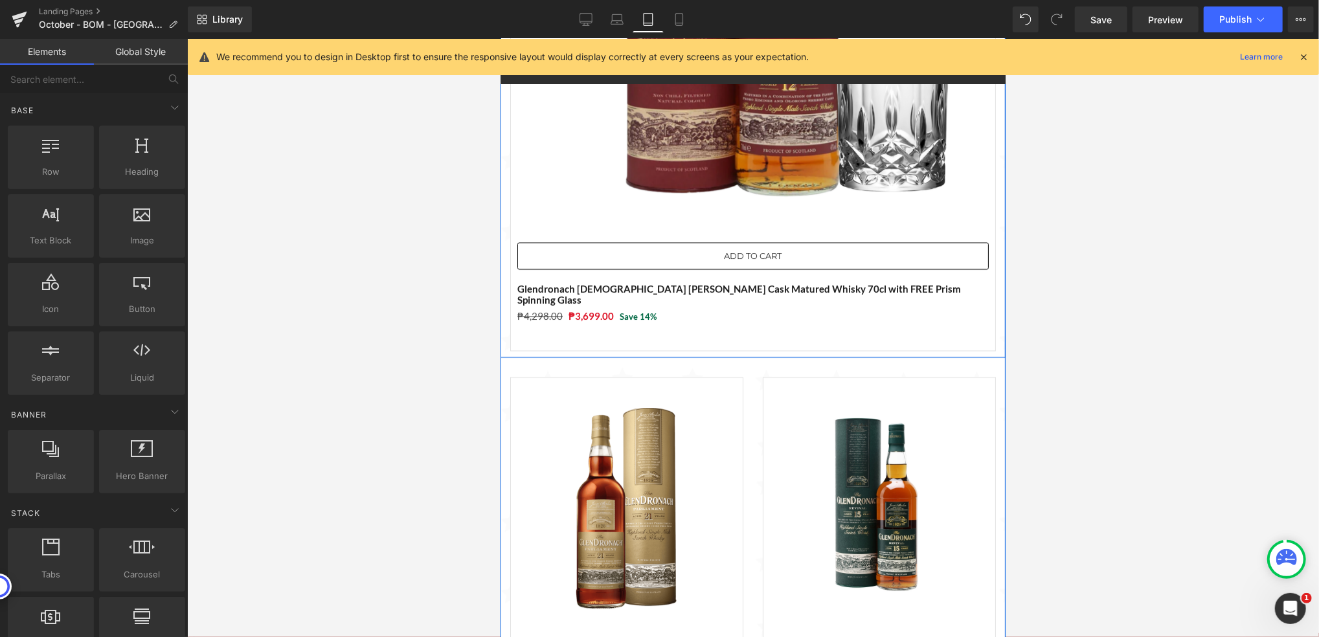
scroll to position [2073, 0]
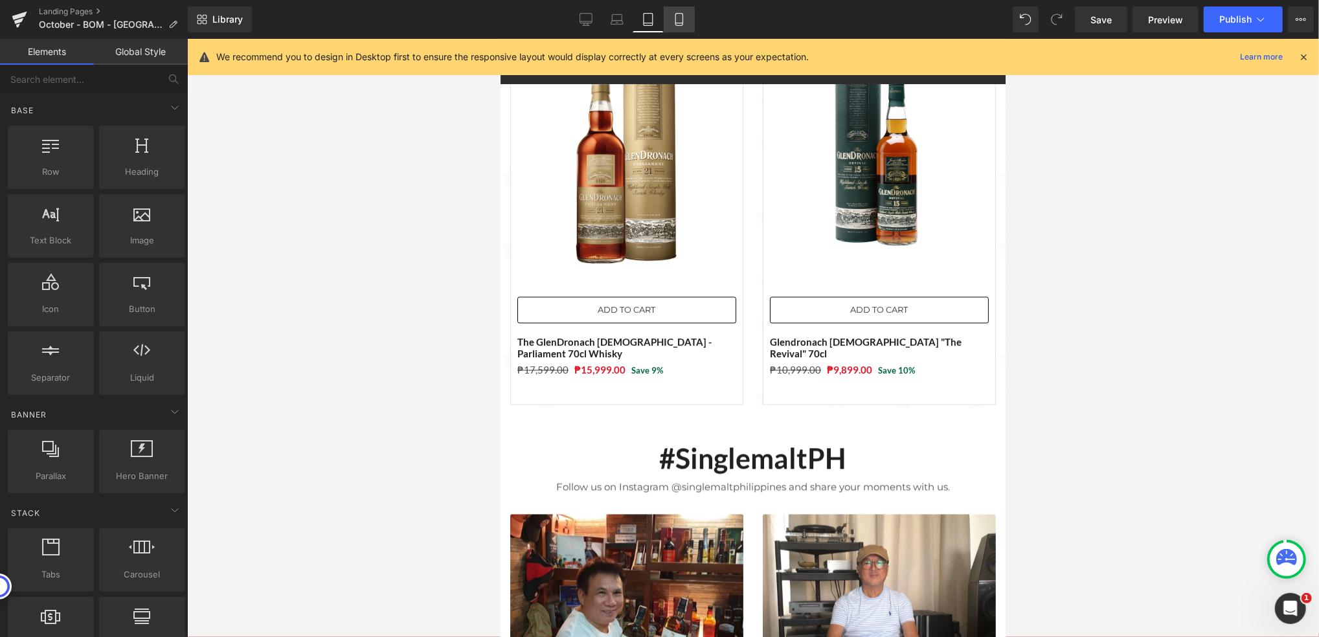
click at [681, 14] on icon at bounding box center [679, 20] width 7 height 12
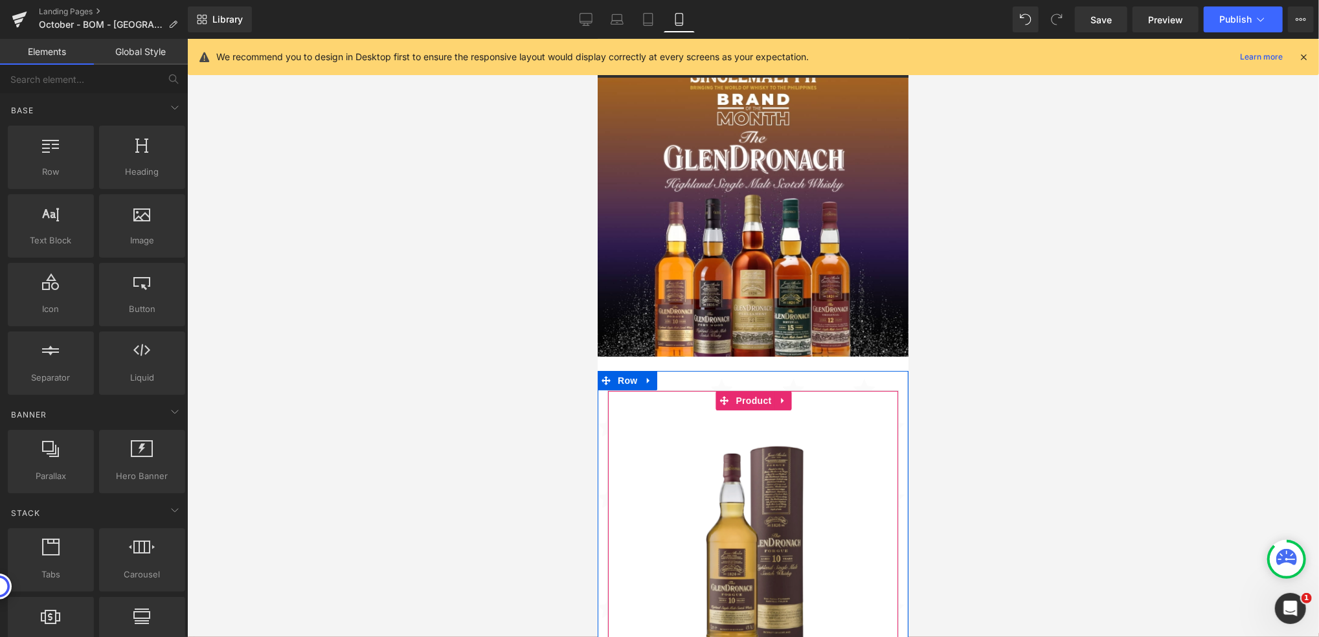
scroll to position [0, 0]
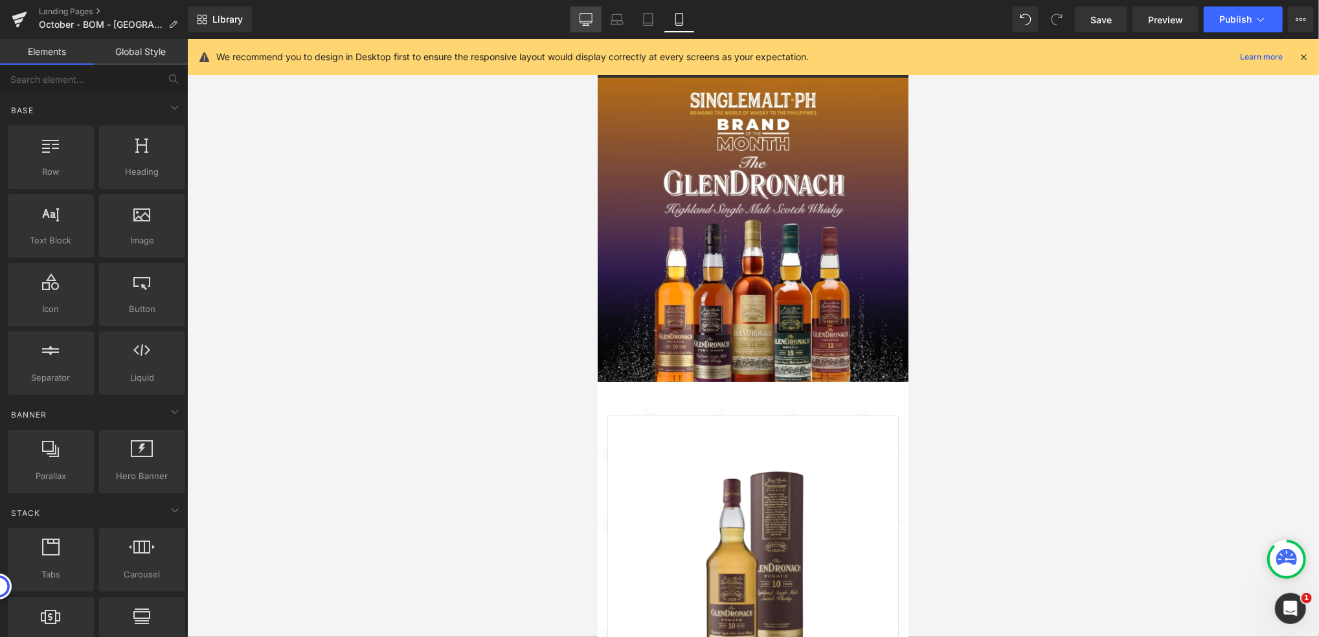
click at [591, 17] on icon at bounding box center [586, 19] width 13 height 13
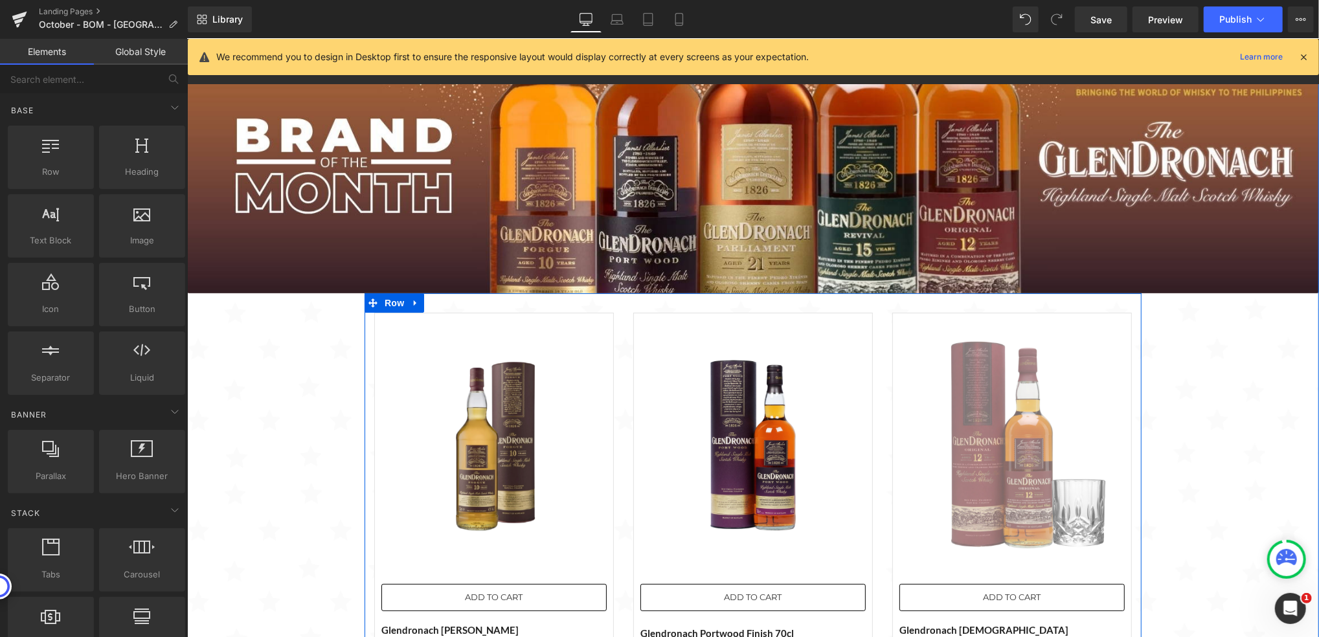
scroll to position [218, 0]
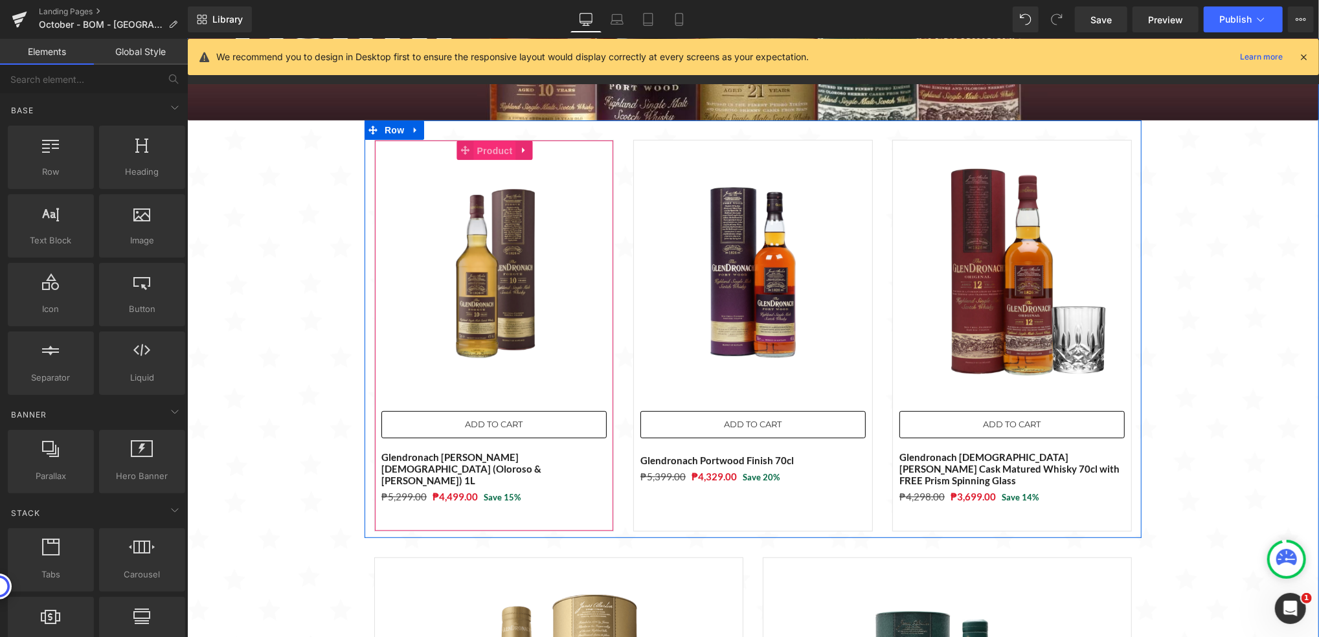
click at [475, 152] on span "Product" at bounding box center [494, 150] width 42 height 19
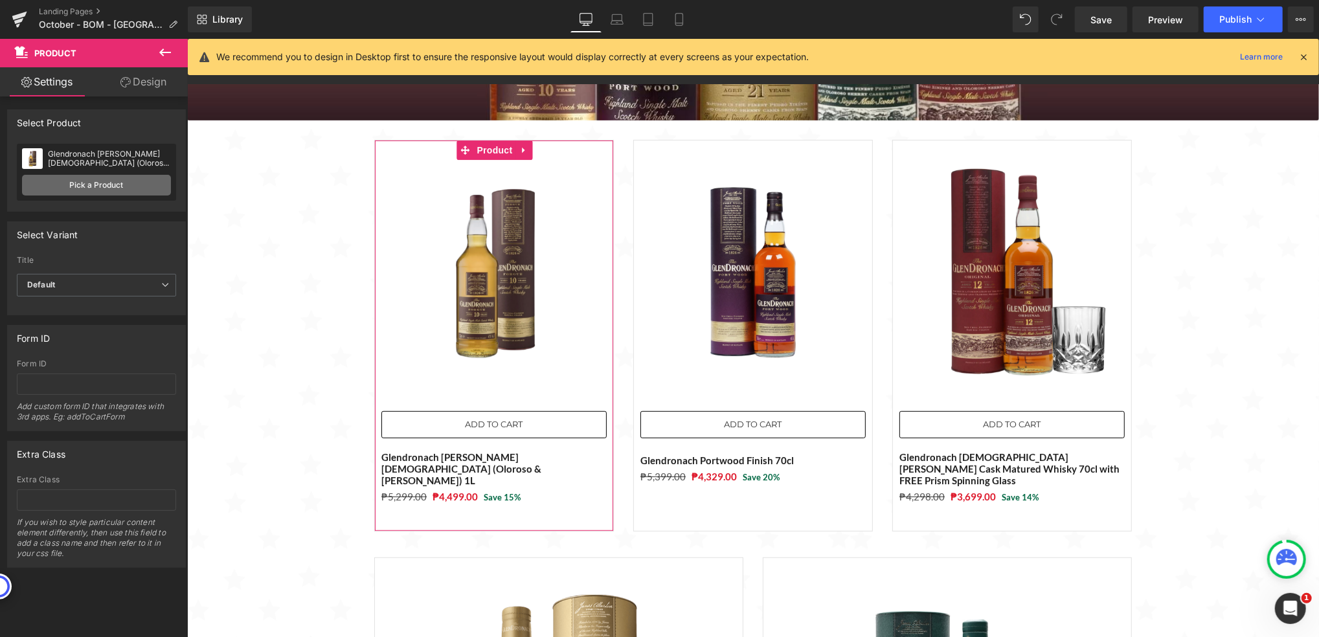
click at [104, 188] on link "Pick a Product" at bounding box center [96, 185] width 149 height 21
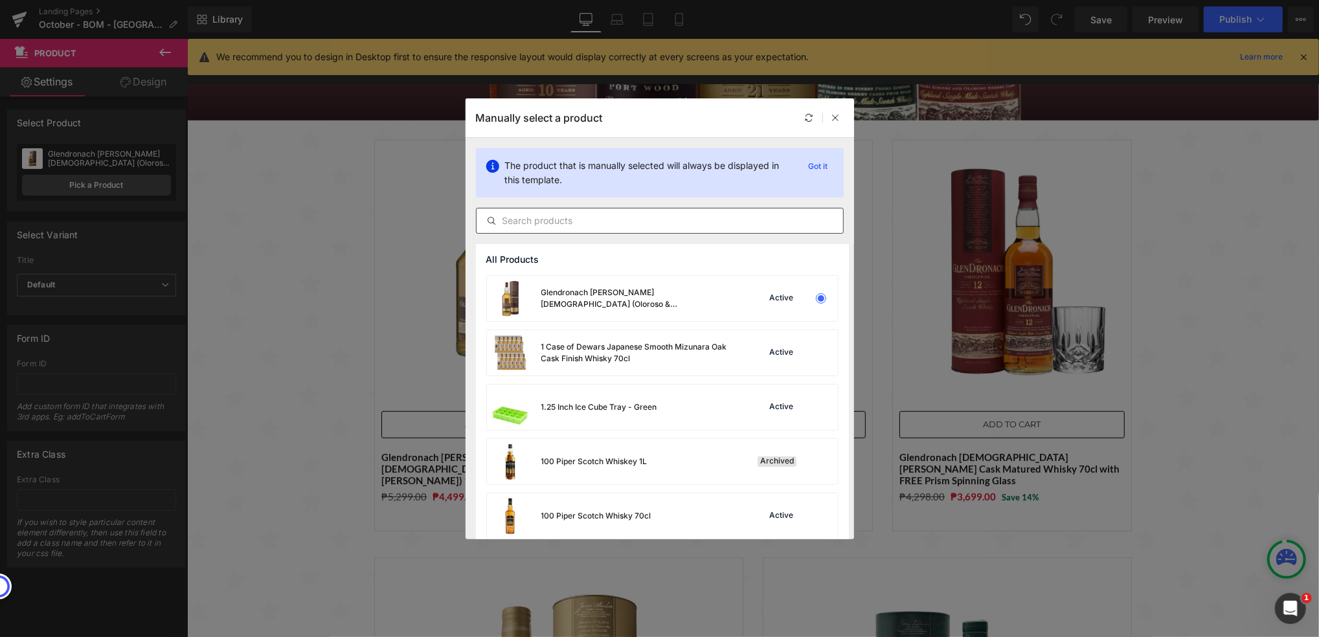
click at [567, 218] on input "text" at bounding box center [660, 221] width 367 height 16
paste input "Glendronach [DEMOGRAPHIC_DATA] [PERSON_NAME] Cask Matured Whisky 70cl with FREE…"
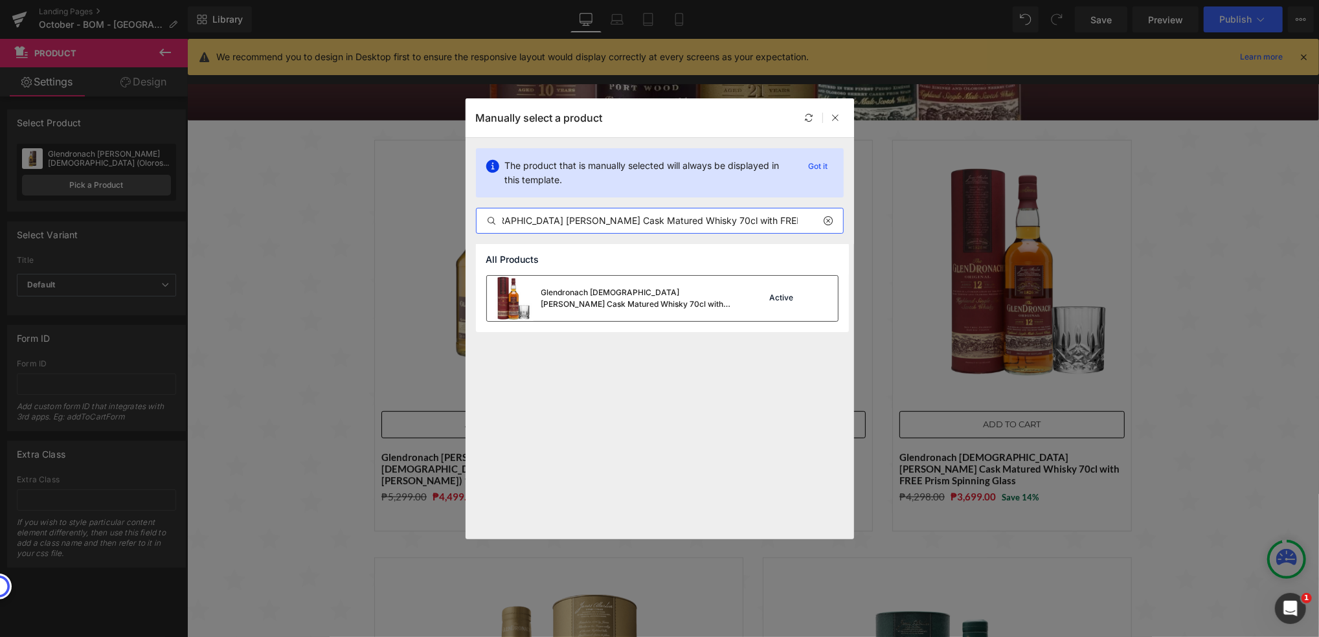
type input "Glendronach [DEMOGRAPHIC_DATA] [PERSON_NAME] Cask Matured Whisky 70cl with FREE…"
drag, startPoint x: 620, startPoint y: 304, endPoint x: 433, endPoint y: 265, distance: 190.5
click at [620, 304] on div "Glendronach [DEMOGRAPHIC_DATA] [PERSON_NAME] Cask Matured Whisky 70cl with FREE…" at bounding box center [638, 298] width 194 height 23
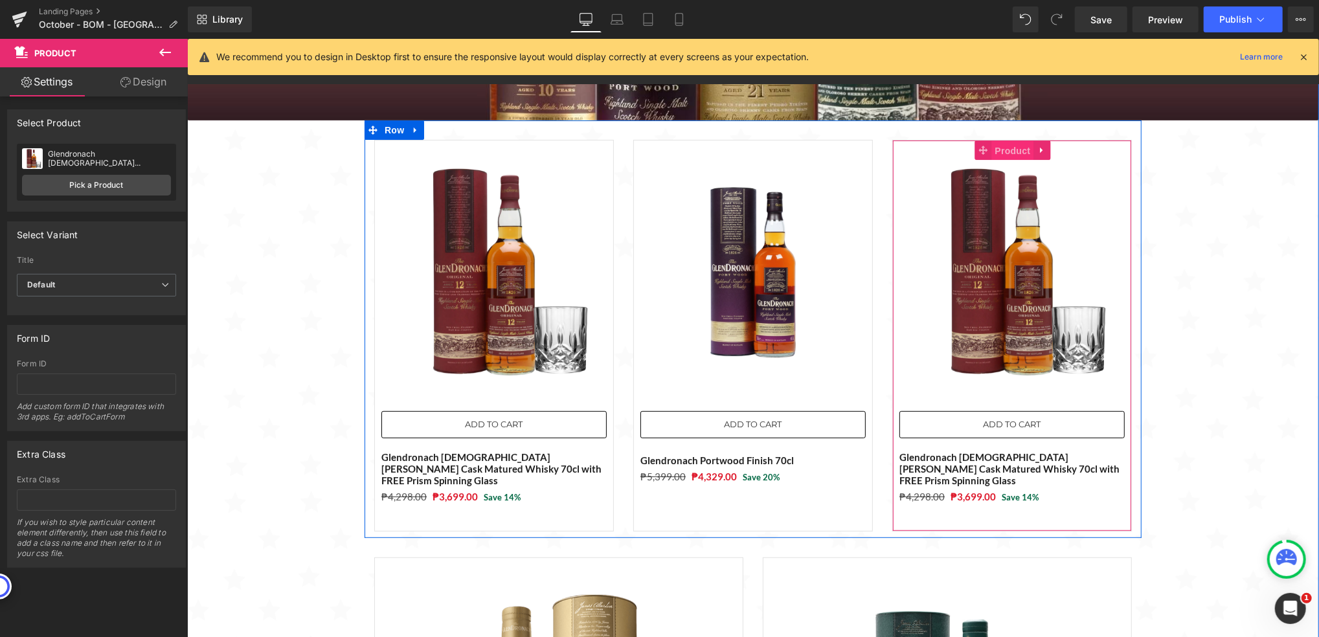
click at [1004, 155] on span "Product" at bounding box center [1012, 150] width 42 height 19
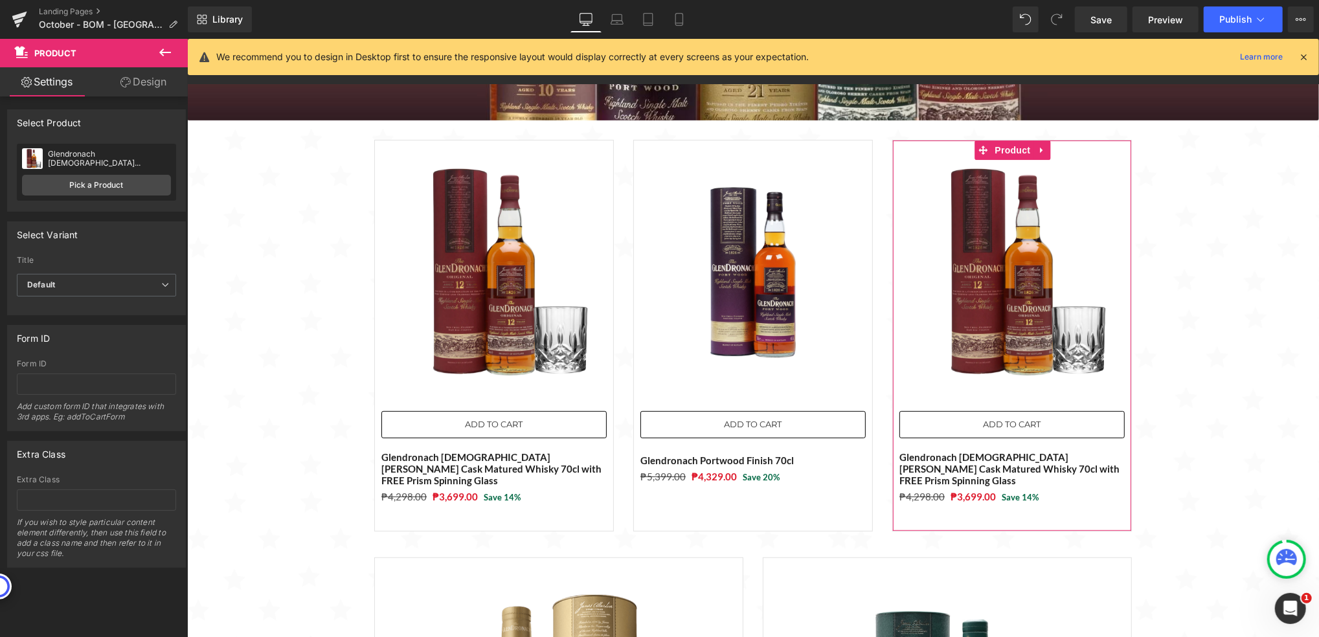
click at [88, 169] on div "Glendronach [DEMOGRAPHIC_DATA] [PERSON_NAME] Cask Matured Whisky 70cl with FREE…" at bounding box center [96, 172] width 159 height 57
click at [87, 179] on link "Pick a Product" at bounding box center [96, 185] width 149 height 21
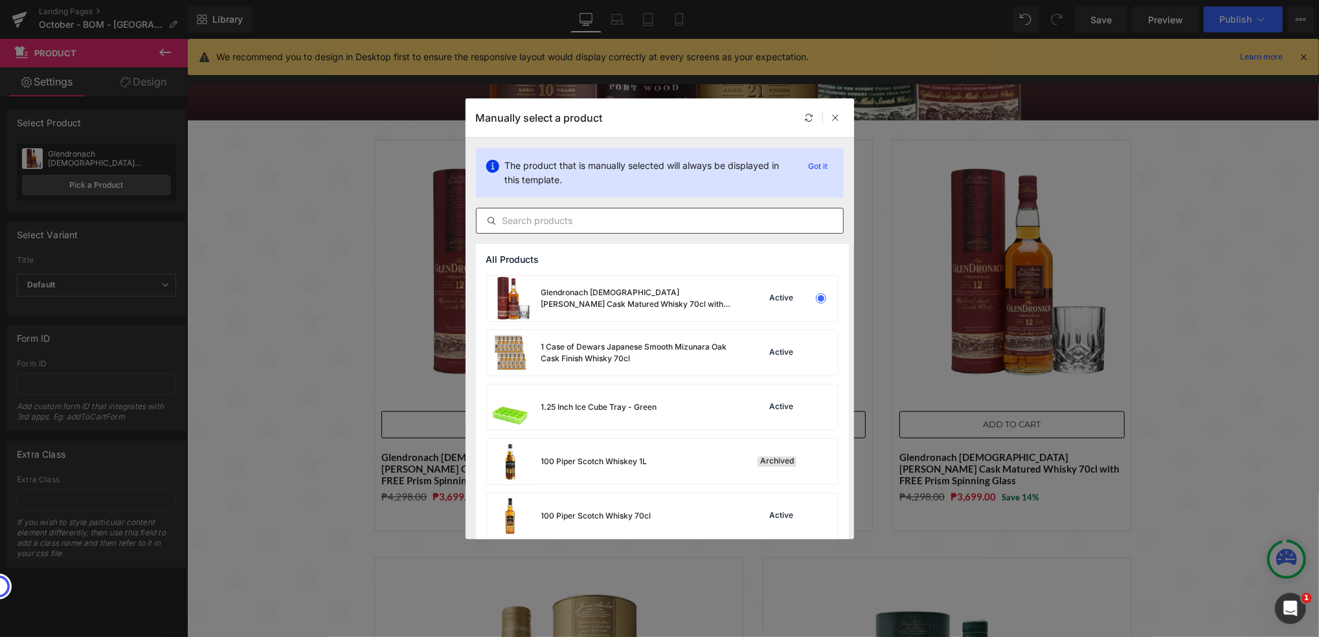
click at [594, 219] on input "text" at bounding box center [660, 221] width 367 height 16
paste input "Glendronach [PERSON_NAME] [DEMOGRAPHIC_DATA] (Oloroso & [PERSON_NAME]) 1L"
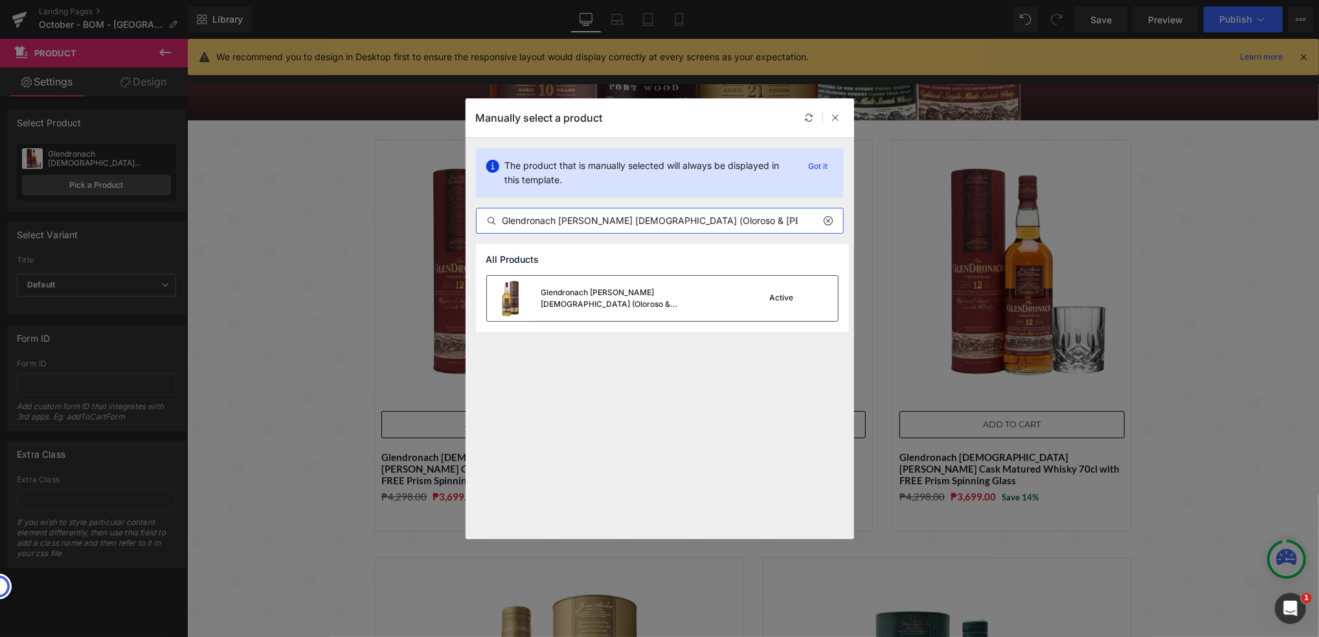
type input "Glendronach [PERSON_NAME] [DEMOGRAPHIC_DATA] (Oloroso & [PERSON_NAME]) 1L"
click at [584, 288] on div "Glendronach [PERSON_NAME] [DEMOGRAPHIC_DATA] (Oloroso & [PERSON_NAME]) 1L" at bounding box center [638, 298] width 194 height 23
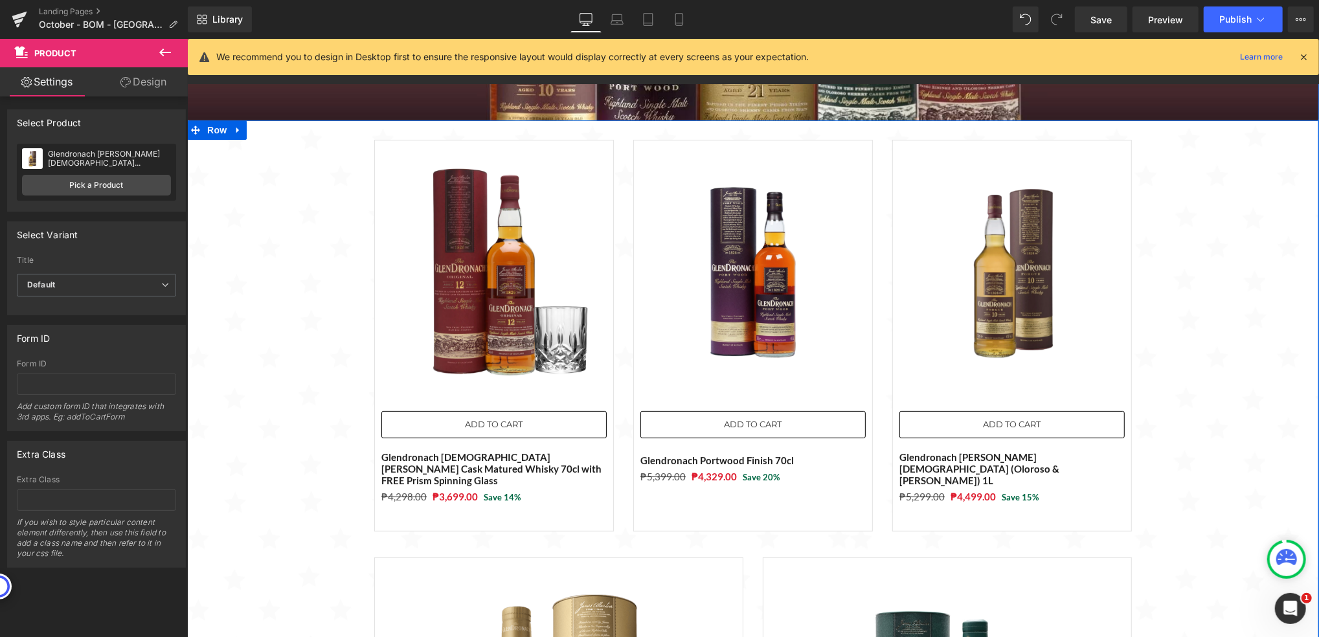
click at [1240, 404] on div "Sale Off (P) Image ADD TO CART (P) Cart Button Glendronach [DEMOGRAPHIC_DATA] […" at bounding box center [753, 592] width 1132 height 944
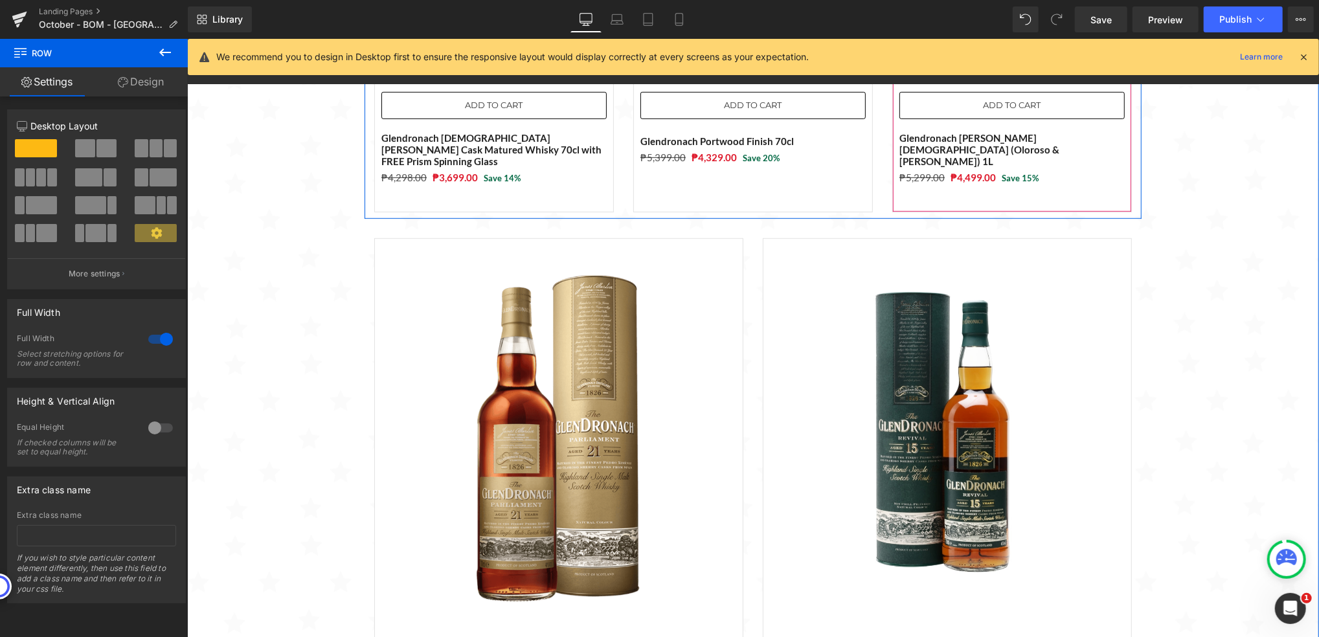
scroll to position [650, 0]
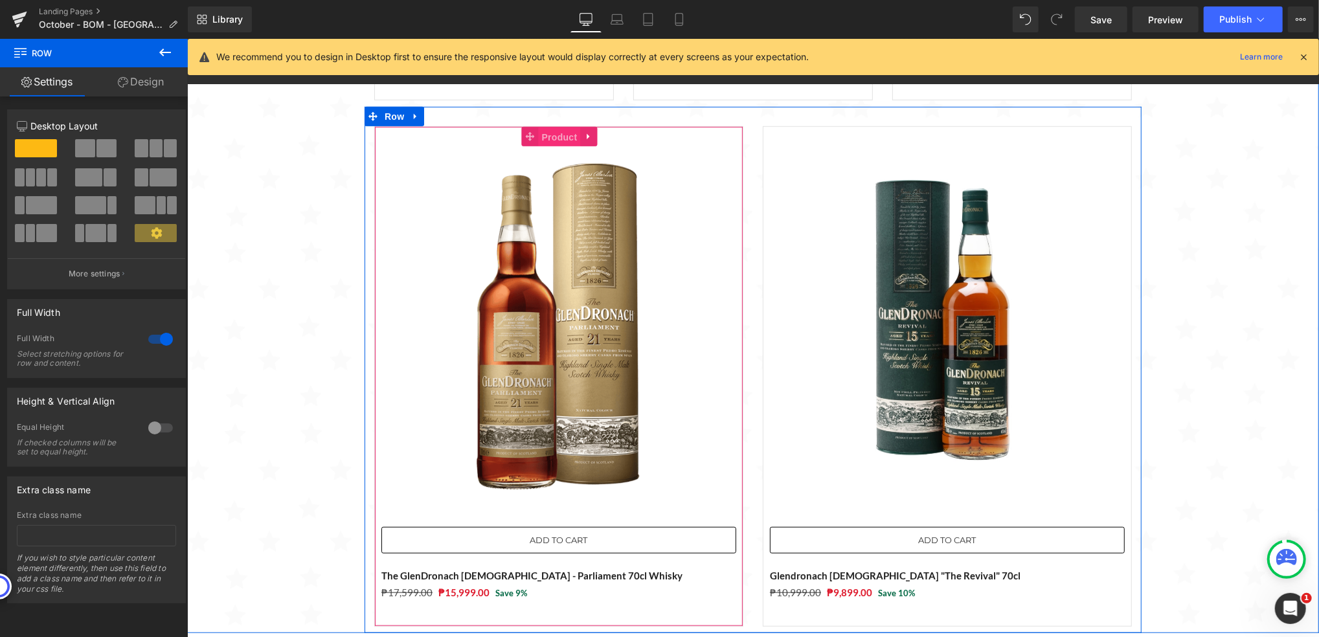
click at [549, 127] on span "Product" at bounding box center [559, 136] width 42 height 19
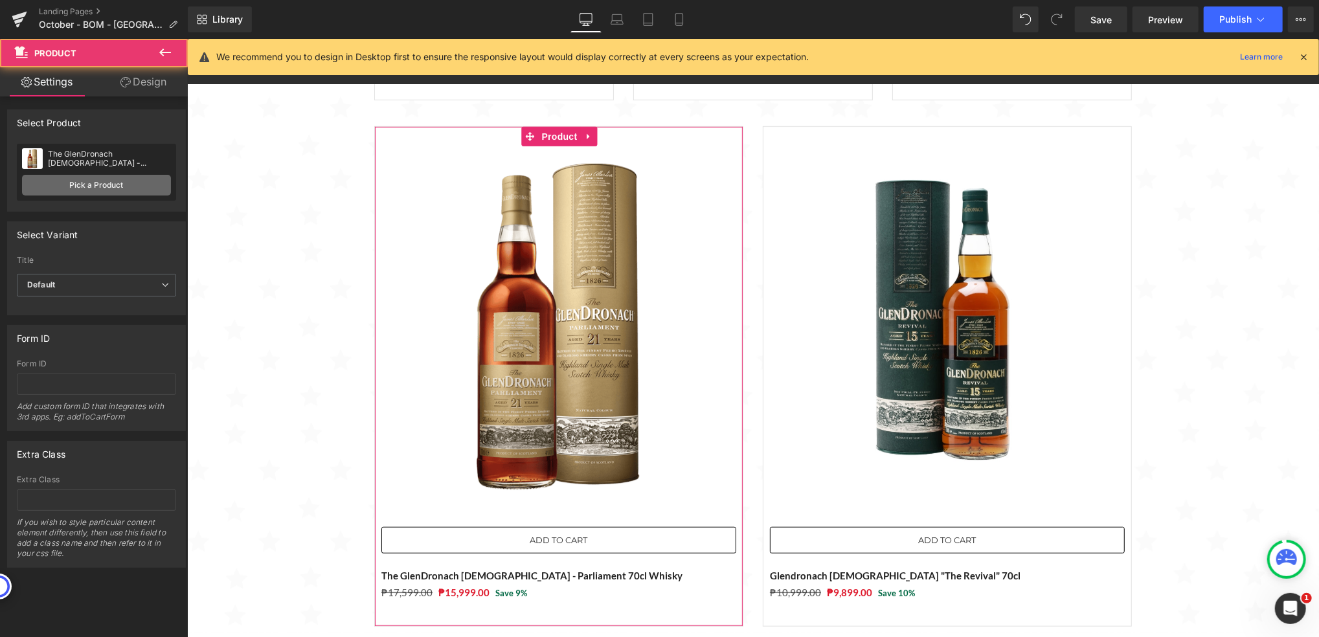
click at [78, 177] on link "Pick a Product" at bounding box center [96, 185] width 149 height 21
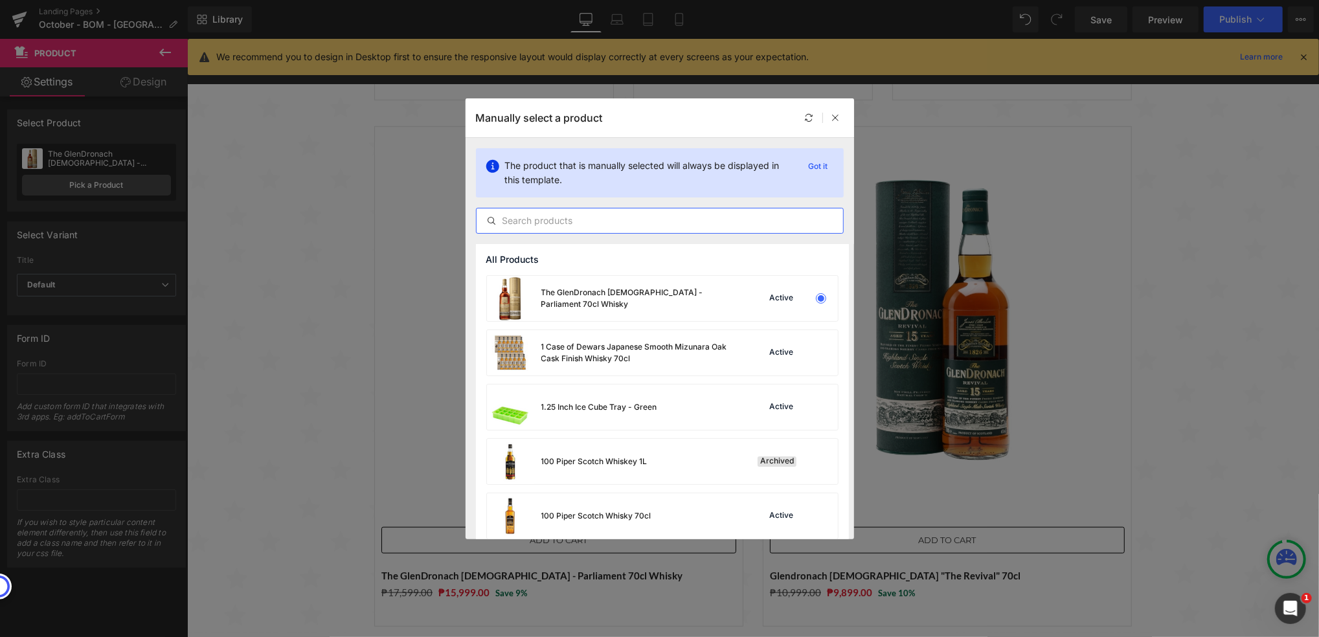
click at [571, 227] on input "text" at bounding box center [660, 221] width 367 height 16
paste input "Glendronach [DEMOGRAPHIC_DATA] "The Revival" 70cl"
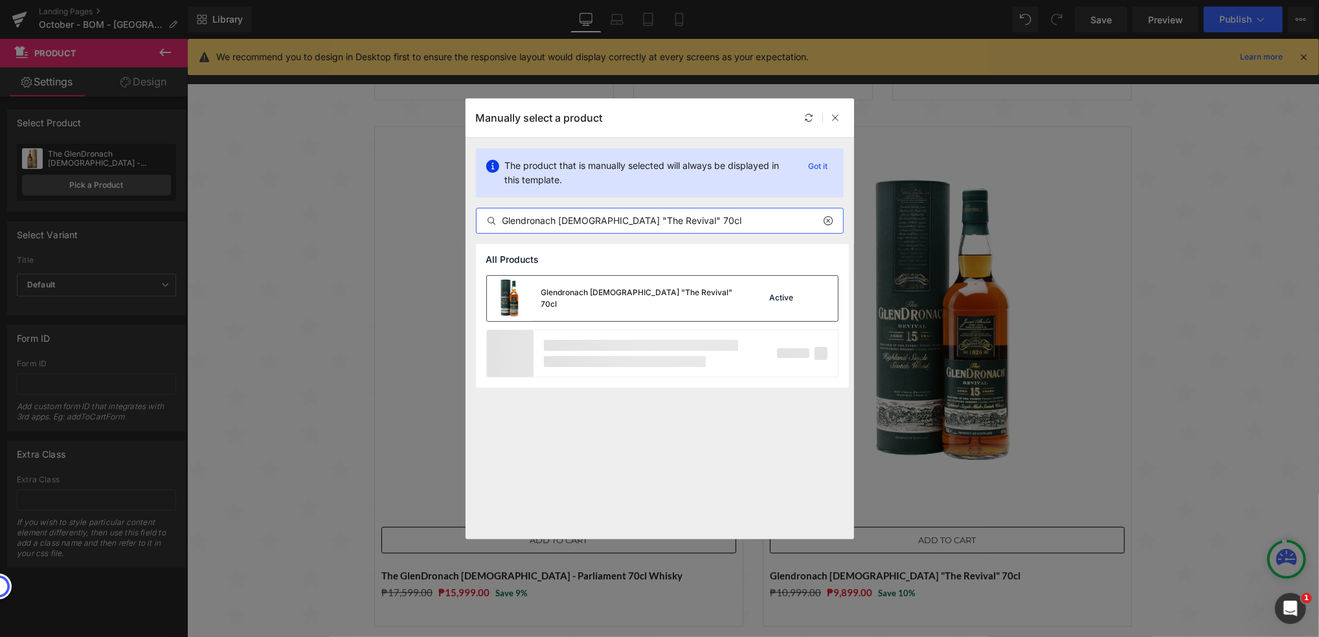
type input "Glendronach [DEMOGRAPHIC_DATA] "The Revival" 70cl"
click at [623, 296] on div "Glendronach [DEMOGRAPHIC_DATA] "The Revival" 70cl" at bounding box center [638, 298] width 194 height 23
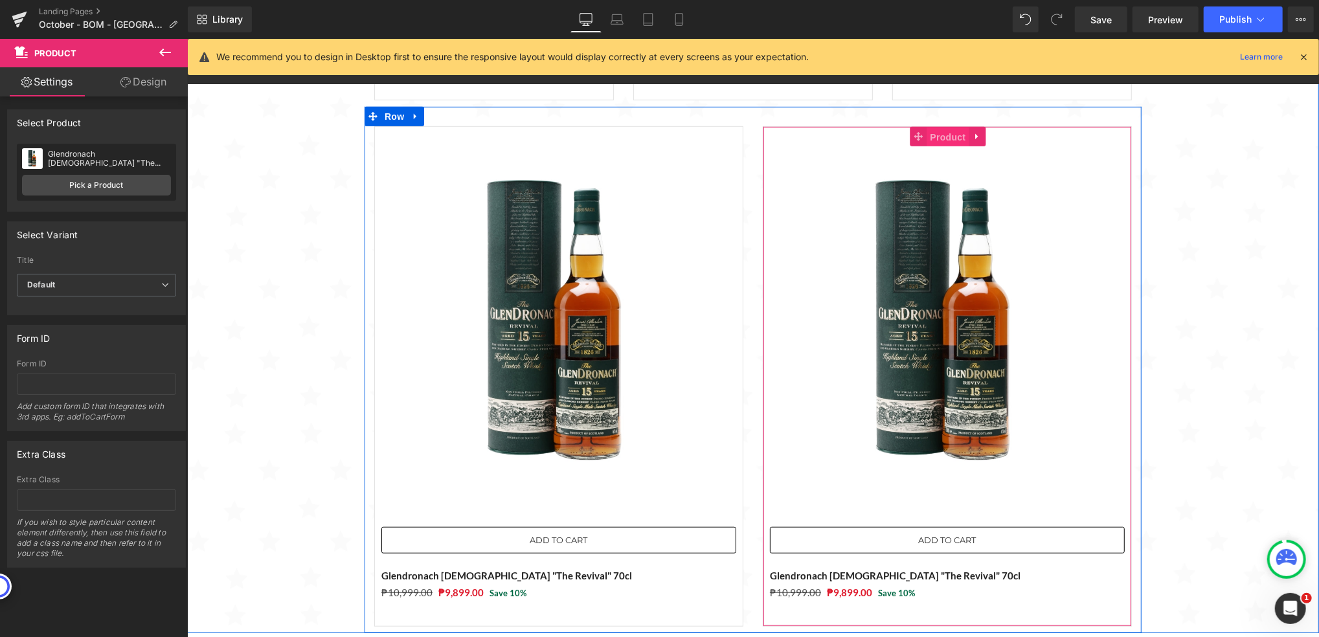
click at [946, 128] on span "Product" at bounding box center [948, 136] width 42 height 19
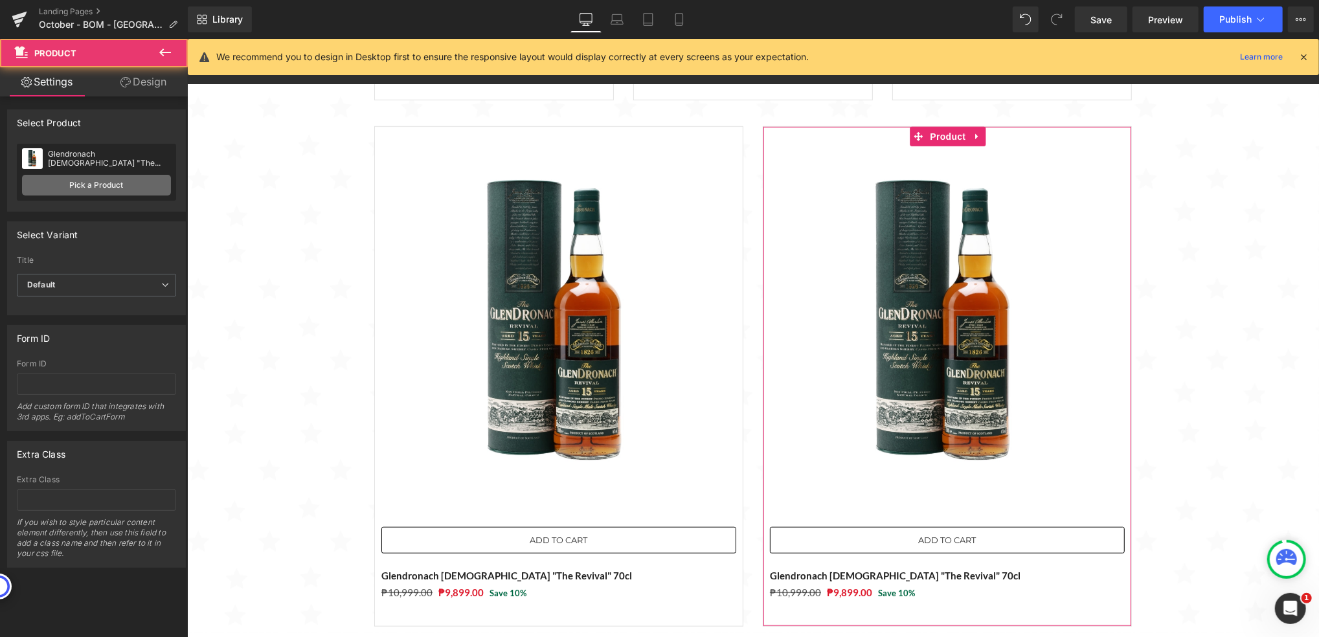
click at [111, 184] on link "Pick a Product" at bounding box center [96, 185] width 149 height 21
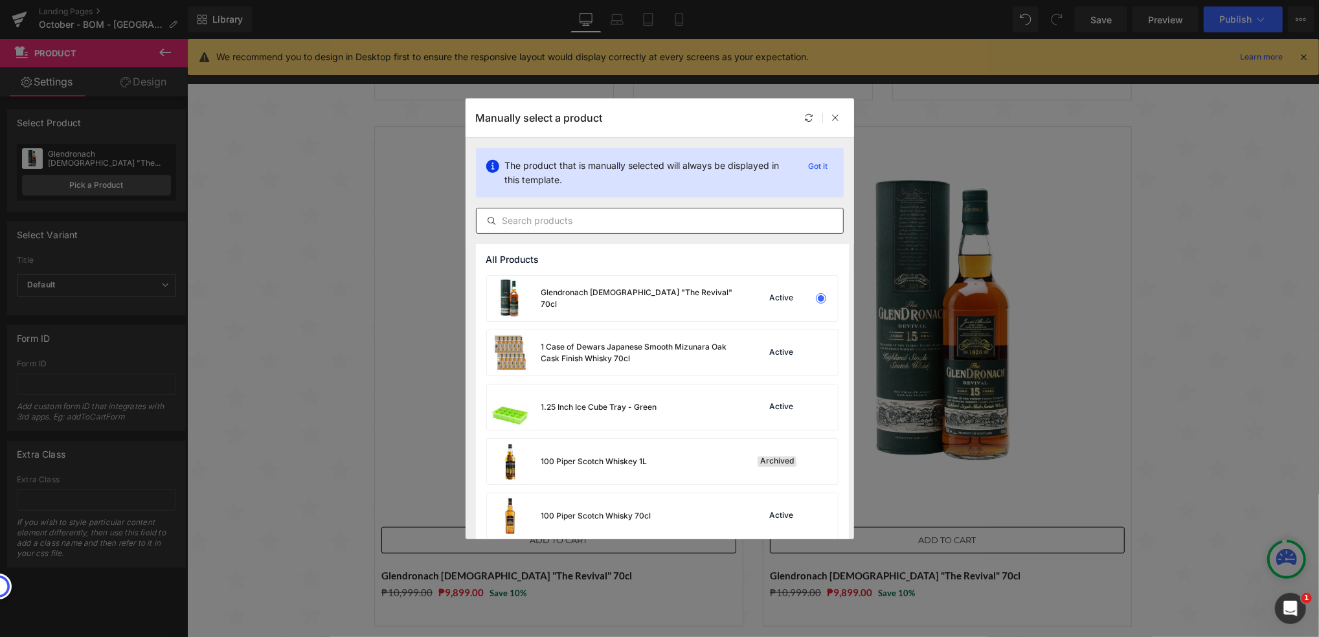
click at [583, 223] on input "text" at bounding box center [660, 221] width 367 height 16
paste input "The GlenDronach [DEMOGRAPHIC_DATA] - Parliament 70cl Whisky"
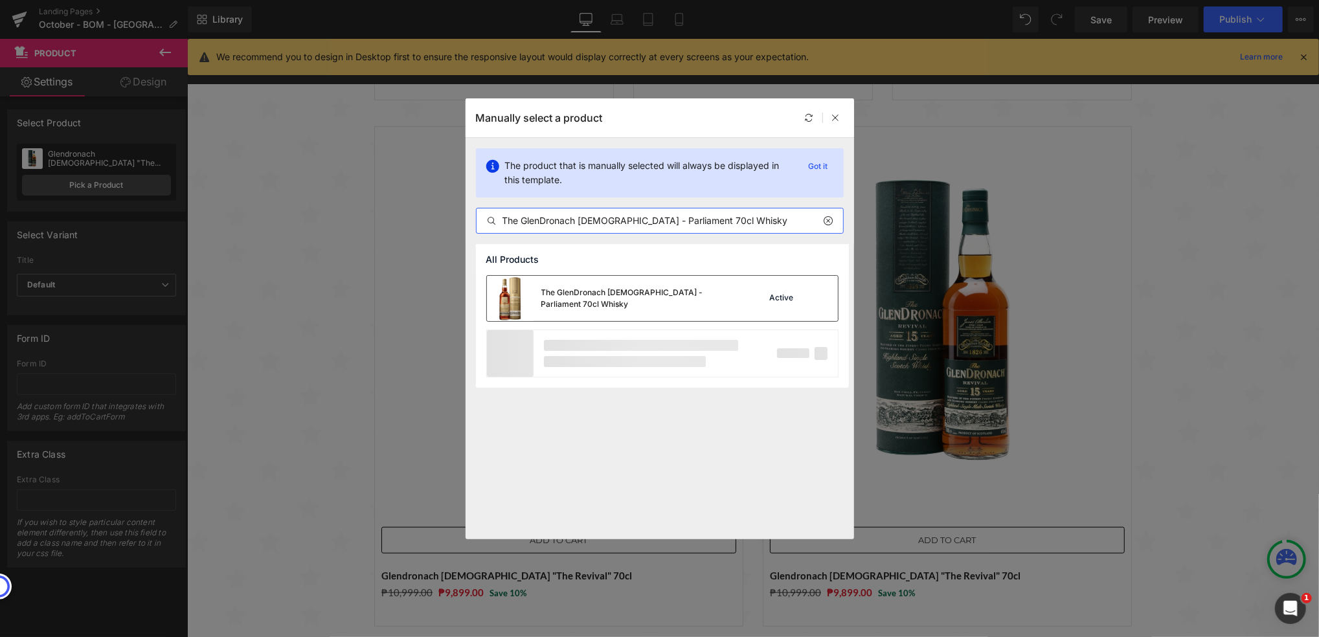
type input "The GlenDronach [DEMOGRAPHIC_DATA] - Parliament 70cl Whisky"
click at [632, 297] on div "The GlenDronach [DEMOGRAPHIC_DATA] - Parliament 70cl Whisky" at bounding box center [638, 298] width 194 height 23
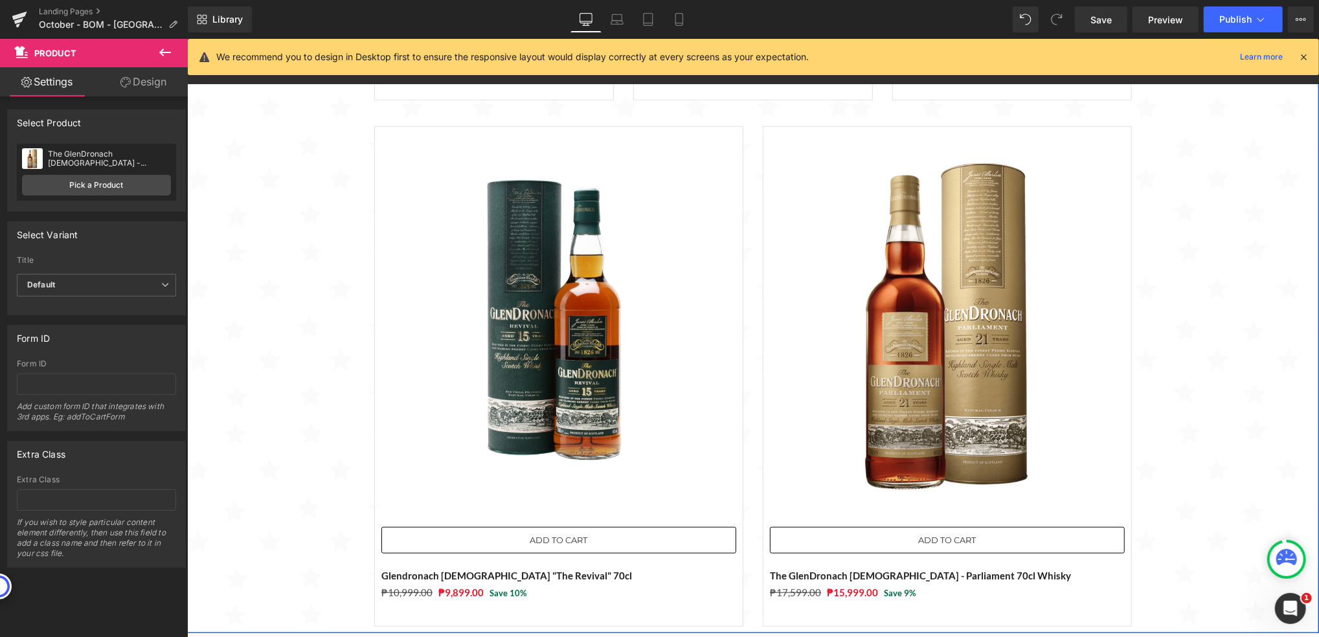
click at [1294, 332] on div "Sale Off (P) Image ADD TO CART (P) Cart Button Glendronach [DEMOGRAPHIC_DATA] […" at bounding box center [753, 160] width 1132 height 944
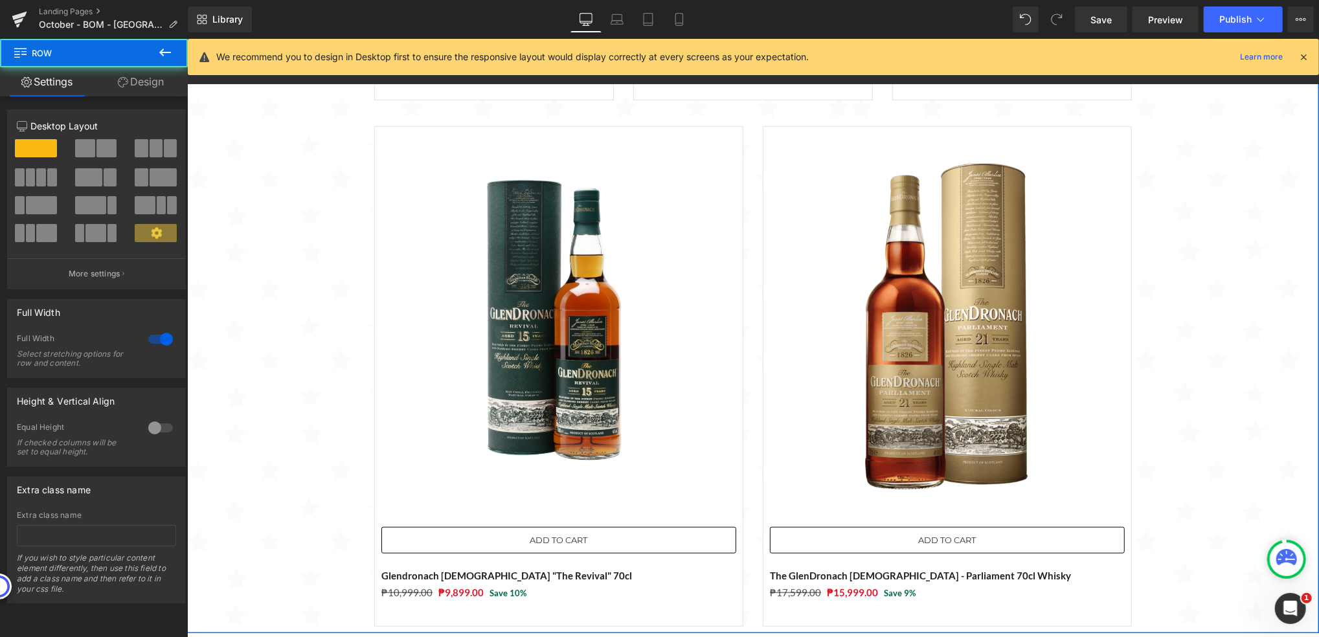
click at [301, 446] on div "Sale Off (P) Image ADD TO CART (P) Cart Button Glendronach [DEMOGRAPHIC_DATA] […" at bounding box center [753, 160] width 1132 height 944
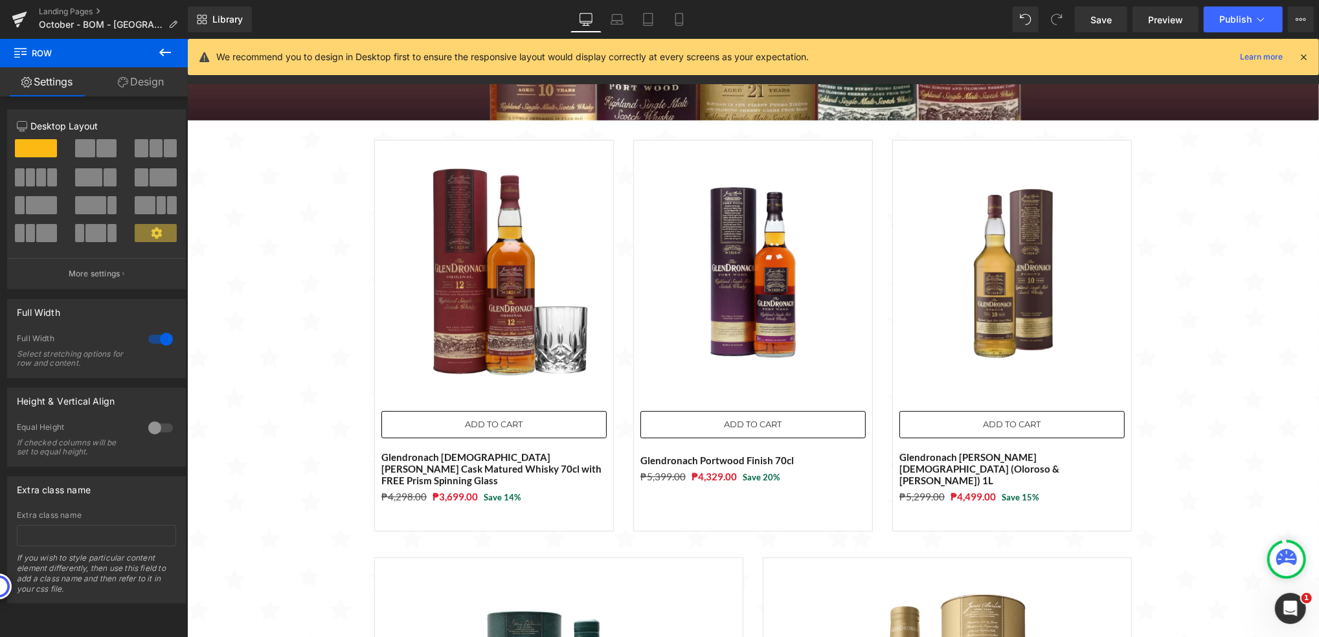
scroll to position [0, 0]
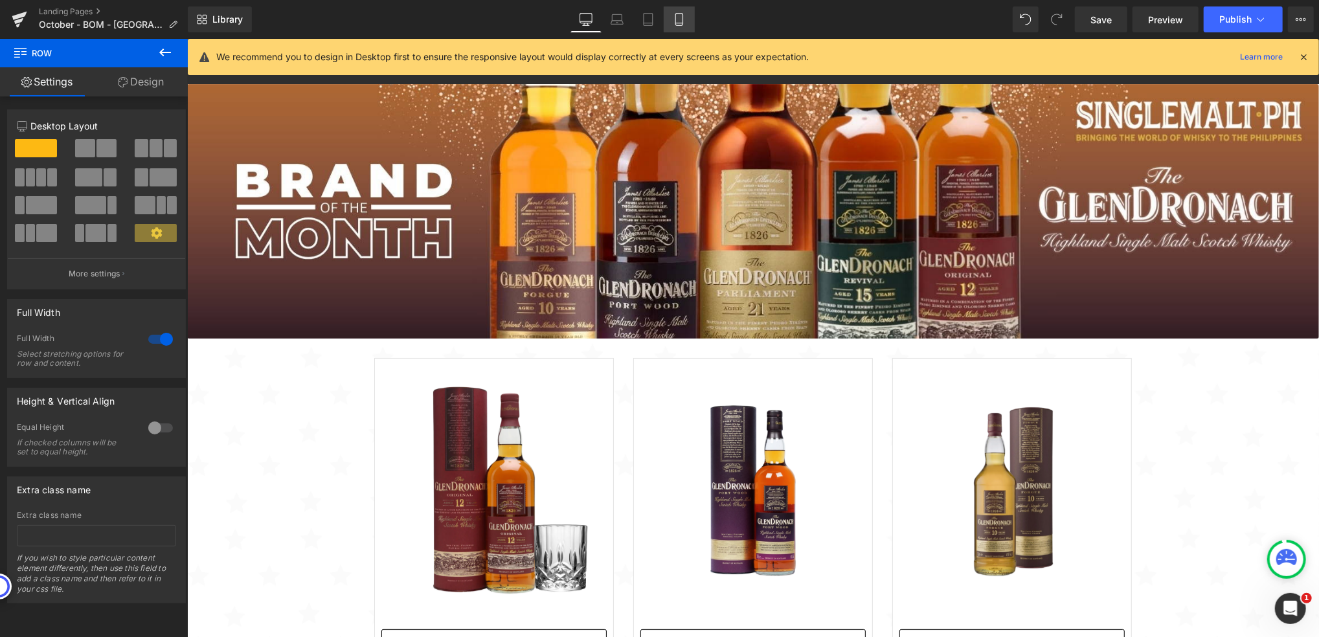
click at [677, 14] on icon at bounding box center [679, 19] width 13 height 13
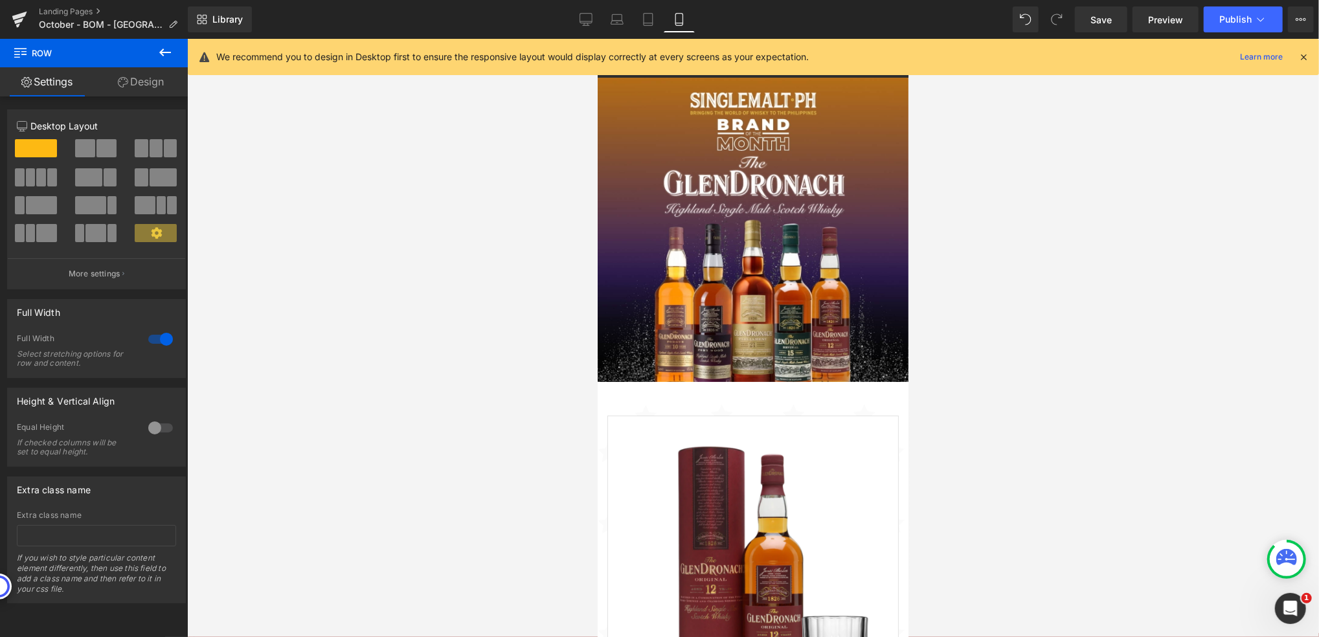
drag, startPoint x: 652, startPoint y: 8, endPoint x: 665, endPoint y: 41, distance: 34.9
click at [652, 8] on link "Tablet" at bounding box center [648, 19] width 31 height 26
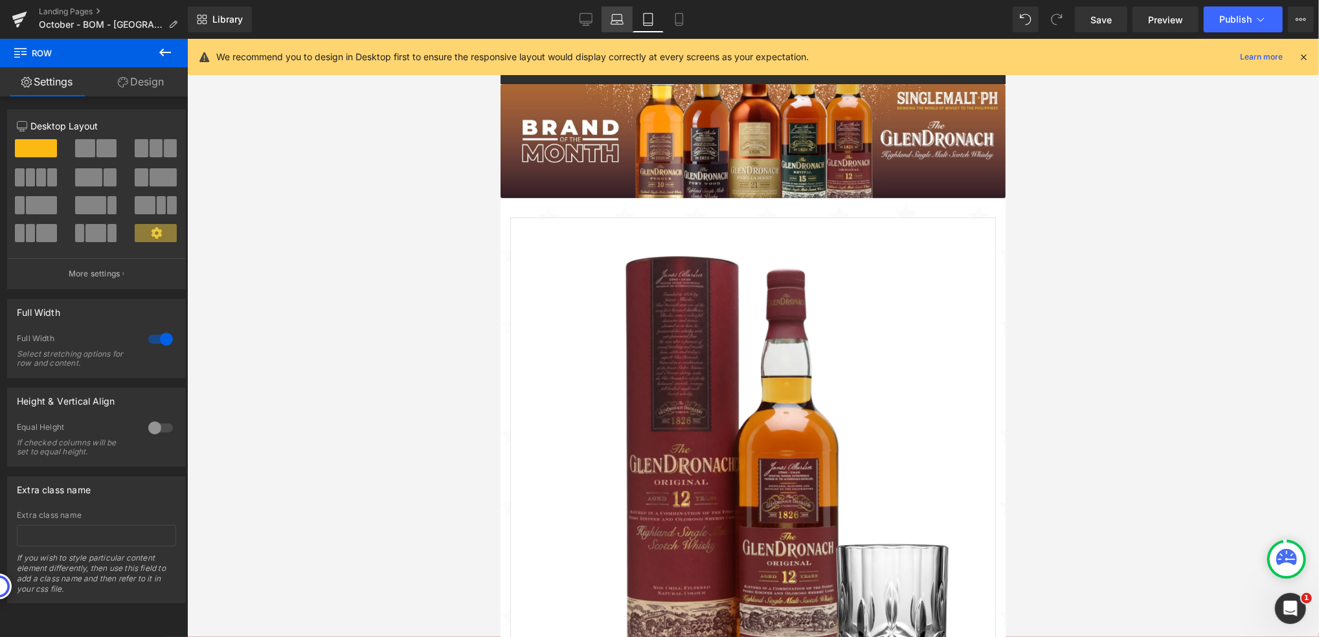
click at [615, 7] on link "Laptop" at bounding box center [617, 19] width 31 height 26
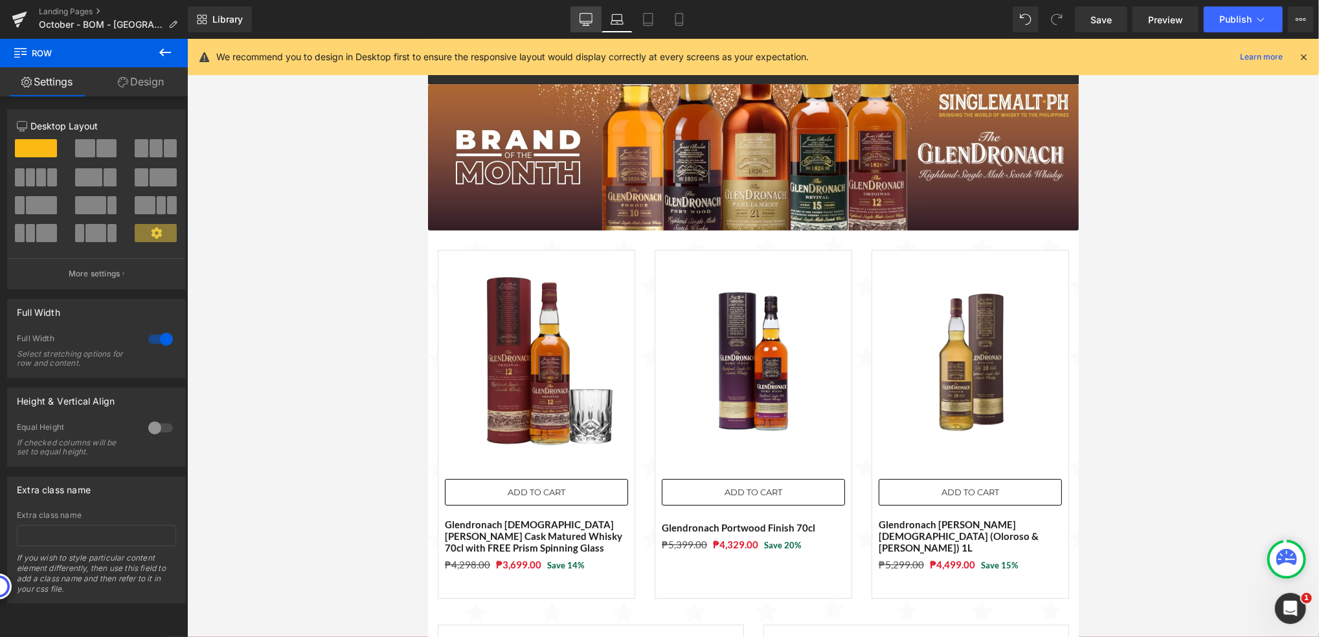
click at [589, 16] on icon at bounding box center [586, 19] width 13 height 13
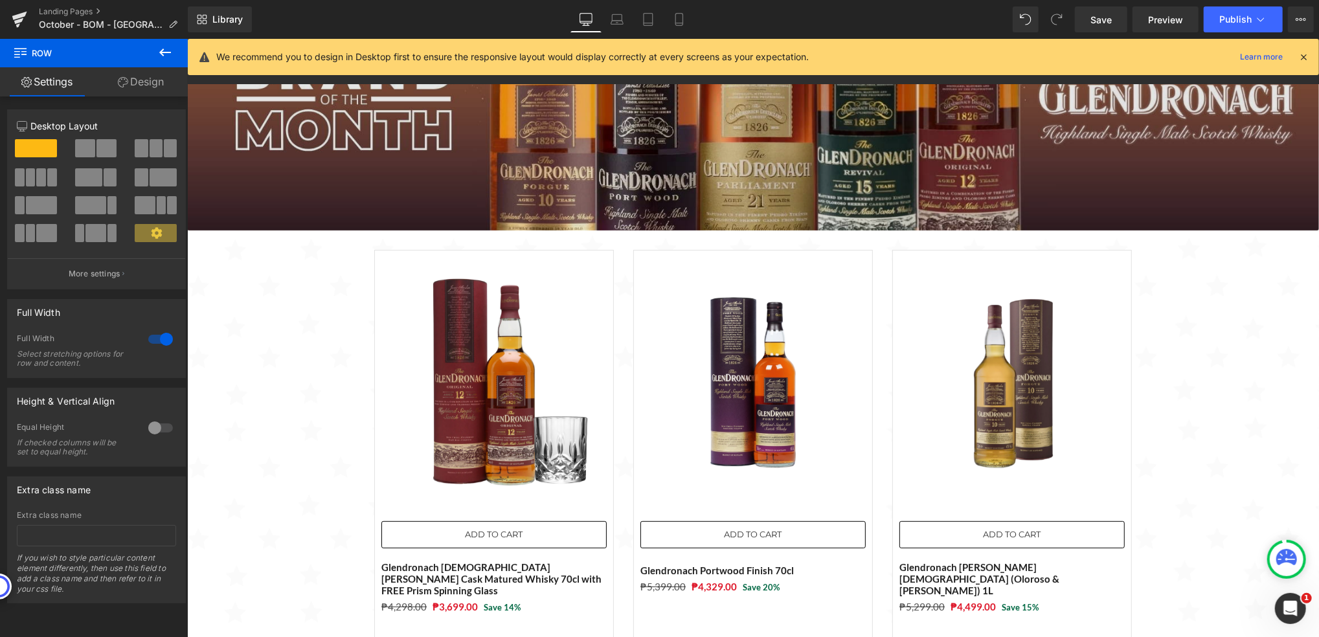
scroll to position [6, 6]
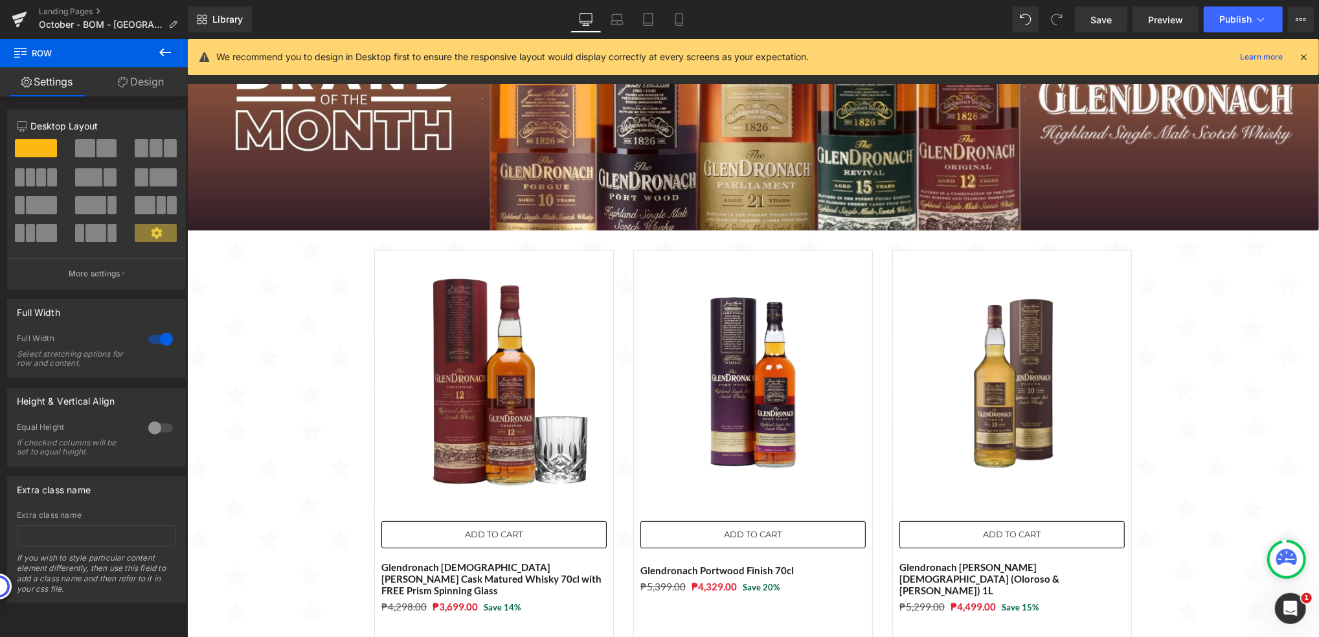
click at [166, 58] on icon at bounding box center [165, 53] width 16 height 16
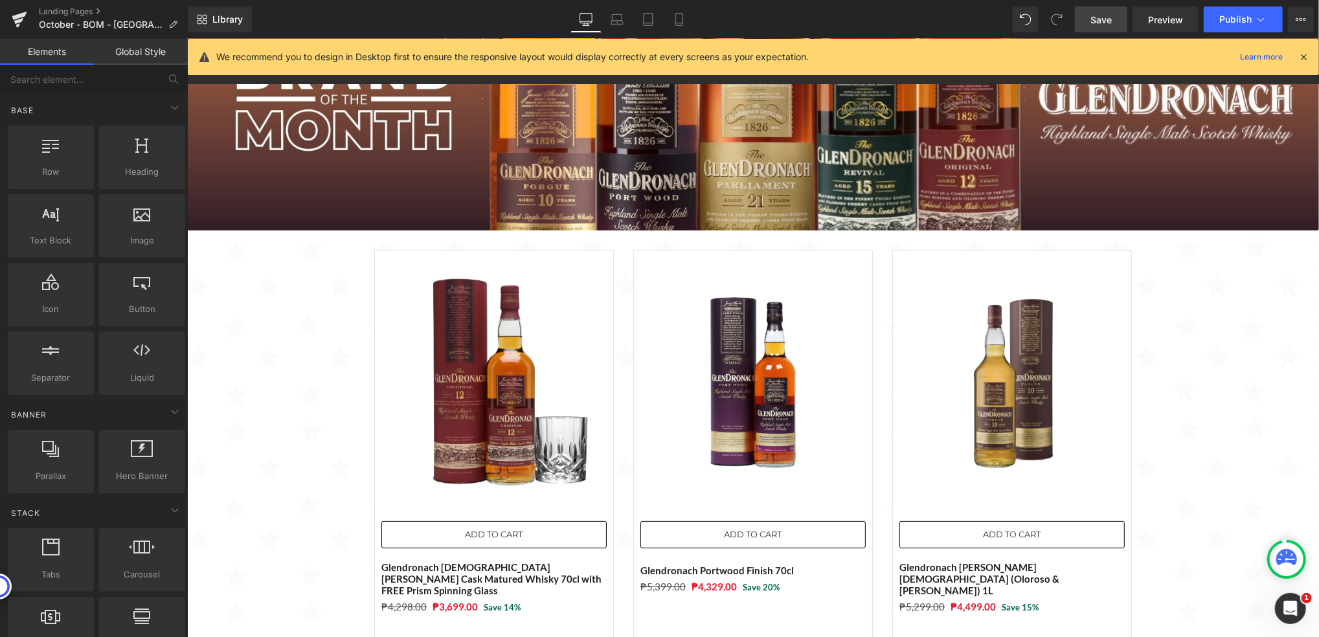
click at [1097, 18] on span "Save" at bounding box center [1101, 20] width 21 height 14
click at [1224, 21] on span "Publish" at bounding box center [1236, 19] width 32 height 10
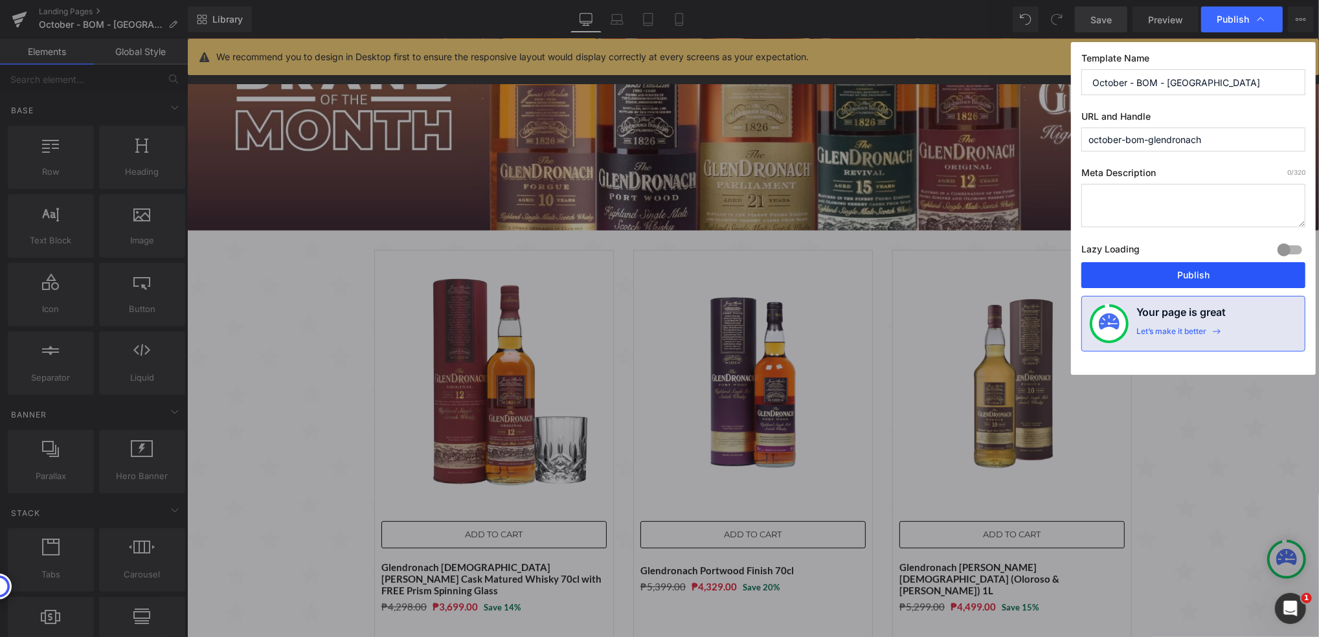
click at [1193, 279] on button "Publish" at bounding box center [1194, 275] width 224 height 26
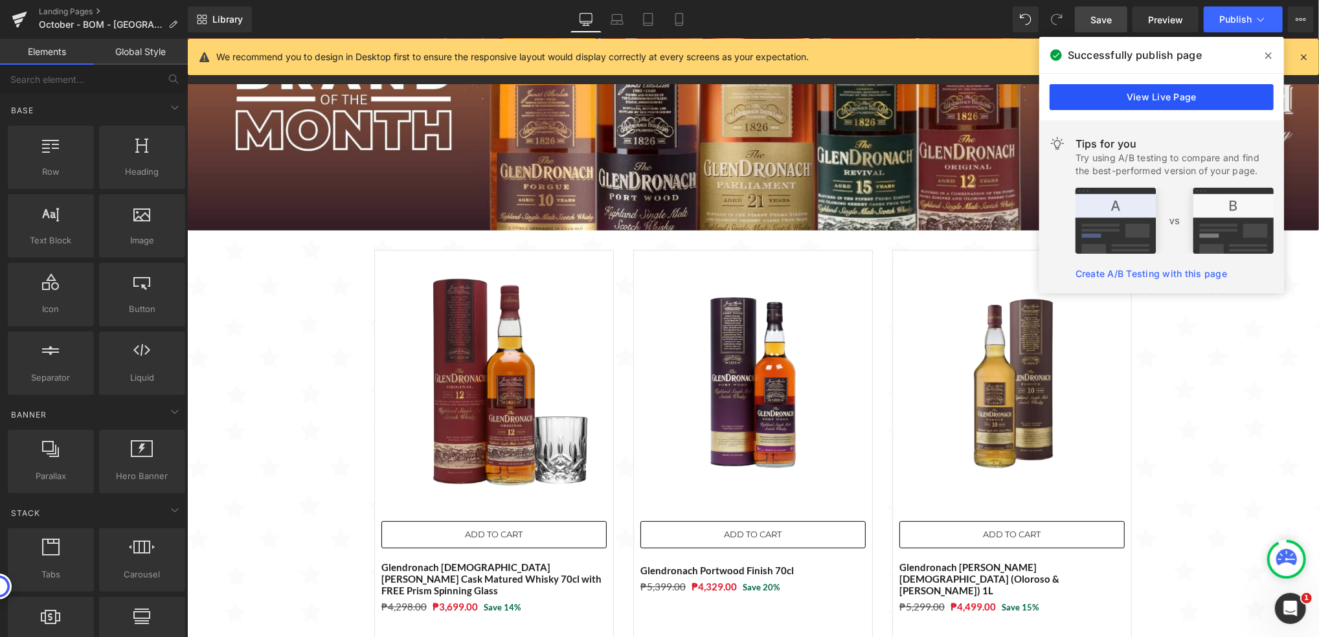
click at [1120, 98] on link "View Live Page" at bounding box center [1162, 97] width 224 height 26
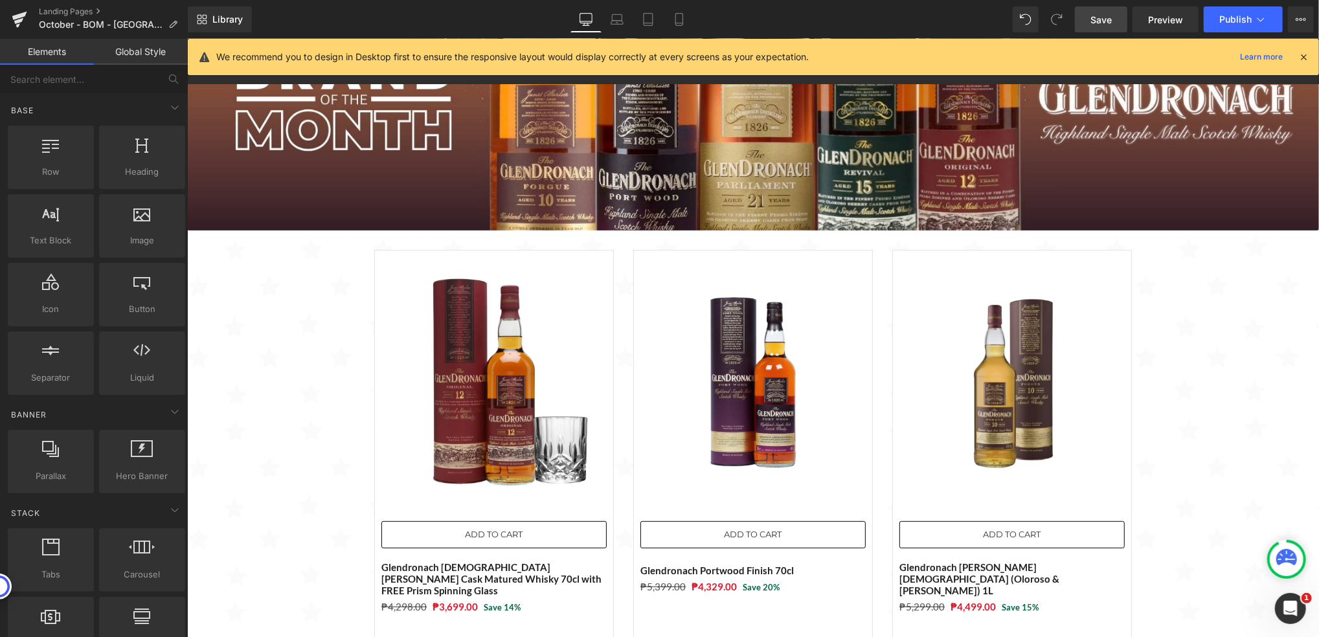
click at [1103, 14] on span "Save" at bounding box center [1101, 20] width 21 height 14
